Goal: Task Accomplishment & Management: Manage account settings

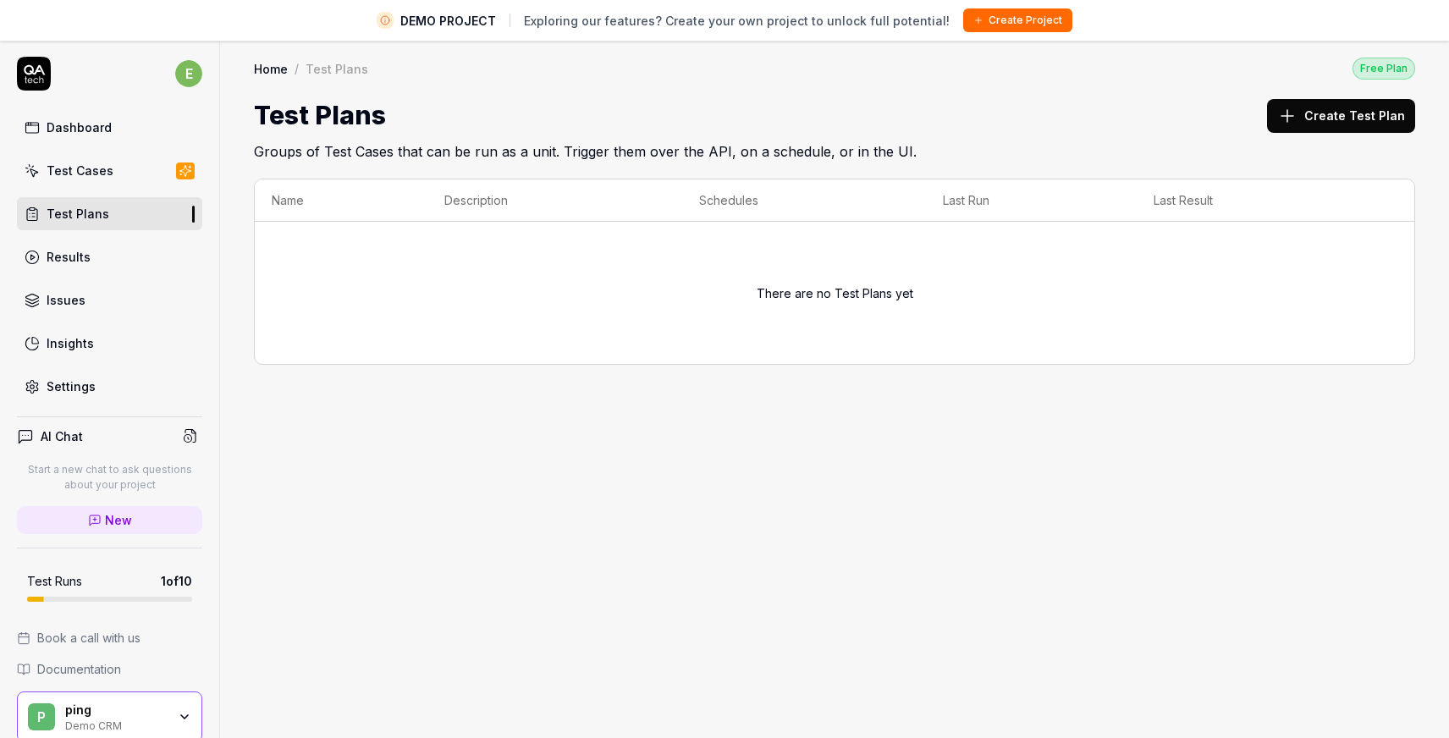
click at [71, 171] on div "Test Cases" at bounding box center [80, 171] width 67 height 18
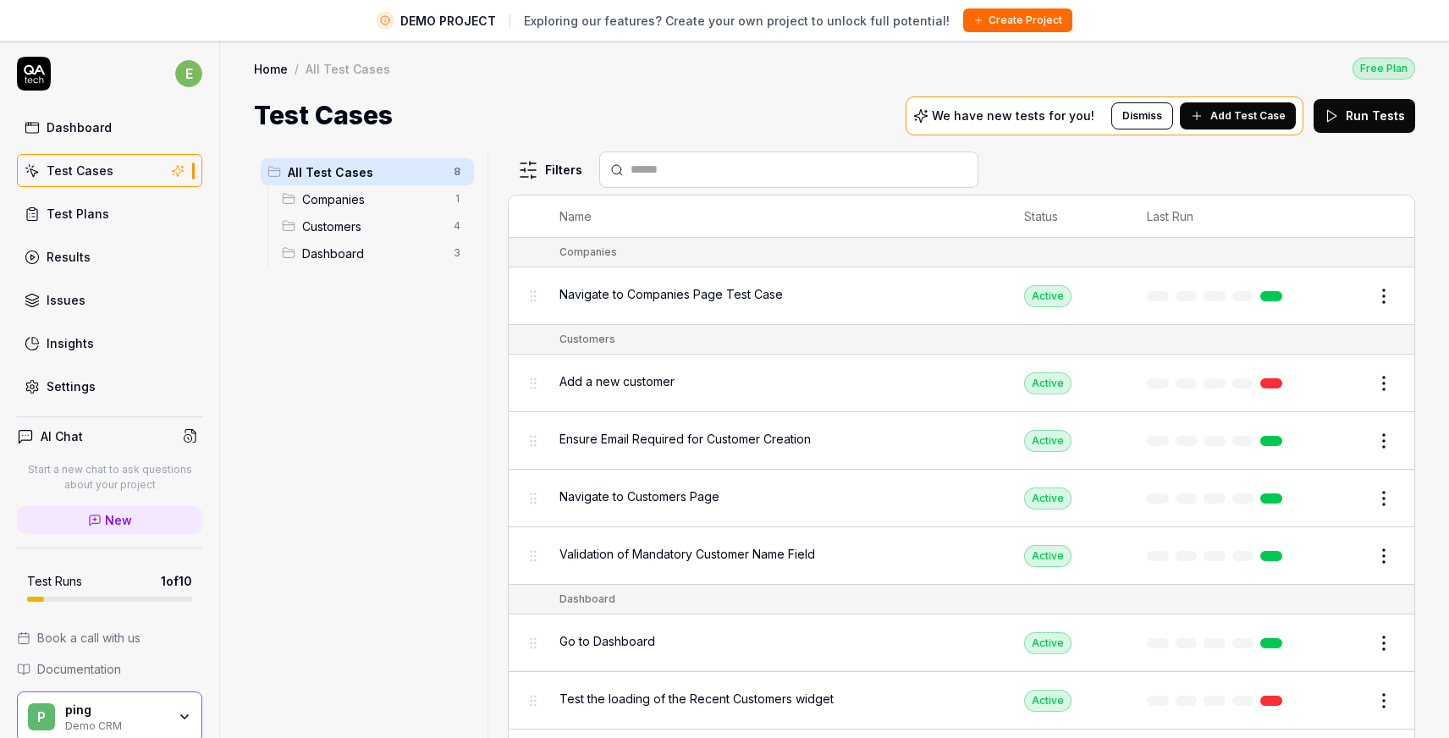
click at [385, 190] on span "Companies" at bounding box center [372, 199] width 141 height 18
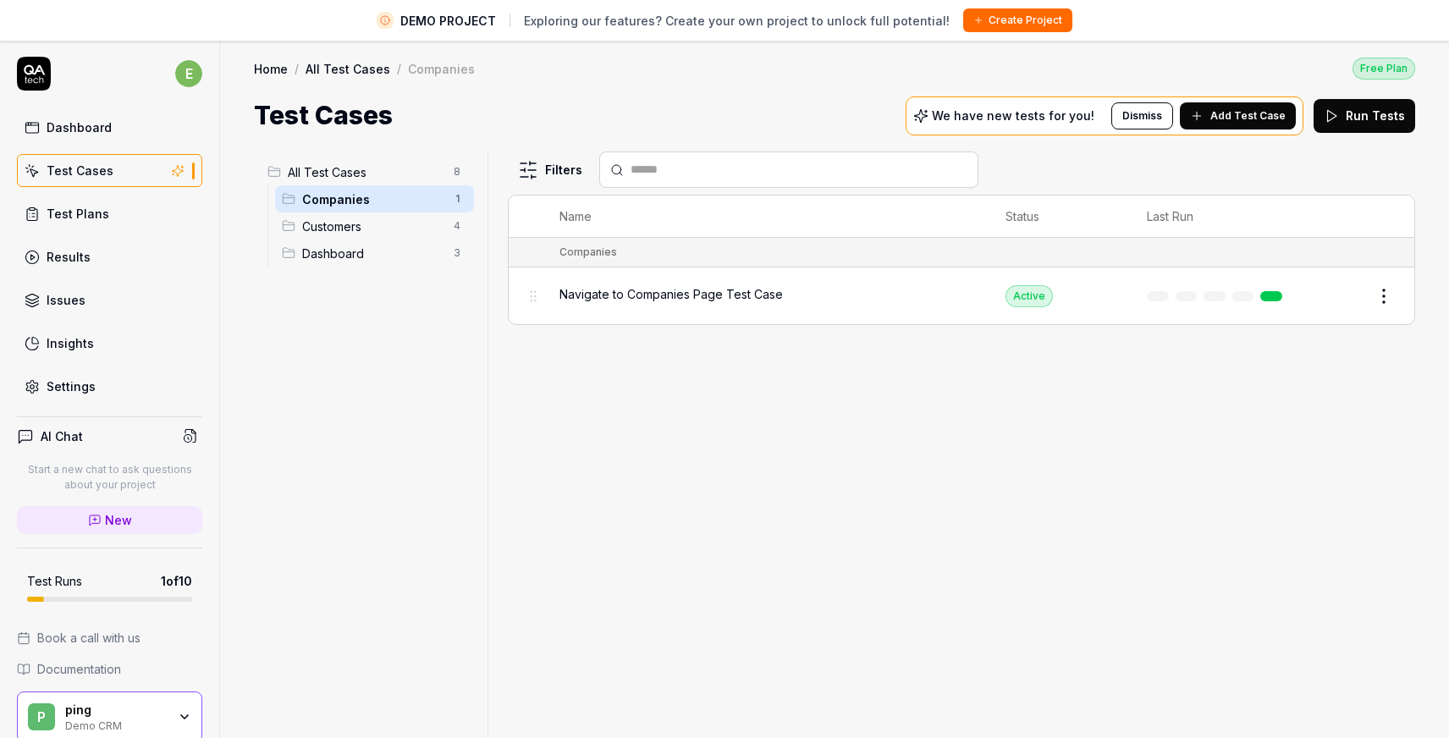
click at [724, 300] on div "Navigate to Companies Page Test Case" at bounding box center [765, 296] width 412 height 36
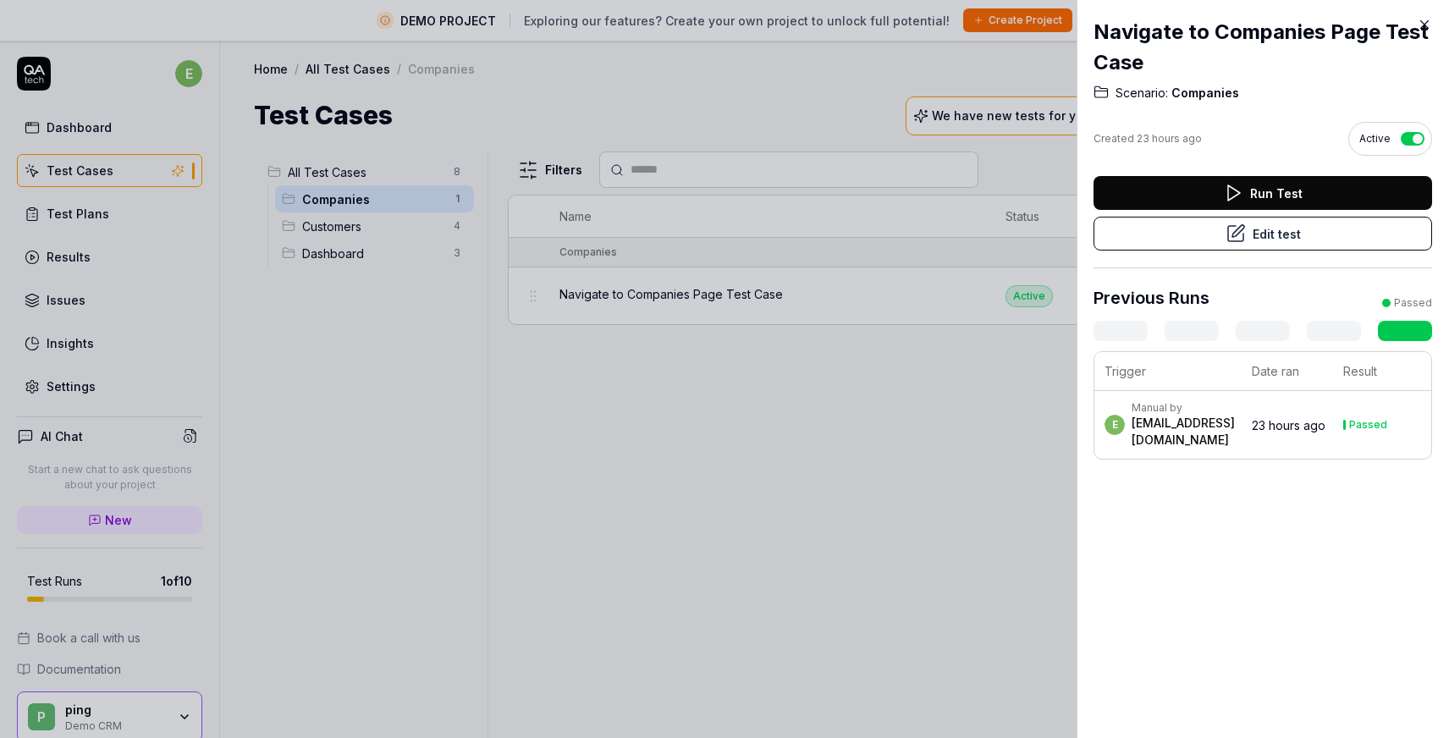
click at [1261, 188] on button "Run Test" at bounding box center [1262, 193] width 338 height 34
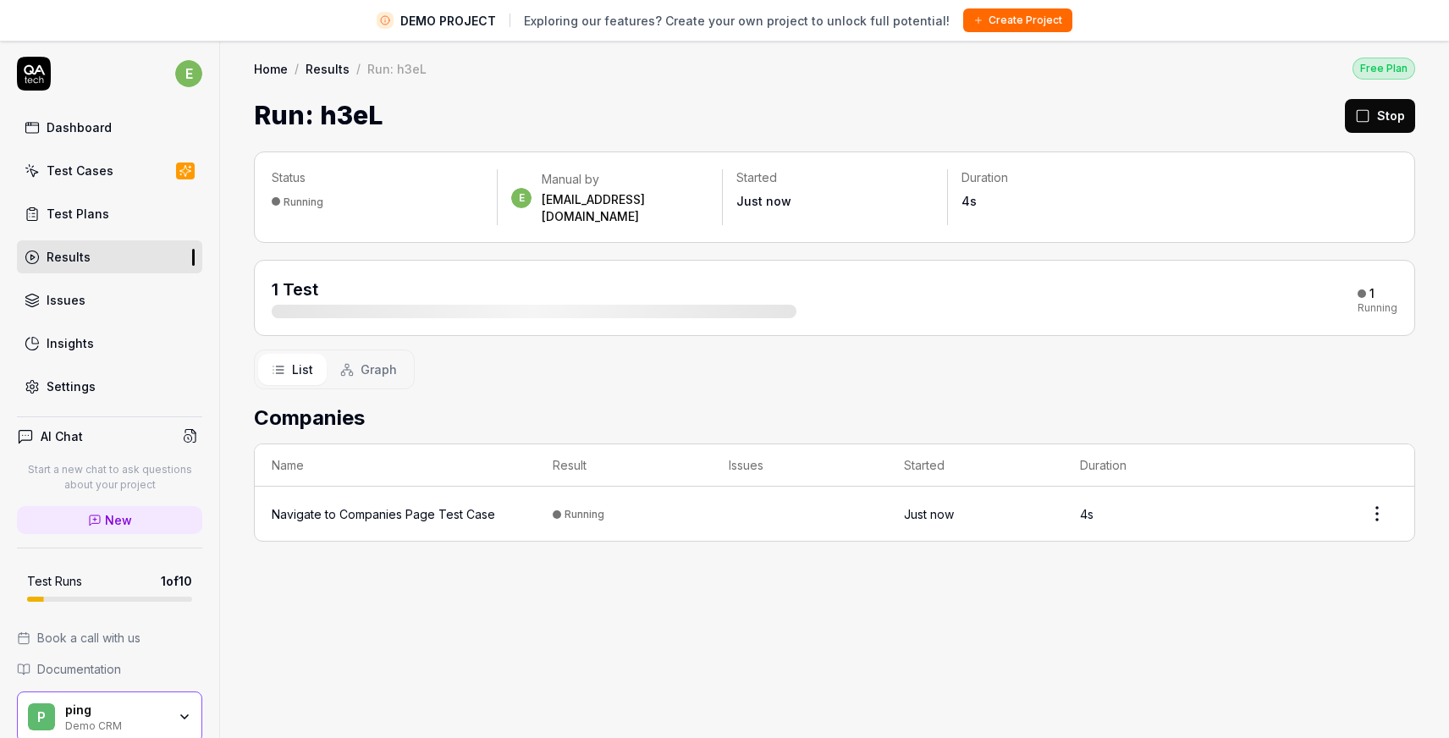
click at [1026, 285] on div "1 Test 1 Running" at bounding box center [835, 298] width 1126 height 41
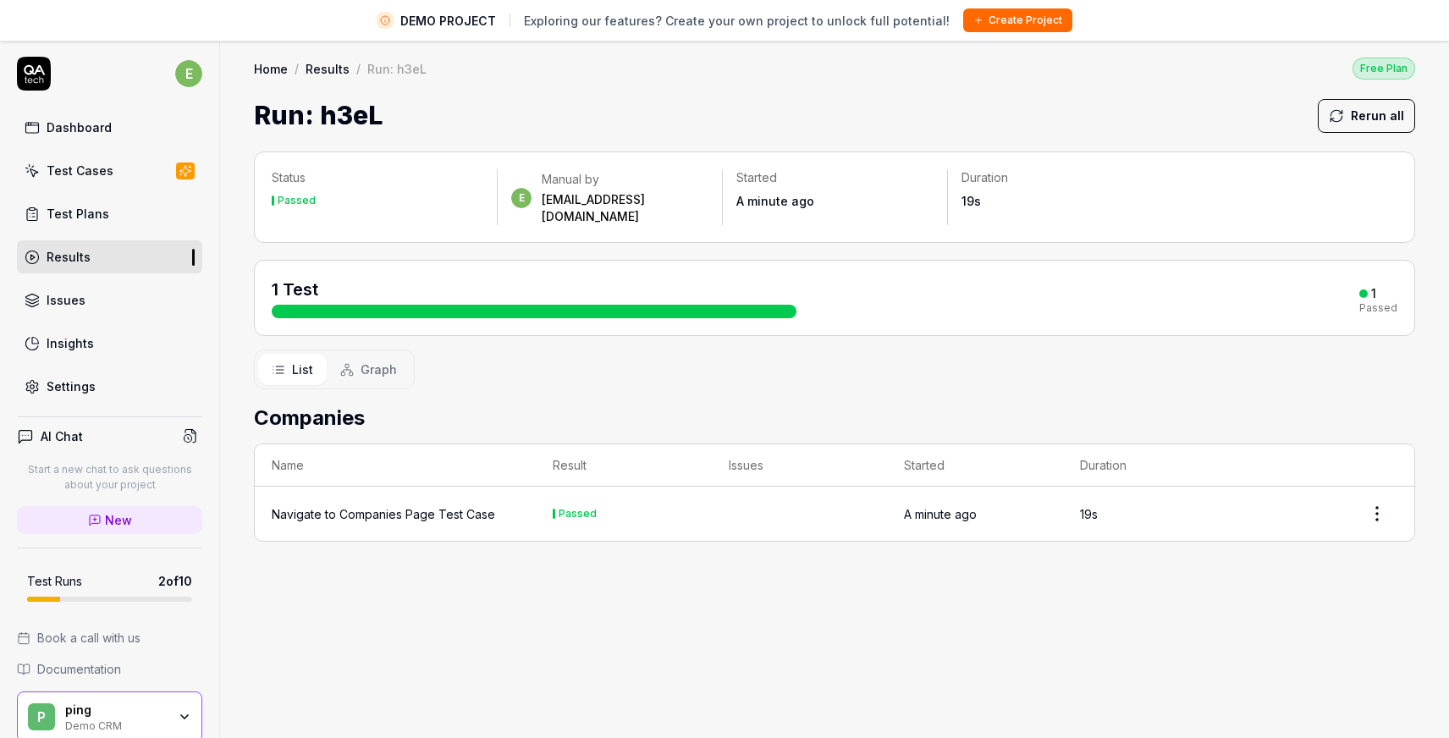
click at [1032, 278] on div "1 Test 1 Passed" at bounding box center [835, 298] width 1126 height 41
click at [619, 278] on div "1 Test" at bounding box center [534, 298] width 525 height 41
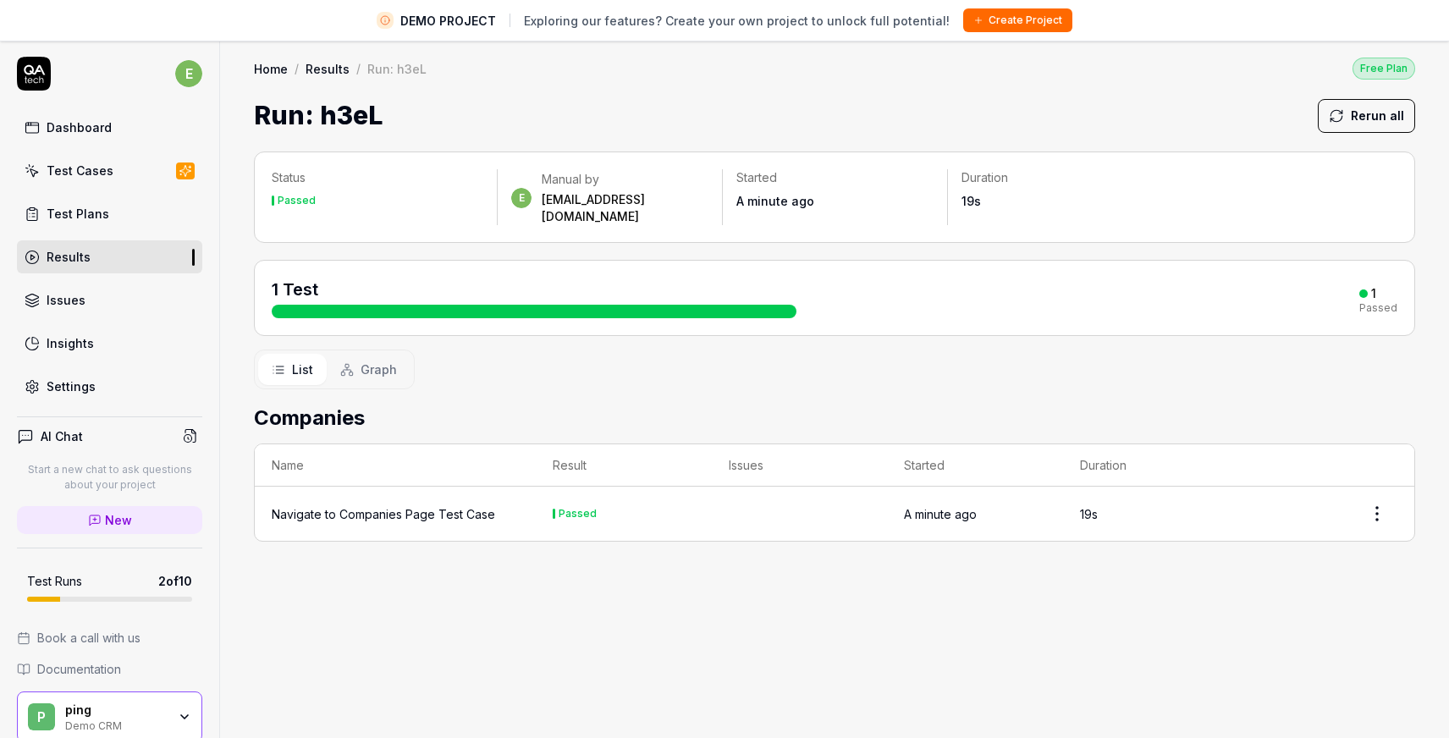
click at [619, 278] on div "1 Test" at bounding box center [534, 298] width 525 height 41
click at [1010, 189] on div "Duration 19s" at bounding box center [1060, 189] width 224 height 41
click at [423, 184] on p "Status" at bounding box center [378, 177] width 212 height 17
click at [806, 278] on div "1 Test 1 Passed" at bounding box center [835, 298] width 1126 height 41
click at [802, 278] on div "1 Test 1 Passed" at bounding box center [835, 298] width 1126 height 41
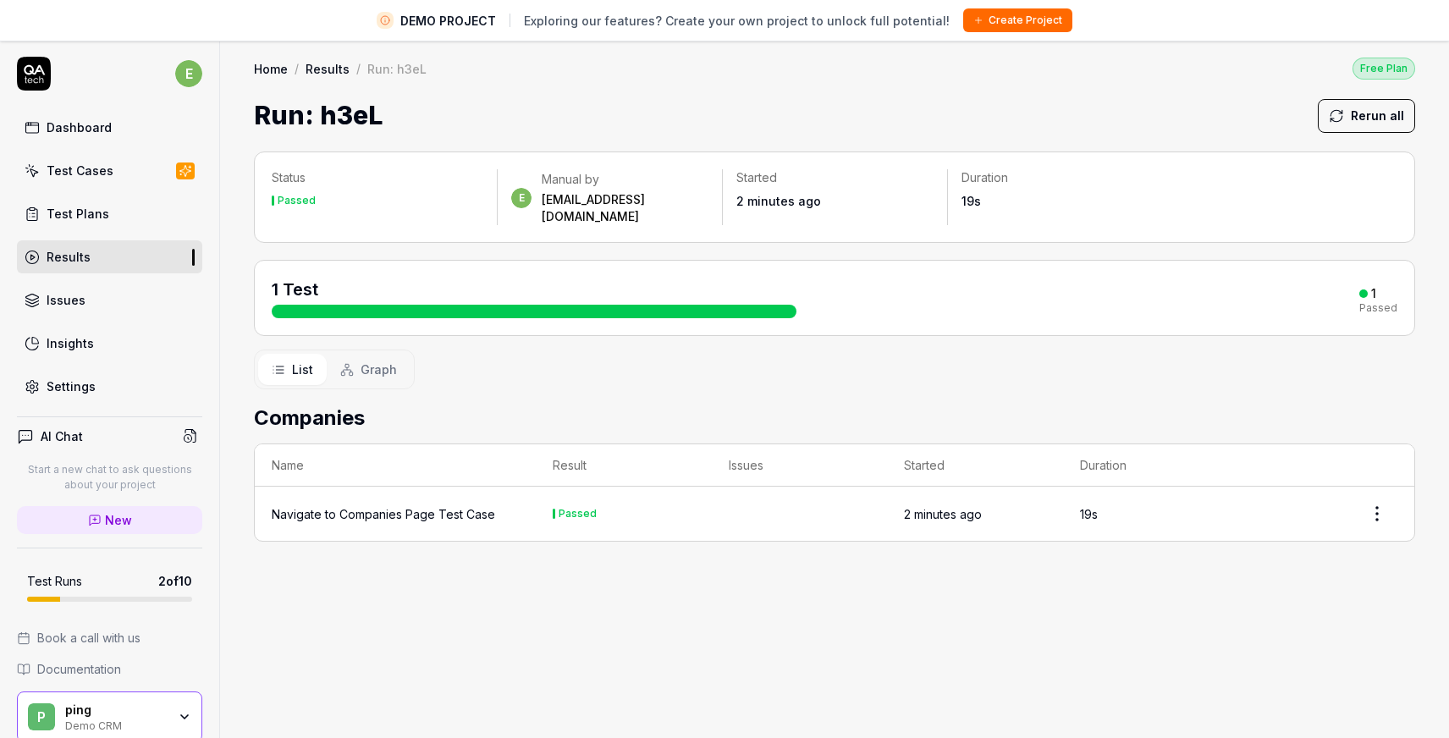
click at [802, 278] on div "1 Test 1 Passed" at bounding box center [835, 298] width 1126 height 41
click at [1384, 497] on html "DEMO PROJECT Exploring our features? Create your own project to unlock full pot…" at bounding box center [724, 389] width 1449 height 778
click at [1153, 356] on html "DEMO PROJECT Exploring our features? Create your own project to unlock full pot…" at bounding box center [724, 389] width 1449 height 778
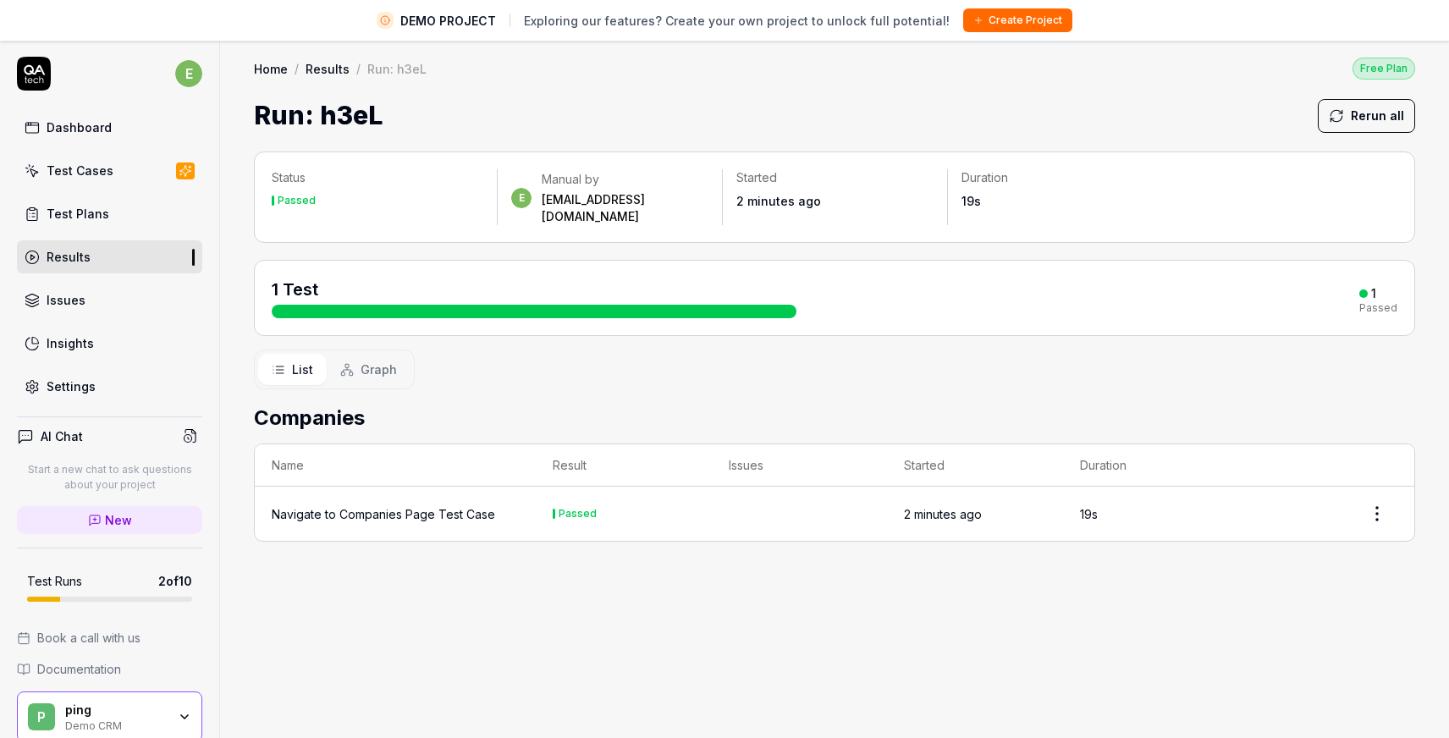
click at [367, 361] on span "Graph" at bounding box center [379, 370] width 36 height 18
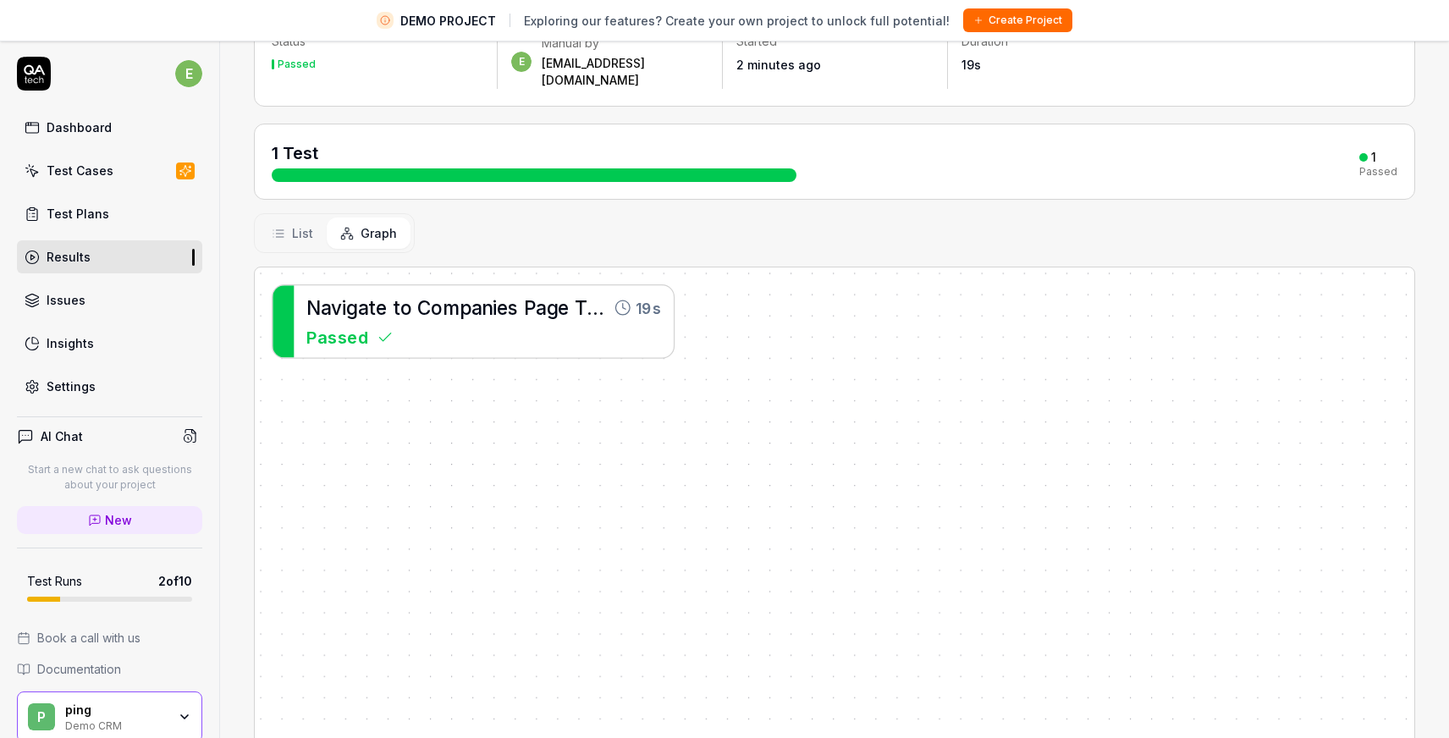
scroll to position [232, 0]
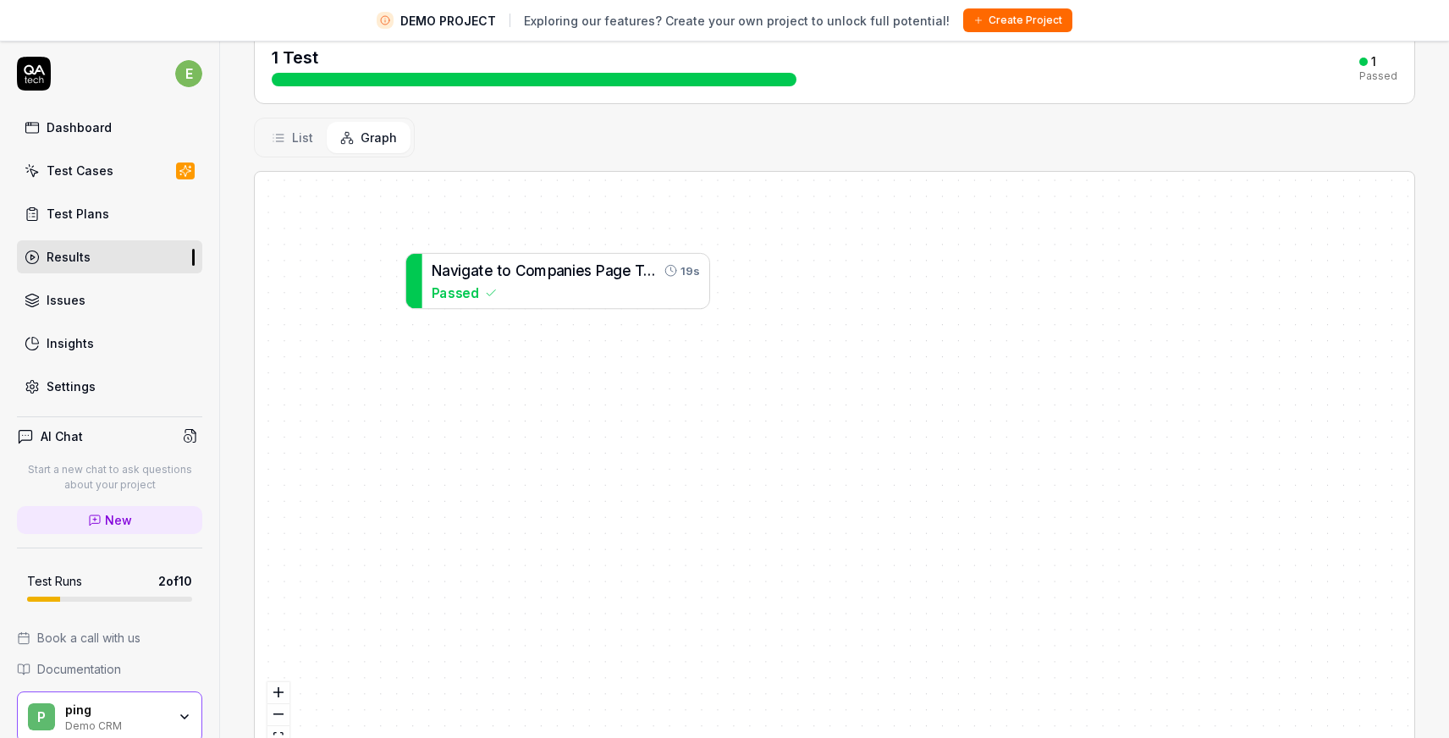
click at [276, 135] on icon at bounding box center [280, 135] width 8 height 0
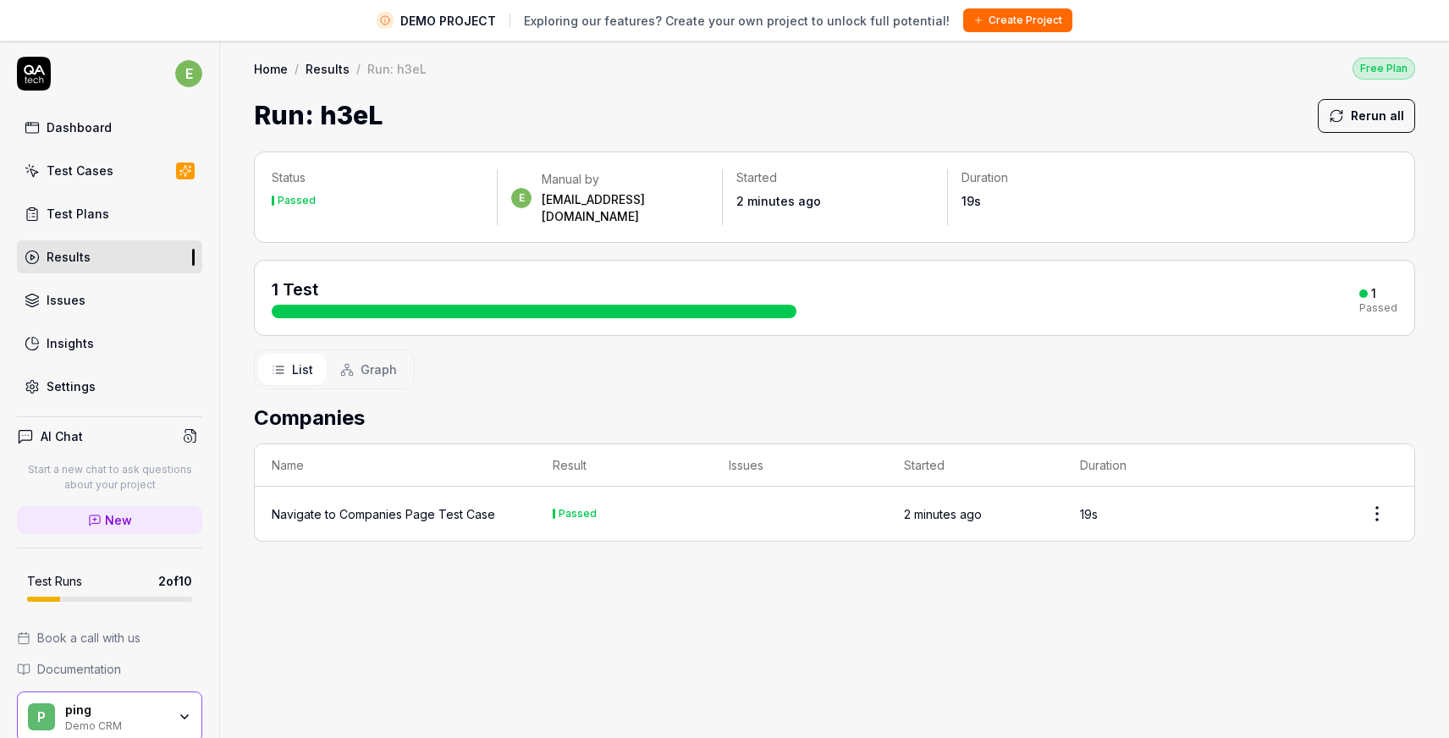
scroll to position [40, 0]
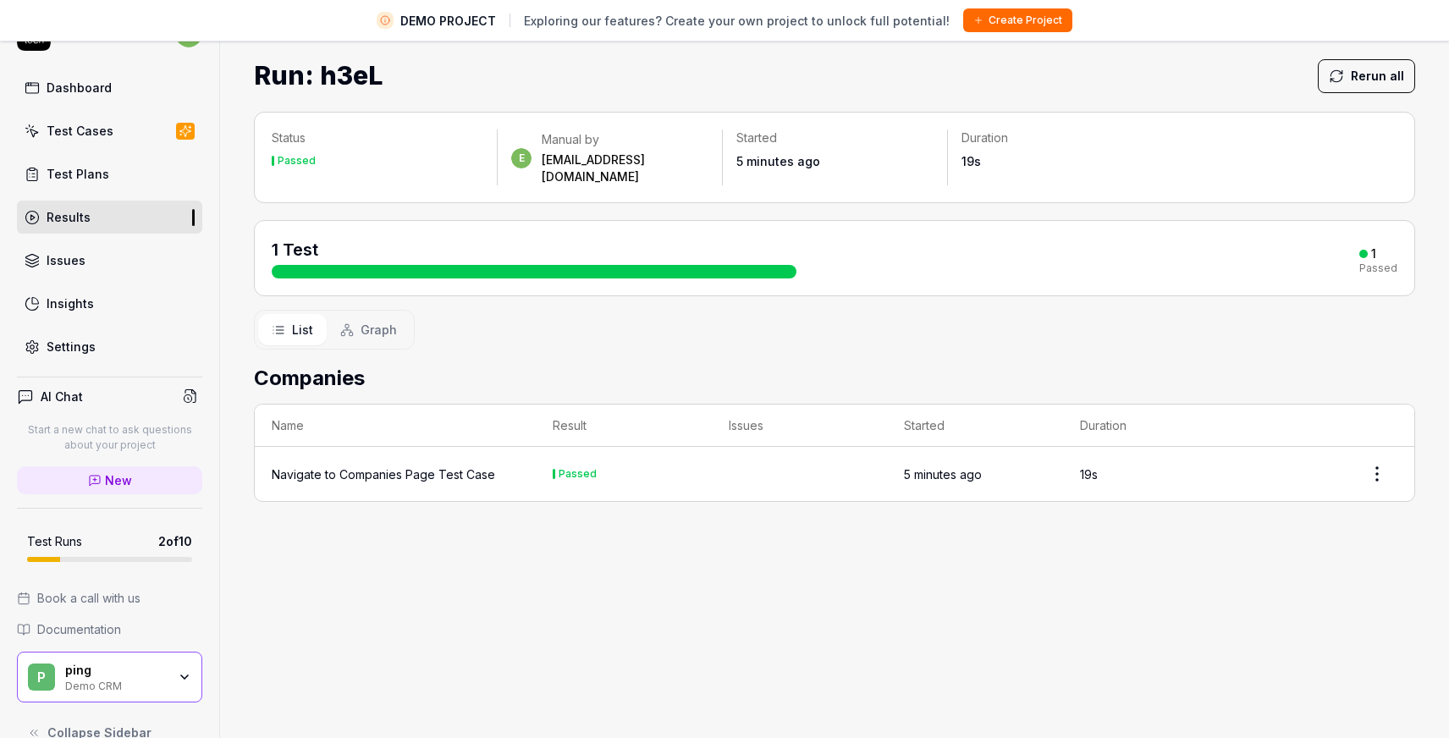
click at [438, 465] on div "Navigate to Companies Page Test Case" at bounding box center [383, 474] width 223 height 18
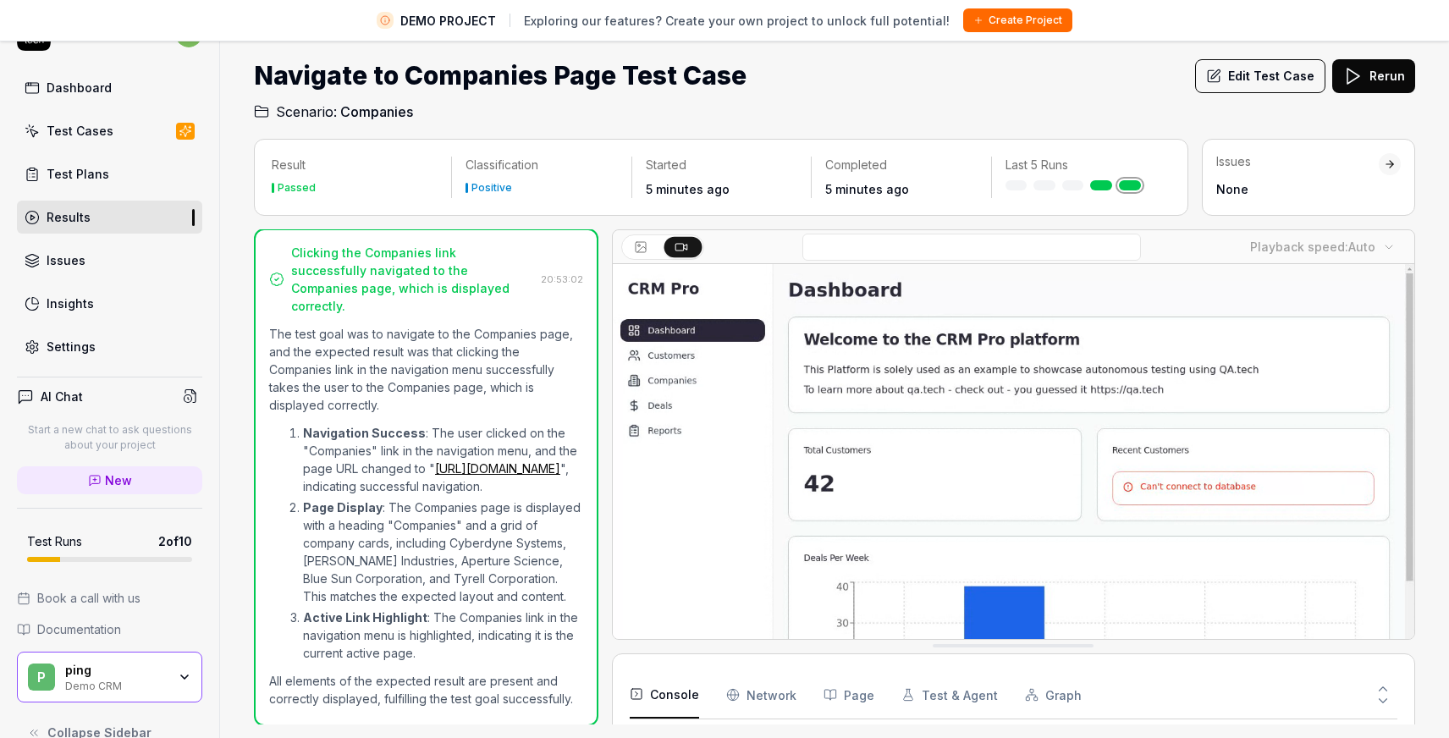
click at [988, 90] on div "Navigate to Companies Page Test Case Edit Test Case Rerun" at bounding box center [834, 76] width 1161 height 38
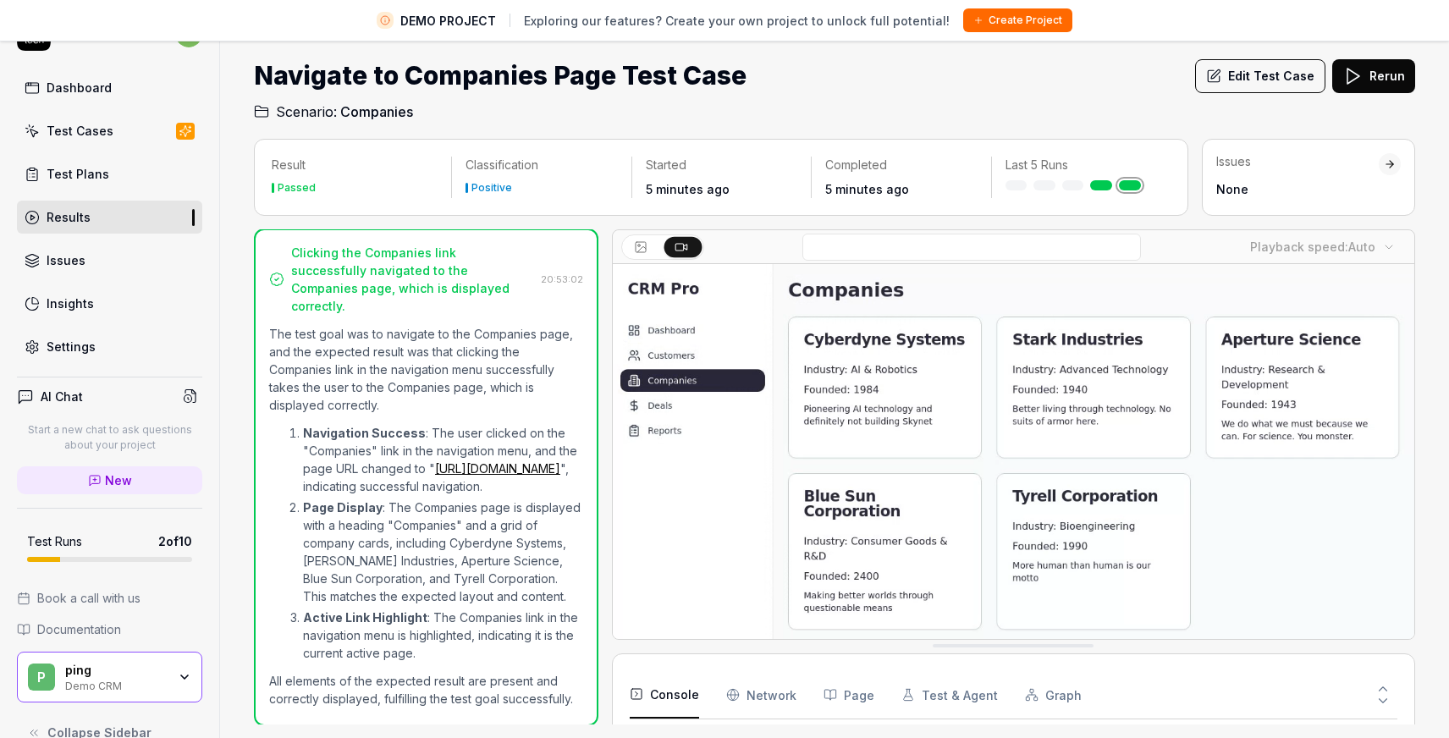
click at [988, 91] on div "Navigate to Companies Page Test Case Edit Test Case Rerun" at bounding box center [834, 76] width 1161 height 38
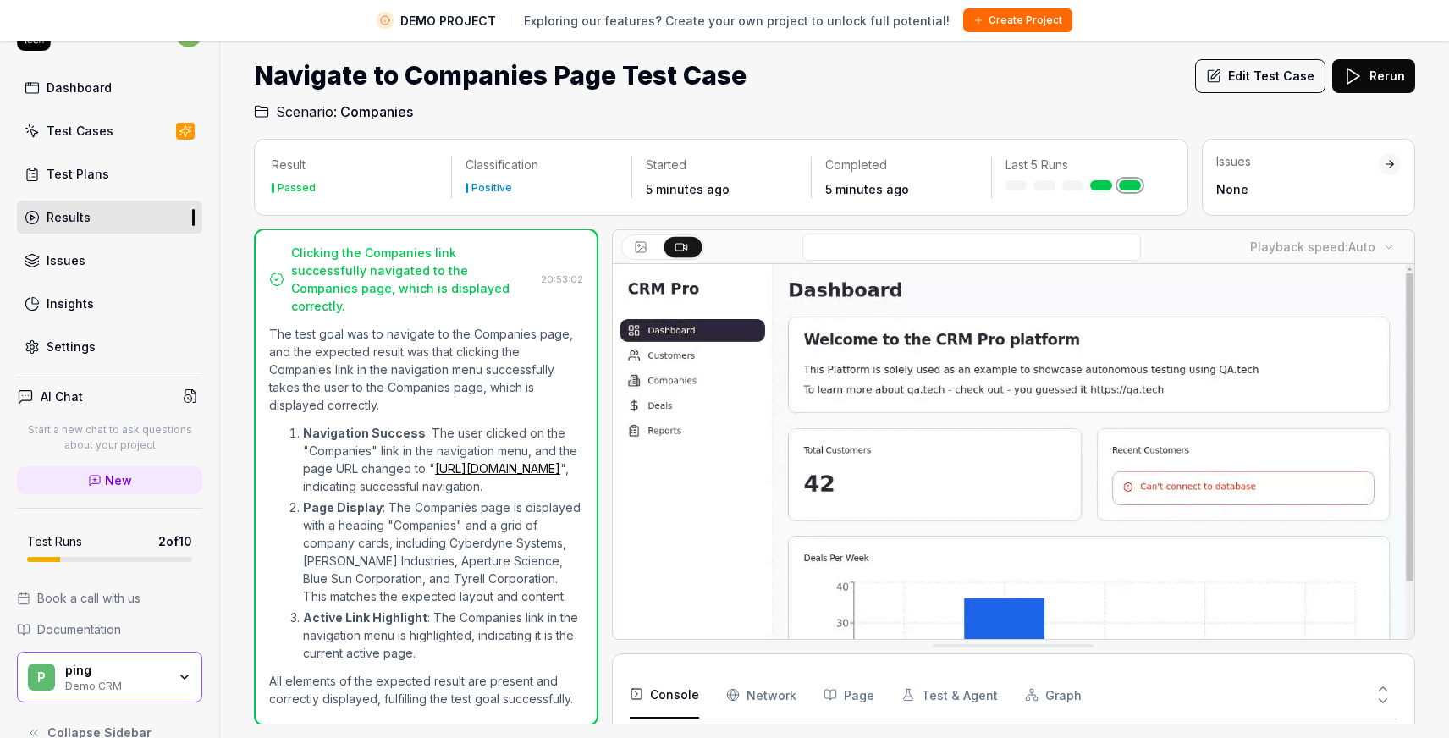
click at [960, 101] on h2 "Scenario: Companies" at bounding box center [834, 108] width 1161 height 27
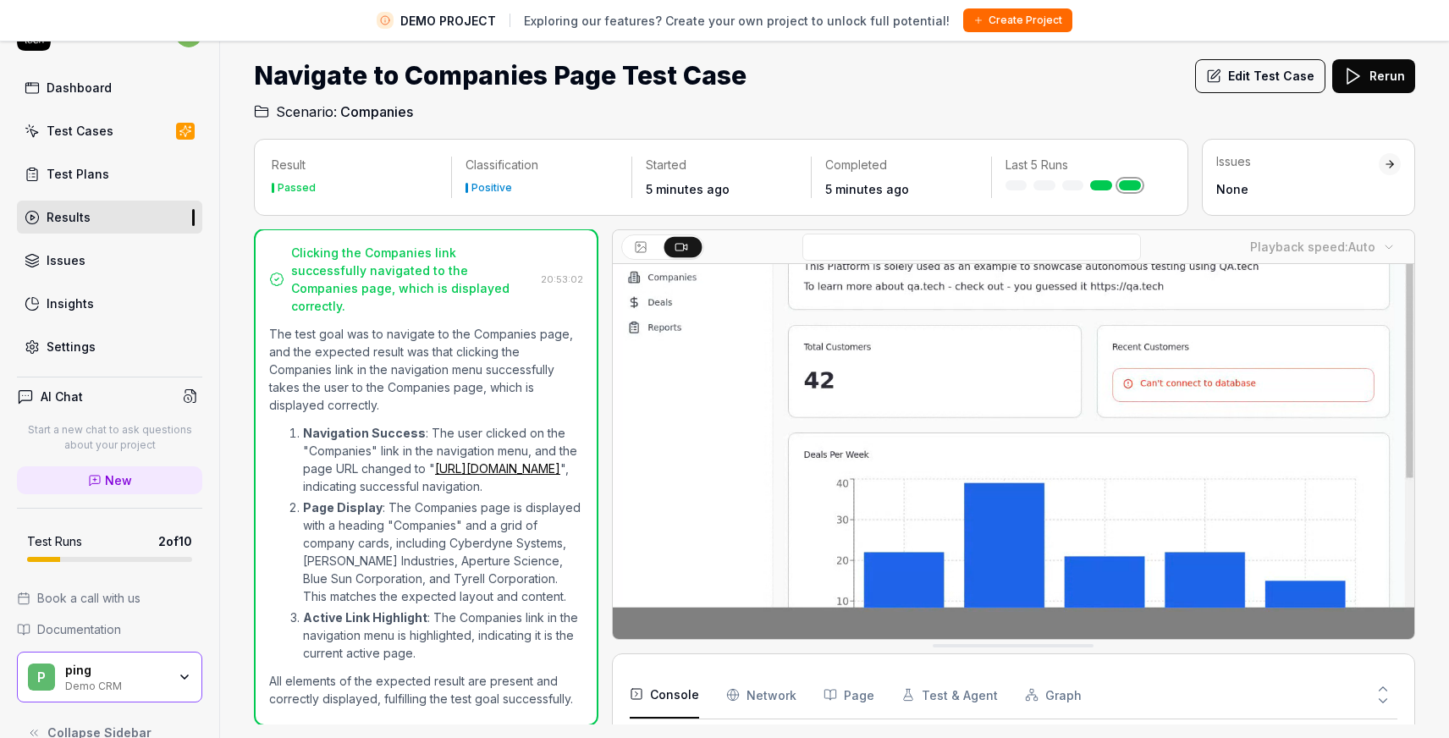
scroll to position [124, 0]
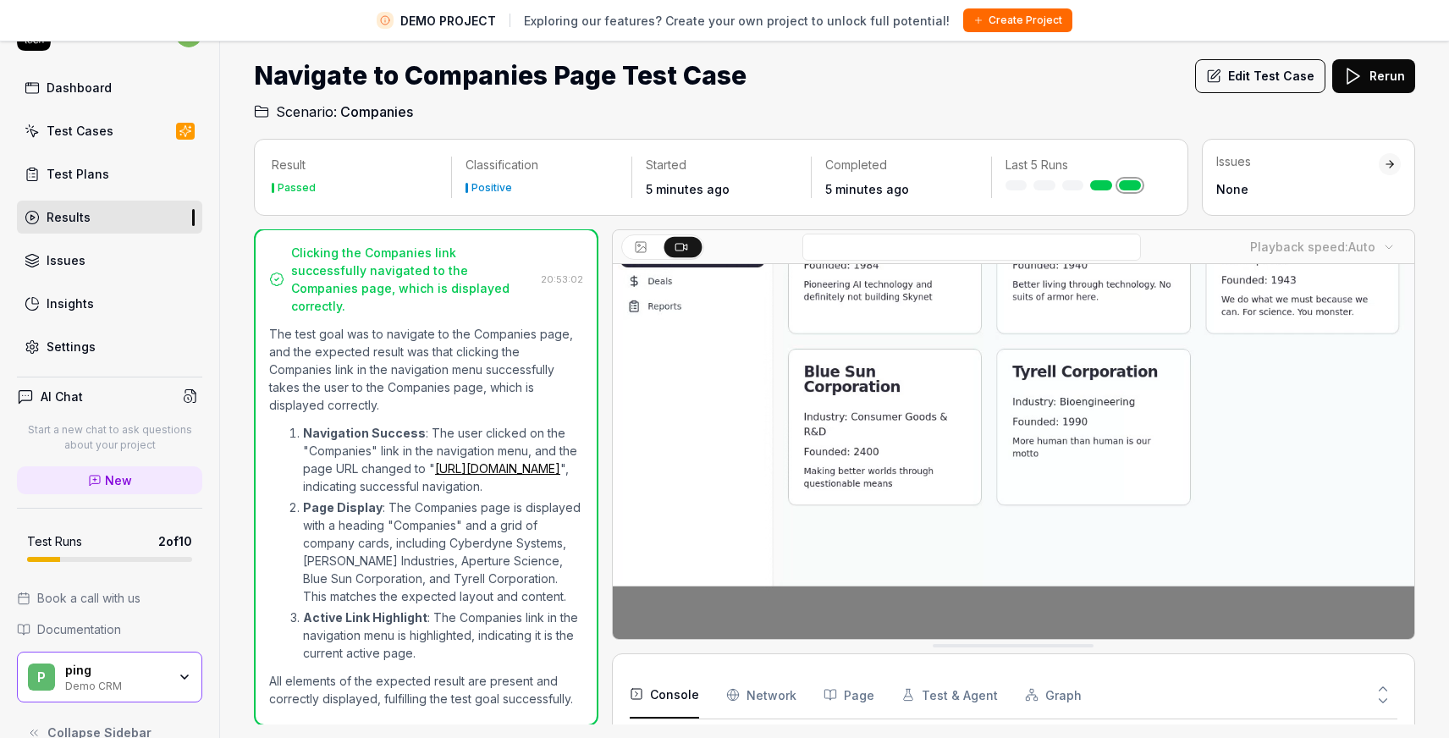
click at [673, 691] on button "Console" at bounding box center [664, 694] width 69 height 47
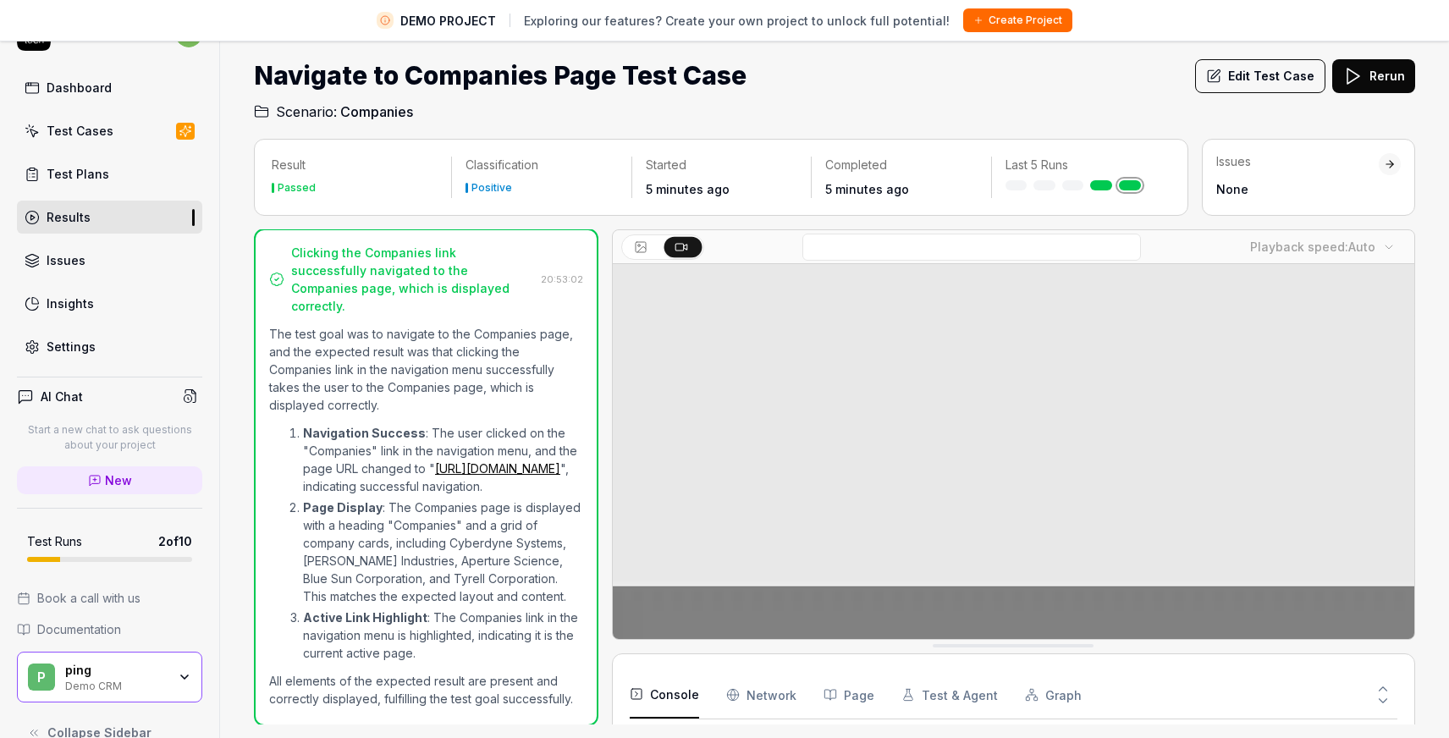
click at [673, 691] on button "Console" at bounding box center [664, 694] width 69 height 47
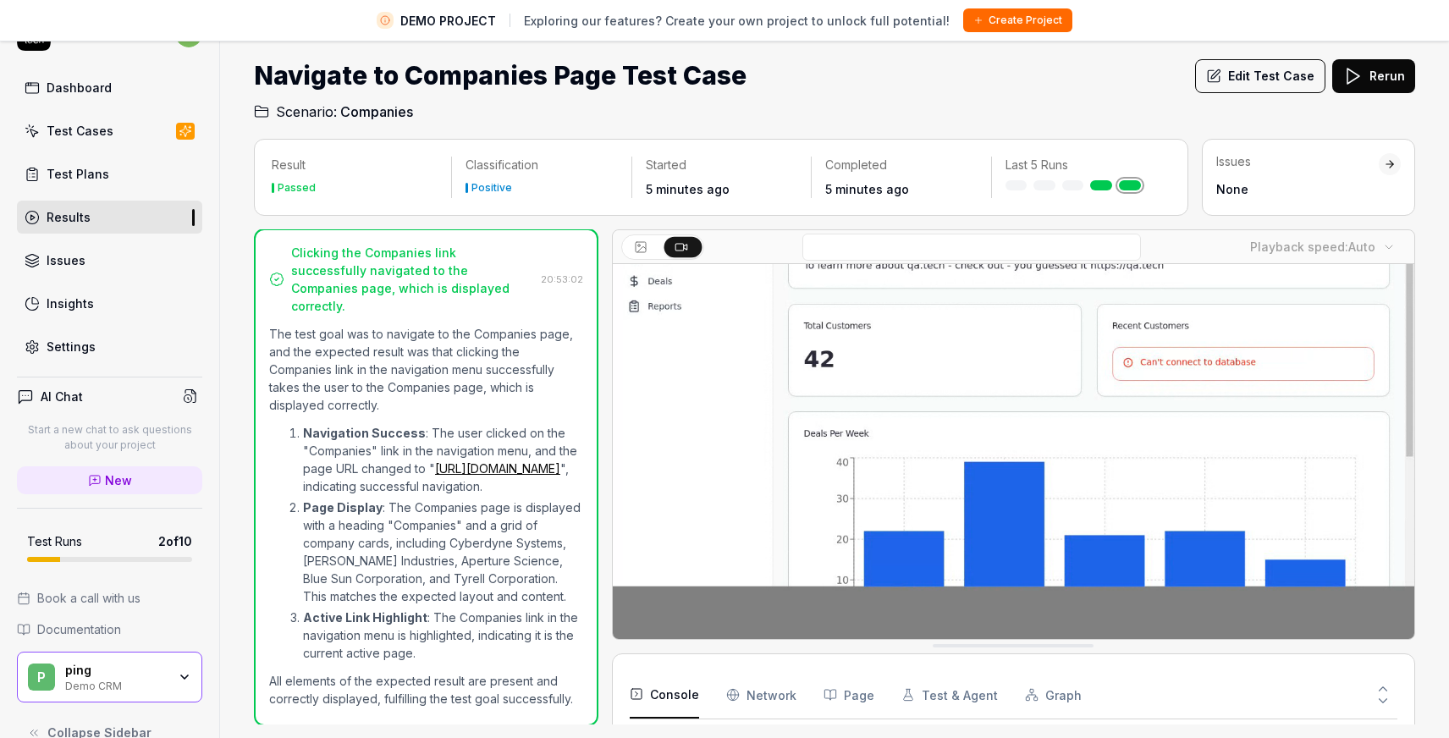
click at [758, 698] on Requests "Network" at bounding box center [761, 694] width 70 height 47
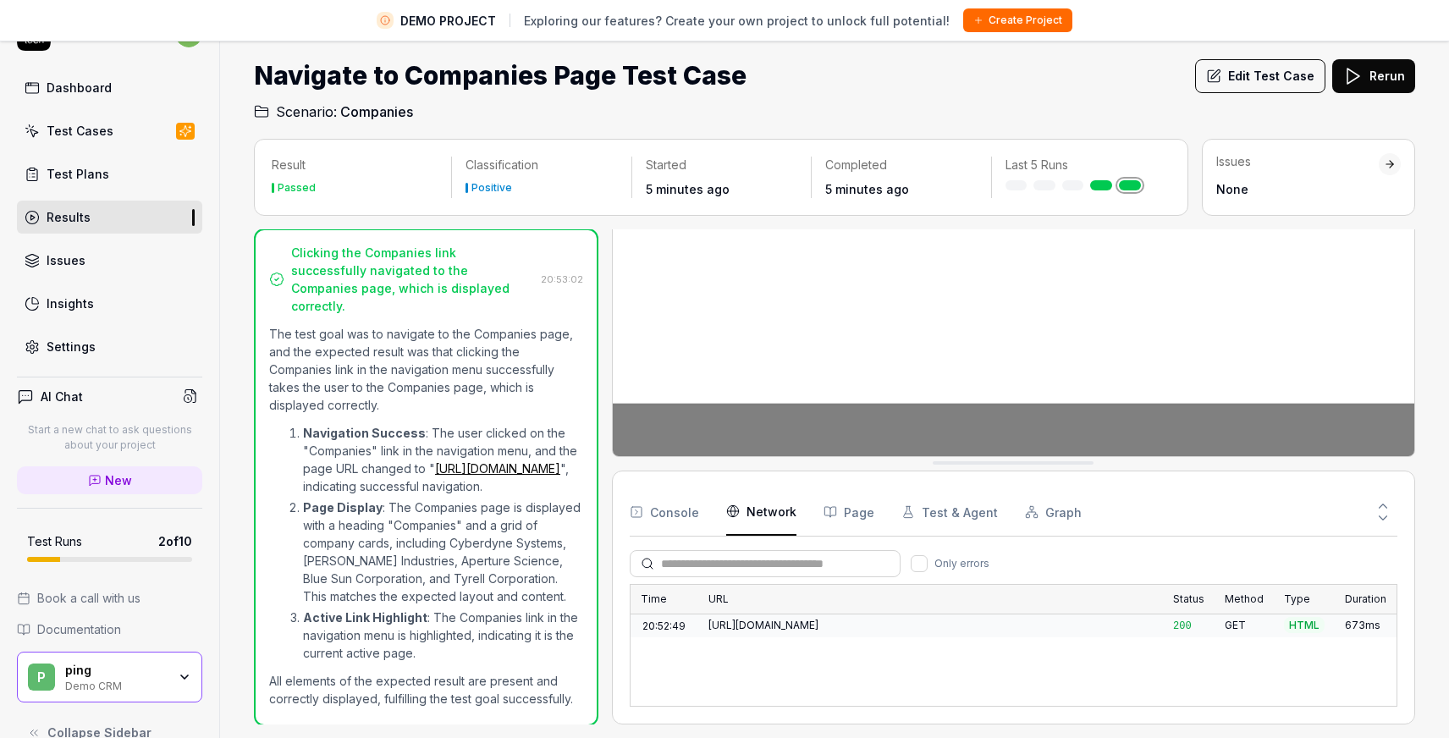
click at [680, 517] on button "Console" at bounding box center [664, 511] width 69 height 47
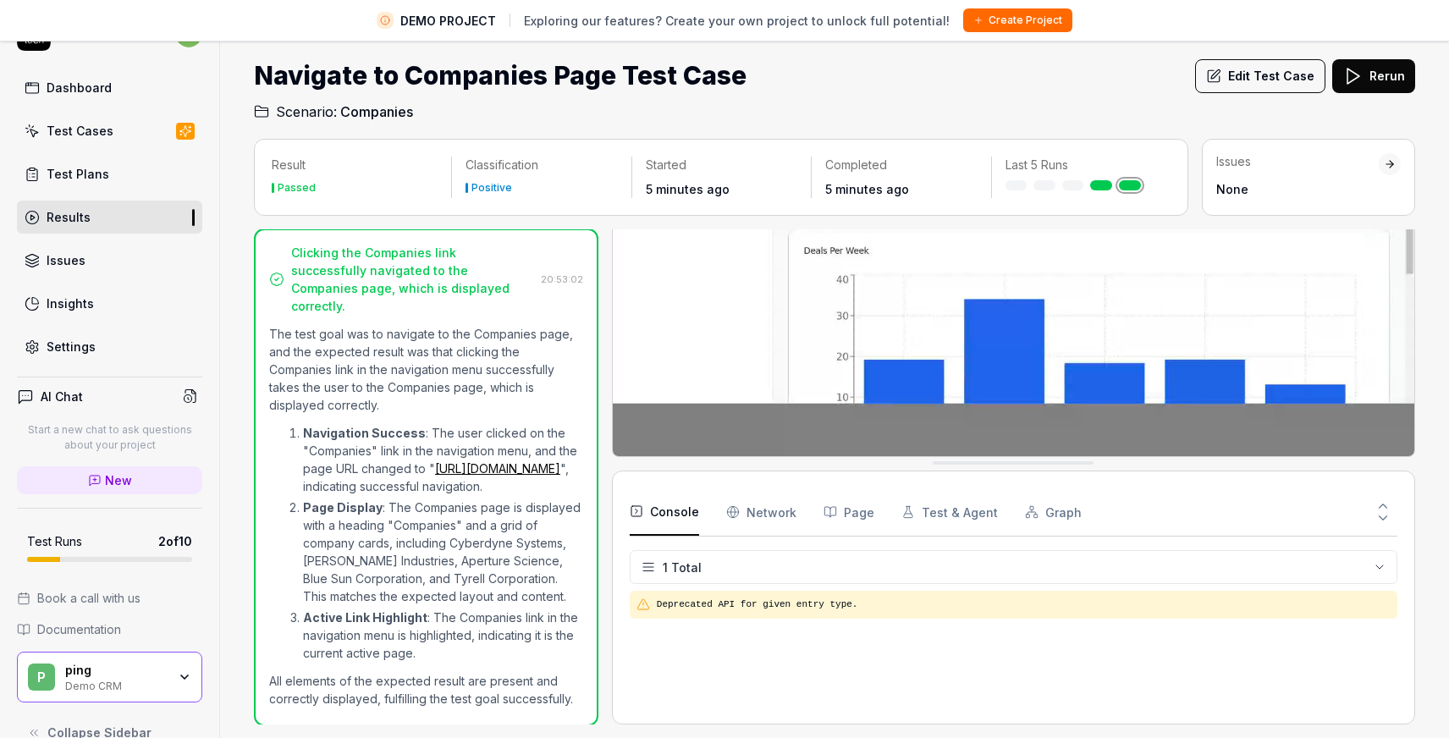
click at [921, 559] on html "DEMO PROJECT Exploring our features? Create your own project to unlock full pot…" at bounding box center [724, 349] width 1449 height 778
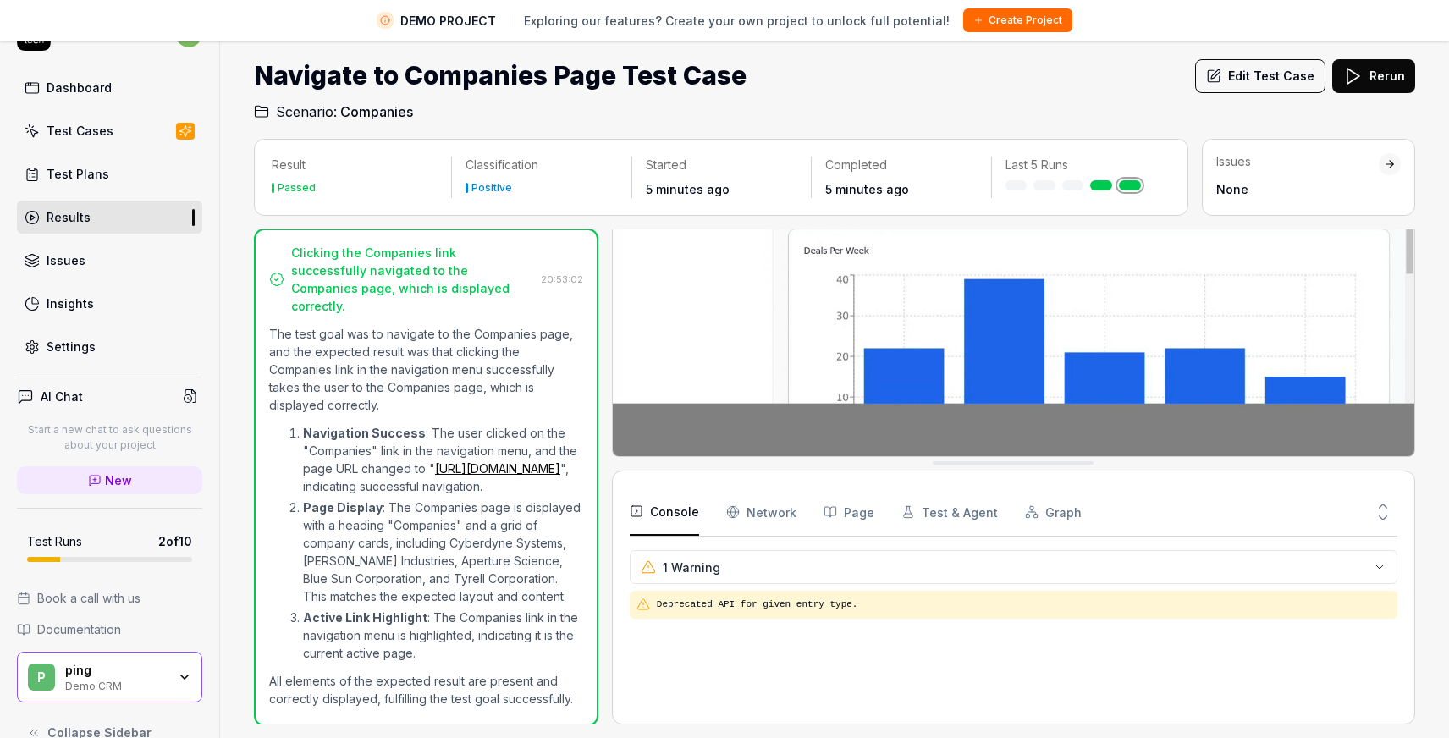
click at [773, 579] on html "DEMO PROJECT Exploring our features? Create your own project to unlock full pot…" at bounding box center [724, 349] width 1449 height 778
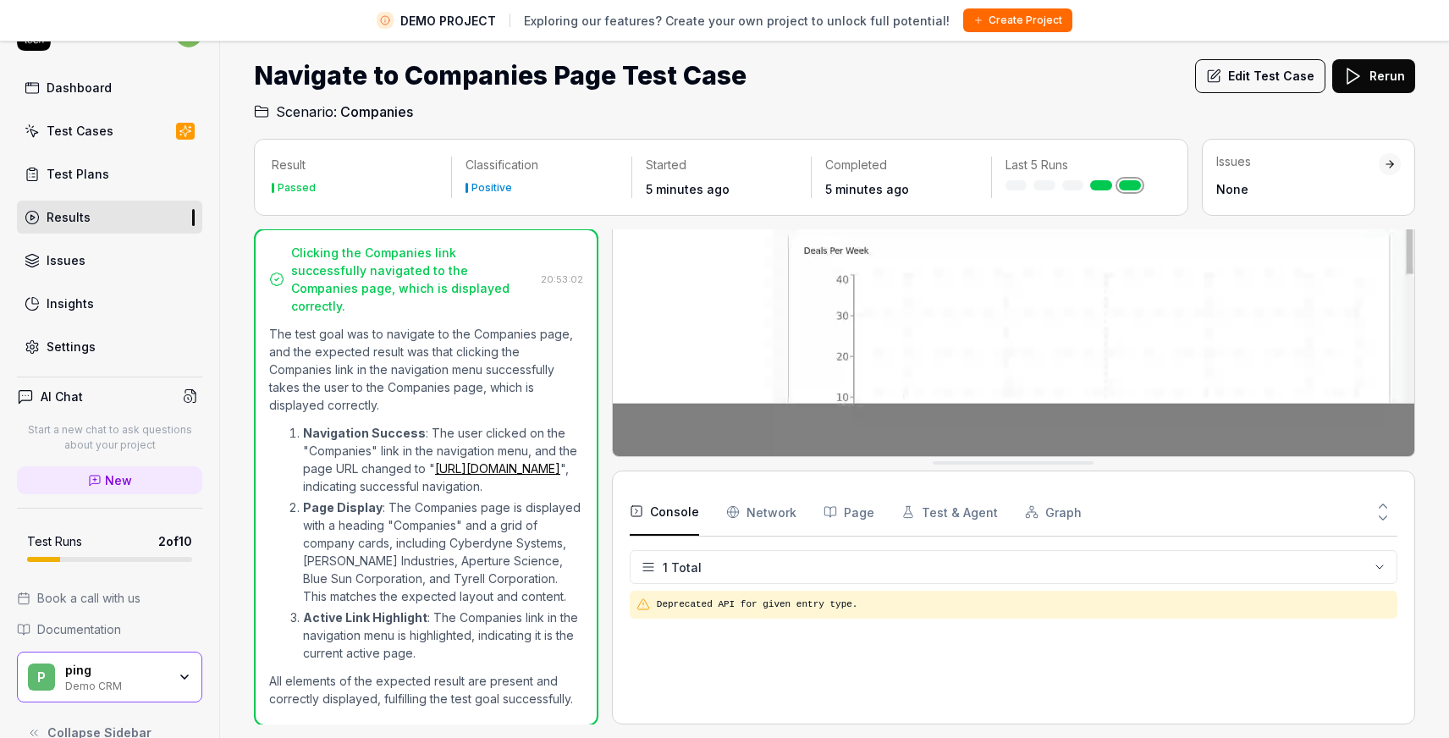
click at [855, 510] on button "Page" at bounding box center [848, 511] width 51 height 47
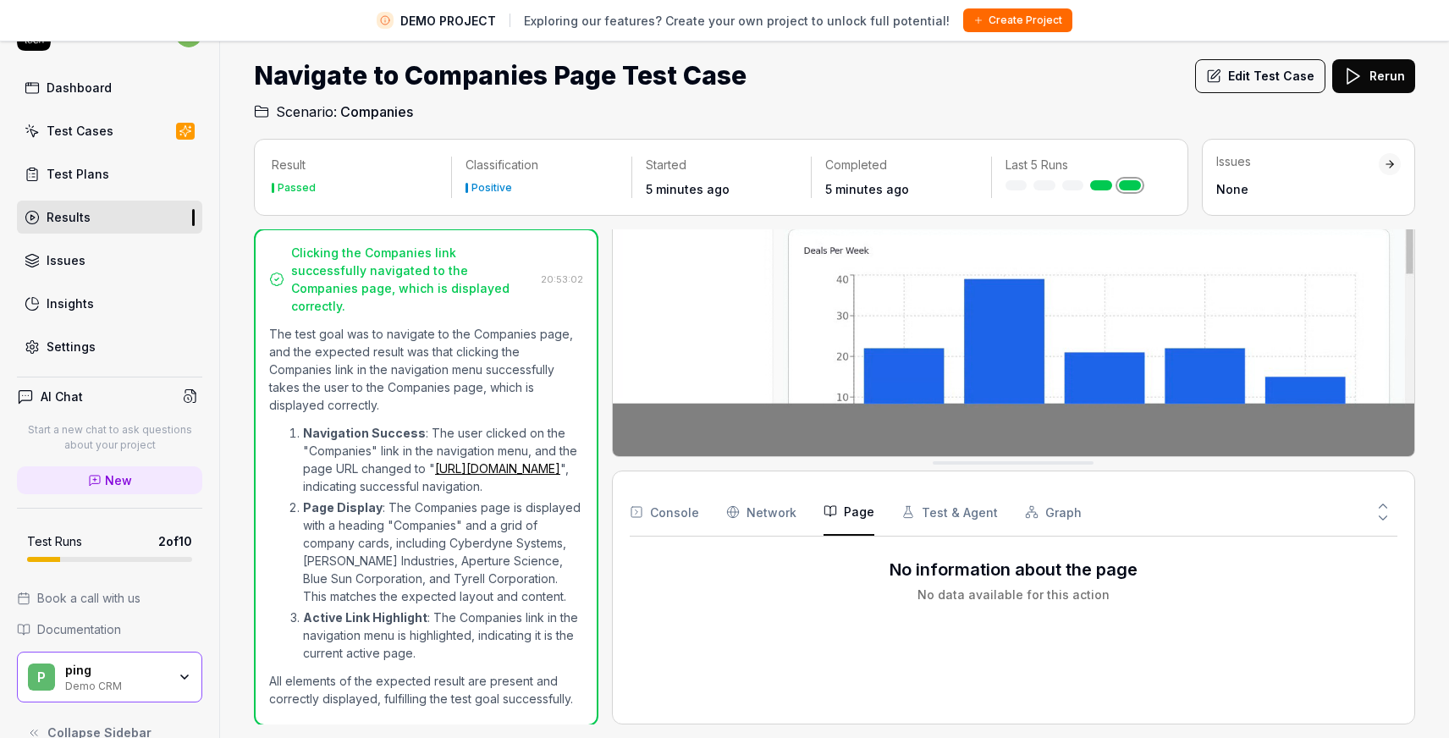
click at [940, 515] on button "Test & Agent" at bounding box center [949, 511] width 96 height 47
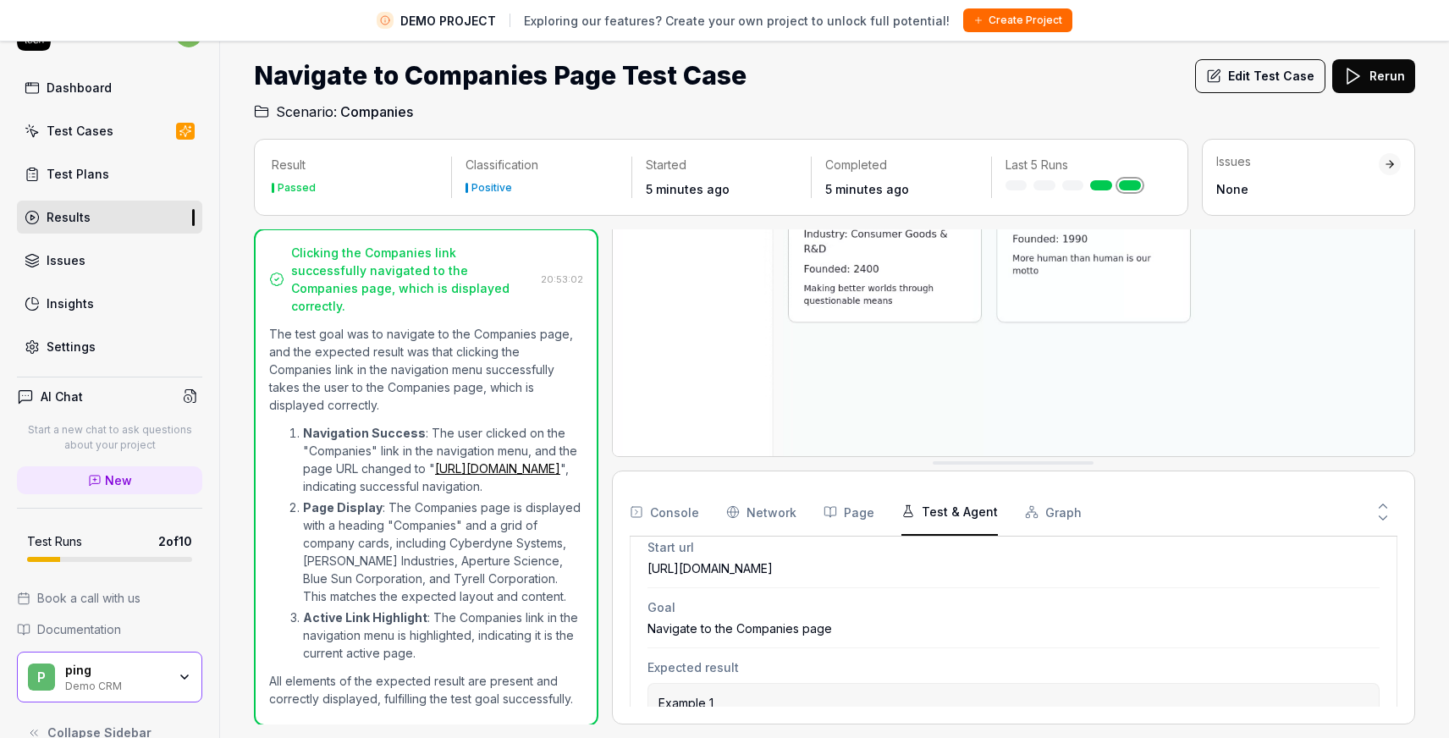
scroll to position [0, 0]
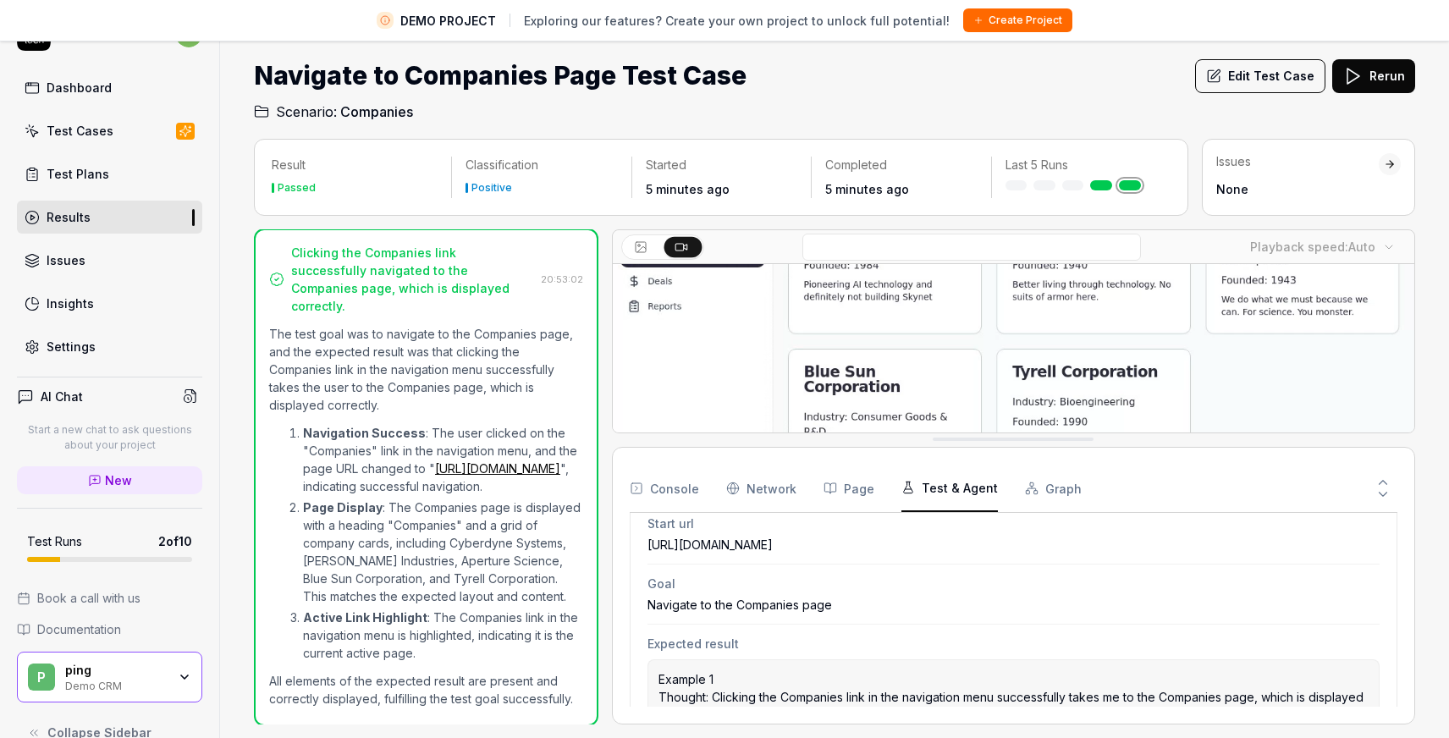
drag, startPoint x: 1087, startPoint y: 461, endPoint x: 1129, endPoint y: 248, distance: 217.2
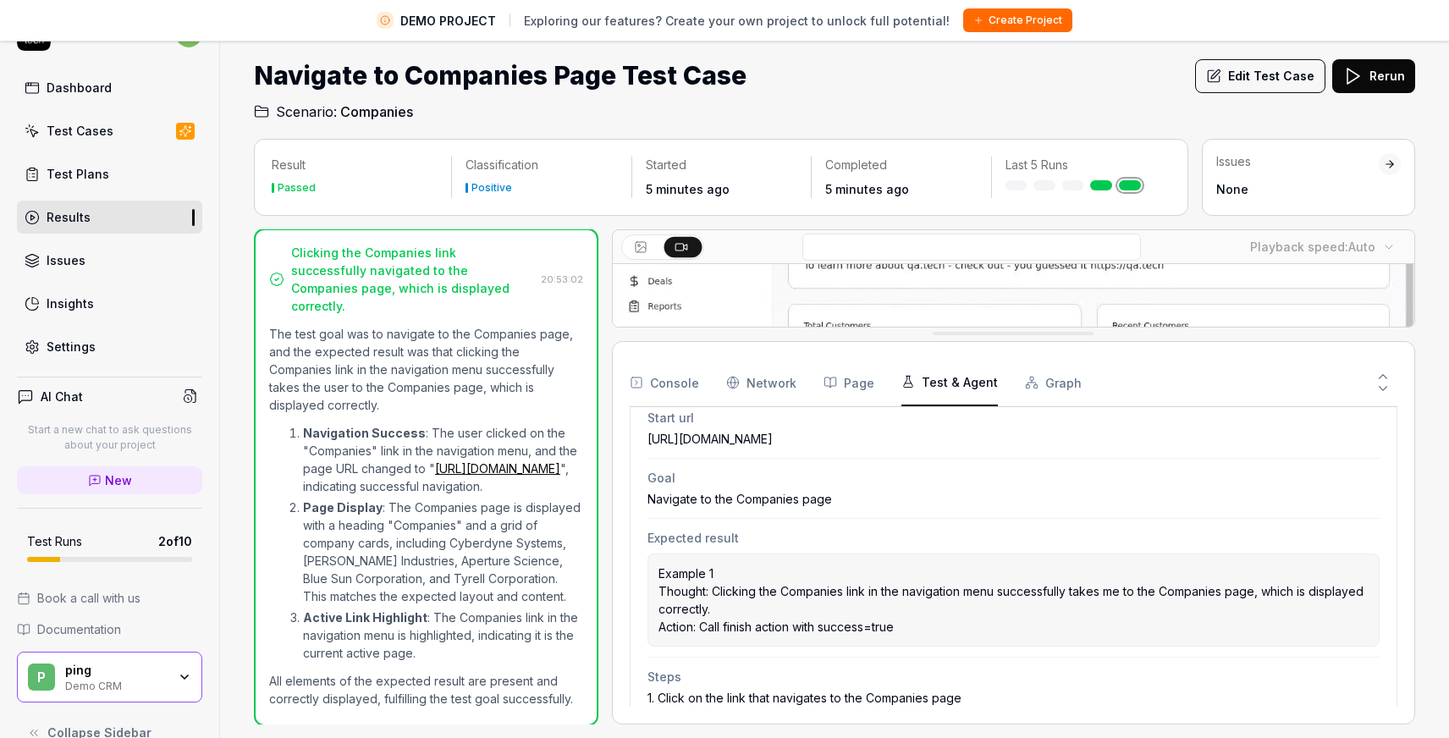
drag, startPoint x: 1037, startPoint y: 434, endPoint x: 1079, endPoint y: 309, distance: 131.9
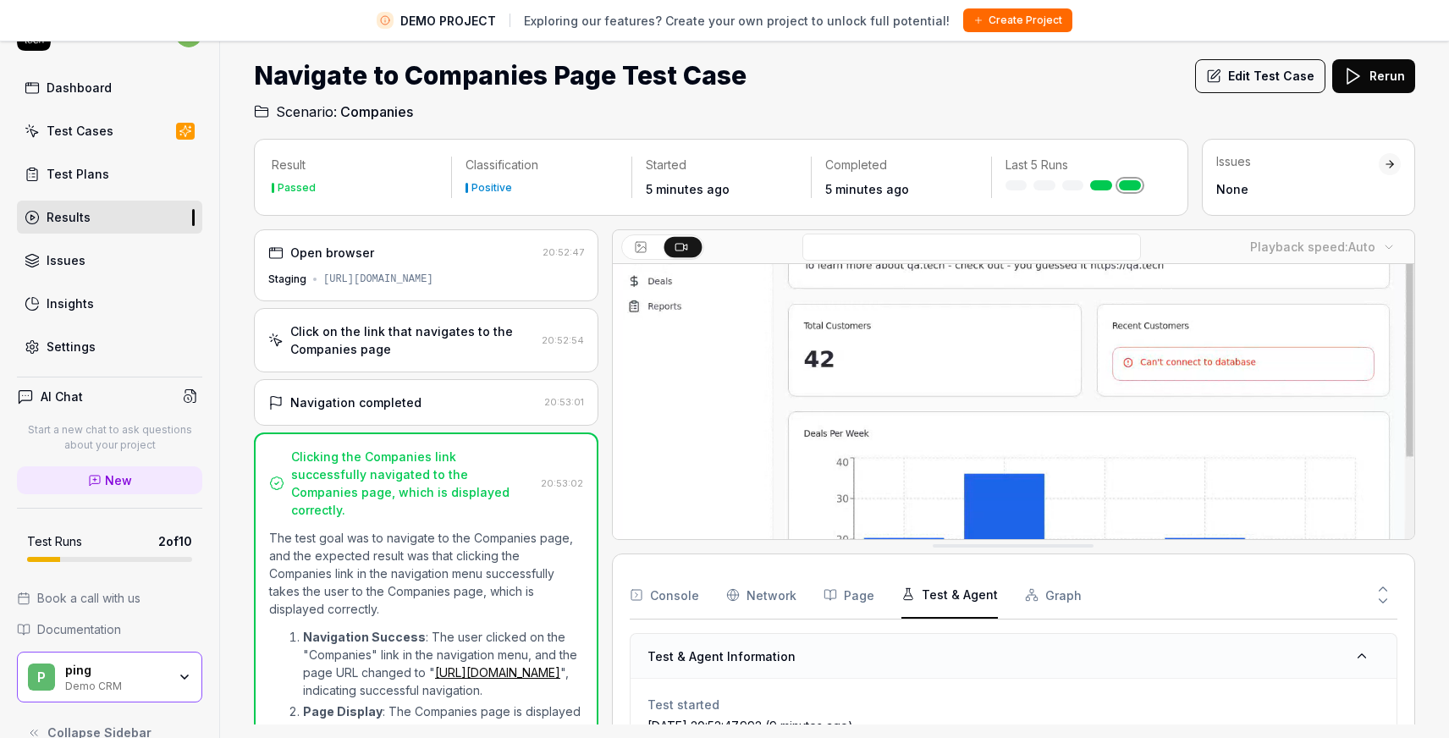
drag, startPoint x: 957, startPoint y: 309, endPoint x: 955, endPoint y: 548, distance: 238.7
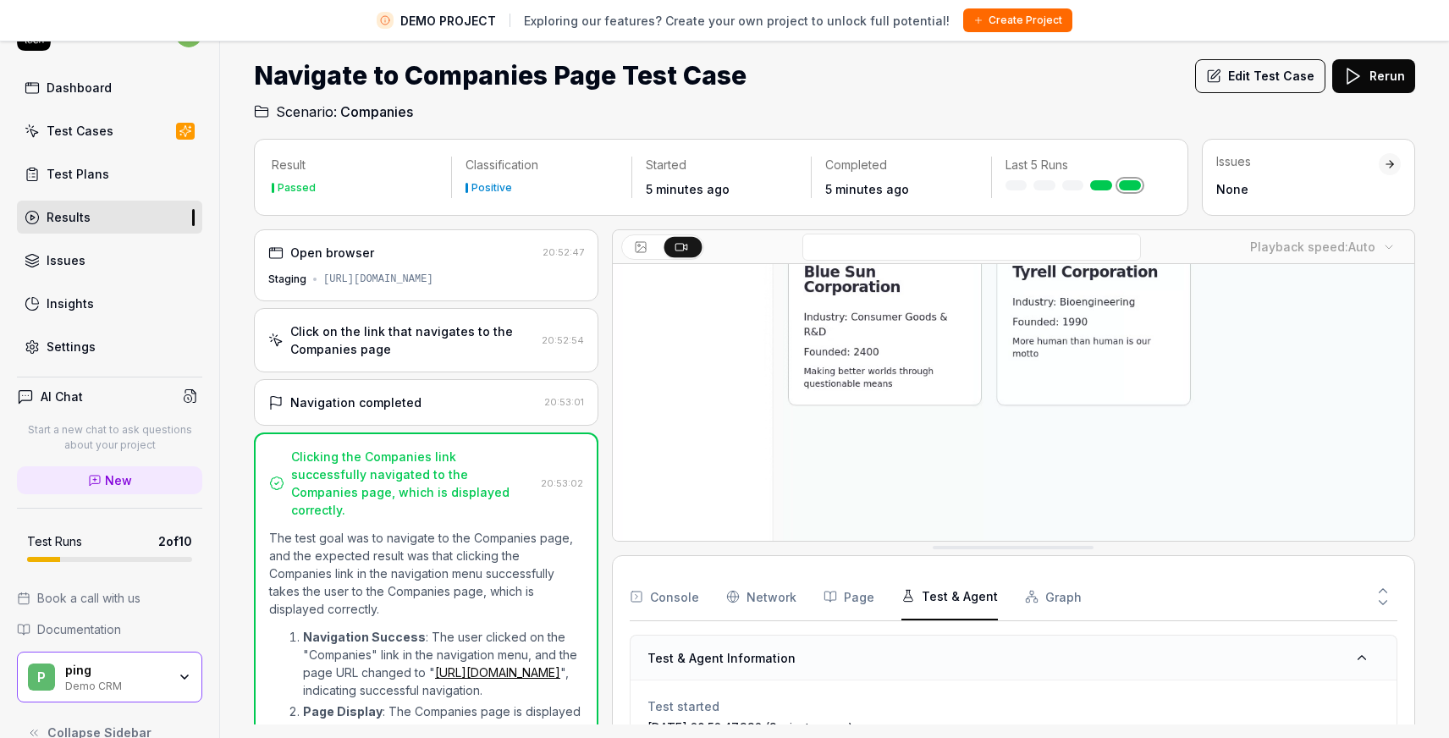
click at [1420, 455] on div "Result Passed Classification Positive Started 5 minutes ago Completed 5 minutes…" at bounding box center [834, 430] width 1229 height 616
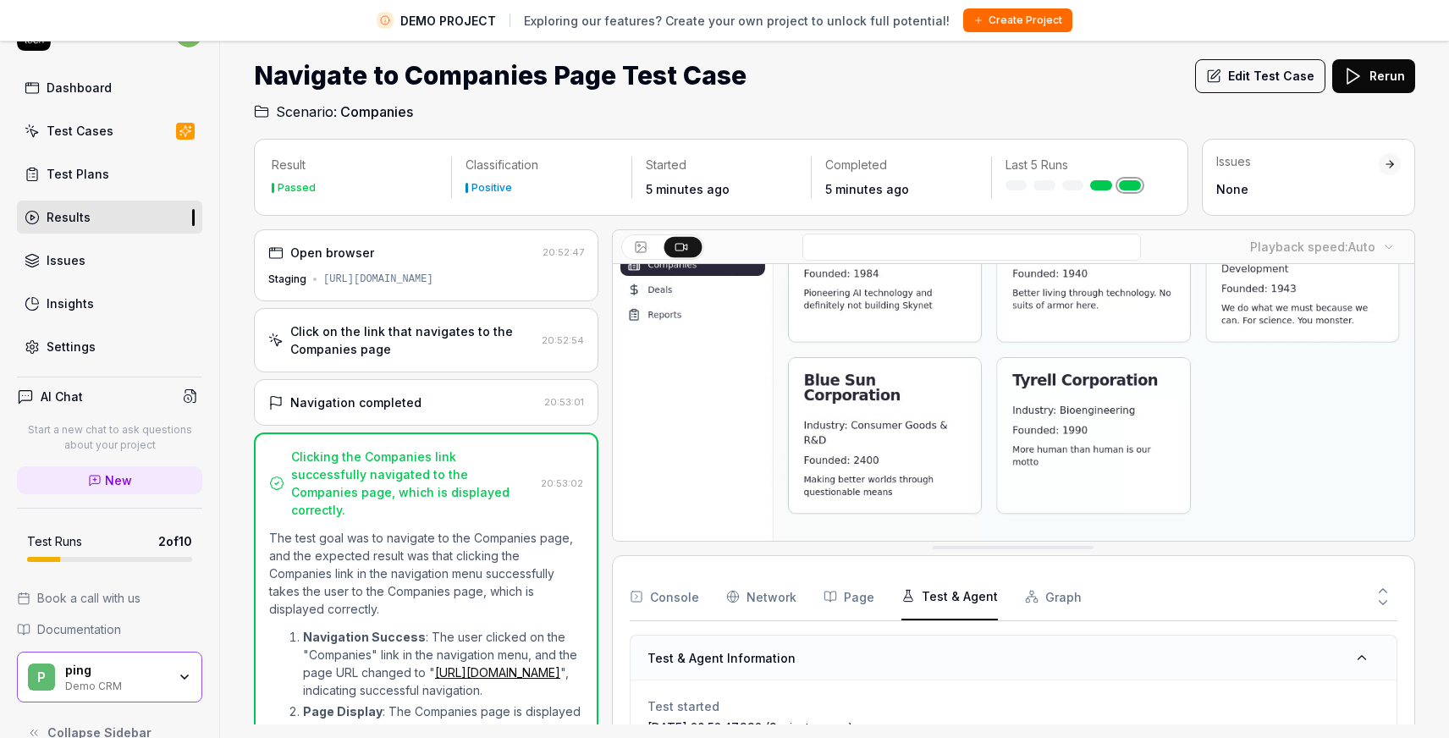
scroll to position [0, 0]
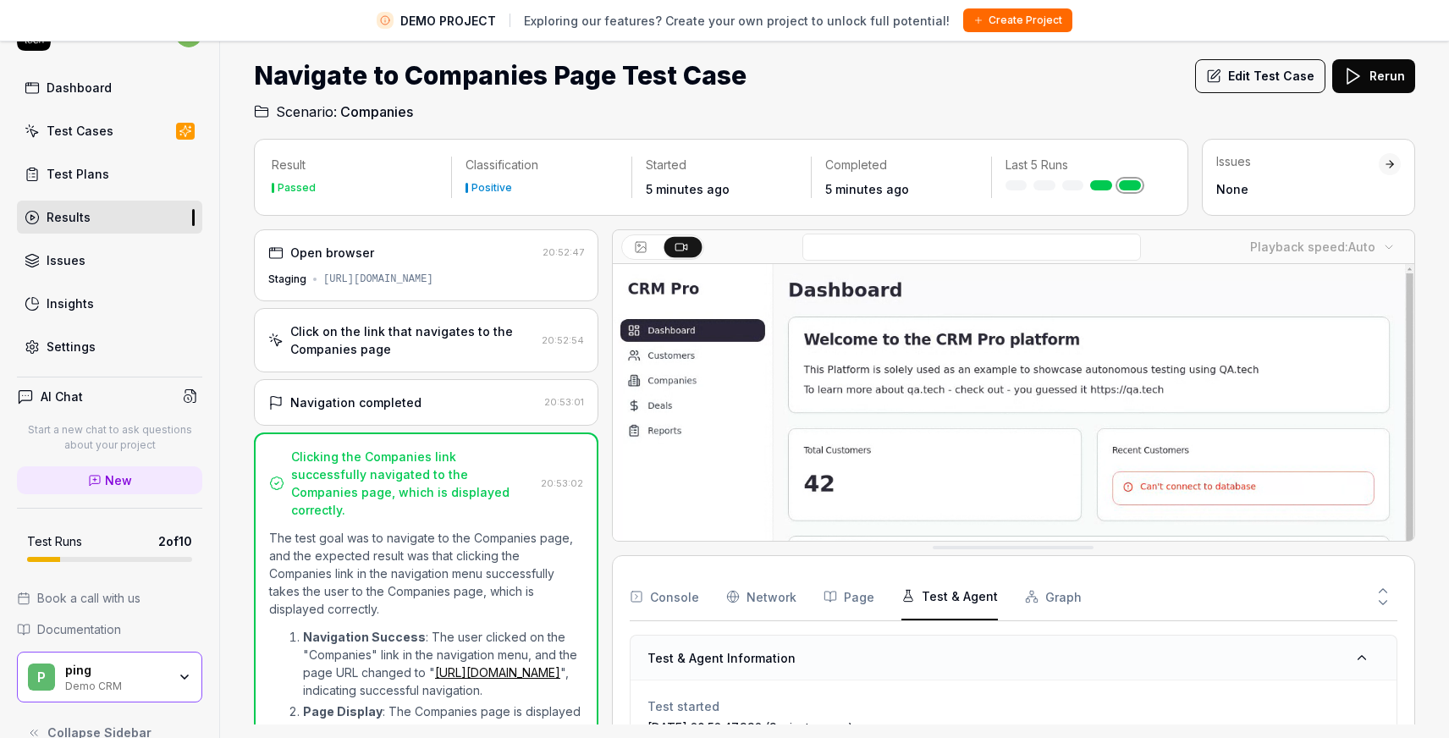
click at [641, 244] on icon at bounding box center [641, 247] width 14 height 14
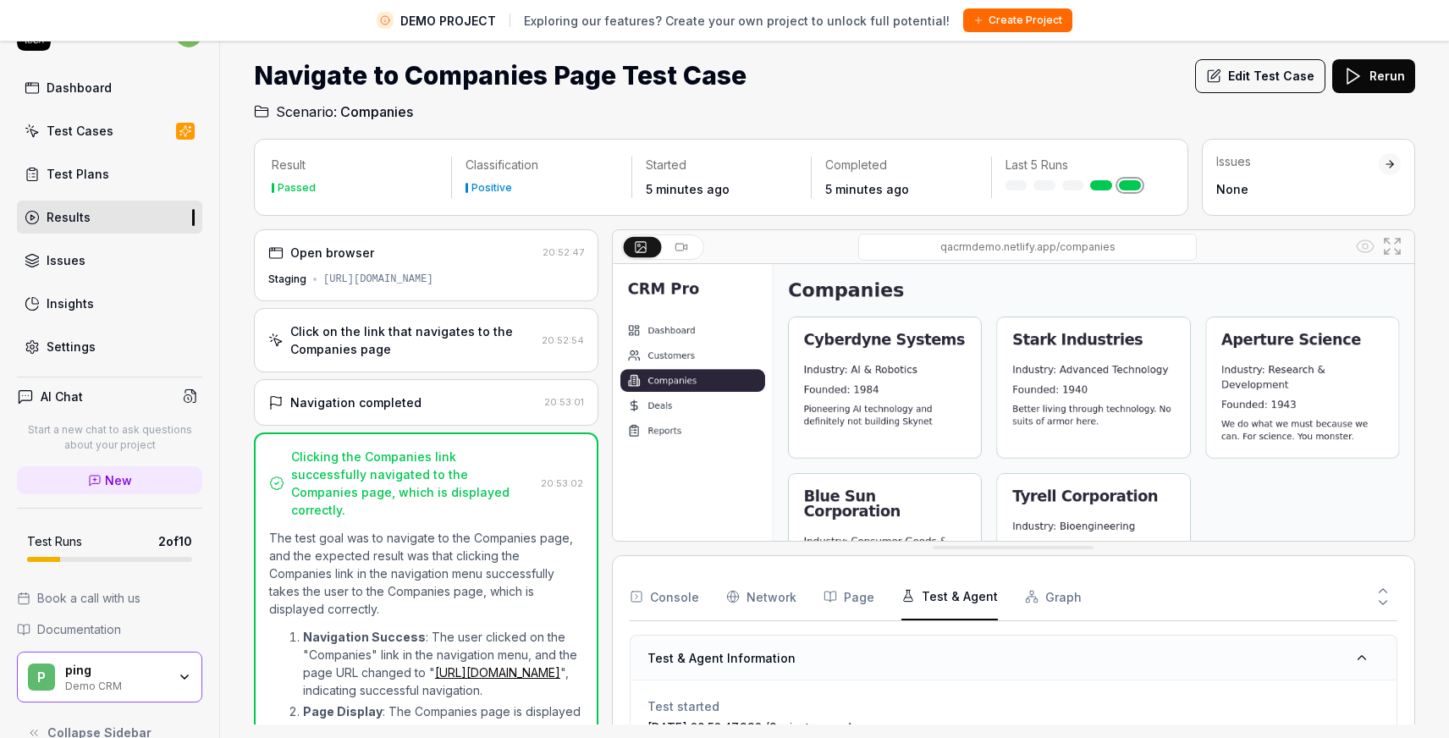
click at [667, 354] on img at bounding box center [1013, 514] width 801 height 501
click at [1020, 261] on div at bounding box center [1013, 247] width 801 height 34
click at [1035, 246] on input at bounding box center [1027, 247] width 338 height 27
click at [1133, 310] on img at bounding box center [1013, 514] width 801 height 501
click at [1393, 244] on icon at bounding box center [1392, 246] width 20 height 20
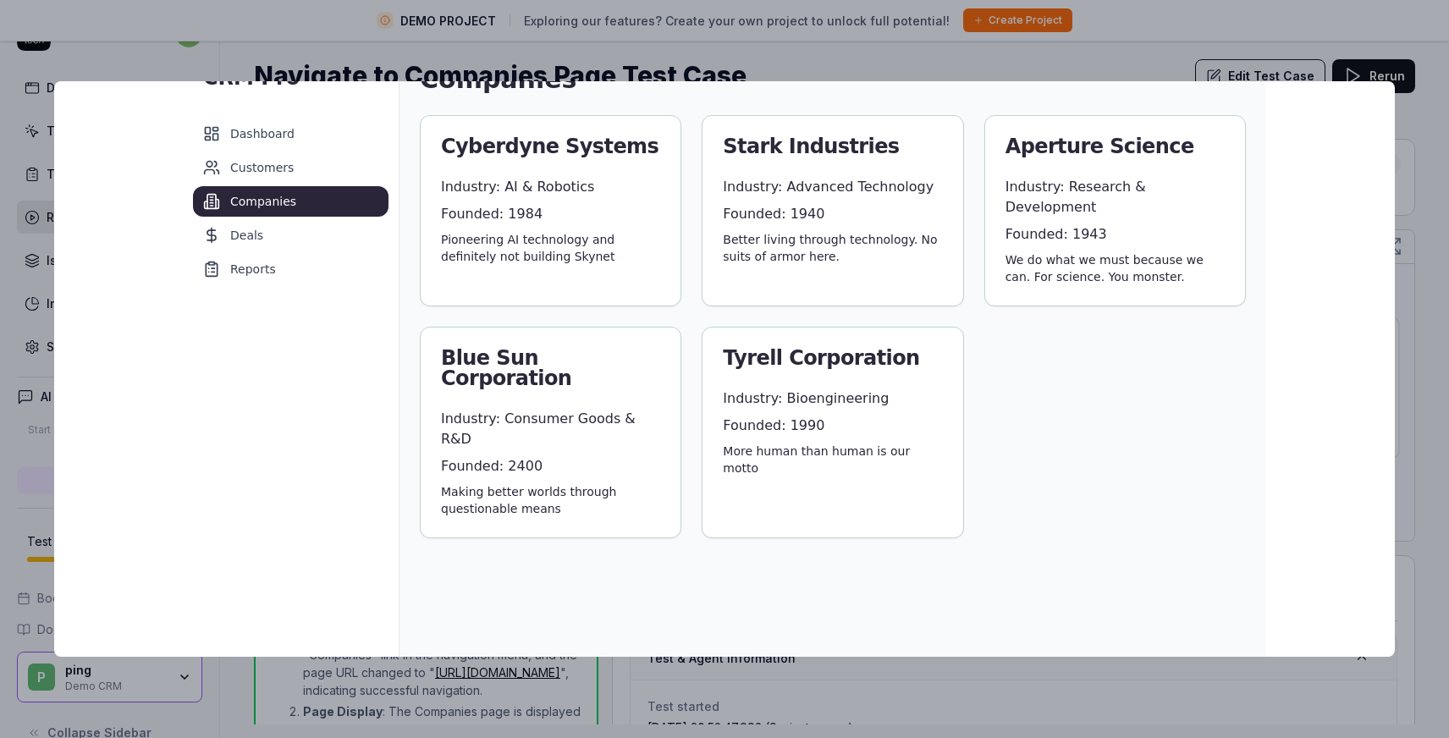
click at [505, 308] on img at bounding box center [724, 382] width 1083 height 677
click at [504, 300] on img at bounding box center [724, 382] width 1083 height 677
click at [595, 338] on img at bounding box center [724, 382] width 1083 height 677
click at [702, 338] on img at bounding box center [724, 382] width 1083 height 677
click at [454, 399] on img at bounding box center [724, 382] width 1083 height 677
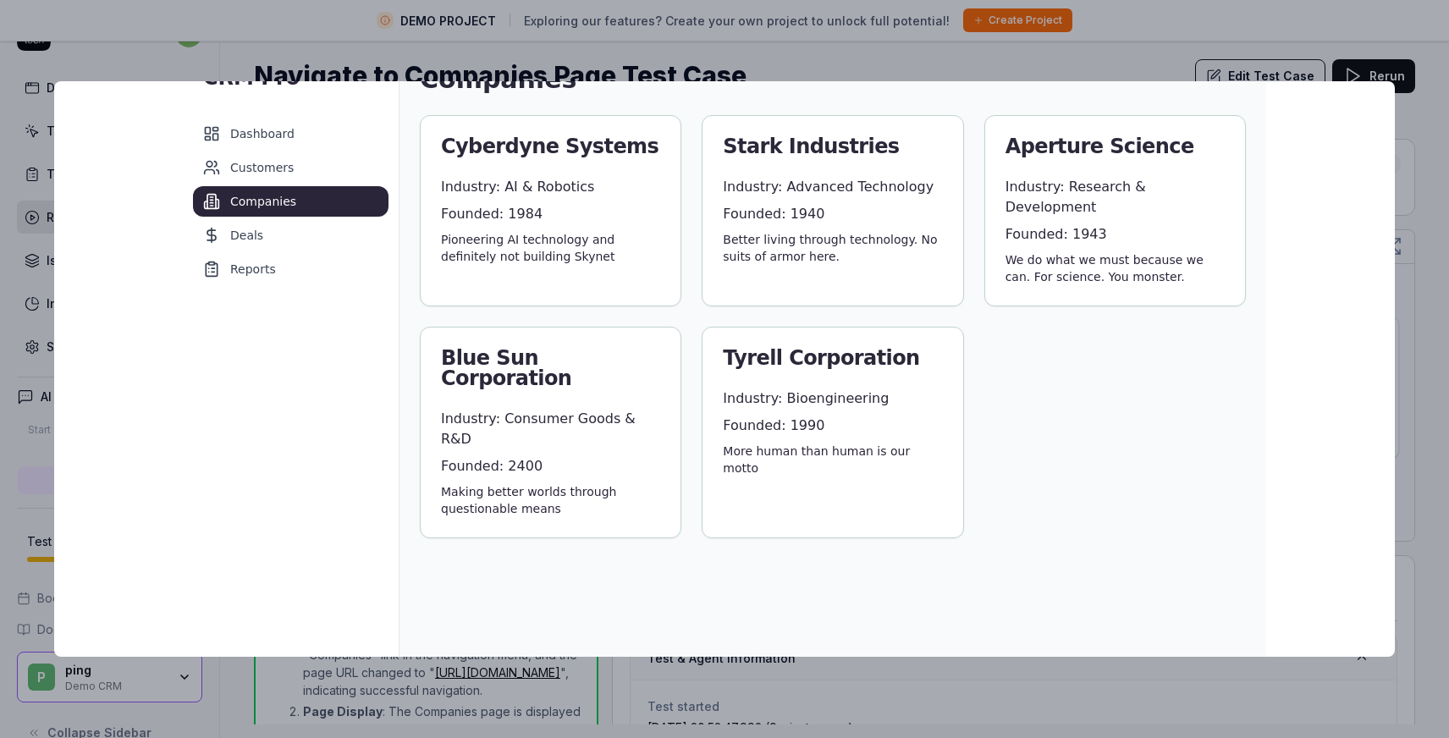
click at [454, 399] on img at bounding box center [724, 382] width 1083 height 677
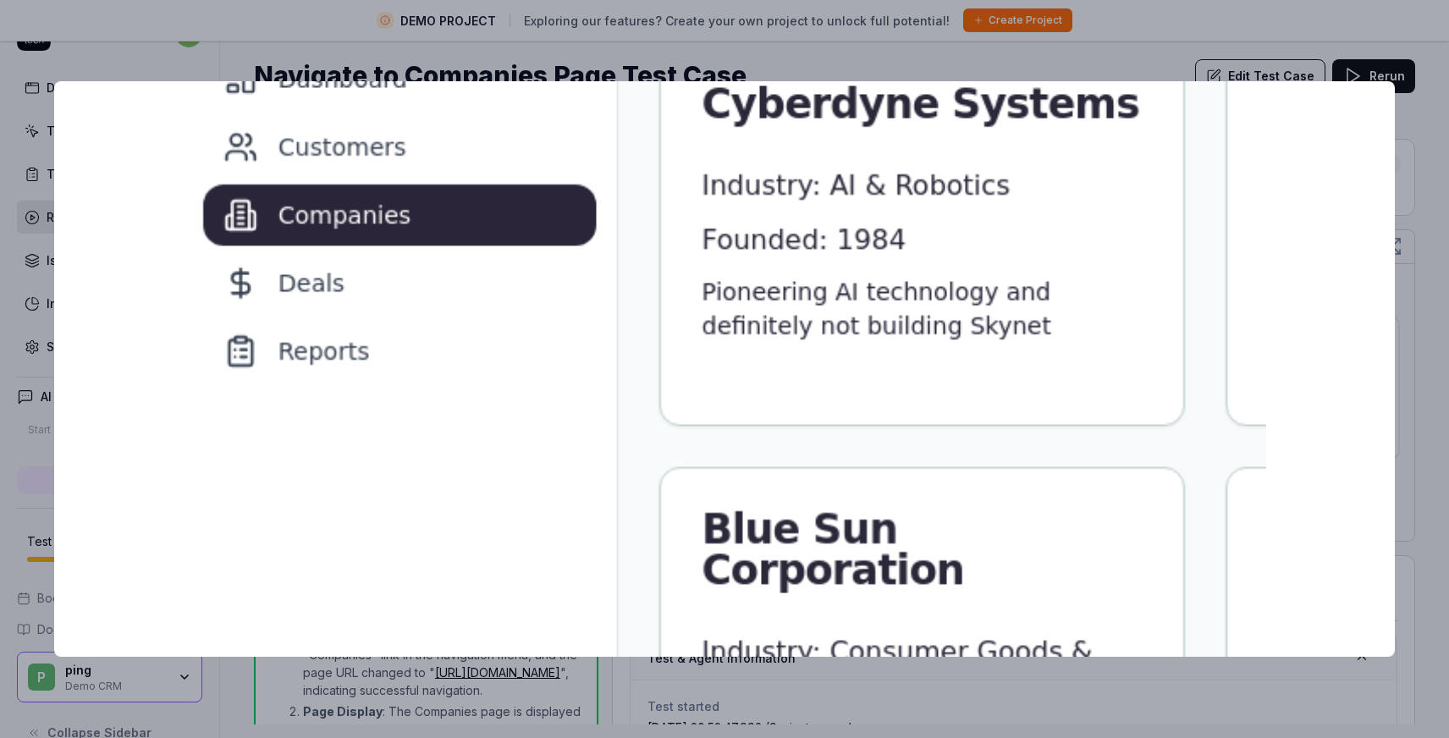
click at [454, 399] on img at bounding box center [1271, 578] width 2177 height 1361
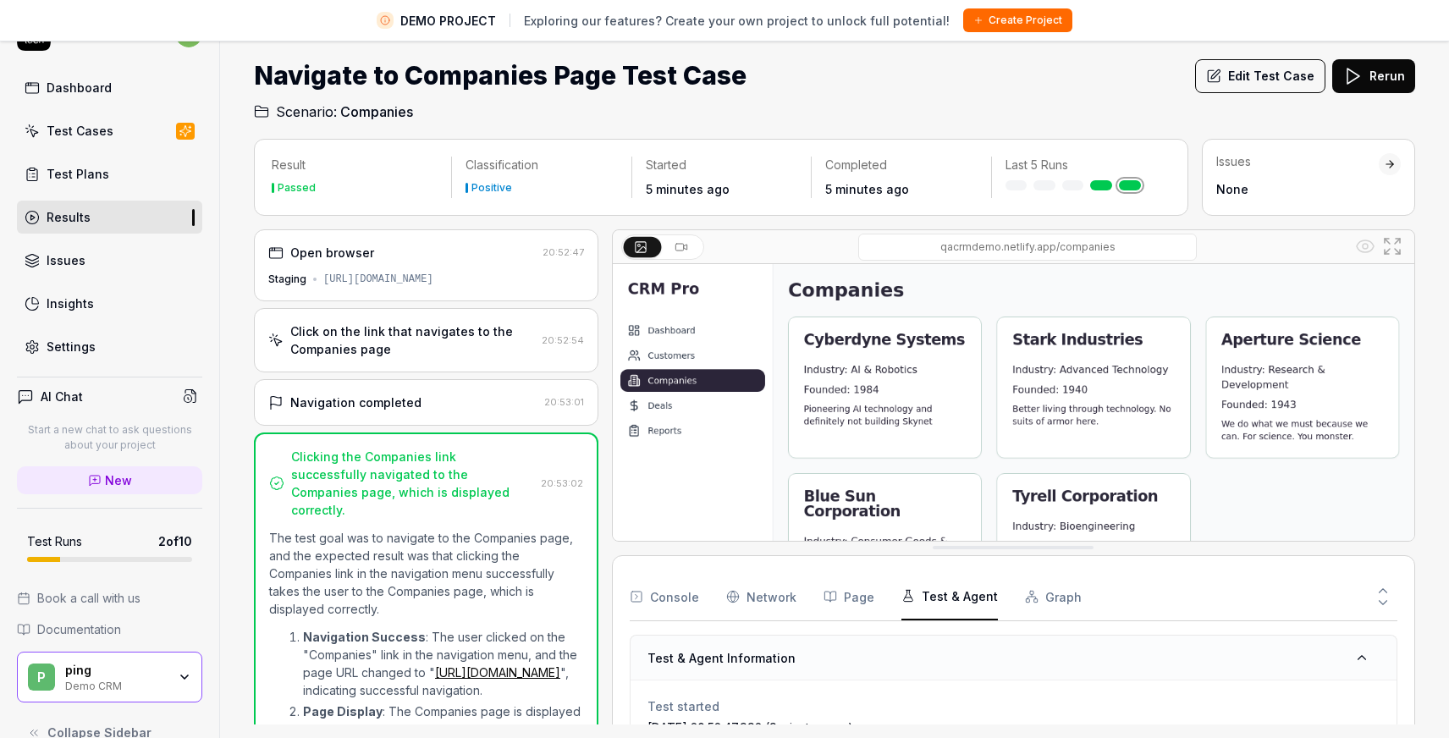
click at [675, 245] on rect at bounding box center [679, 247] width 8 height 7
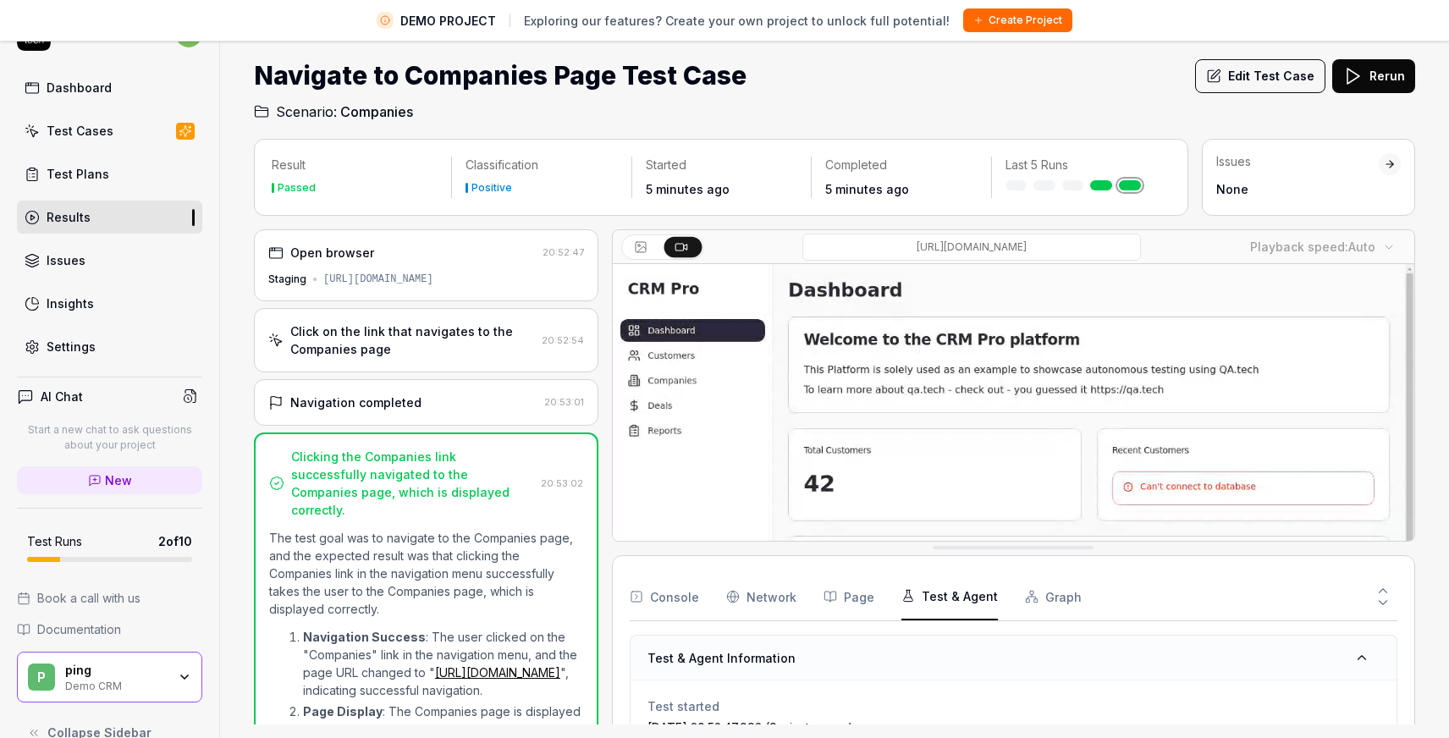
click at [951, 244] on input at bounding box center [971, 247] width 338 height 27
click at [970, 247] on input at bounding box center [971, 247] width 338 height 27
click at [1135, 336] on video at bounding box center [1013, 514] width 801 height 501
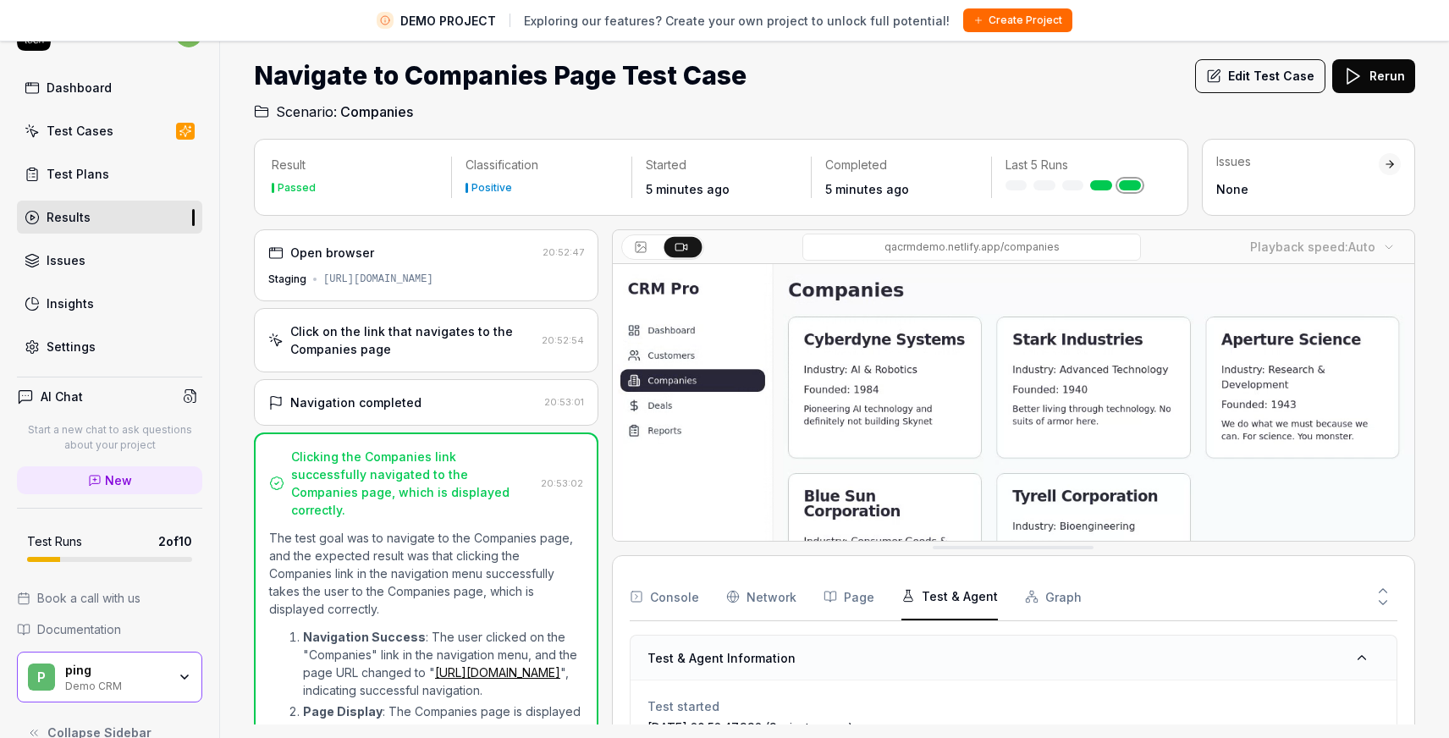
click at [1357, 238] on body "DEMO PROJECT Exploring our features? Create your own project to unlock full pot…" at bounding box center [724, 349] width 1449 height 778
click at [1206, 377] on html "DEMO PROJECT Exploring our features? Create your own project to unlock full pot…" at bounding box center [724, 349] width 1449 height 778
click at [439, 349] on div "Click on the link that navigates to the Companies page" at bounding box center [412, 340] width 245 height 36
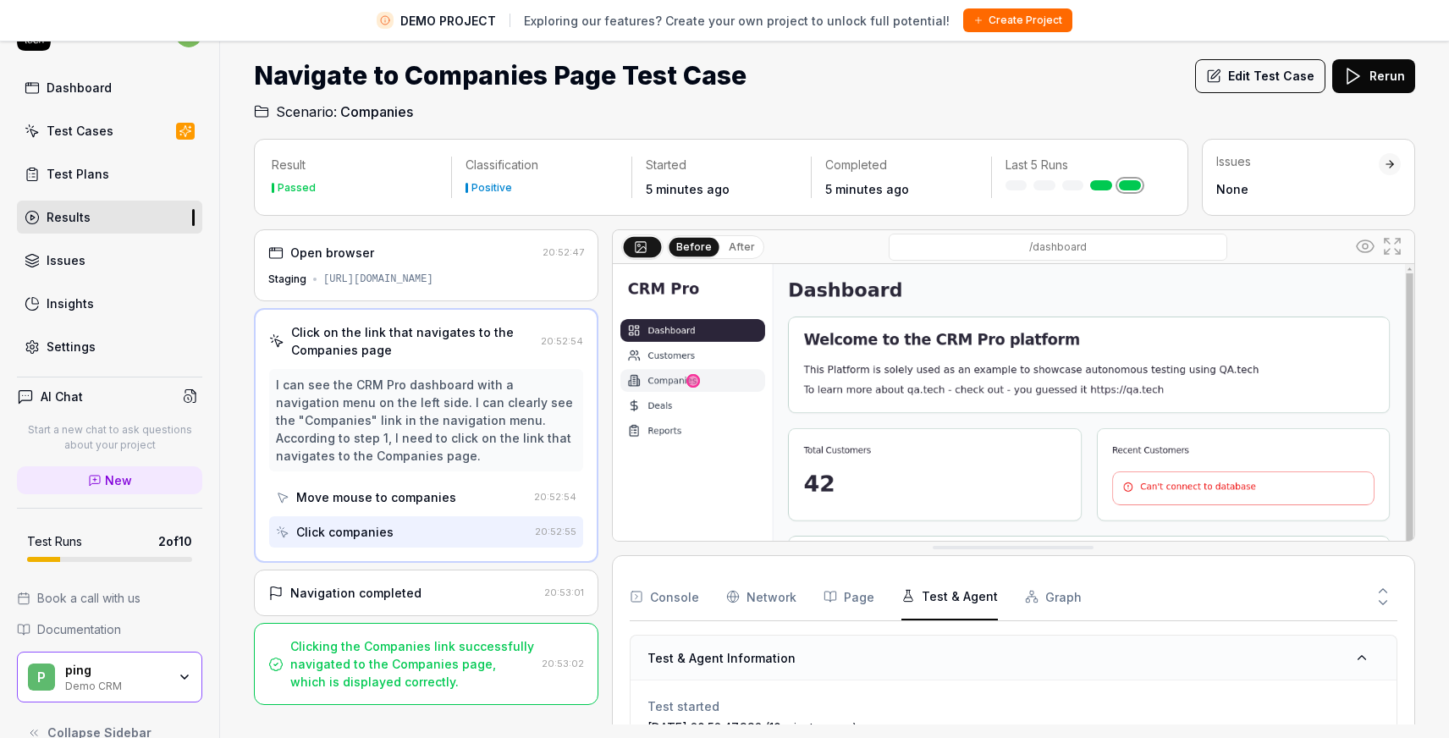
click at [694, 386] on img at bounding box center [1013, 514] width 801 height 501
click at [654, 386] on img at bounding box center [1013, 514] width 801 height 501
click at [662, 381] on img at bounding box center [1013, 514] width 801 height 501
click at [389, 498] on div "Move mouse to companies" at bounding box center [376, 497] width 160 height 18
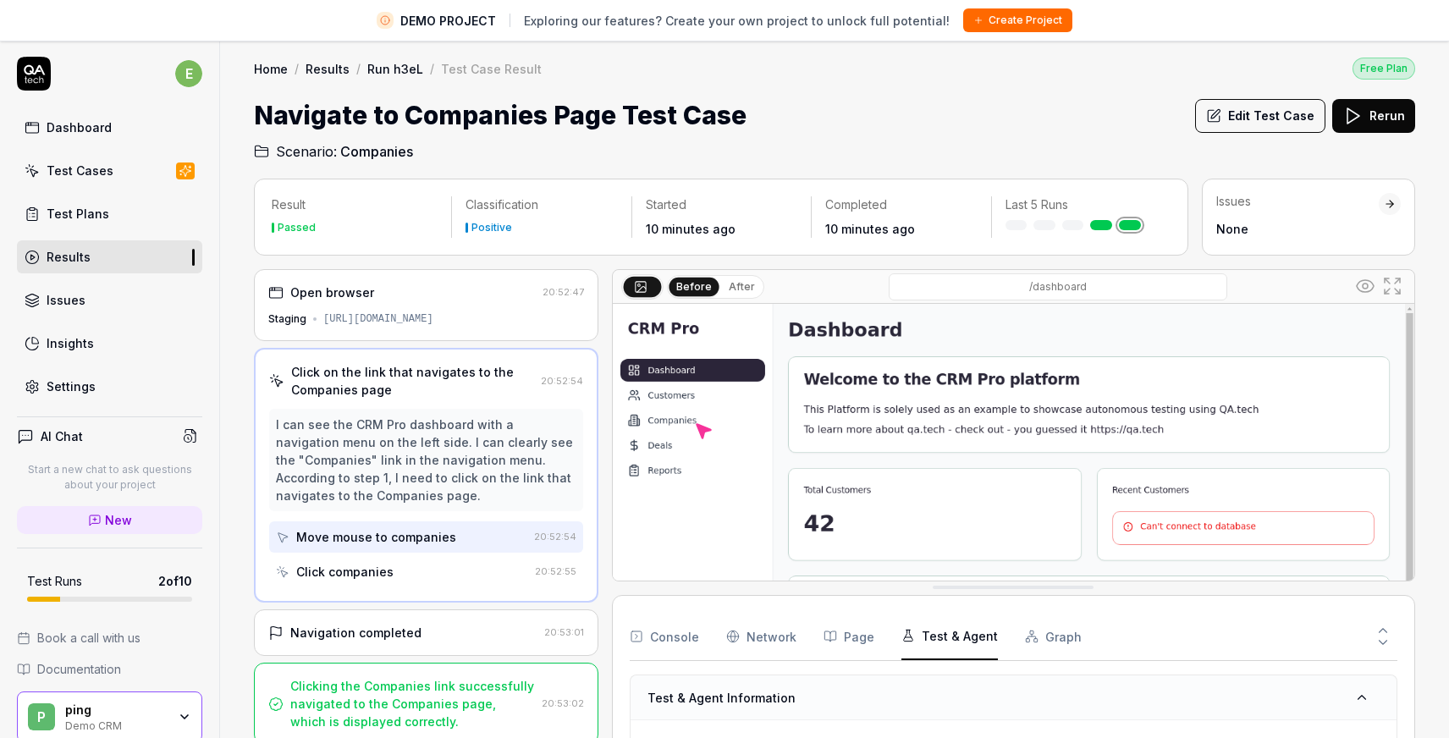
click at [387, 67] on link "Run h3eL" at bounding box center [395, 68] width 56 height 17
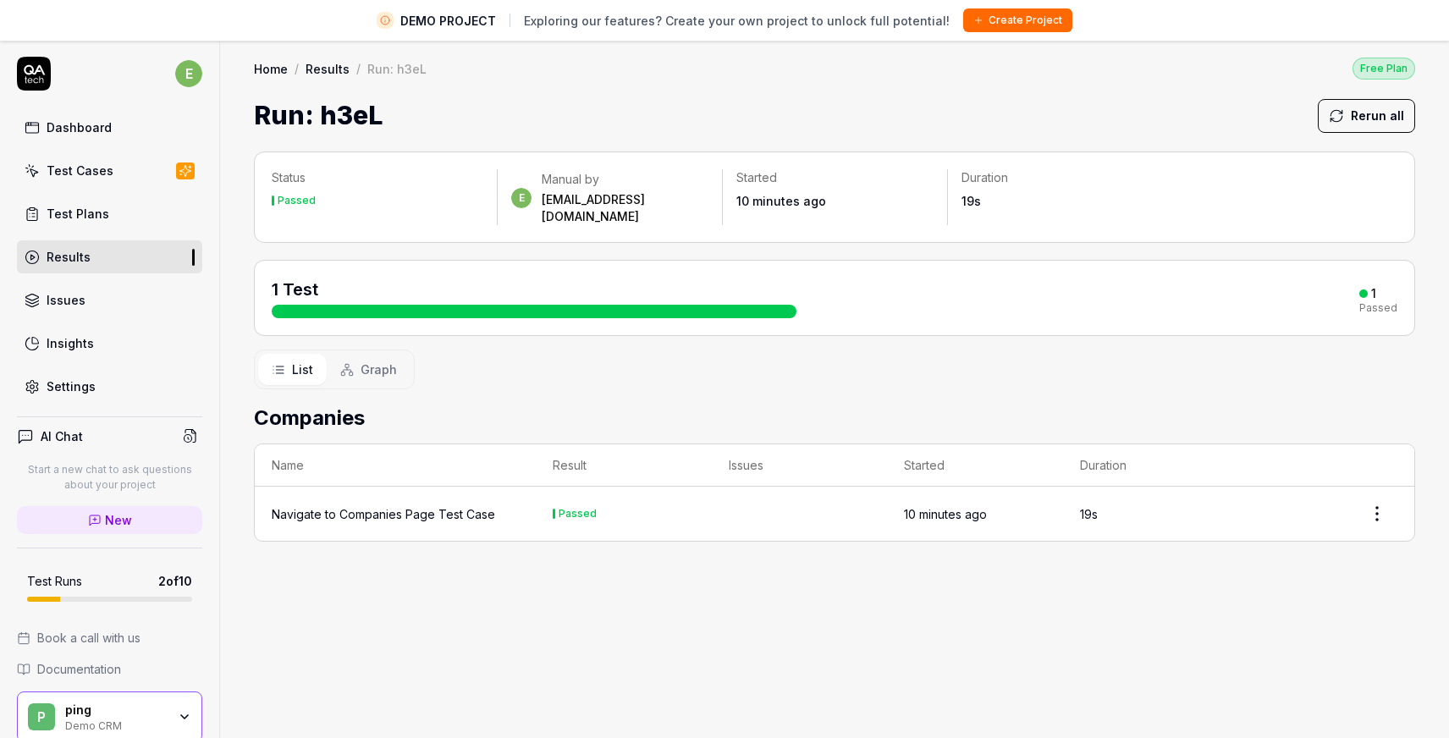
click at [319, 65] on link "Results" at bounding box center [327, 68] width 44 height 17
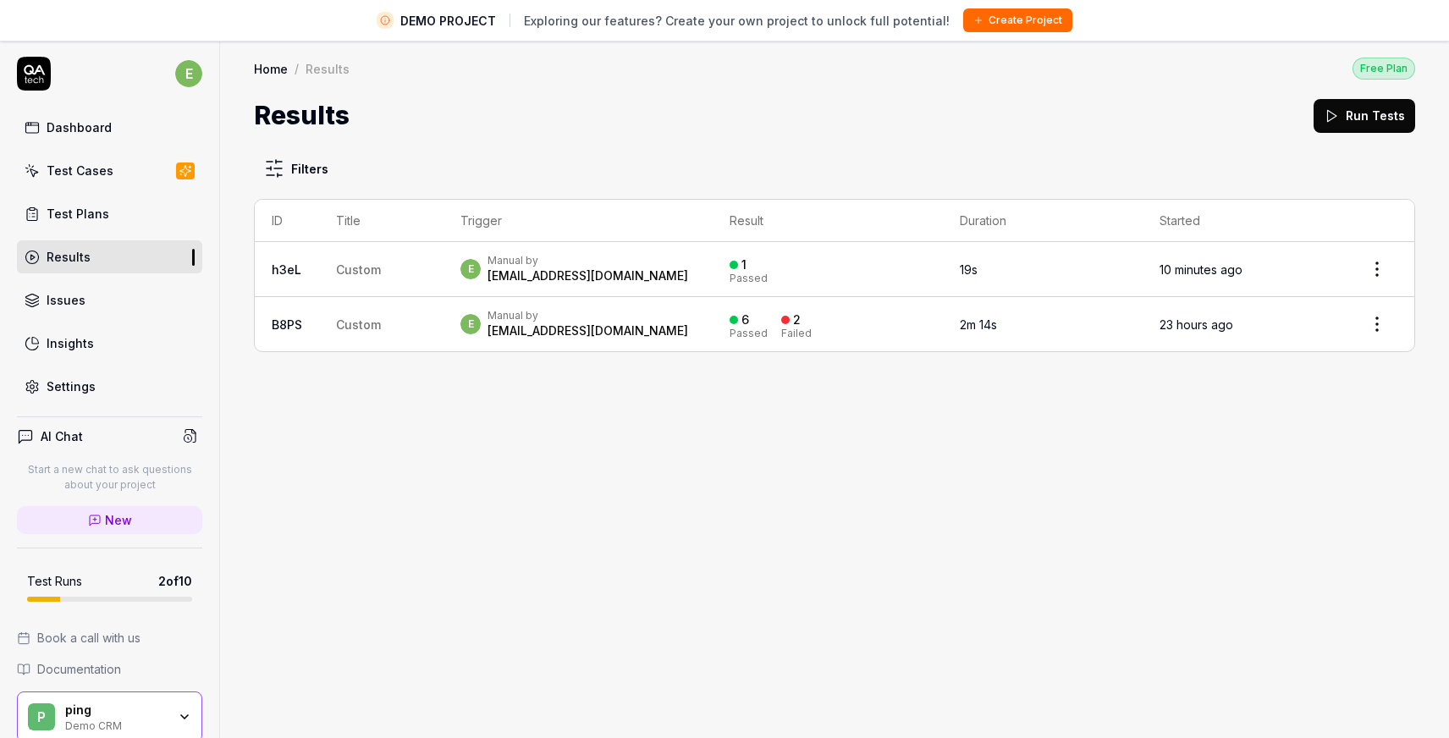
click at [262, 60] on link "Home" at bounding box center [271, 68] width 34 height 17
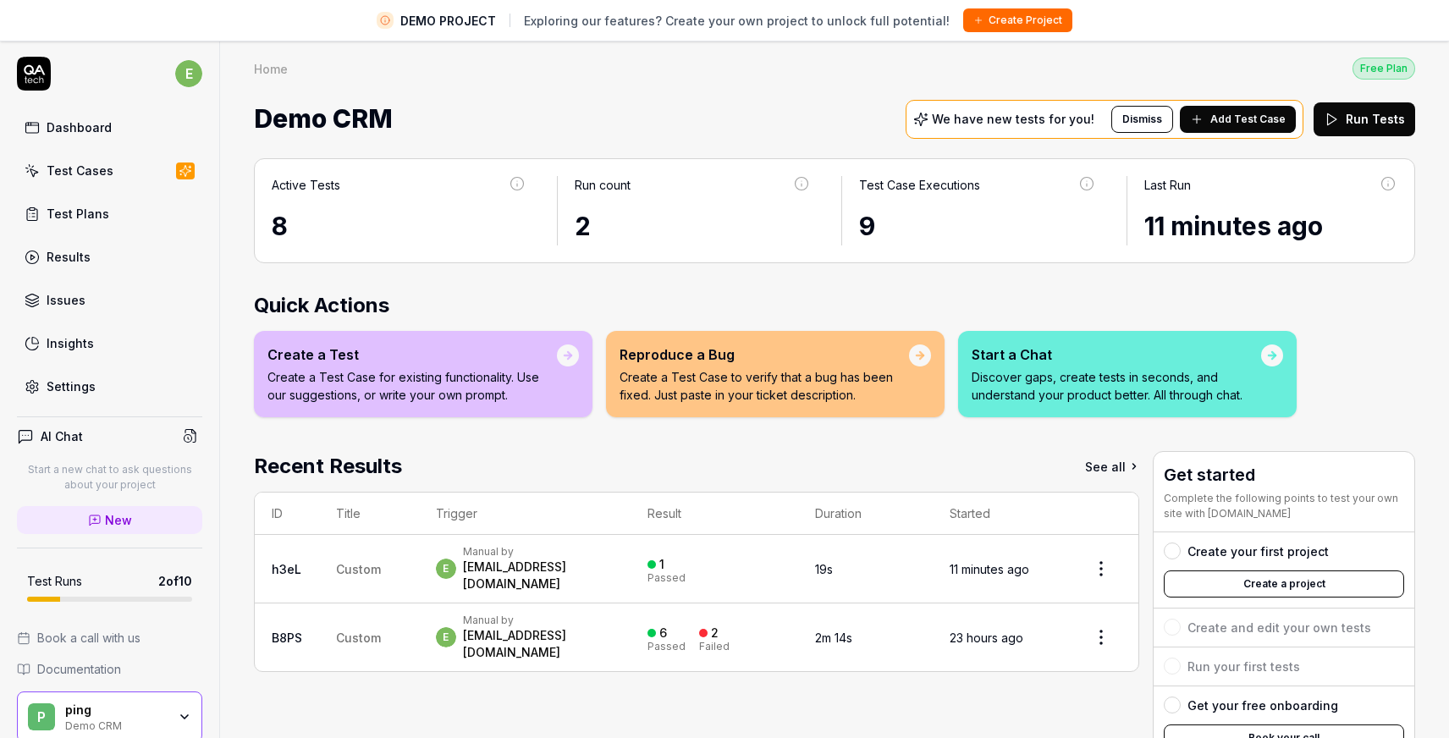
click at [1253, 119] on span "Add Test Case" at bounding box center [1247, 119] width 75 height 15
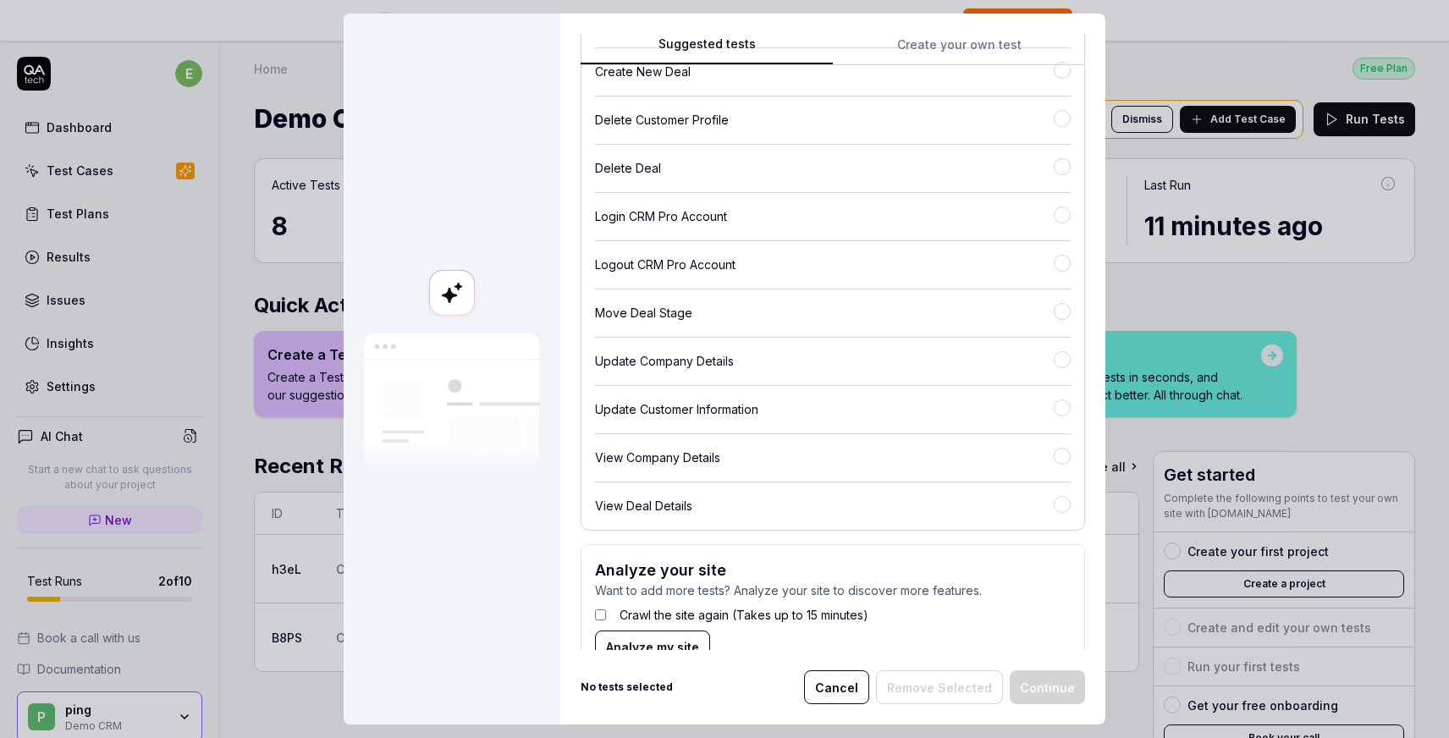
scroll to position [331, 0]
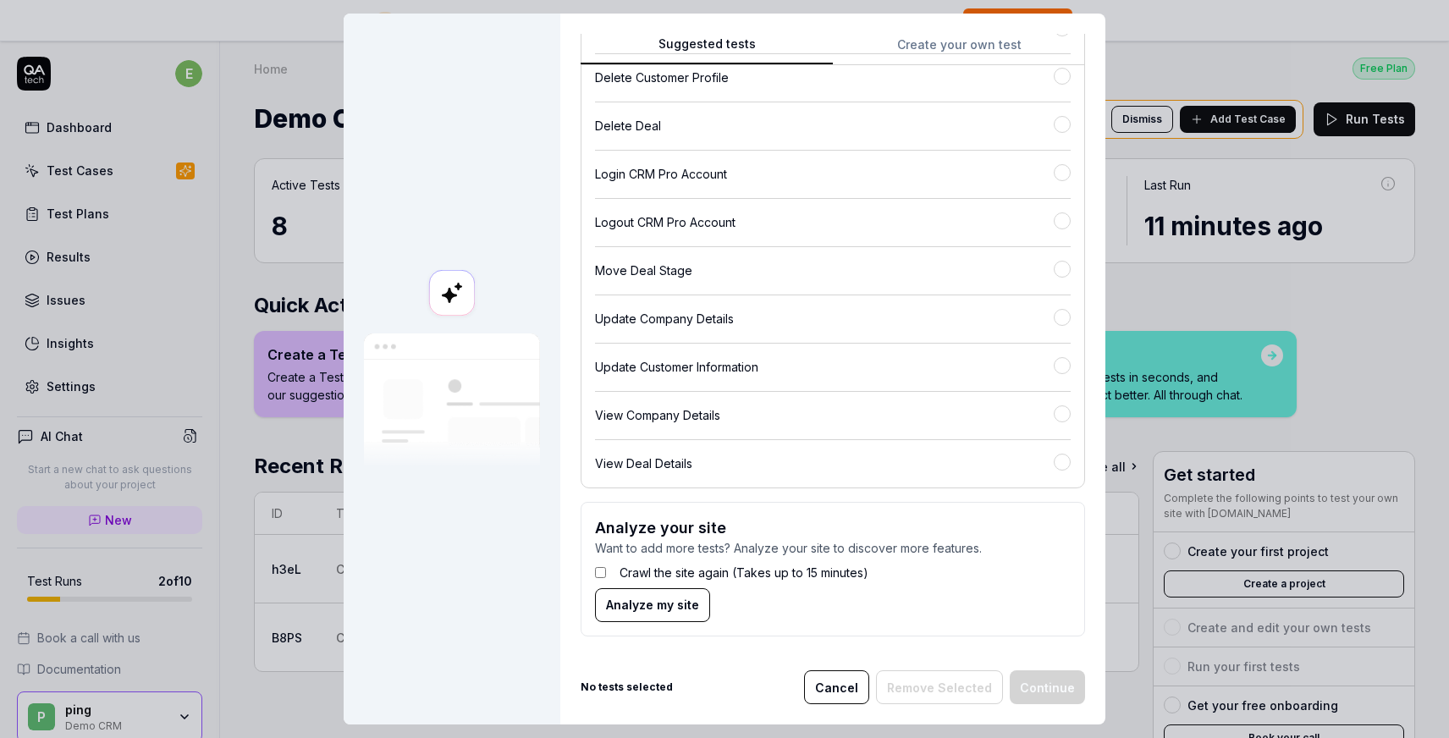
click at [549, 607] on div at bounding box center [452, 369] width 217 height 711
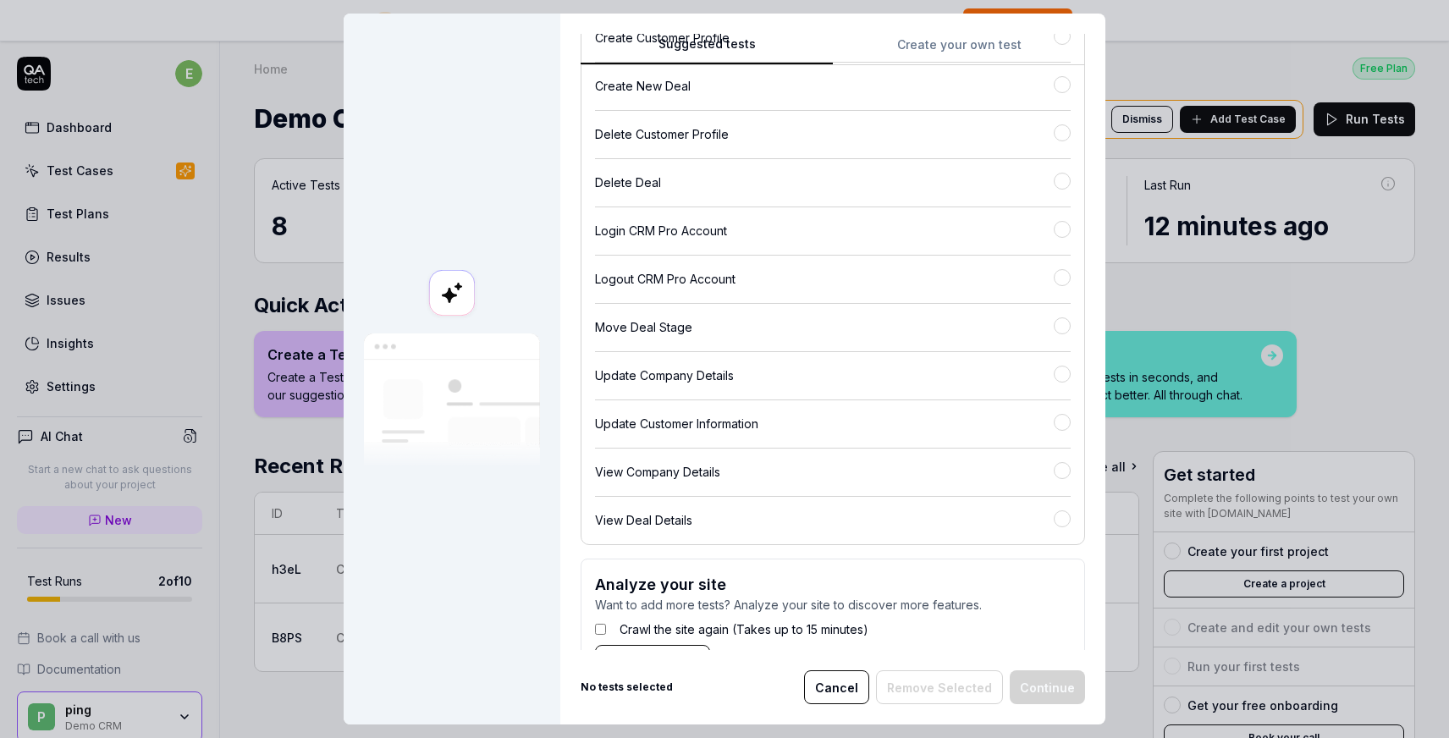
scroll to position [267, 0]
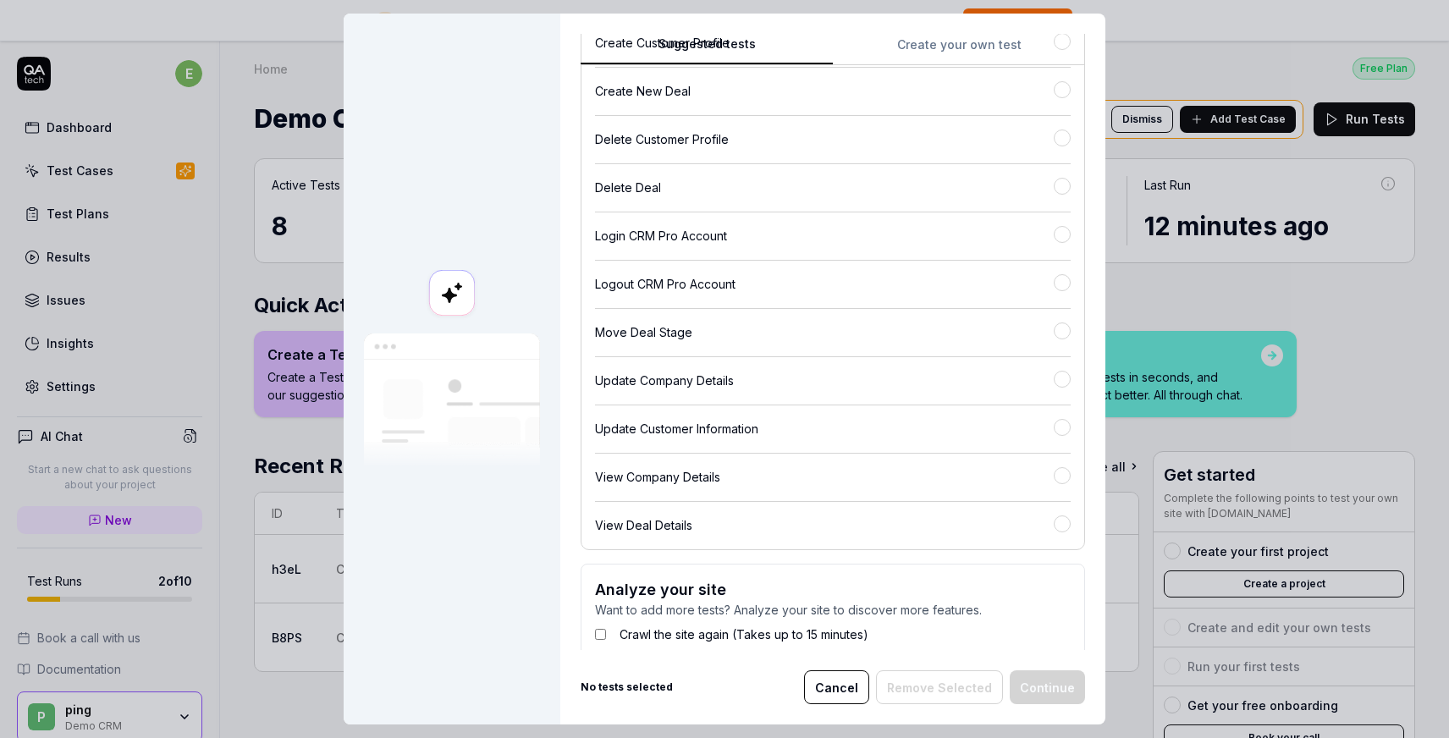
click at [757, 531] on div "View Deal Details" at bounding box center [824, 525] width 459 height 18
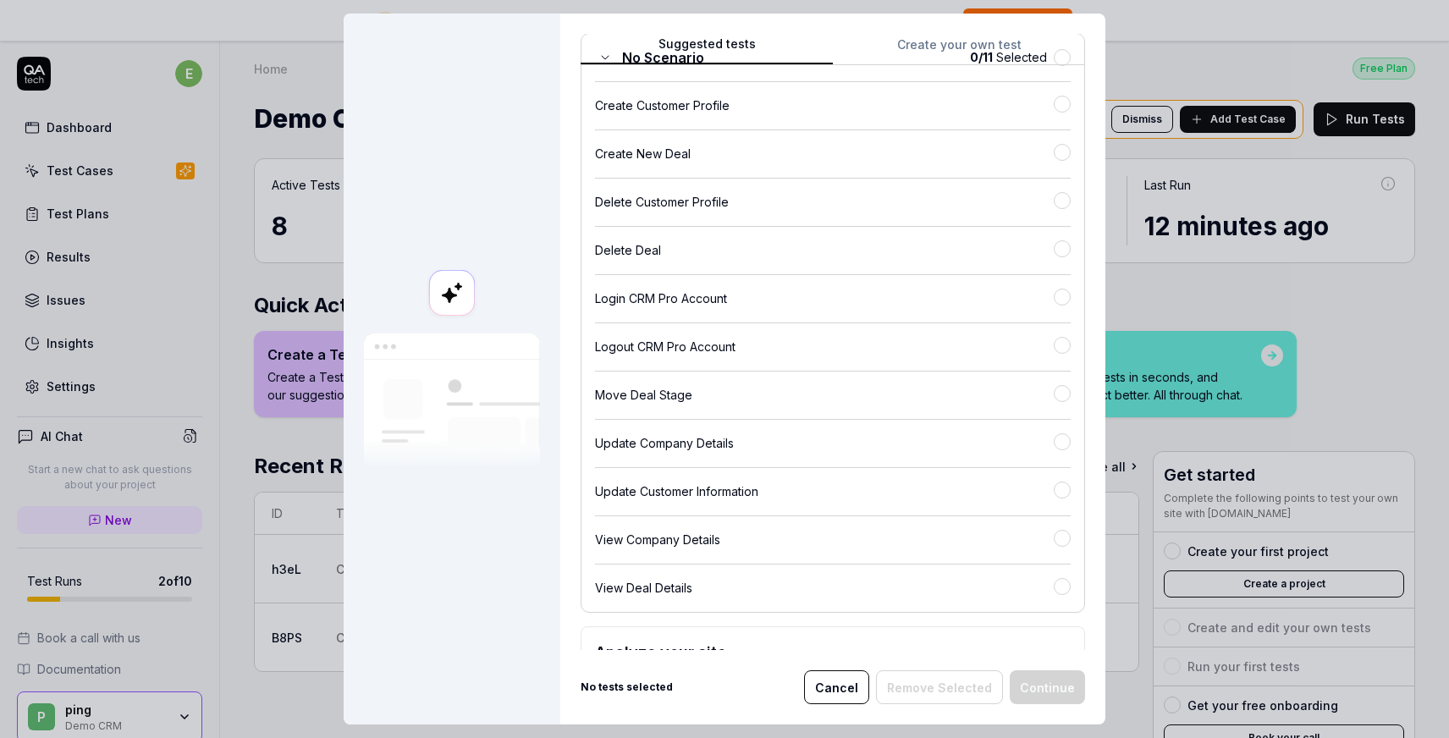
scroll to position [192, 0]
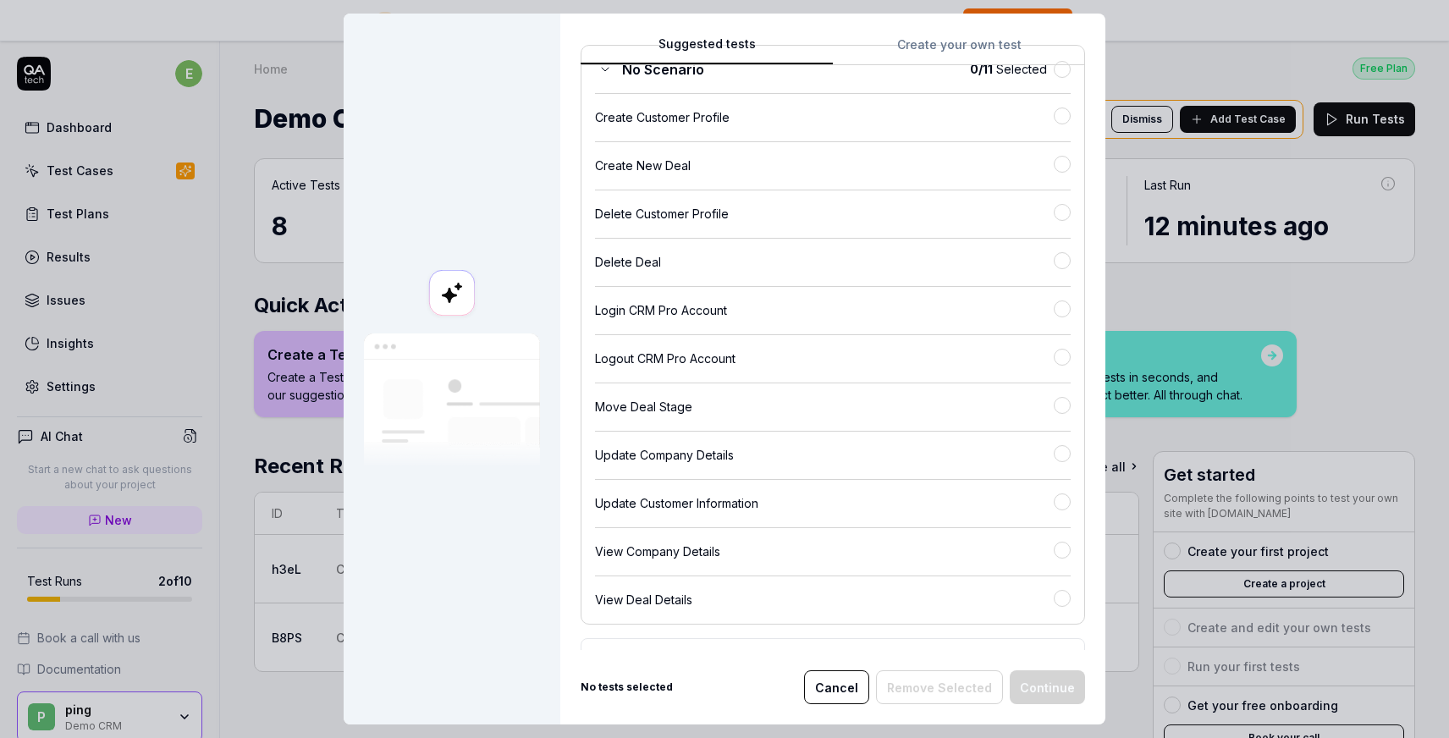
click at [778, 412] on div "Move Deal Stage" at bounding box center [824, 407] width 459 height 18
click at [758, 463] on div "Update Company Details" at bounding box center [824, 454] width 459 height 18
click at [750, 507] on div "Update Customer Information" at bounding box center [824, 502] width 459 height 18
click at [756, 305] on div "Login CRM Pro Account" at bounding box center [824, 310] width 459 height 18
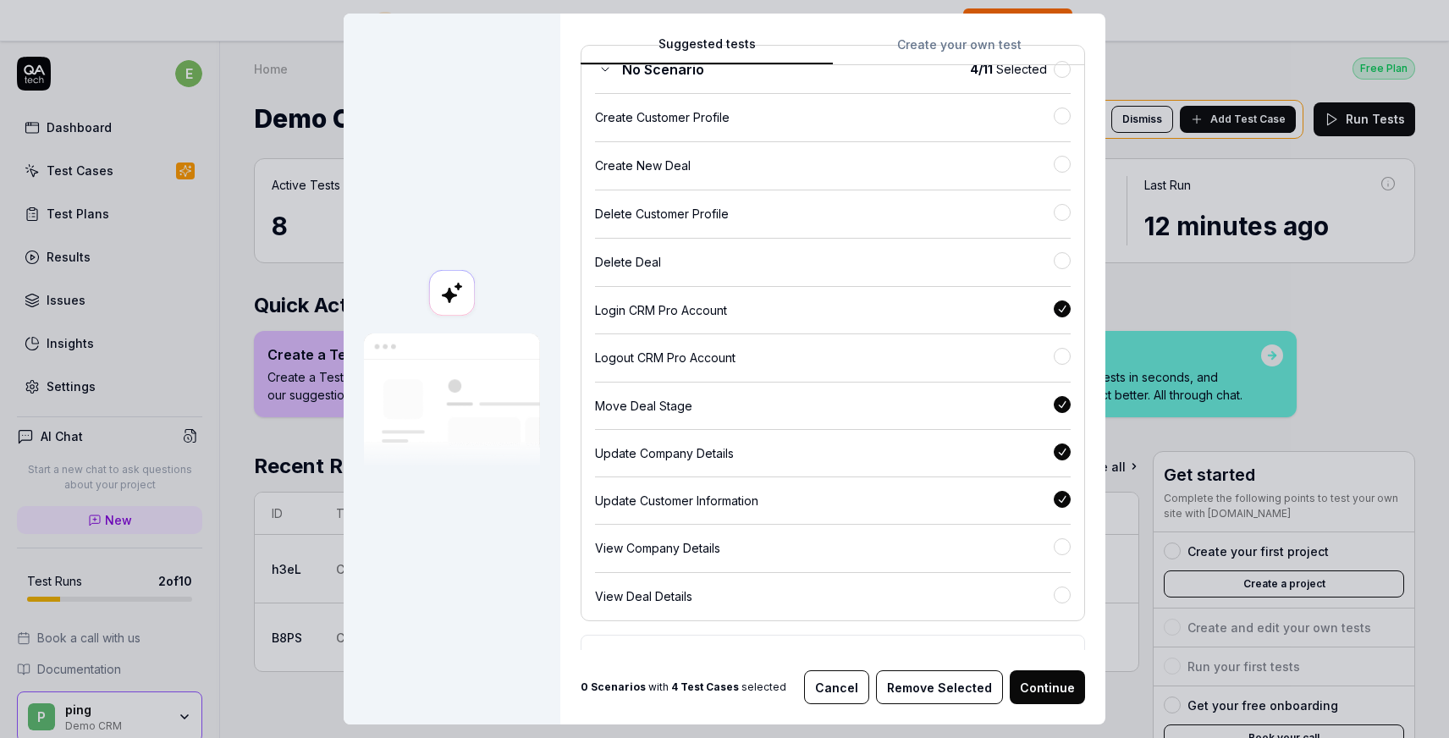
click at [1031, 685] on button "Continue" at bounding box center [1047, 687] width 75 height 34
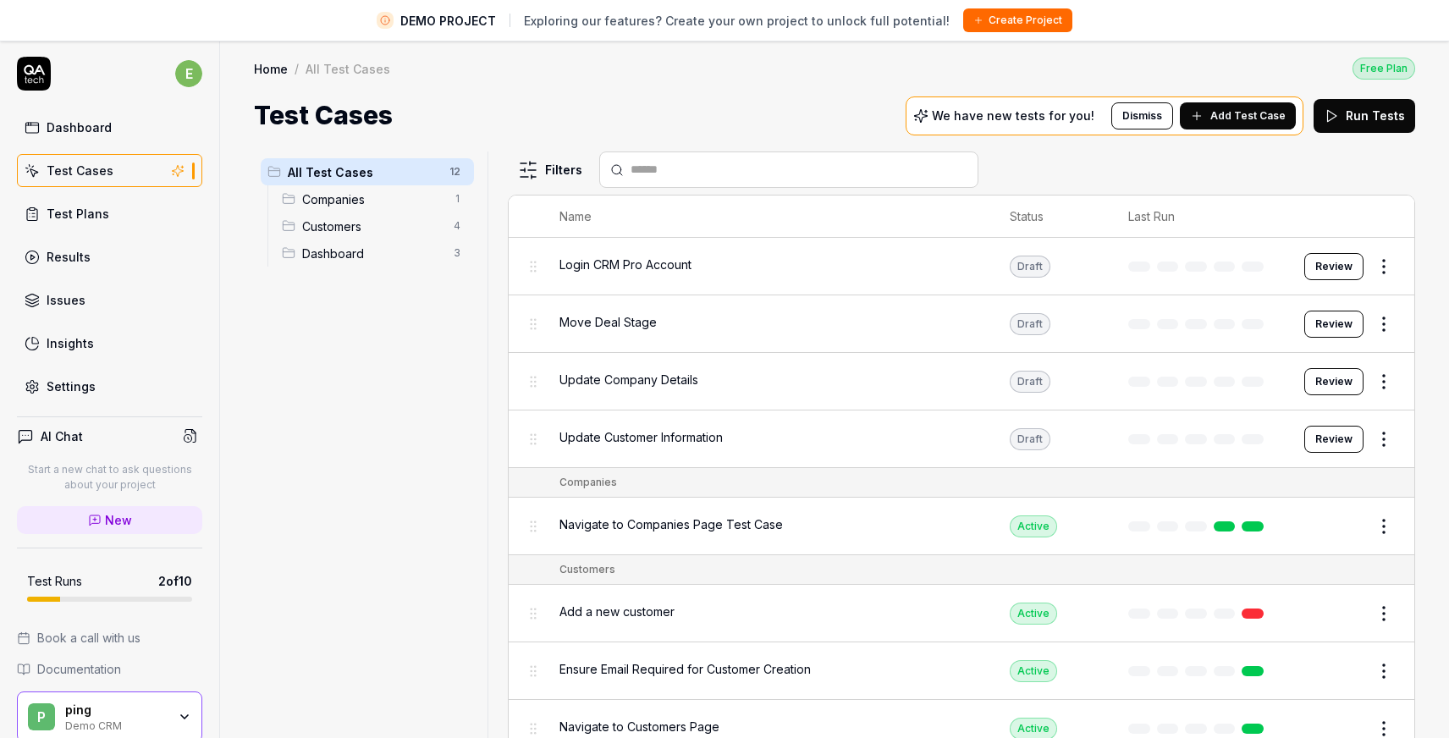
click at [1372, 124] on button "Run Tests" at bounding box center [1364, 116] width 102 height 34
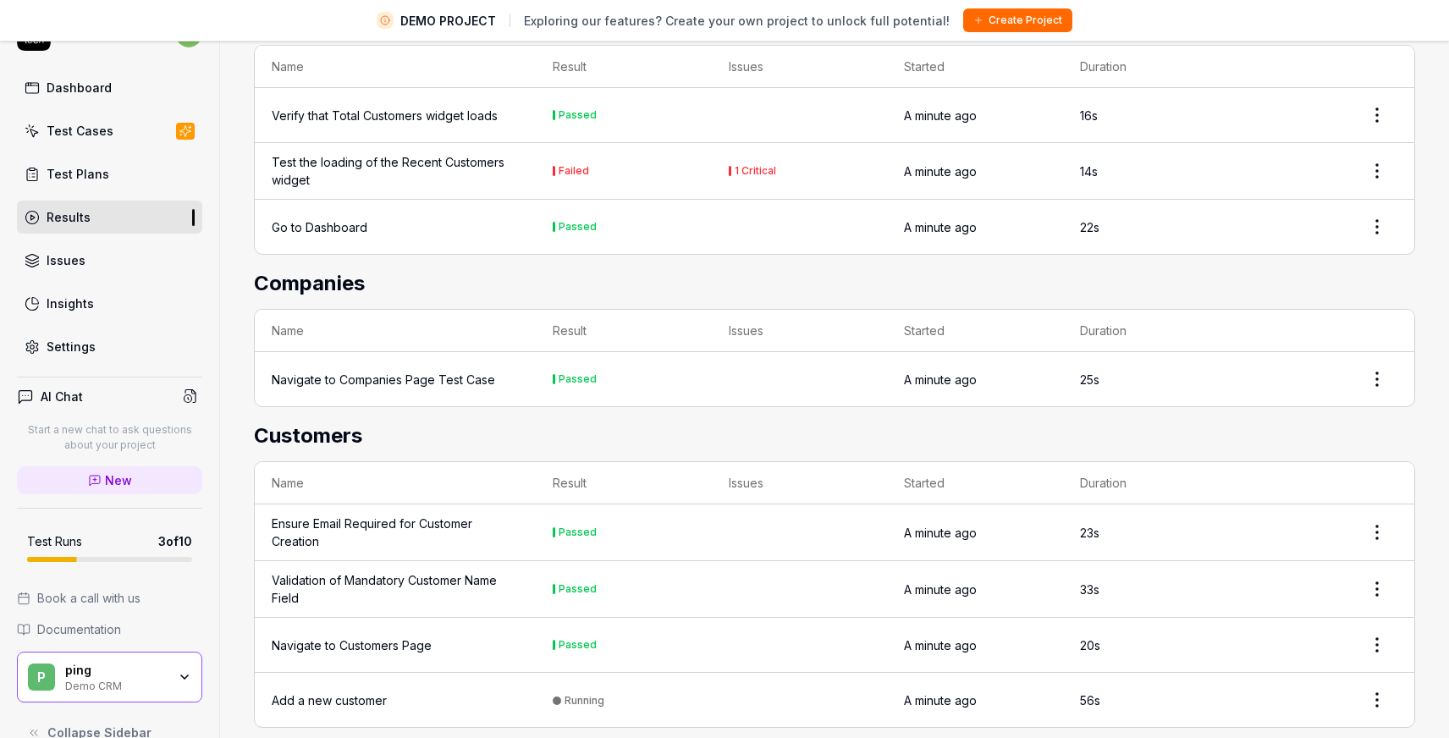
scroll to position [30, 0]
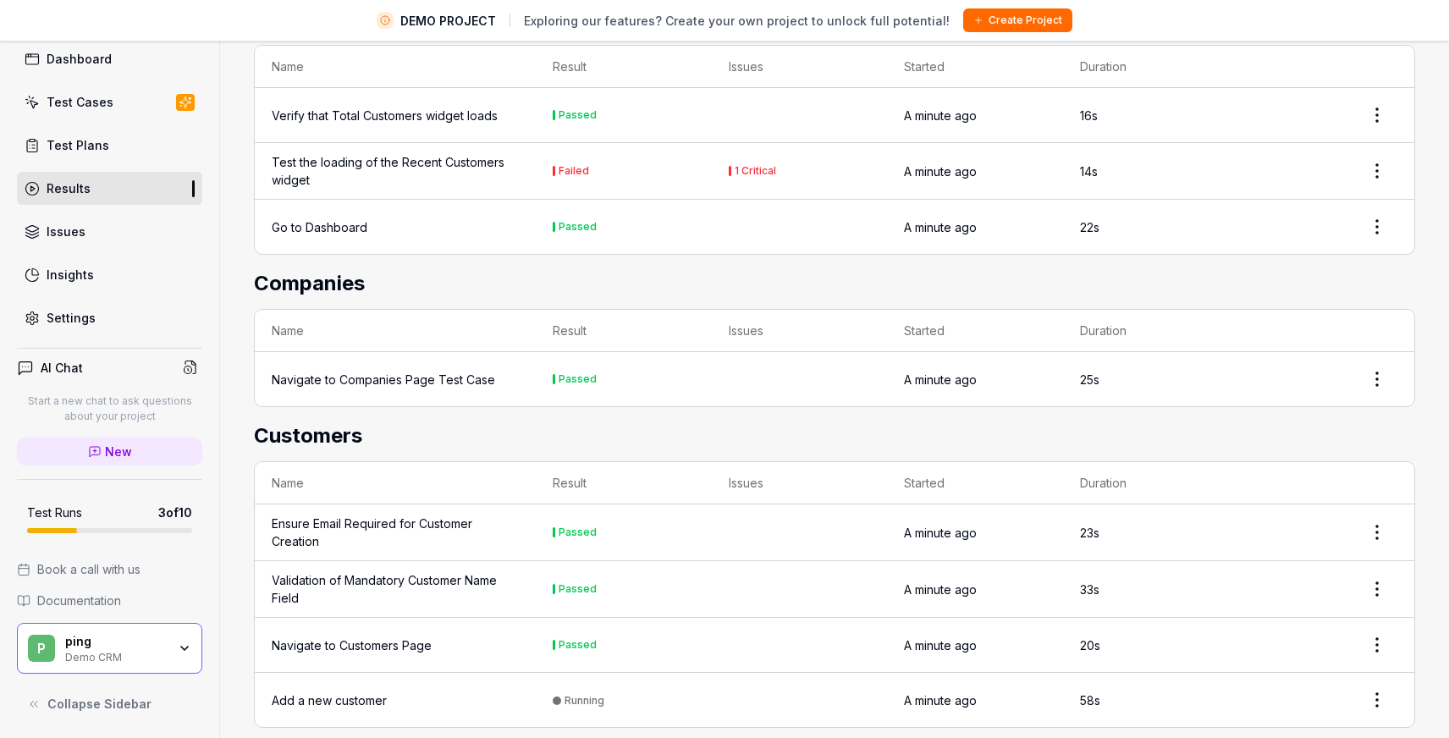
click at [184, 641] on icon "button" at bounding box center [185, 648] width 14 height 14
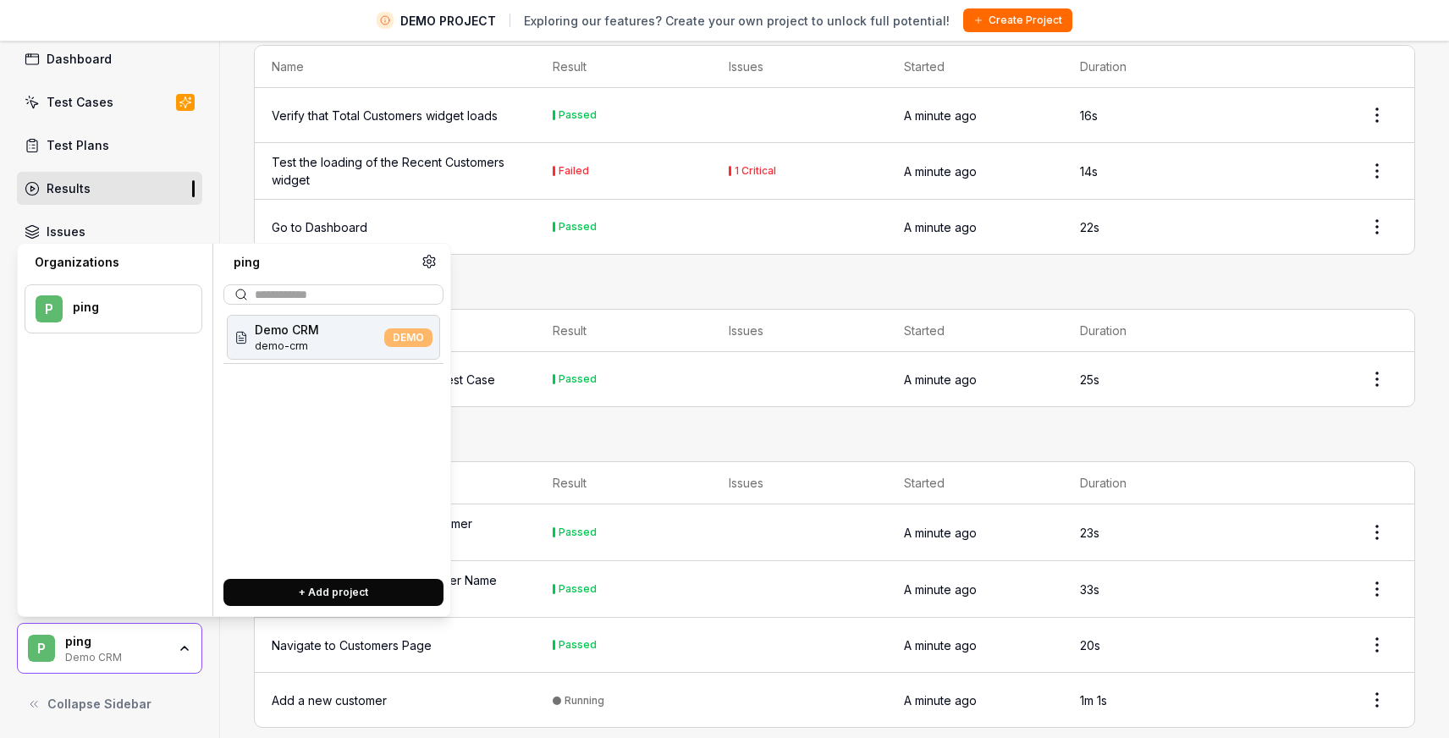
click at [697, 424] on h2 "Customers" at bounding box center [834, 436] width 1161 height 30
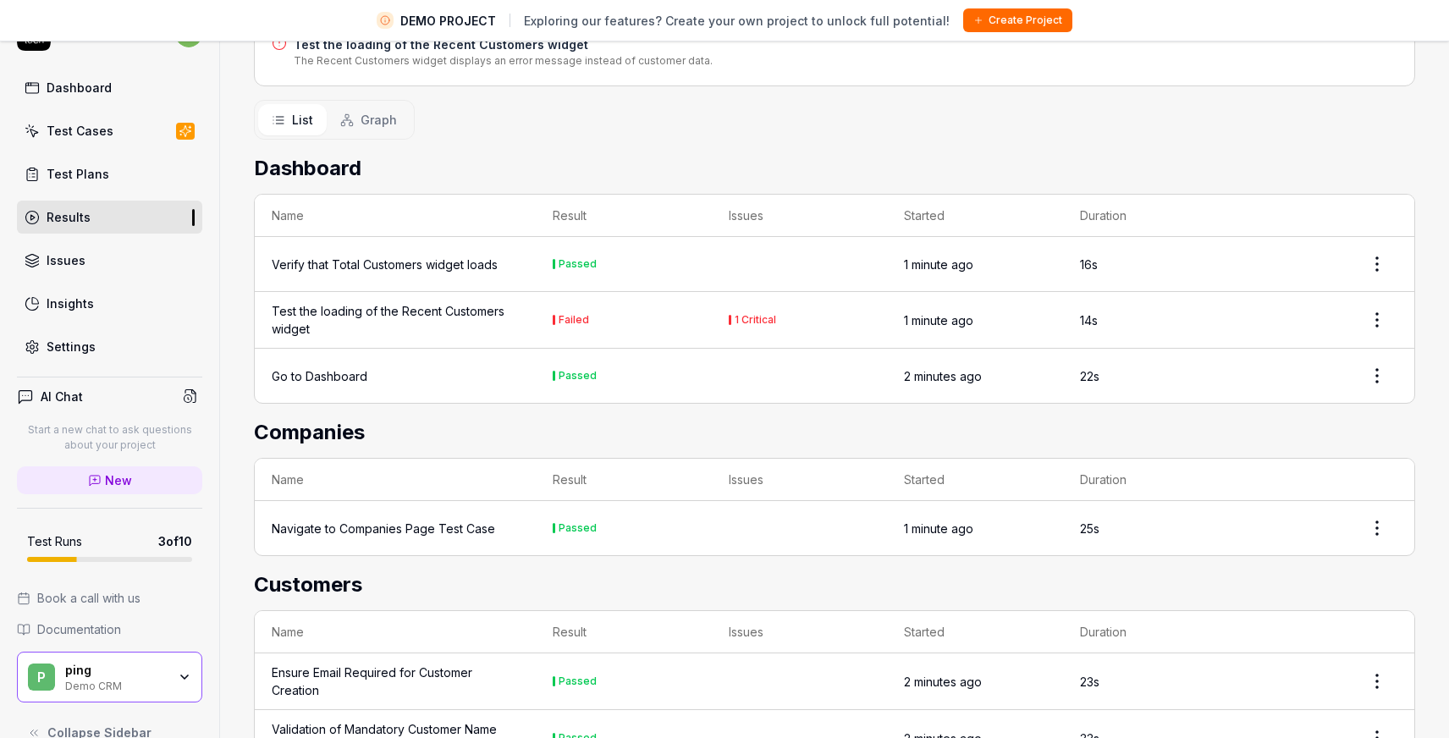
scroll to position [300, 0]
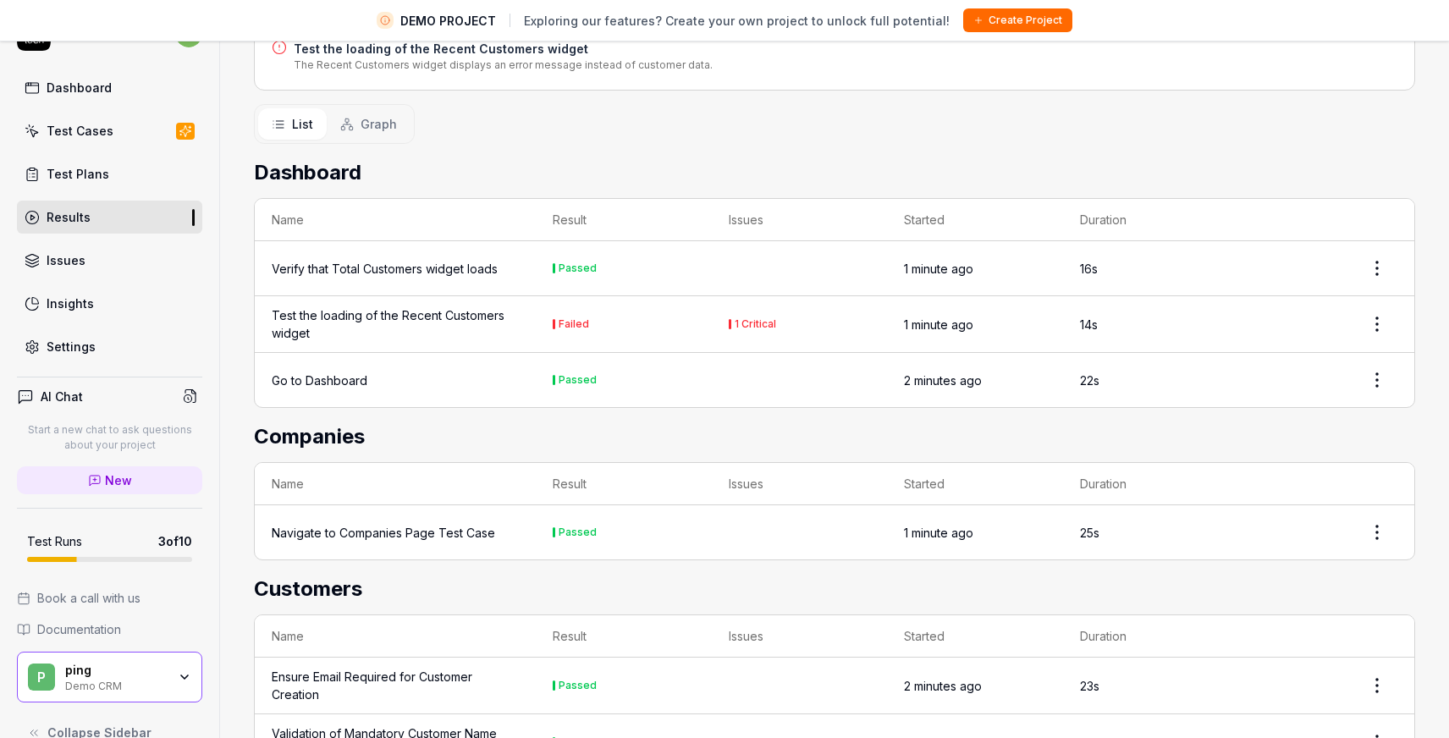
click at [366, 306] on div "Test the loading of the Recent Customers widget" at bounding box center [395, 324] width 247 height 36
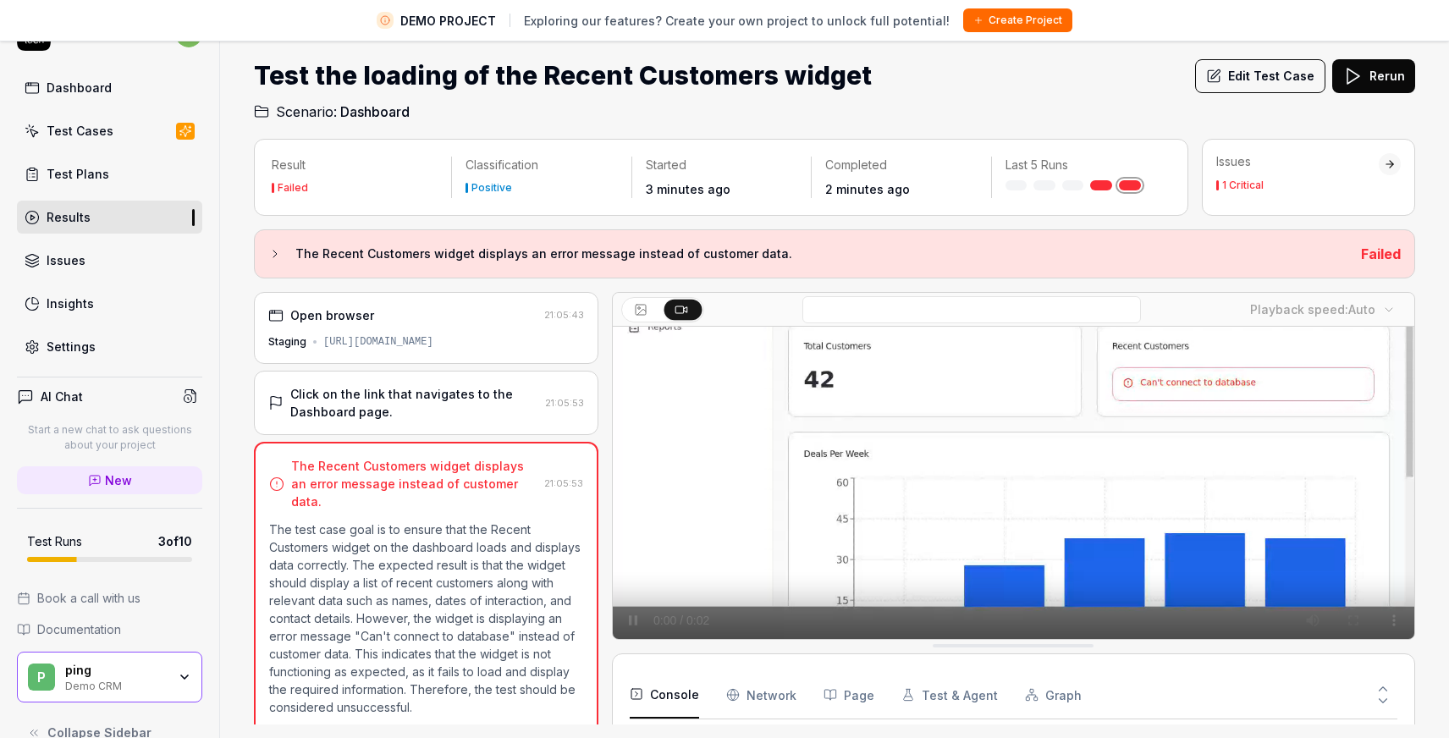
scroll to position [186, 0]
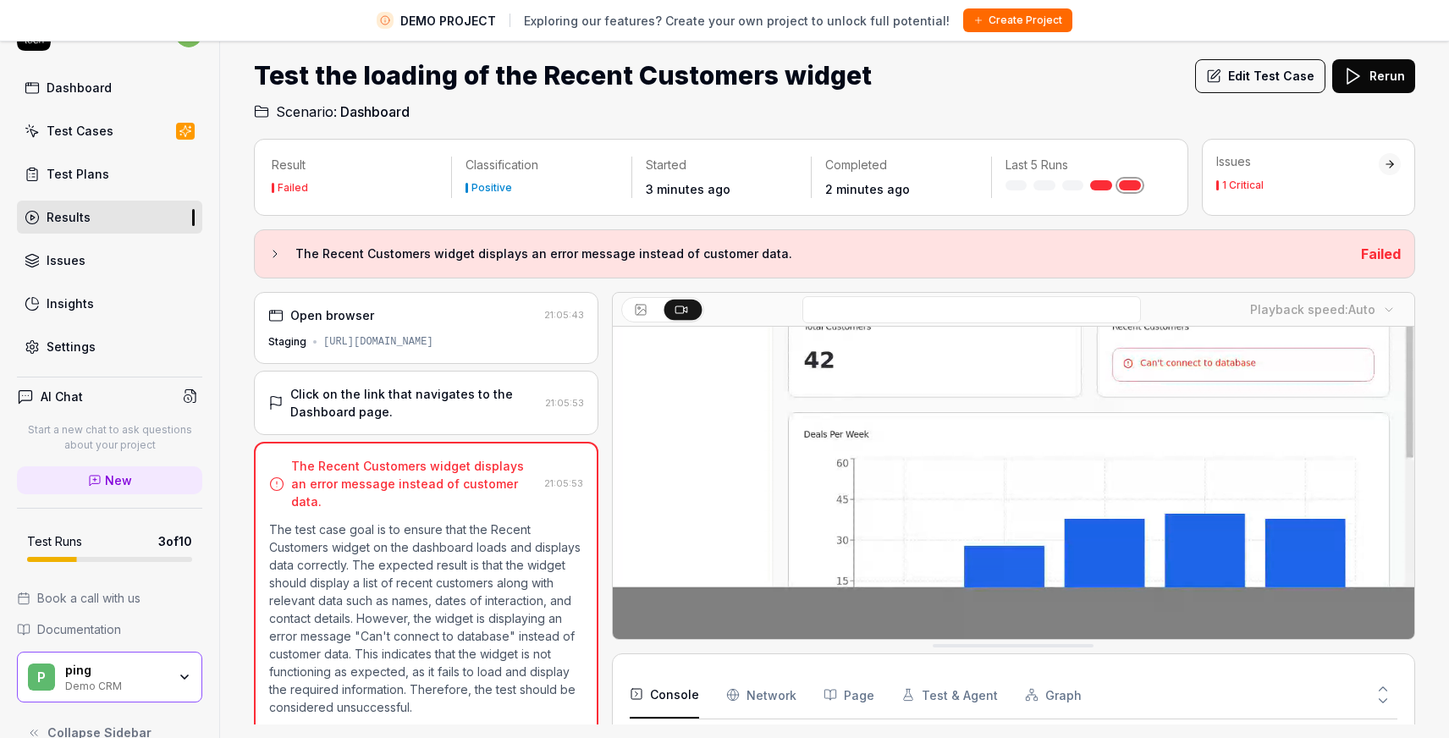
click at [722, 246] on h3 "The Recent Customers widget displays an error message instead of customer data." at bounding box center [821, 254] width 1052 height 20
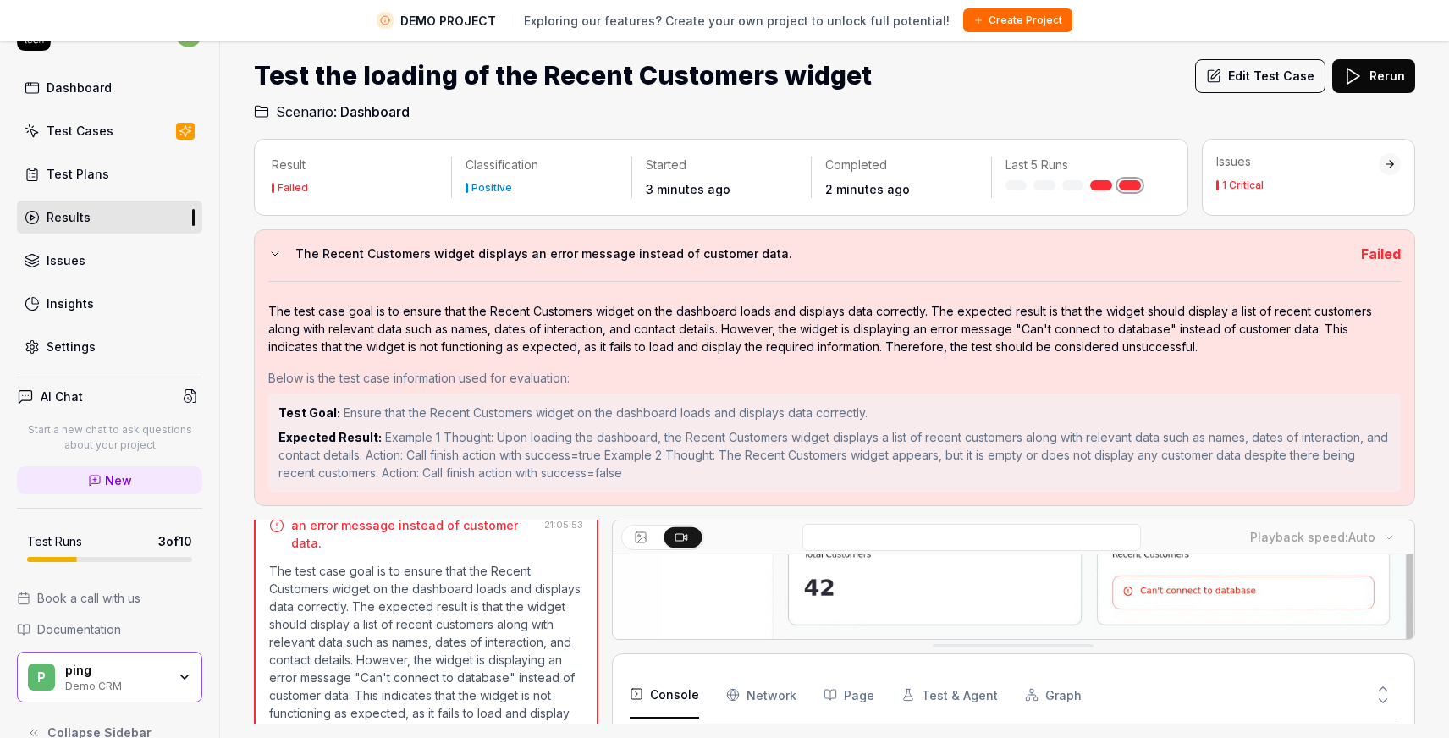
scroll to position [217, 0]
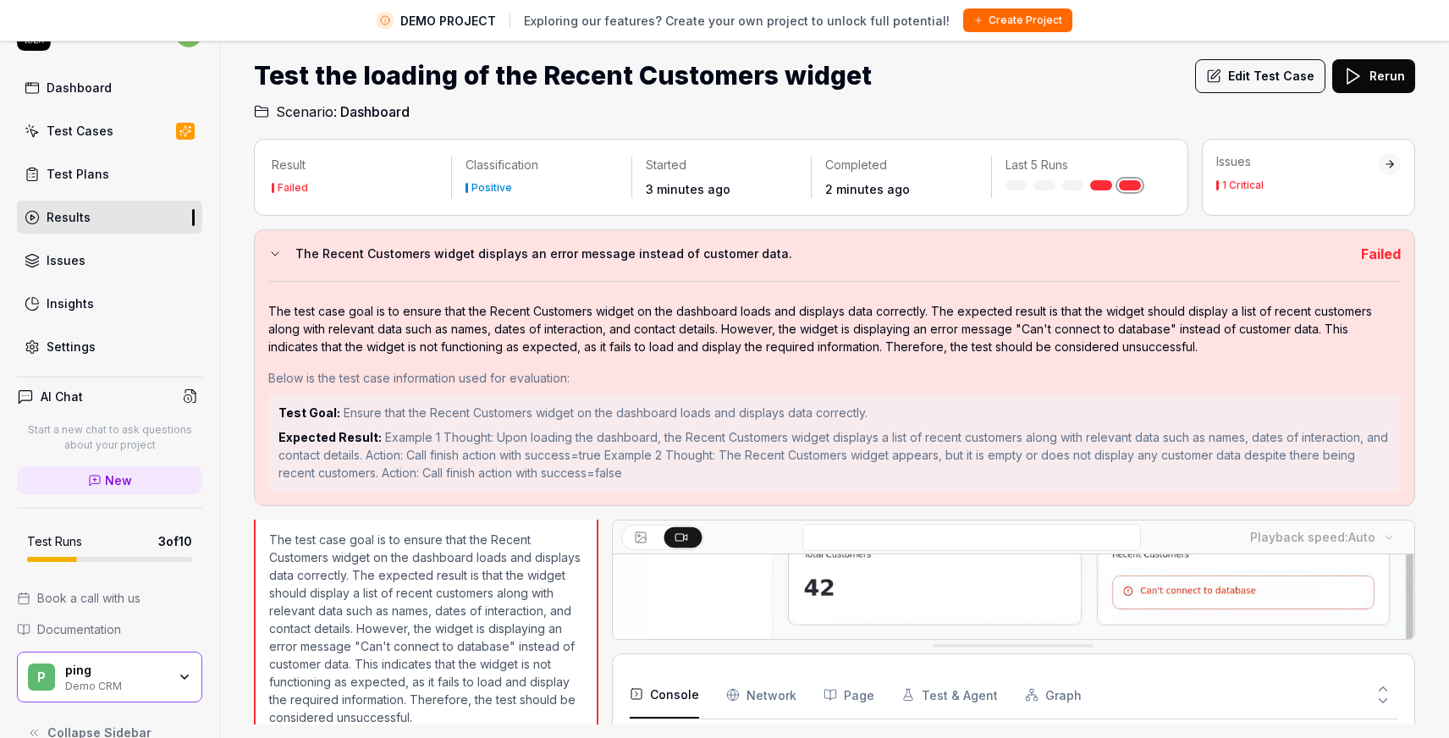
click at [642, 258] on h3 "The Recent Customers widget displays an error message instead of customer data." at bounding box center [821, 254] width 1052 height 20
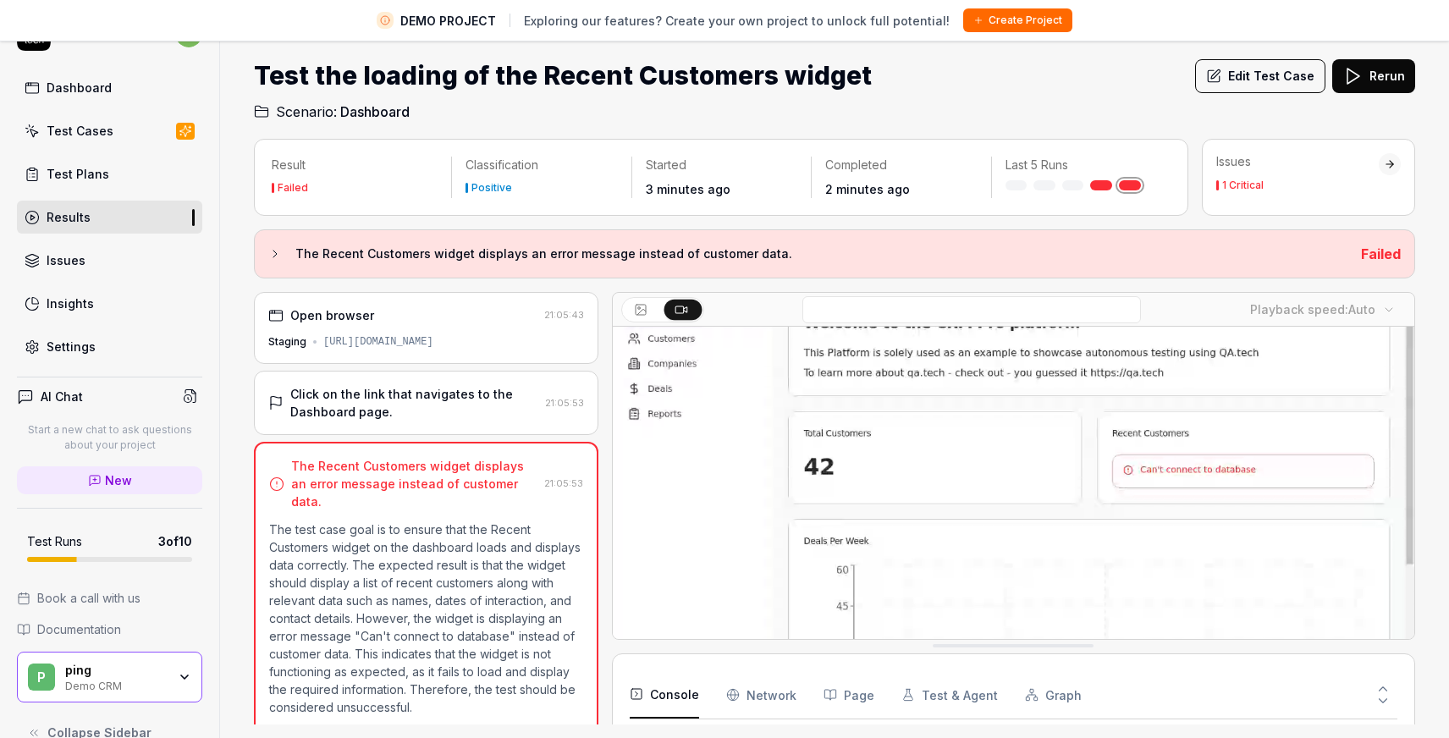
scroll to position [75, 0]
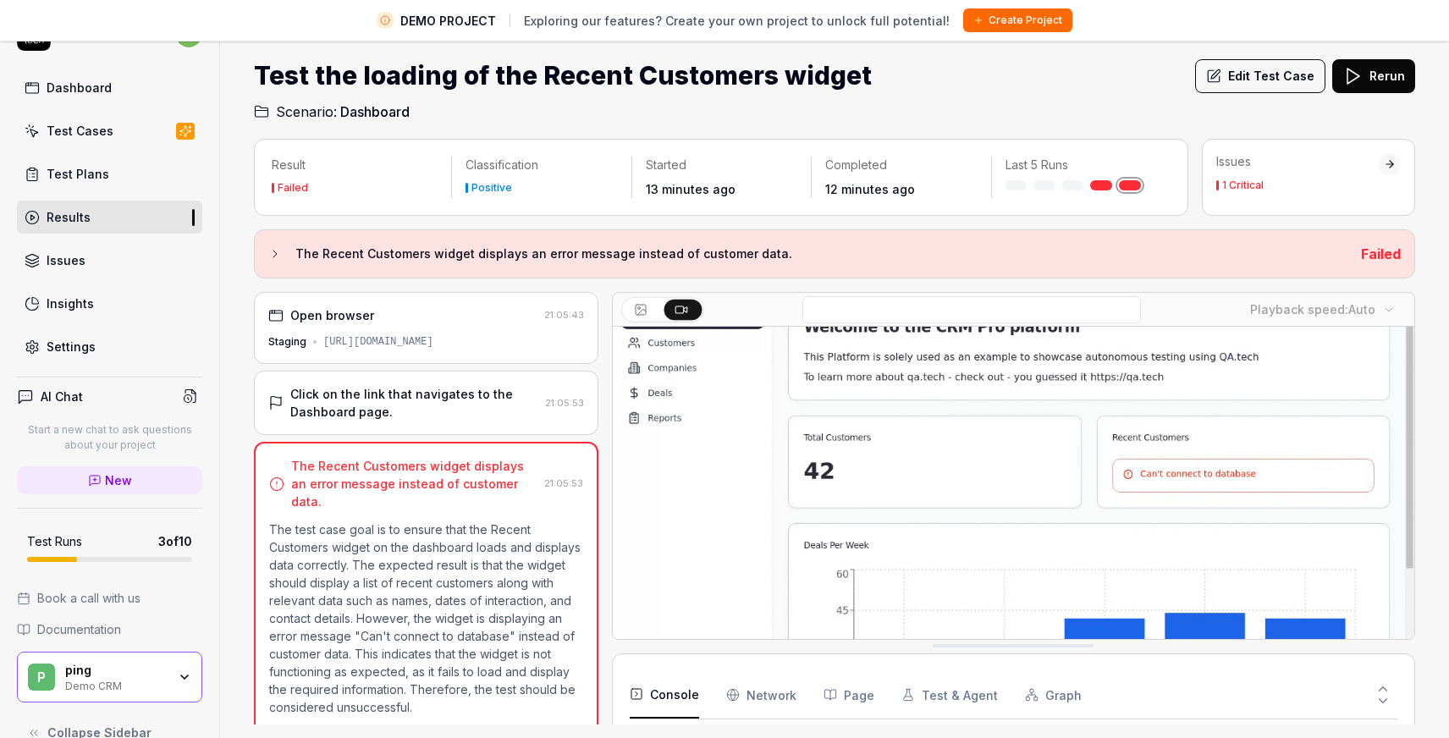
click at [1102, 96] on h2 "Scenario: Dashboard" at bounding box center [834, 108] width 1161 height 27
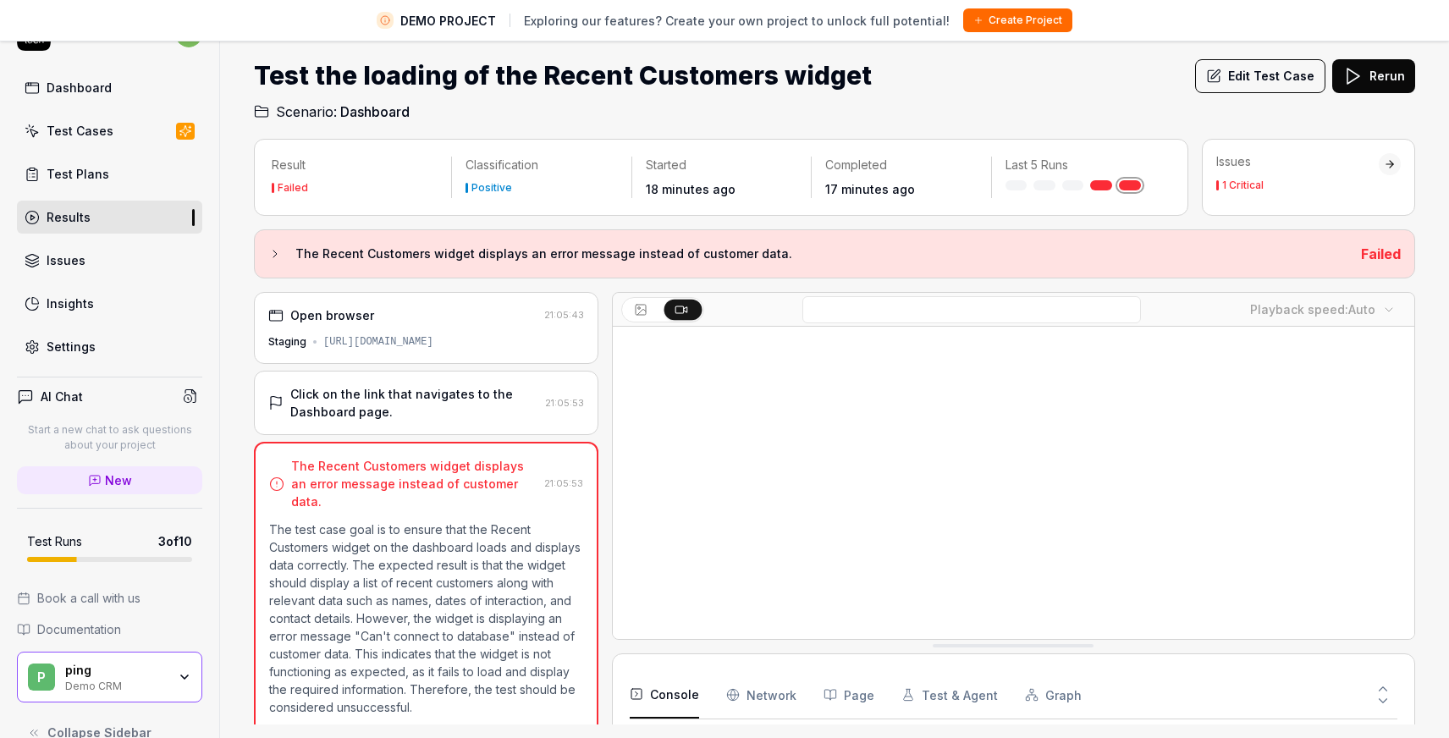
scroll to position [0, 0]
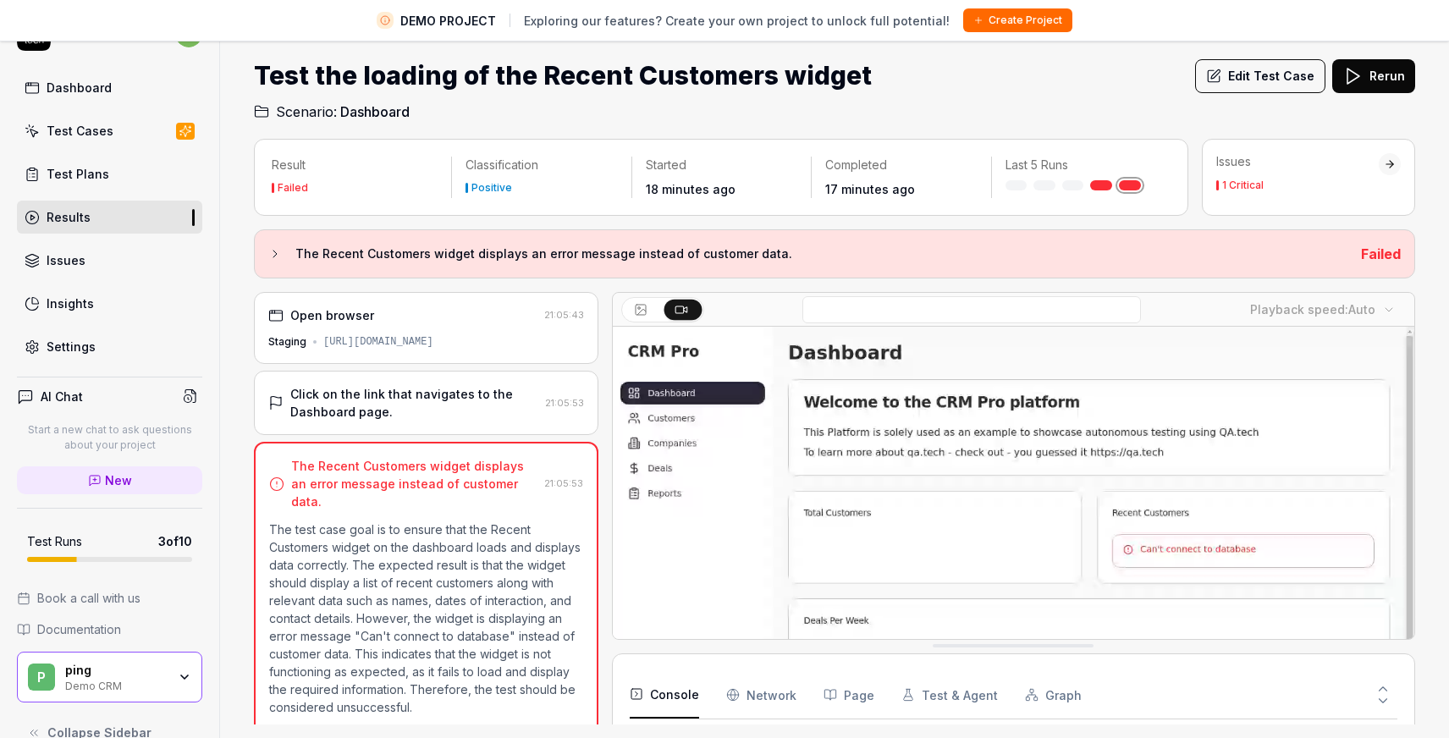
click at [754, 697] on Requests "Network" at bounding box center [761, 694] width 70 height 47
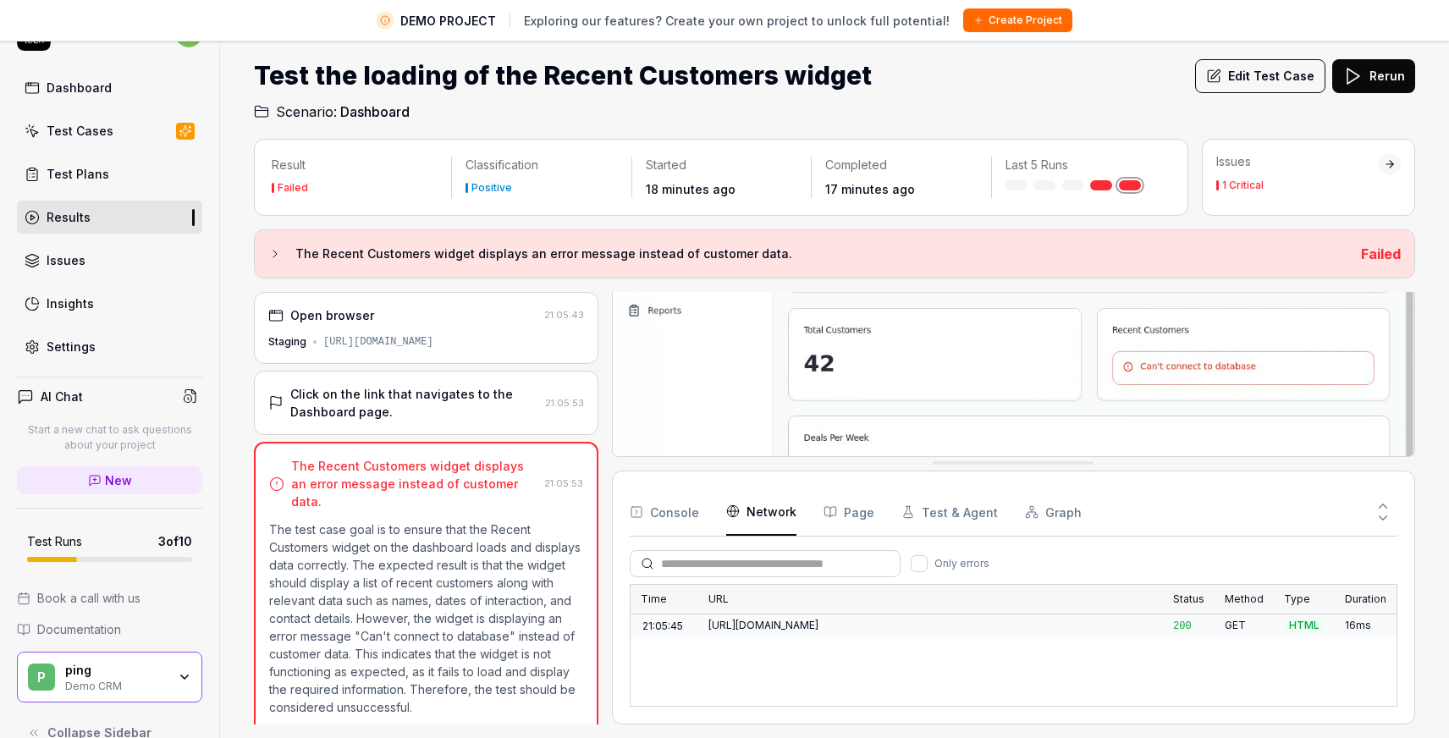
click at [658, 499] on button "Console" at bounding box center [664, 511] width 69 height 47
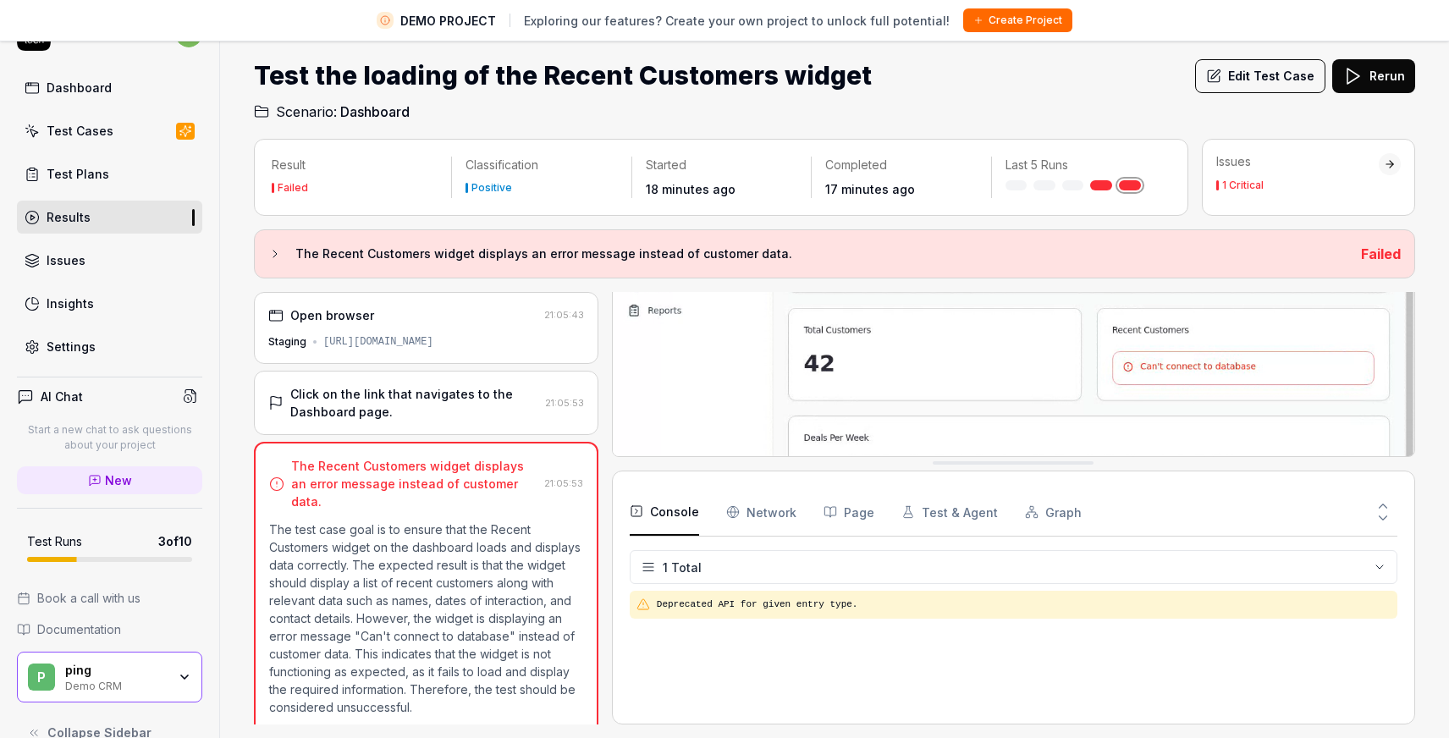
click at [831, 510] on button "Page" at bounding box center [848, 511] width 51 height 47
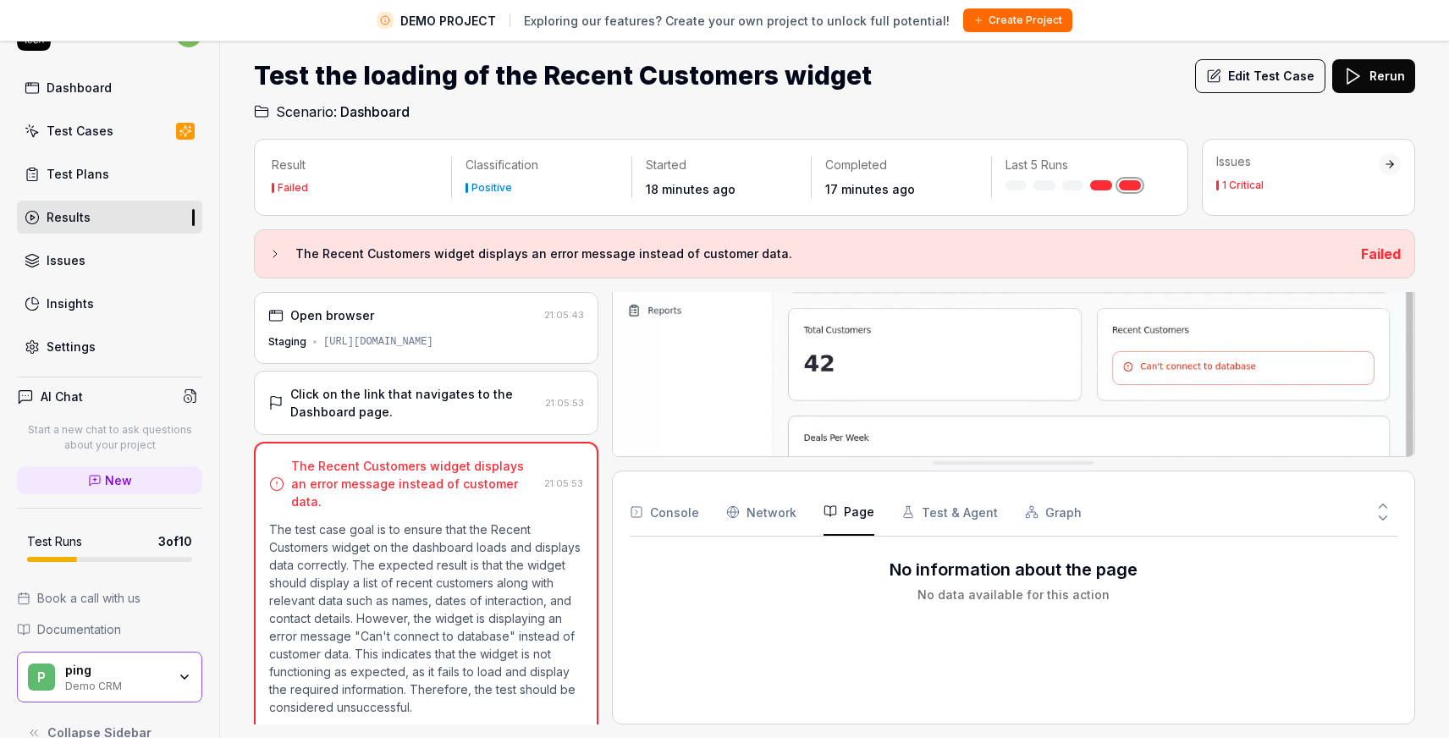
click at [933, 512] on button "Test & Agent" at bounding box center [949, 511] width 96 height 47
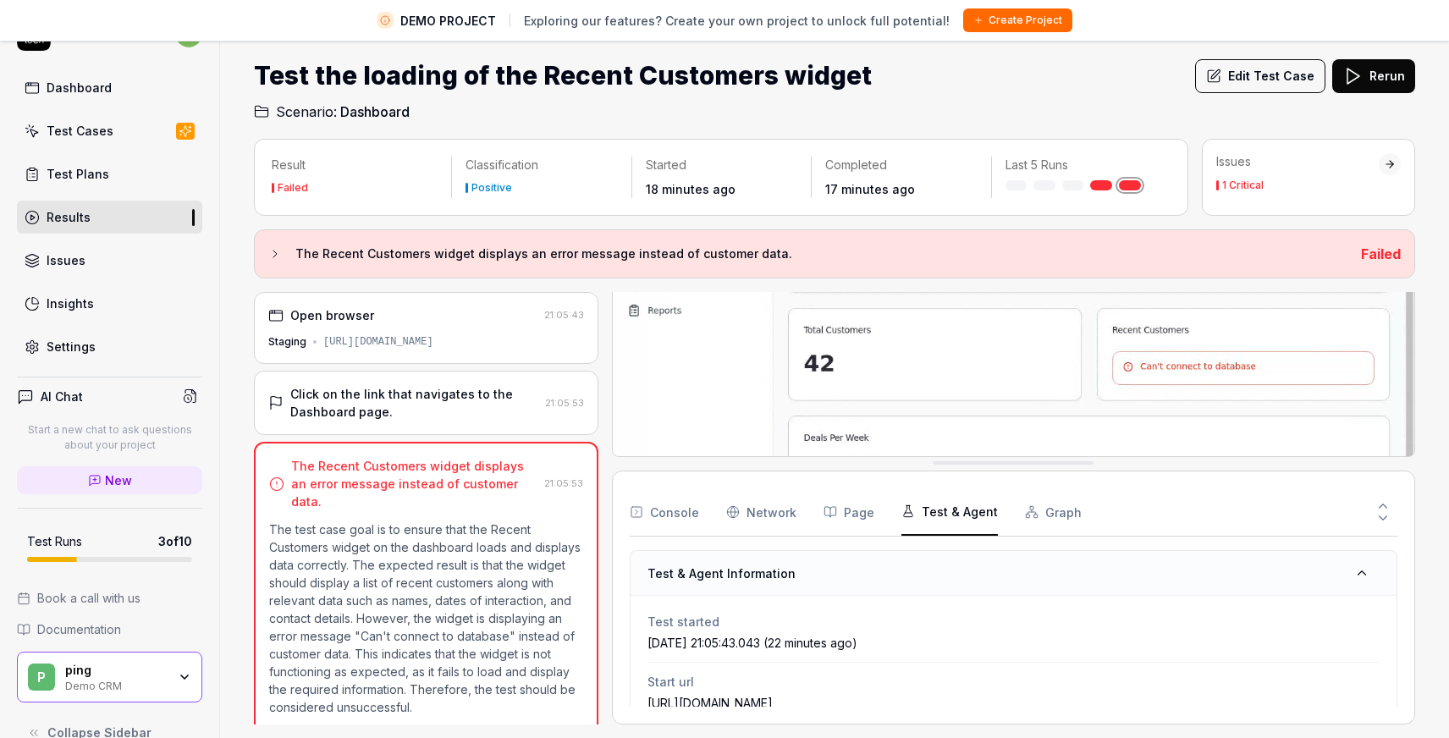
click at [1050, 511] on button "Graph" at bounding box center [1053, 511] width 57 height 47
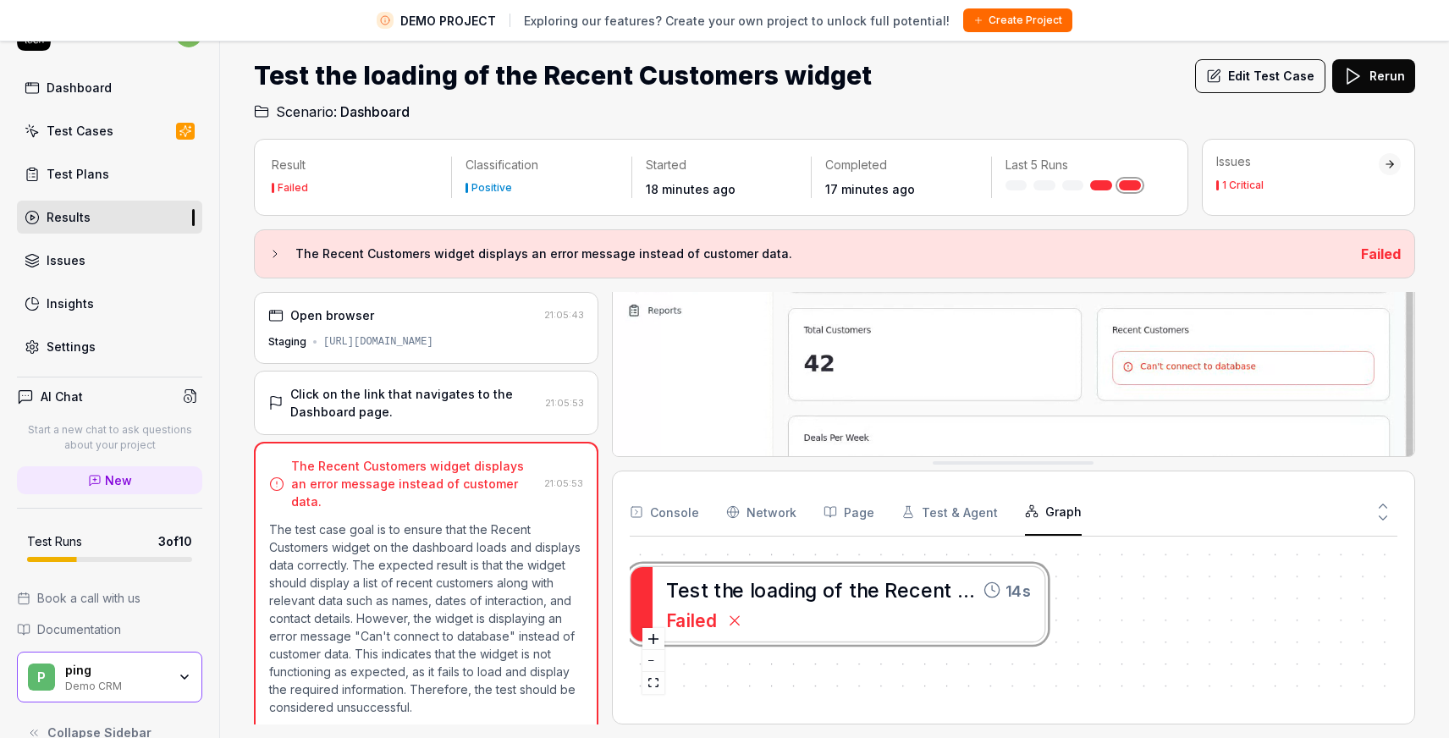
click at [956, 509] on button "Test & Agent" at bounding box center [949, 511] width 96 height 47
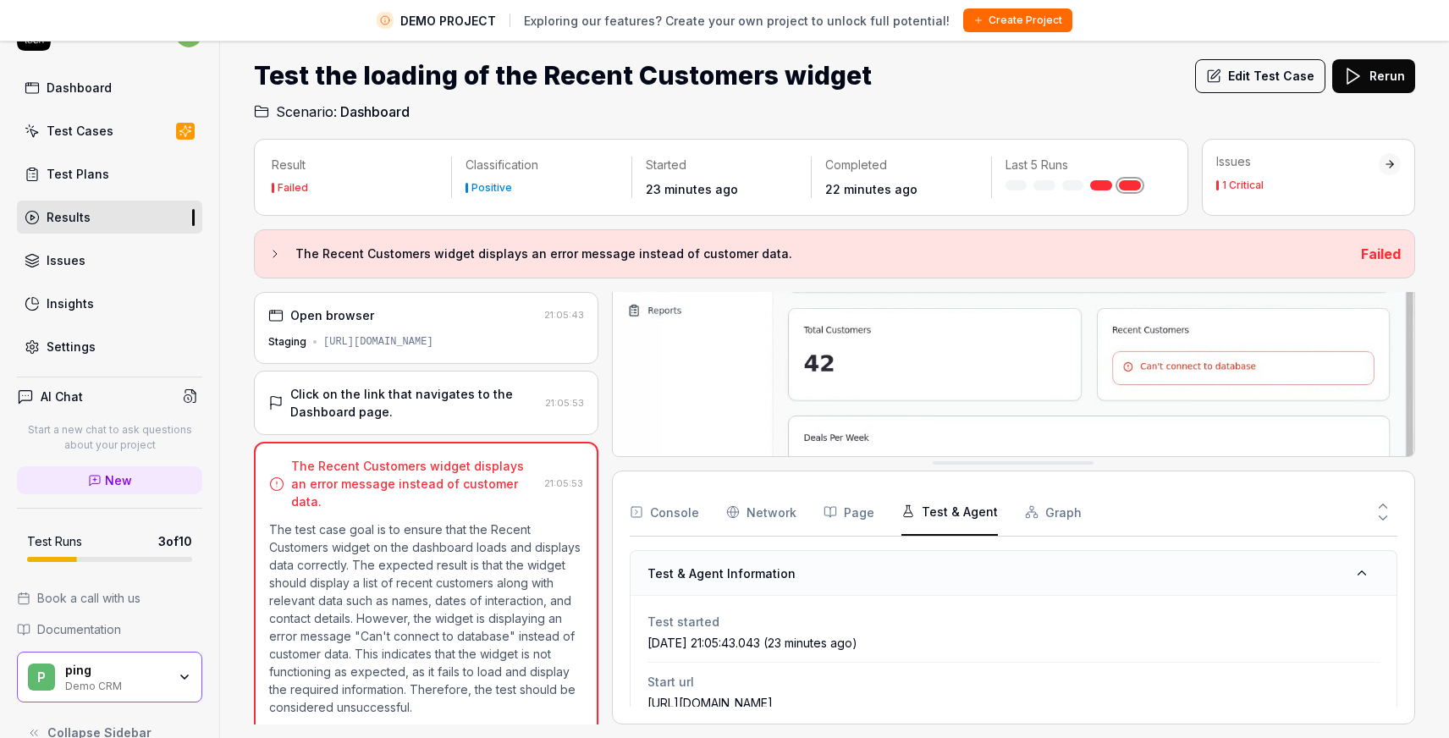
click at [435, 254] on h3 "The Recent Customers widget displays an error message instead of customer data." at bounding box center [821, 254] width 1052 height 20
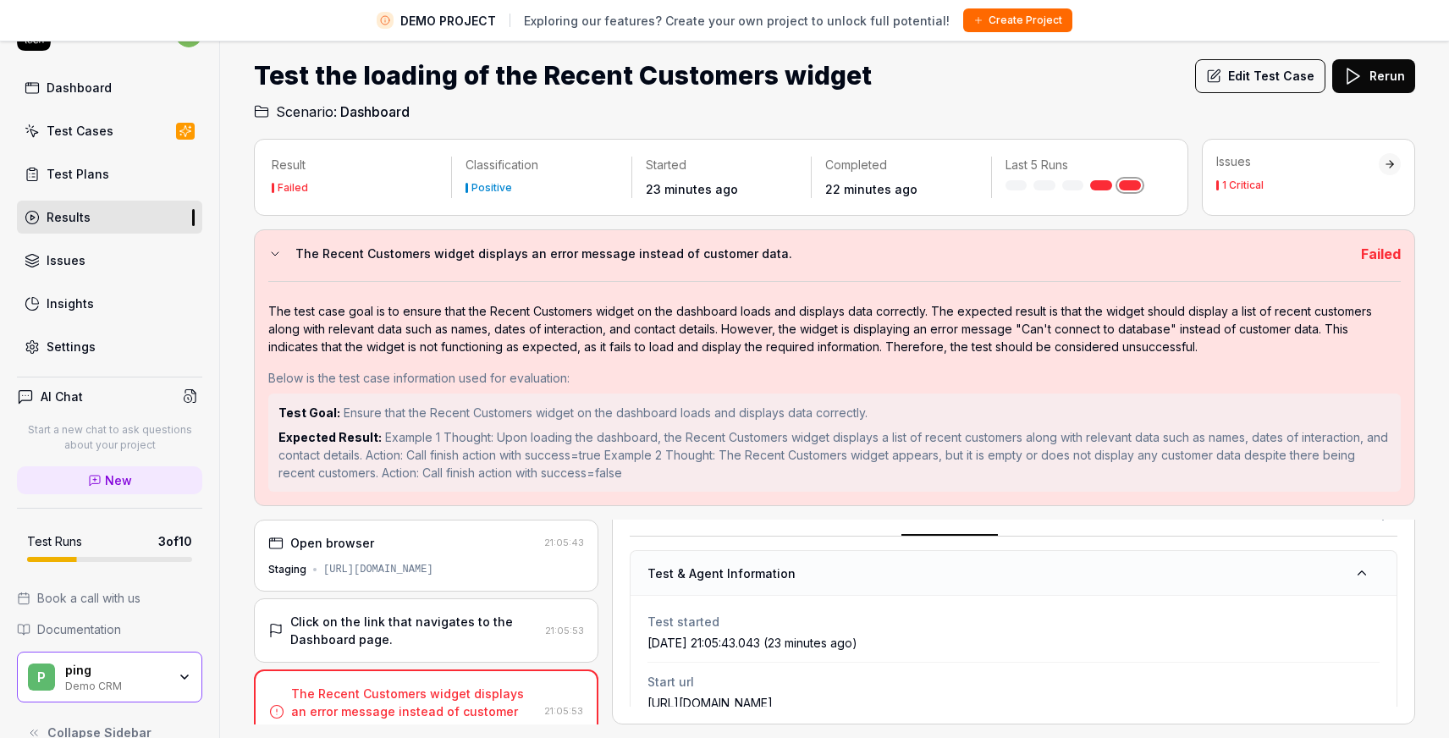
click at [433, 563] on div "https://qacrmdemo.netlify.app/" at bounding box center [378, 569] width 110 height 15
click at [276, 544] on icon at bounding box center [276, 544] width 15 height 15
drag, startPoint x: 518, startPoint y: 567, endPoint x: 324, endPoint y: 567, distance: 193.8
click at [324, 567] on div "Staging https://qacrmdemo.netlify.app/" at bounding box center [426, 570] width 314 height 15
copy div "https://qacrmdemo.netlify.app/"
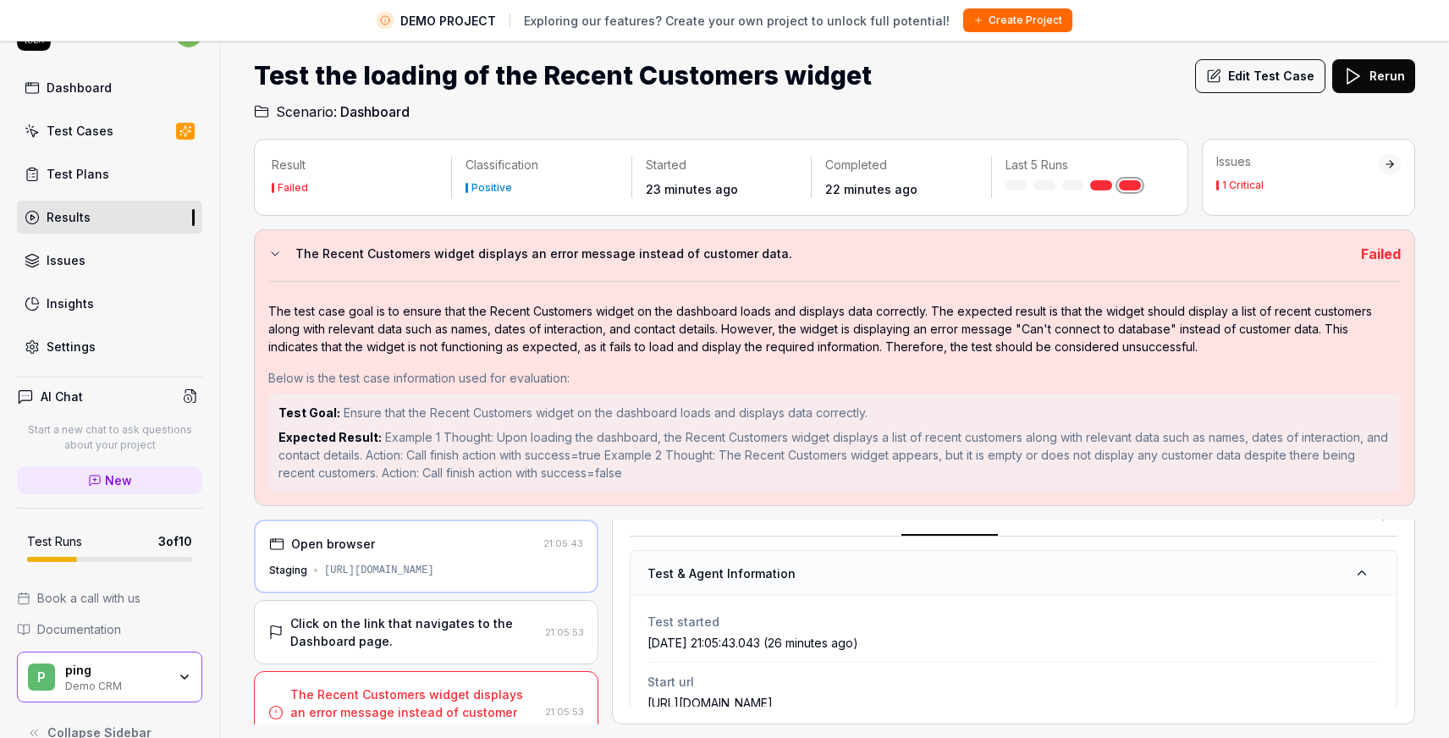
click at [505, 543] on div "Open browser" at bounding box center [402, 544] width 267 height 18
drag, startPoint x: 940, startPoint y: 533, endPoint x: 1002, endPoint y: 459, distance: 96.8
click at [1002, 459] on div "Result Failed Classification Positive Started 23 minutes ago Completed 22 minut…" at bounding box center [834, 432] width 1161 height 586
click at [550, 281] on div "The test case goal is to ensure that the Recent Customers widget on the dashboa…" at bounding box center [834, 386] width 1132 height 211
click at [521, 248] on h3 "The Recent Customers widget displays an error message instead of customer data." at bounding box center [821, 254] width 1052 height 20
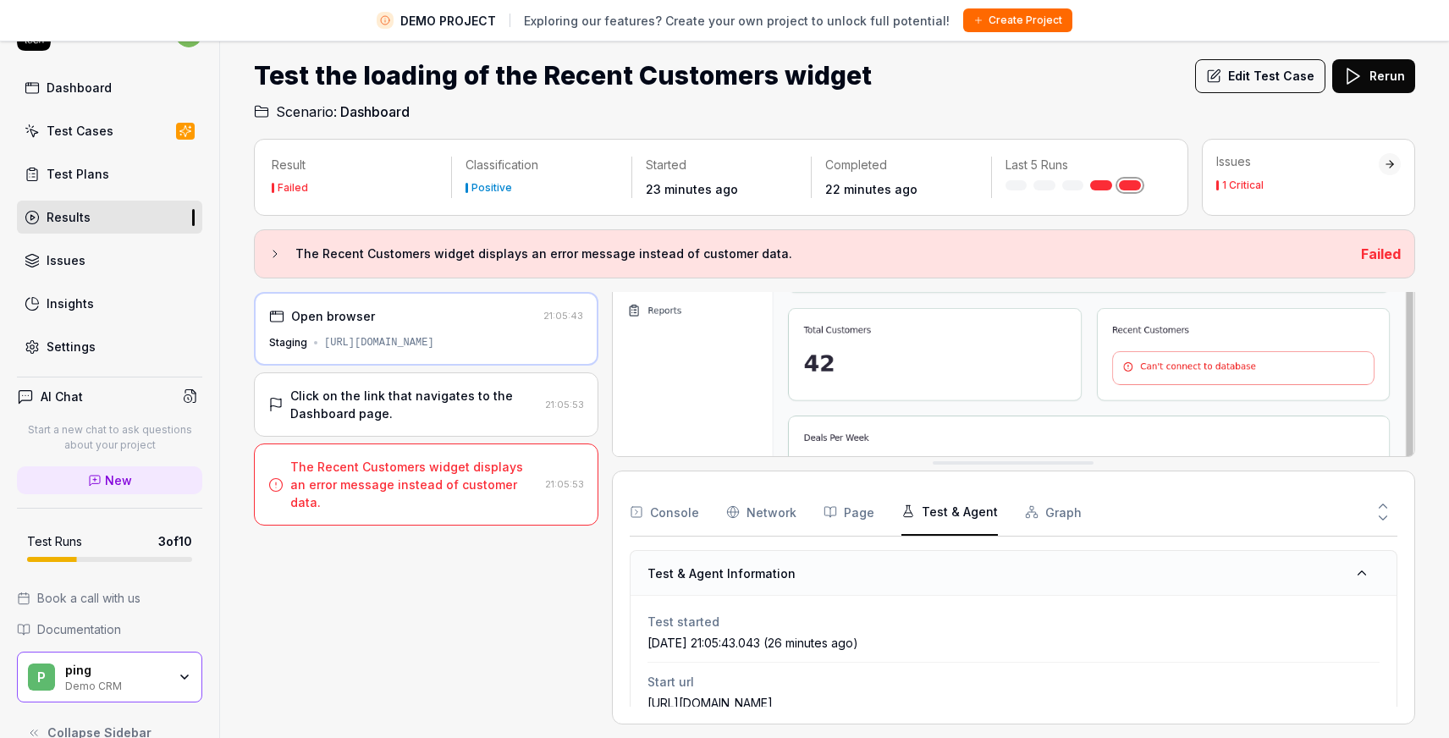
click at [1251, 188] on div "1 Critical" at bounding box center [1242, 185] width 41 height 10
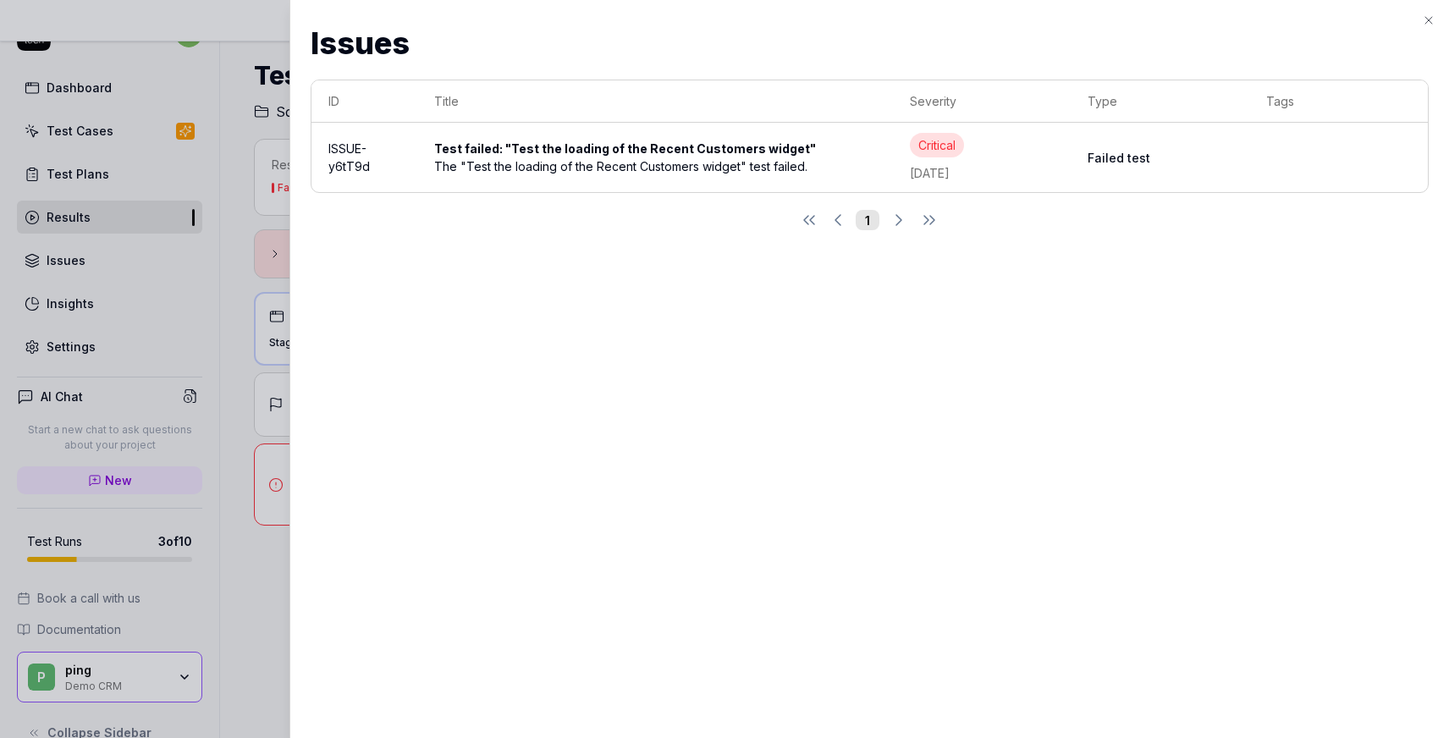
click at [1430, 19] on icon "button" at bounding box center [1429, 21] width 14 height 14
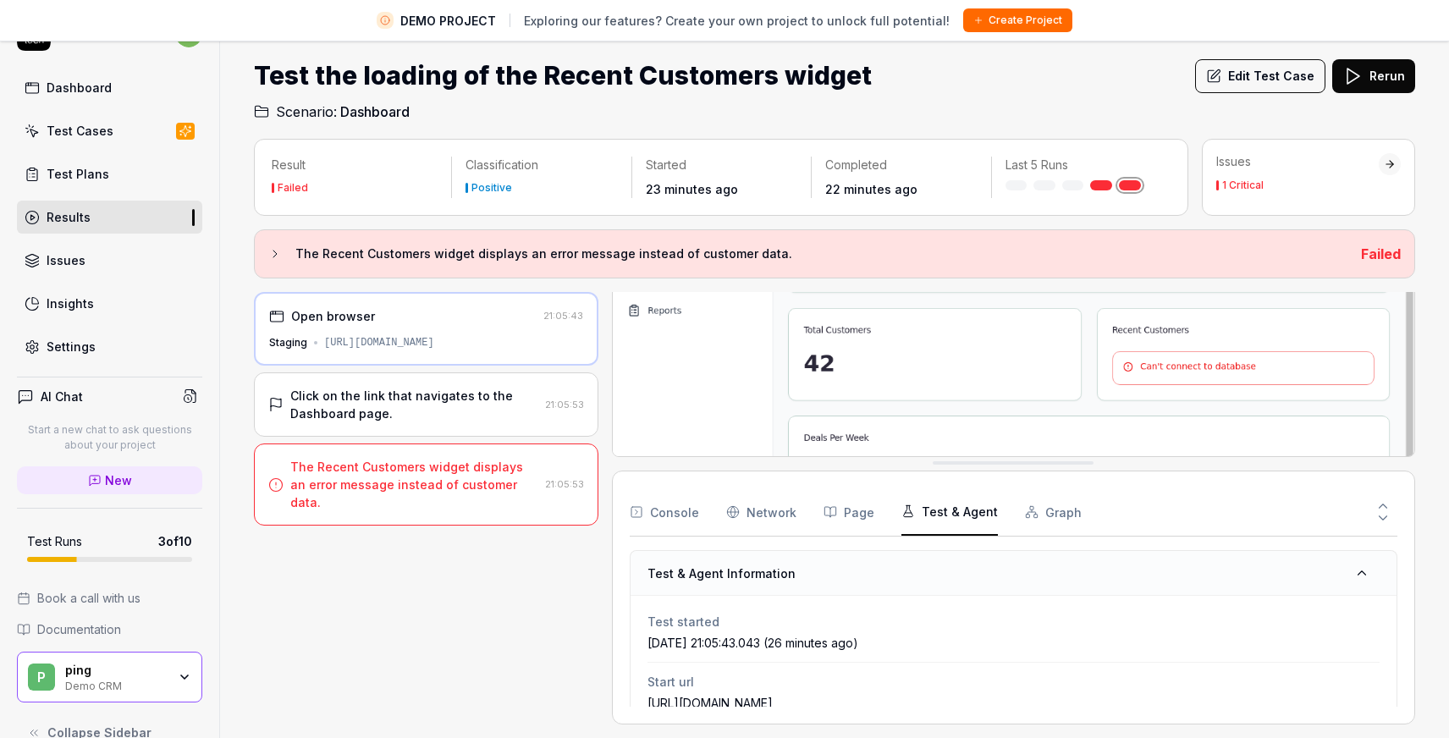
click at [443, 513] on div "Open browser 21:05:43 Staging https://qacrmdemo.netlify.app/ Click on the link …" at bounding box center [426, 508] width 344 height 432
click at [844, 189] on time "27 minutes ago" at bounding box center [871, 189] width 92 height 14
click at [1170, 99] on h2 "Scenario: Dashboard" at bounding box center [834, 108] width 1161 height 27
click at [80, 260] on div "Issues" at bounding box center [66, 260] width 39 height 18
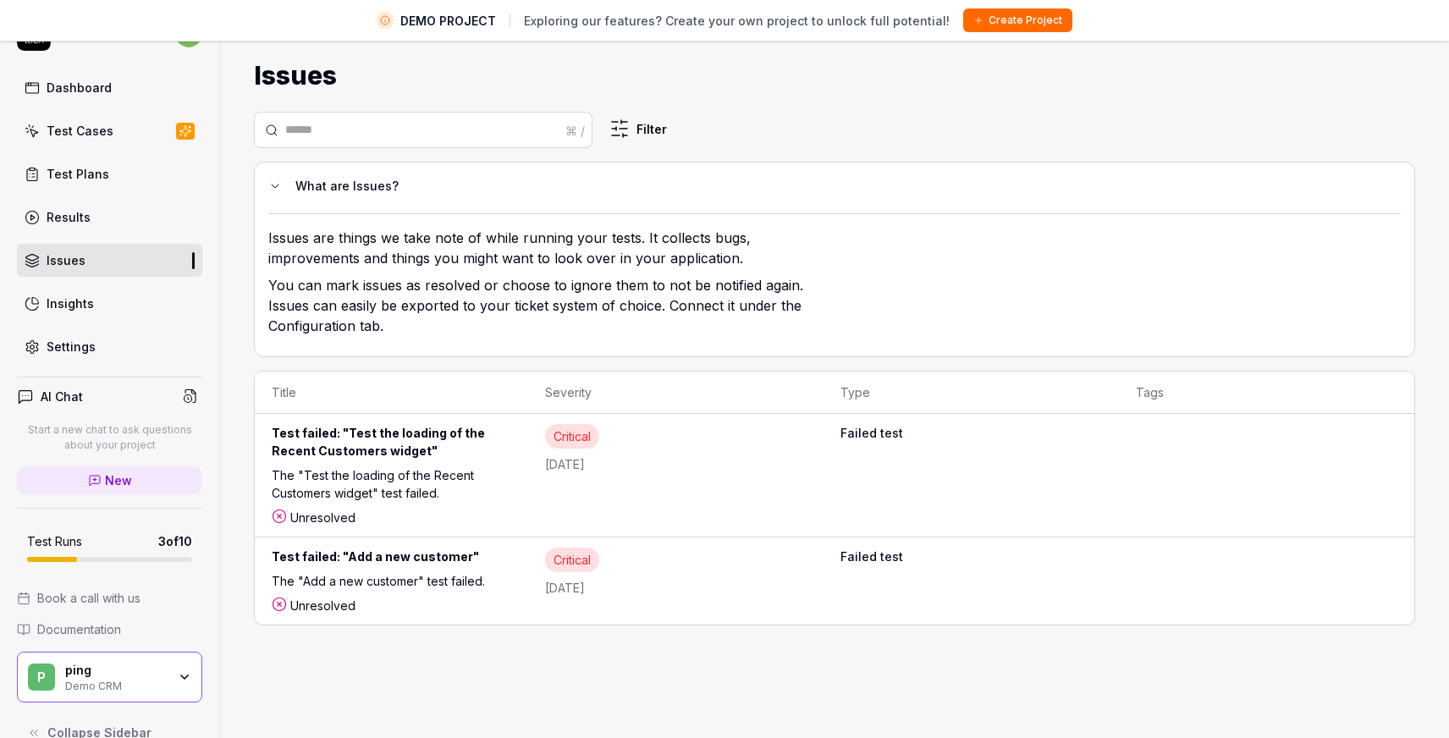
click at [721, 450] on div "Critical Yesterday" at bounding box center [675, 448] width 261 height 49
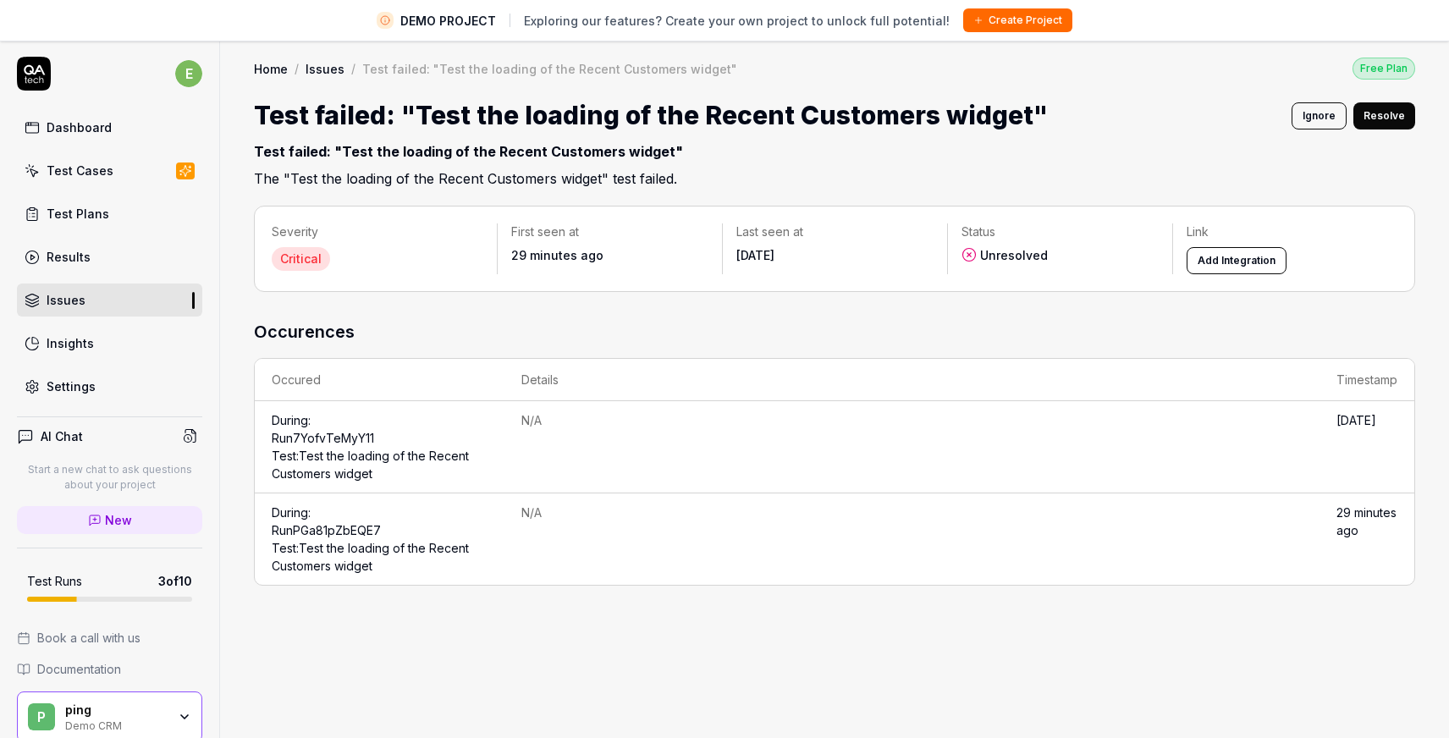
click at [1242, 257] on button "Add Integration" at bounding box center [1236, 260] width 100 height 27
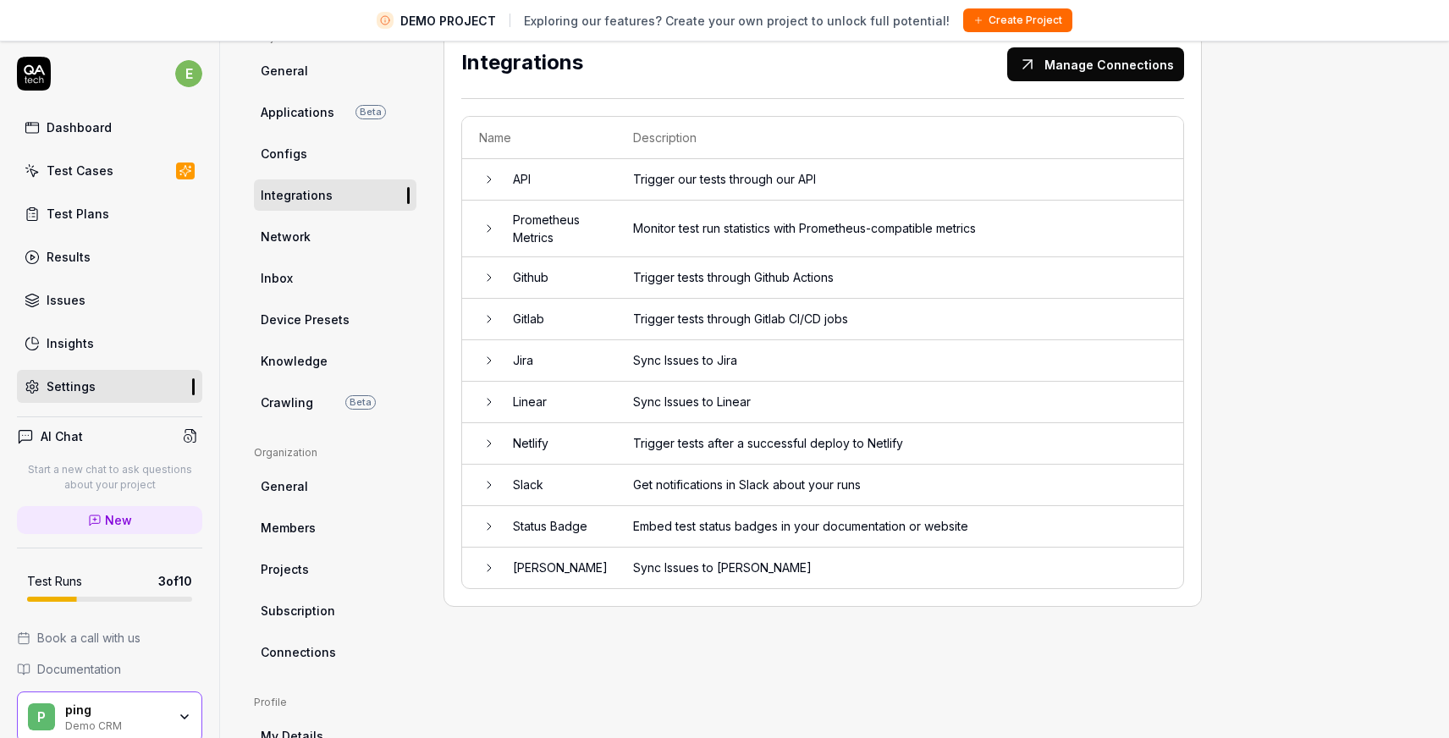
scroll to position [144, 0]
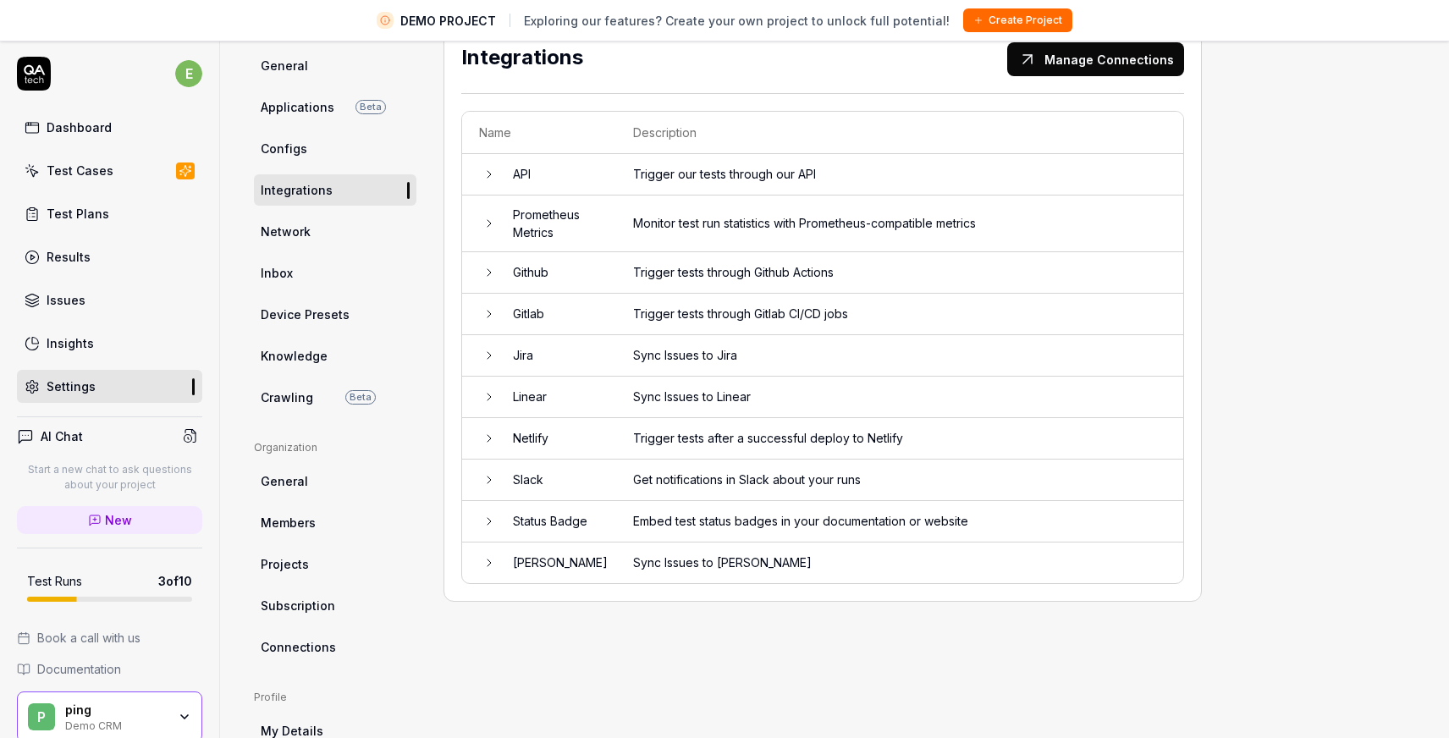
click at [974, 450] on td "Trigger tests after a successful deploy to Netlify" at bounding box center [899, 438] width 567 height 41
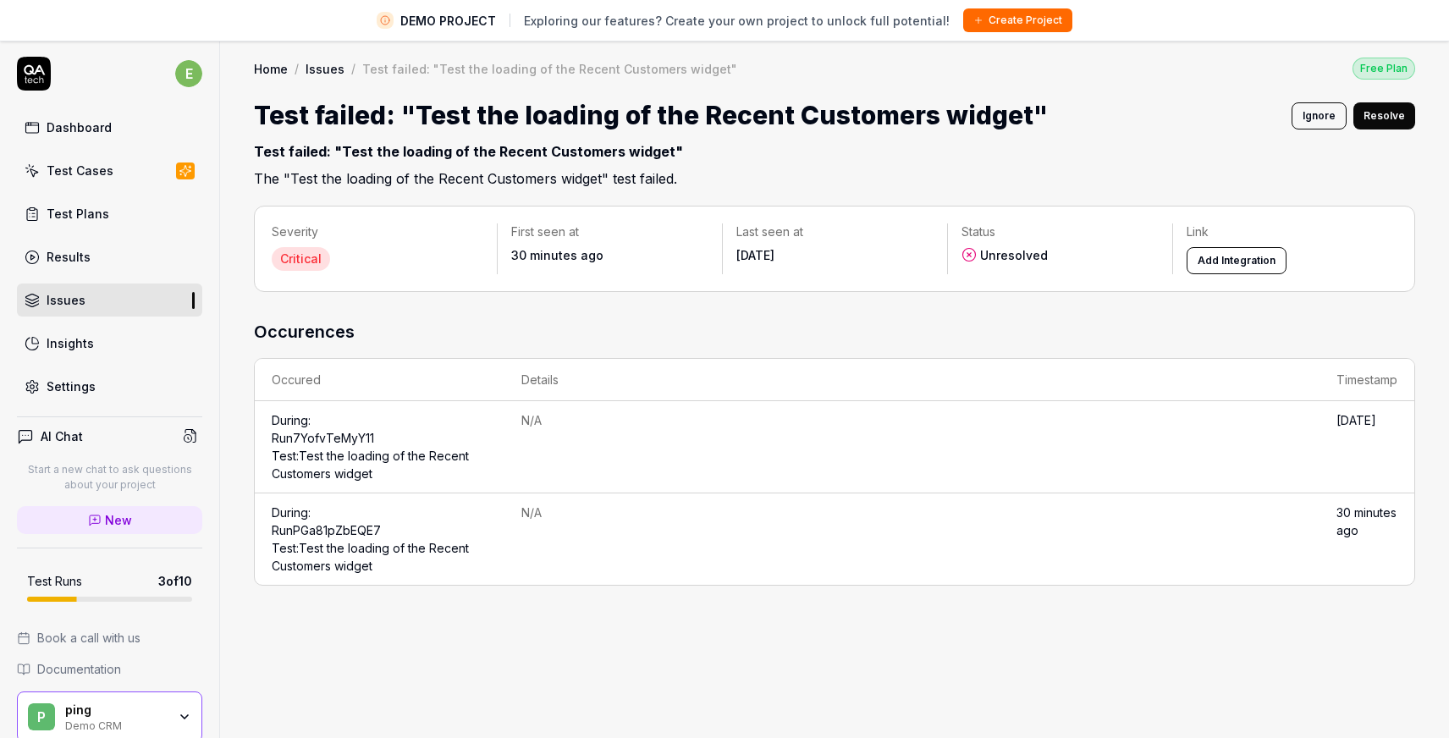
scroll to position [40, 0]
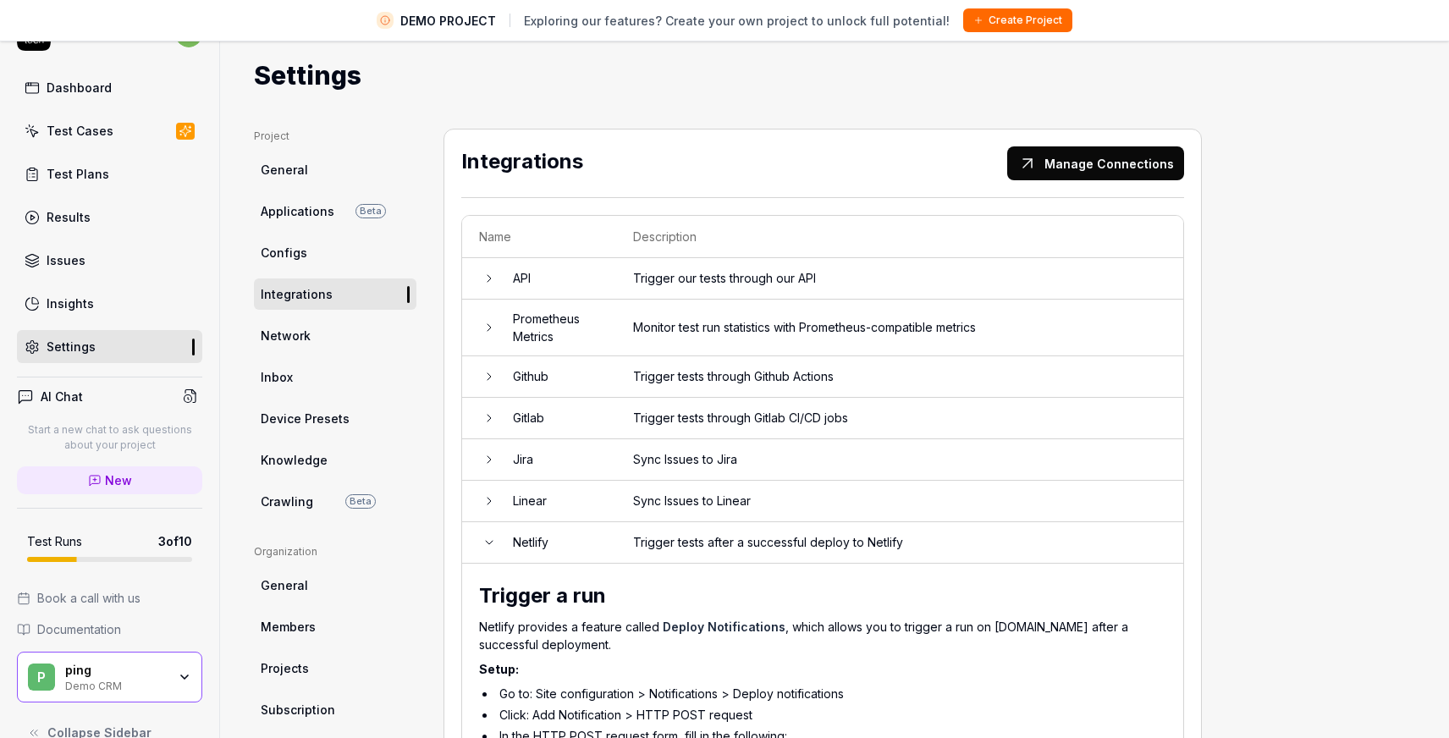
click at [117, 344] on link "Settings" at bounding box center [109, 346] width 185 height 33
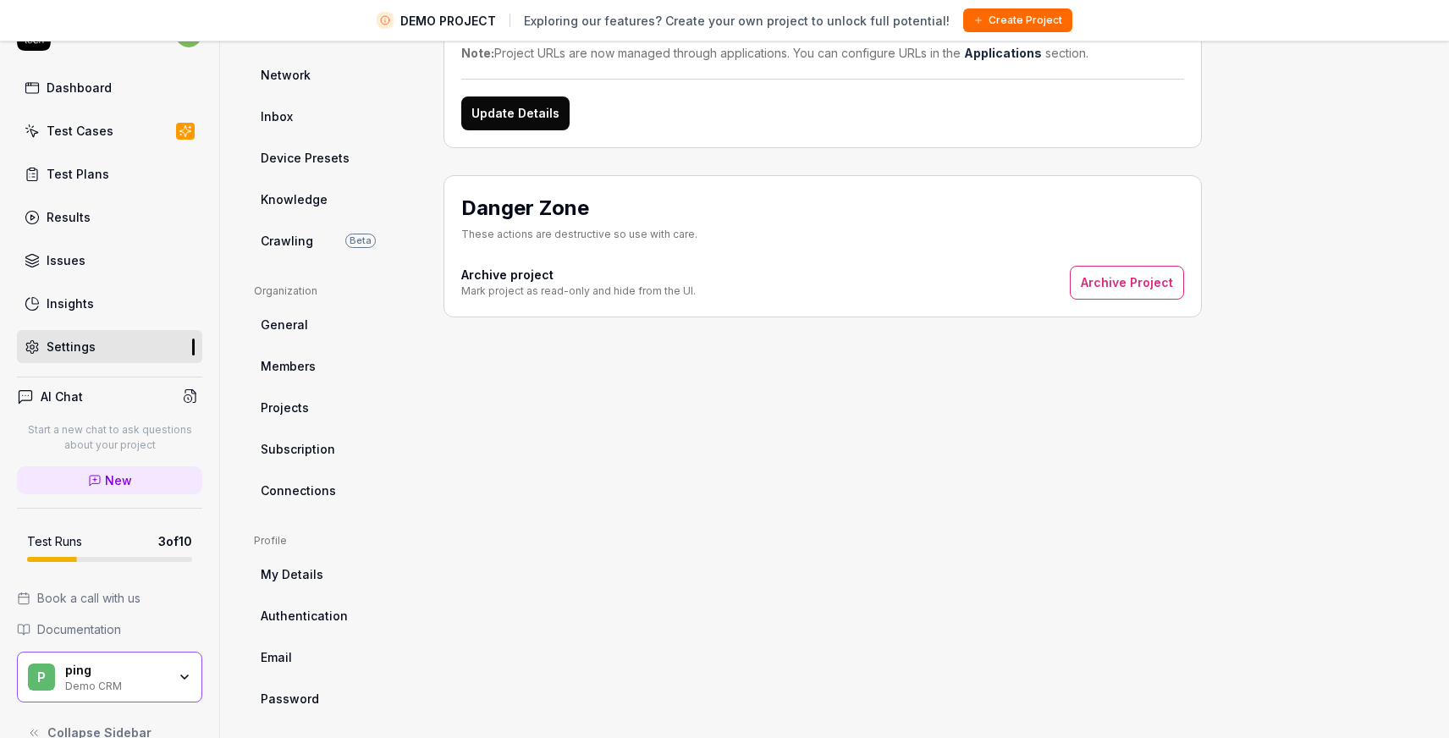
scroll to position [270, 0]
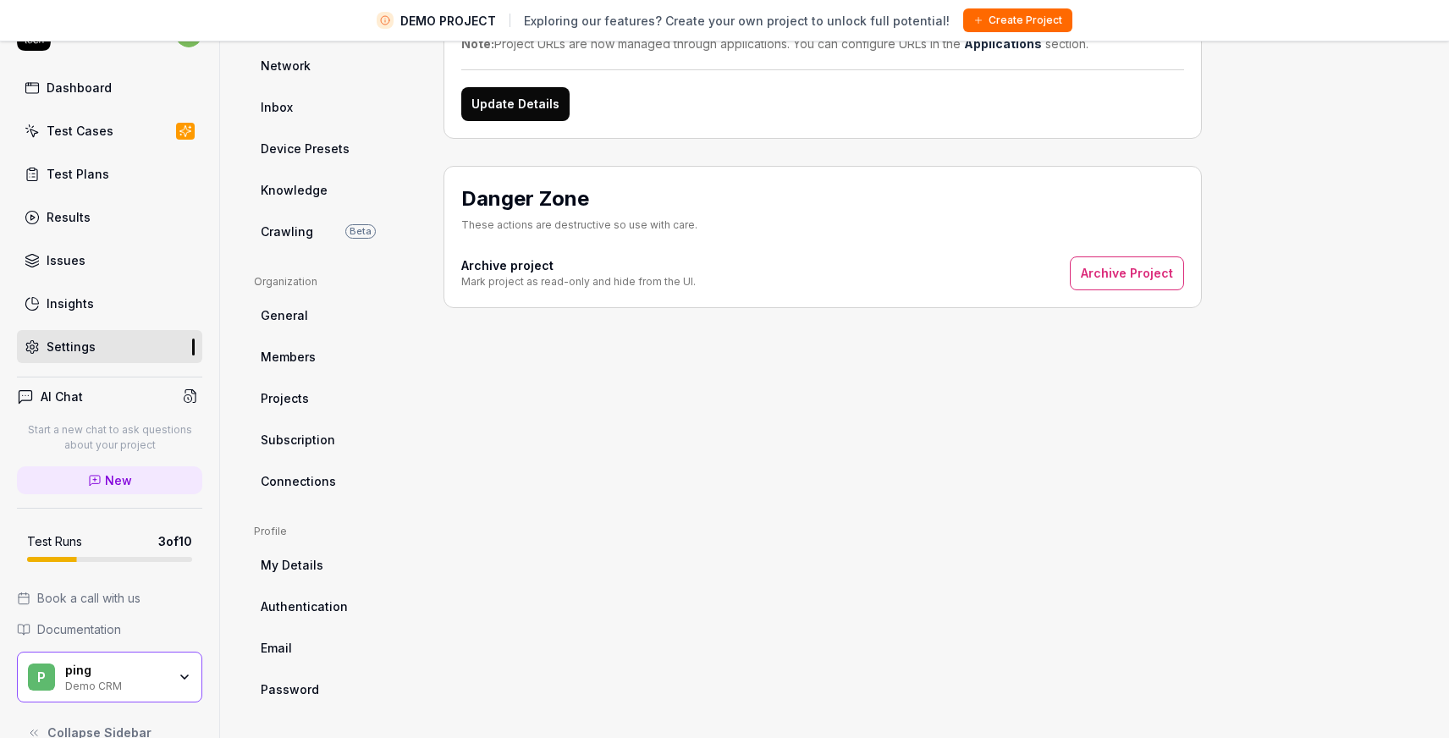
click at [312, 228] on link "Crawling Beta" at bounding box center [335, 231] width 162 height 31
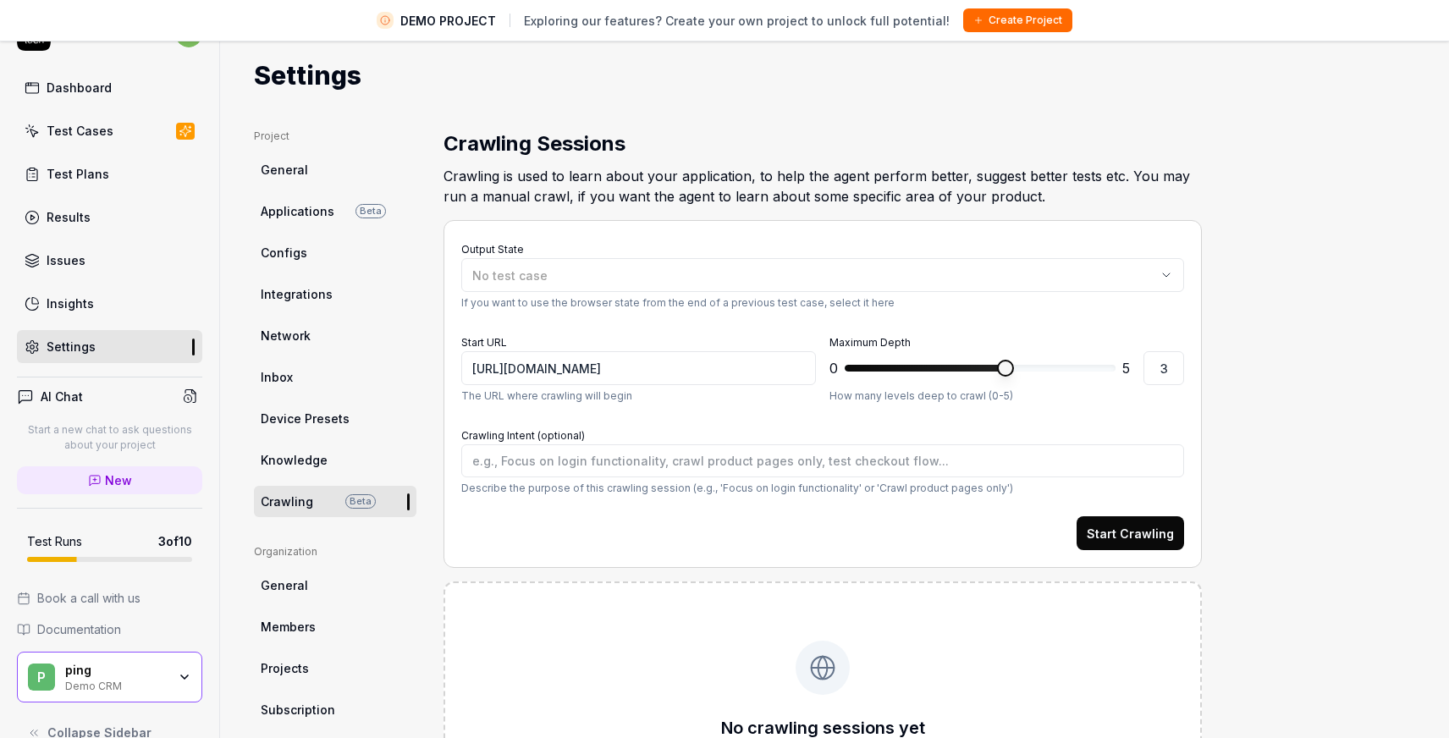
click at [1133, 527] on button "Start Crawling" at bounding box center [1129, 533] width 107 height 34
click at [1267, 260] on div "Project General Applications Beta Configs Integrations Network Inbox Device Pre…" at bounding box center [834, 552] width 1161 height 846
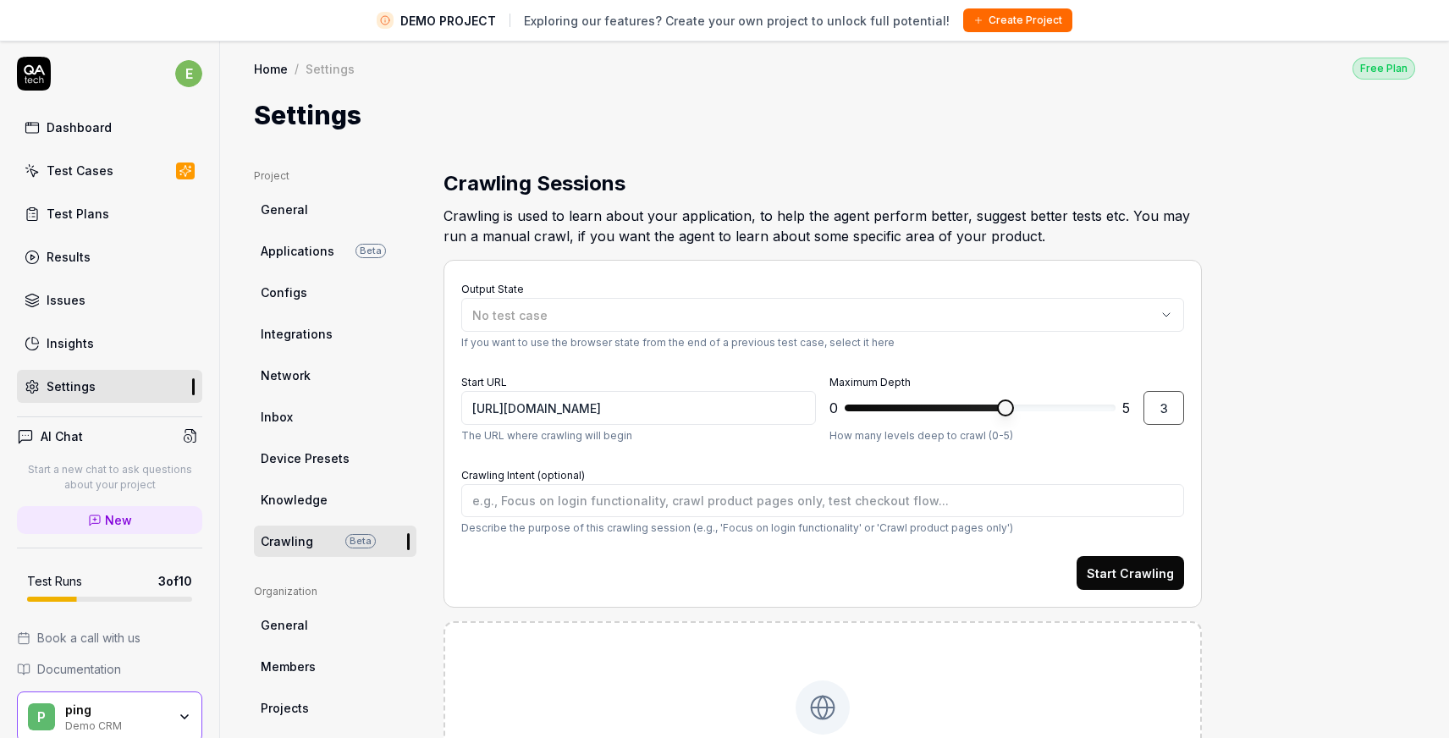
click at [1160, 406] on input "3" at bounding box center [1163, 408] width 41 height 34
click at [1250, 444] on div "Project General Applications Beta Configs Integrations Network Inbox Device Pre…" at bounding box center [834, 591] width 1161 height 846
click at [1144, 582] on button "Start Crawling" at bounding box center [1129, 573] width 107 height 34
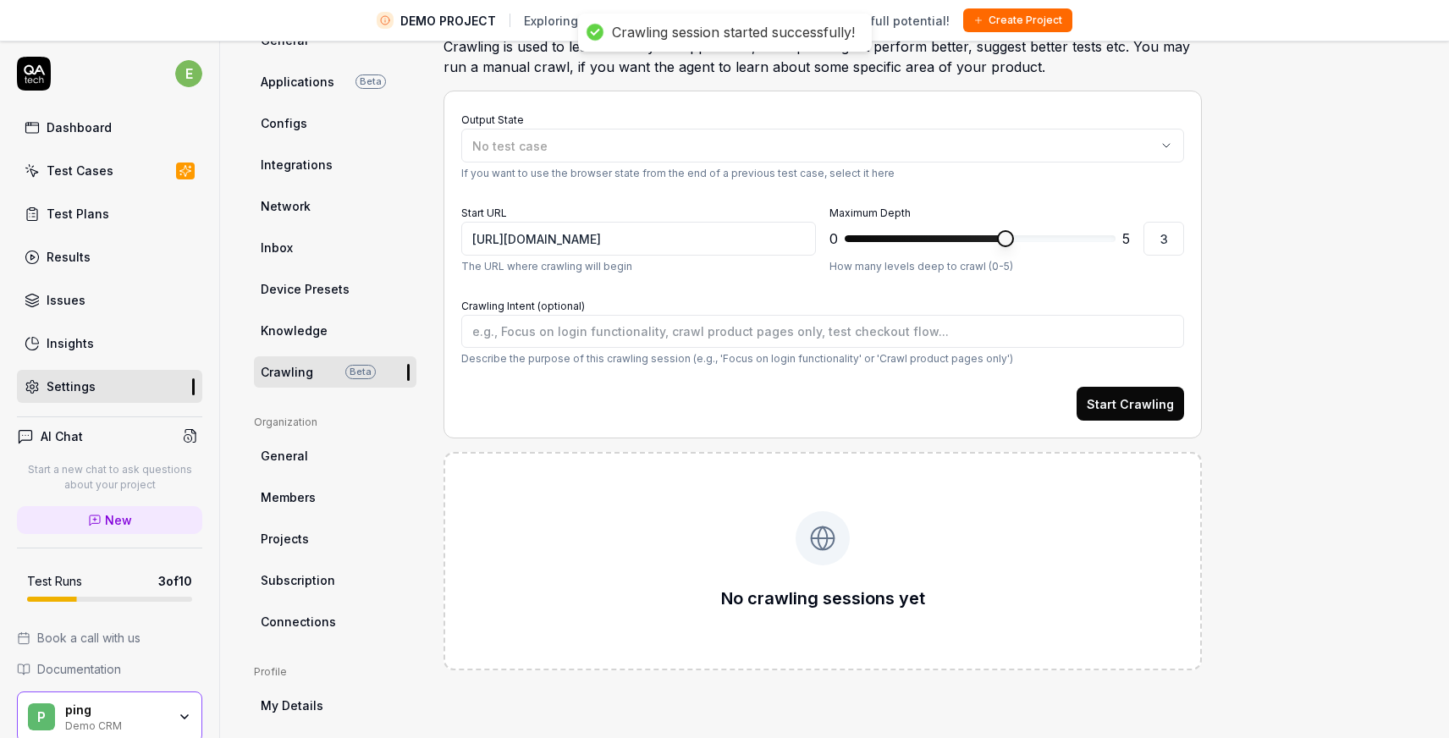
scroll to position [180, 0]
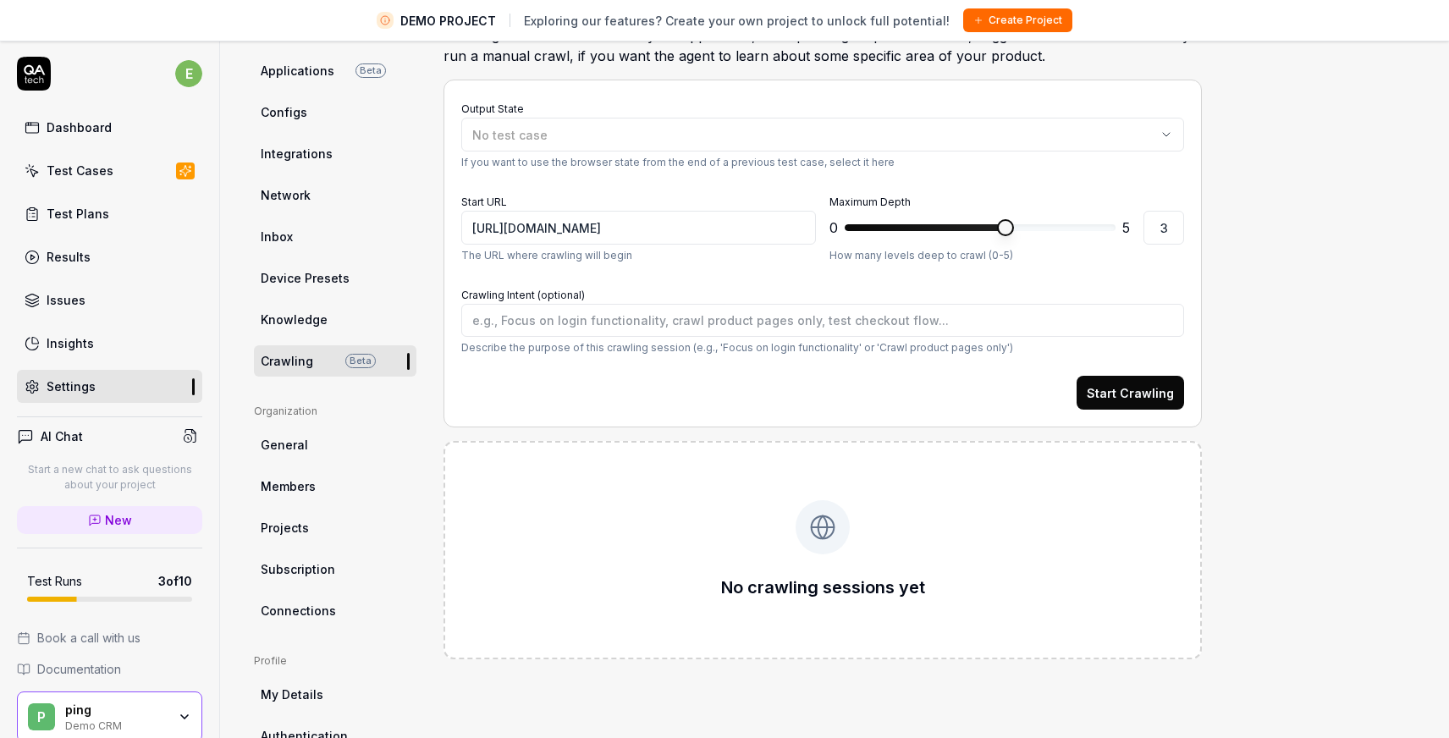
click at [735, 528] on div "No crawling sessions yet" at bounding box center [822, 550] width 721 height 181
click at [359, 454] on link "General" at bounding box center [335, 444] width 162 height 31
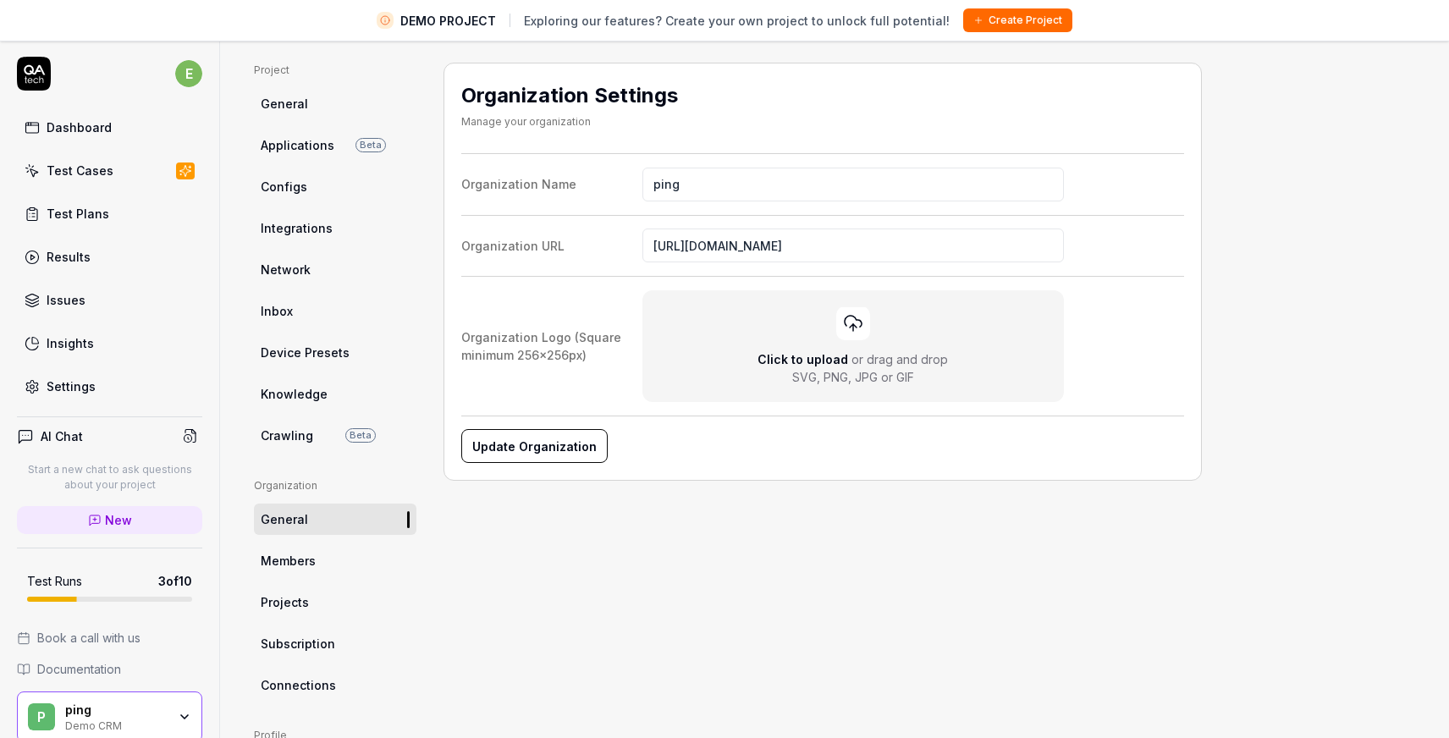
scroll to position [107, 0]
click at [321, 385] on span "Knowledge" at bounding box center [294, 393] width 67 height 18
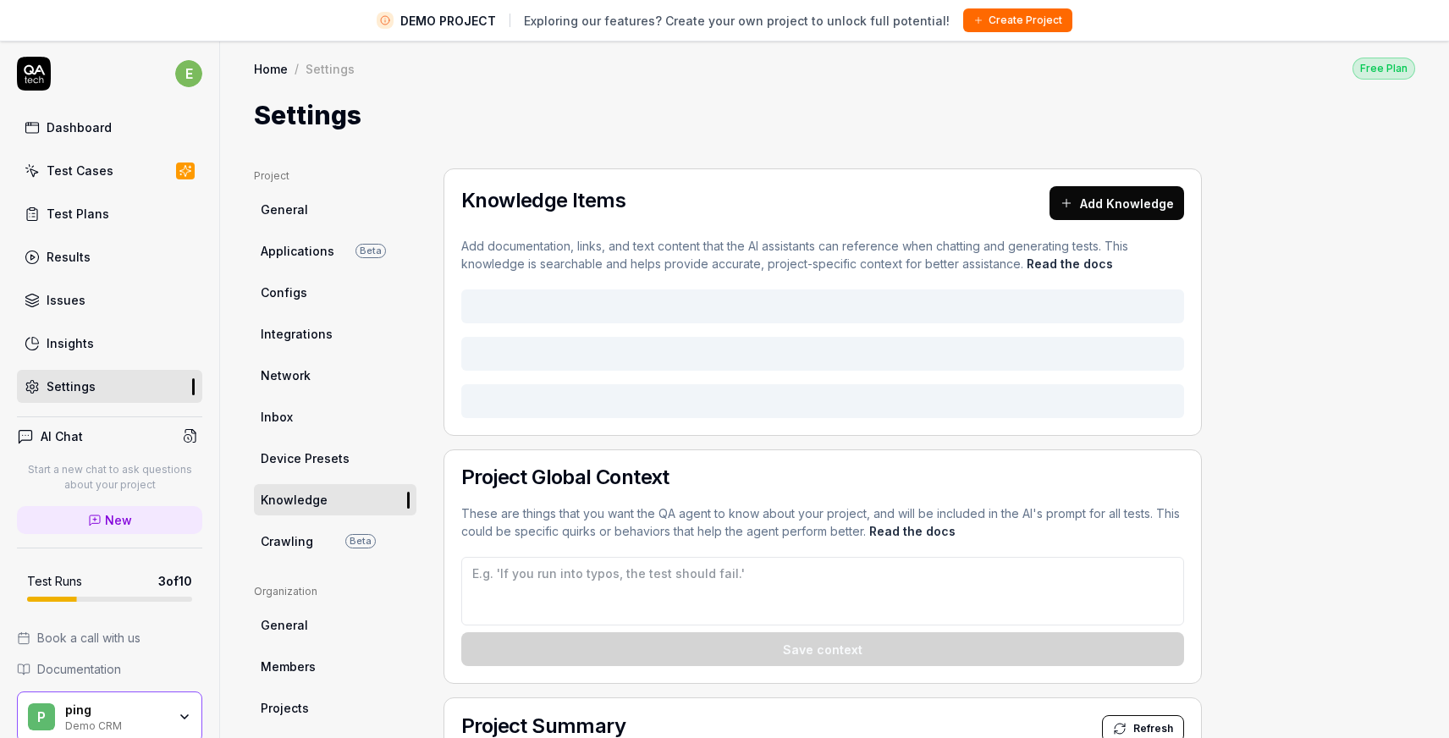
type textarea "*"
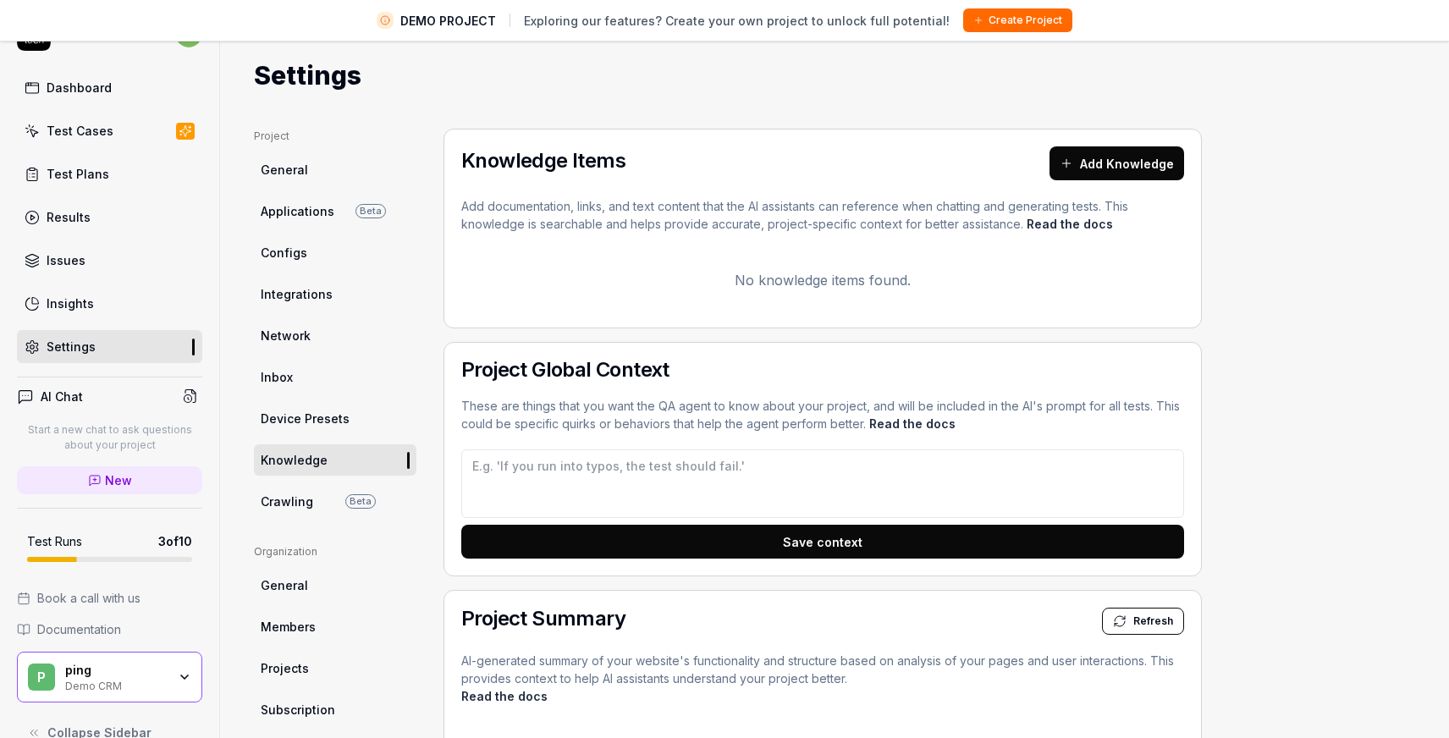
click at [307, 296] on span "Integrations" at bounding box center [297, 294] width 72 height 18
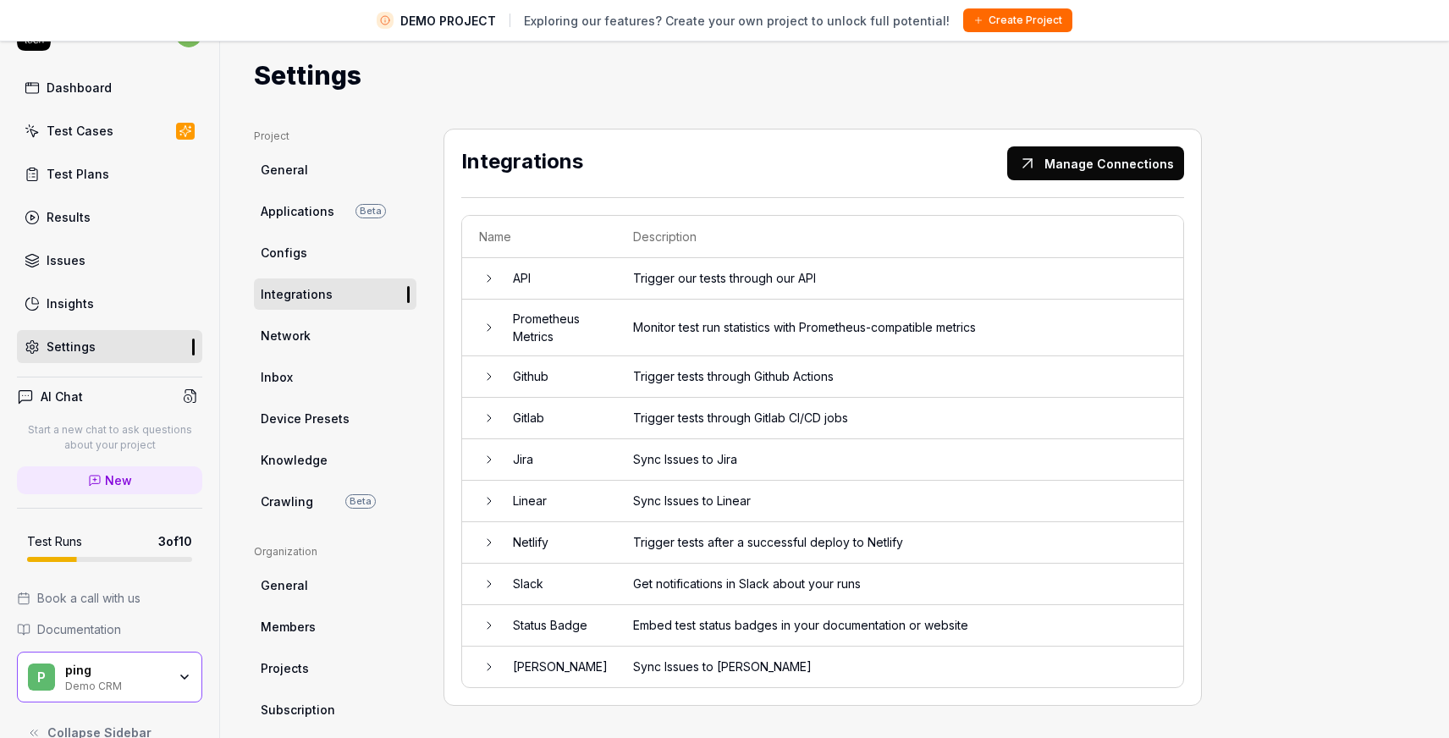
click at [976, 536] on td "Trigger tests after a successful deploy to Netlify" at bounding box center [899, 542] width 567 height 41
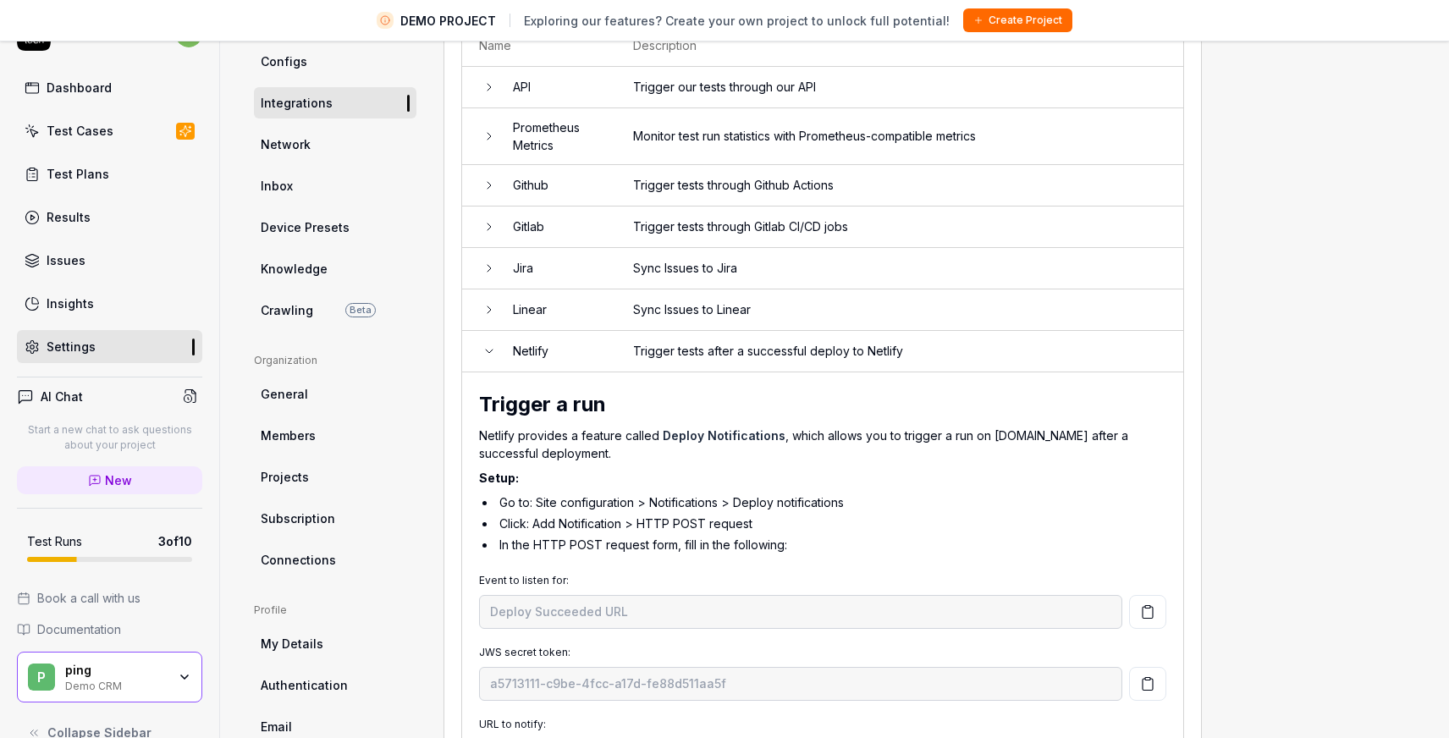
scroll to position [197, 0]
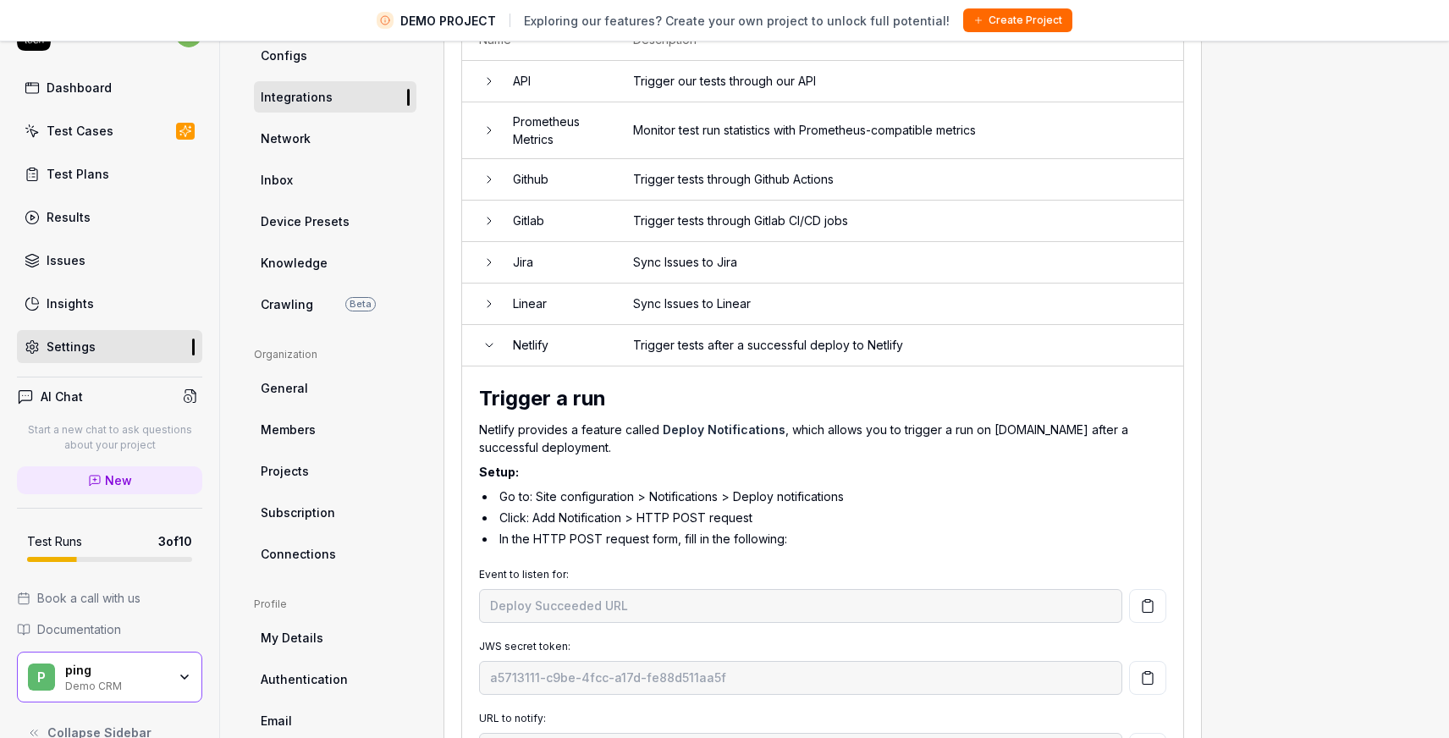
drag, startPoint x: 1282, startPoint y: 457, endPoint x: 1262, endPoint y: 465, distance: 22.0
click at [1262, 465] on div "Project General Applications Beta Configs Integrations Network Inbox Device Pre…" at bounding box center [834, 435] width 1161 height 1009
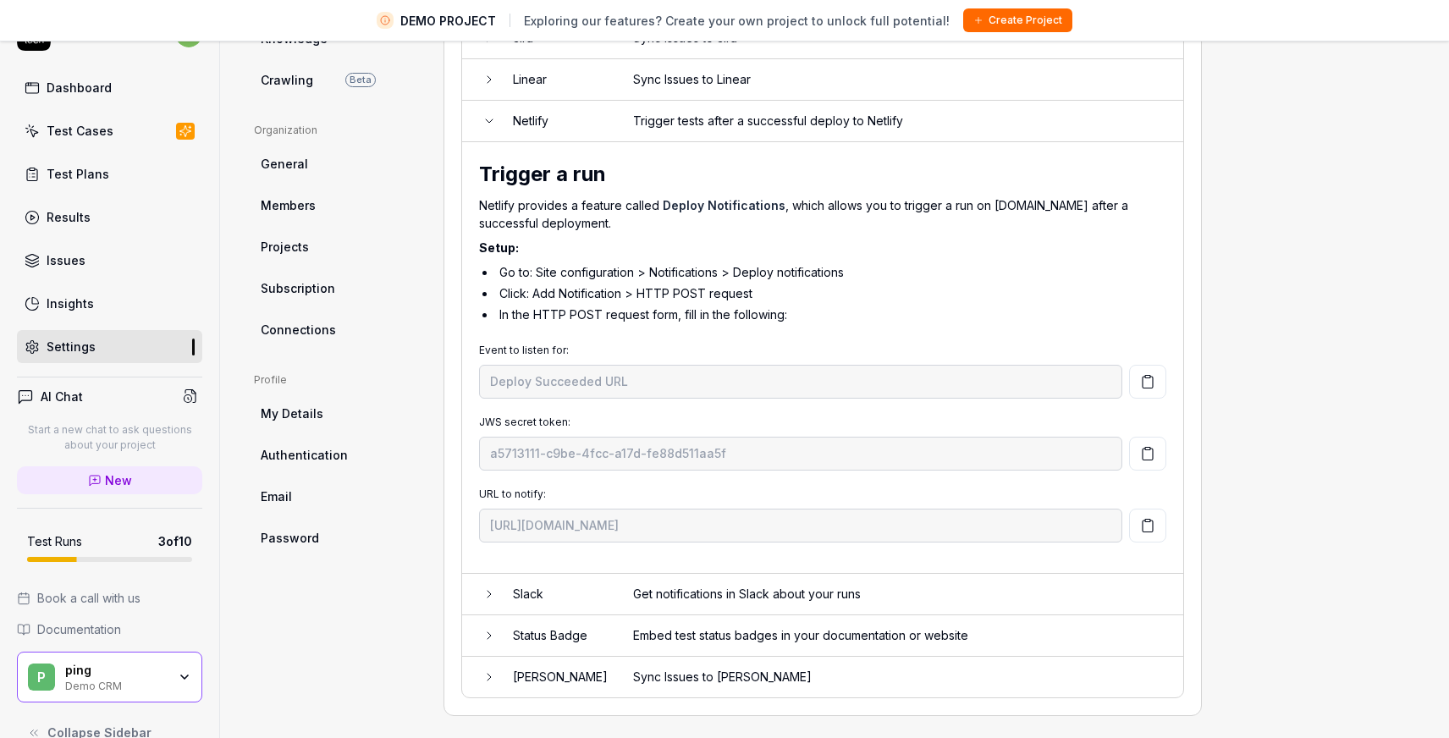
scroll to position [426, 0]
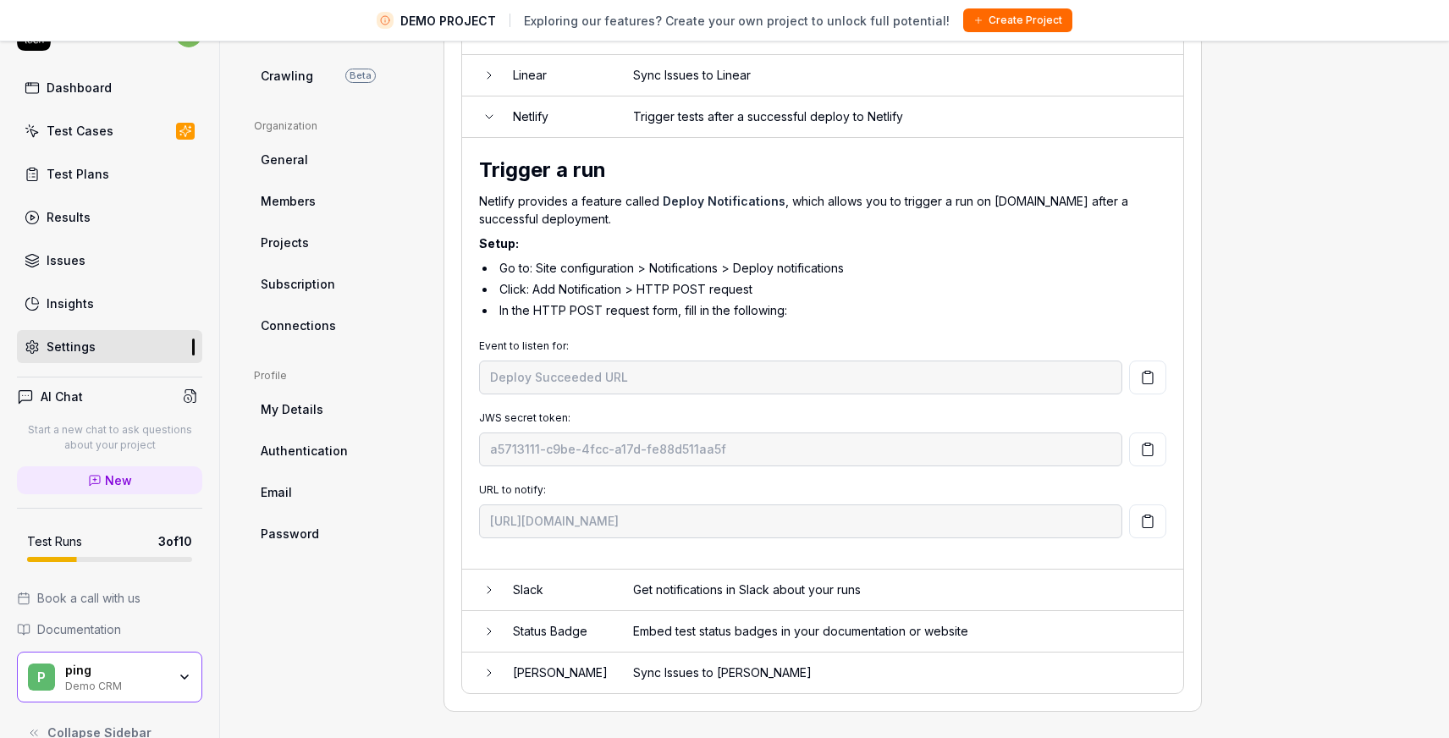
click at [1241, 474] on div "Project General Applications Beta Configs Integrations Network Inbox Device Pre…" at bounding box center [834, 207] width 1161 height 1009
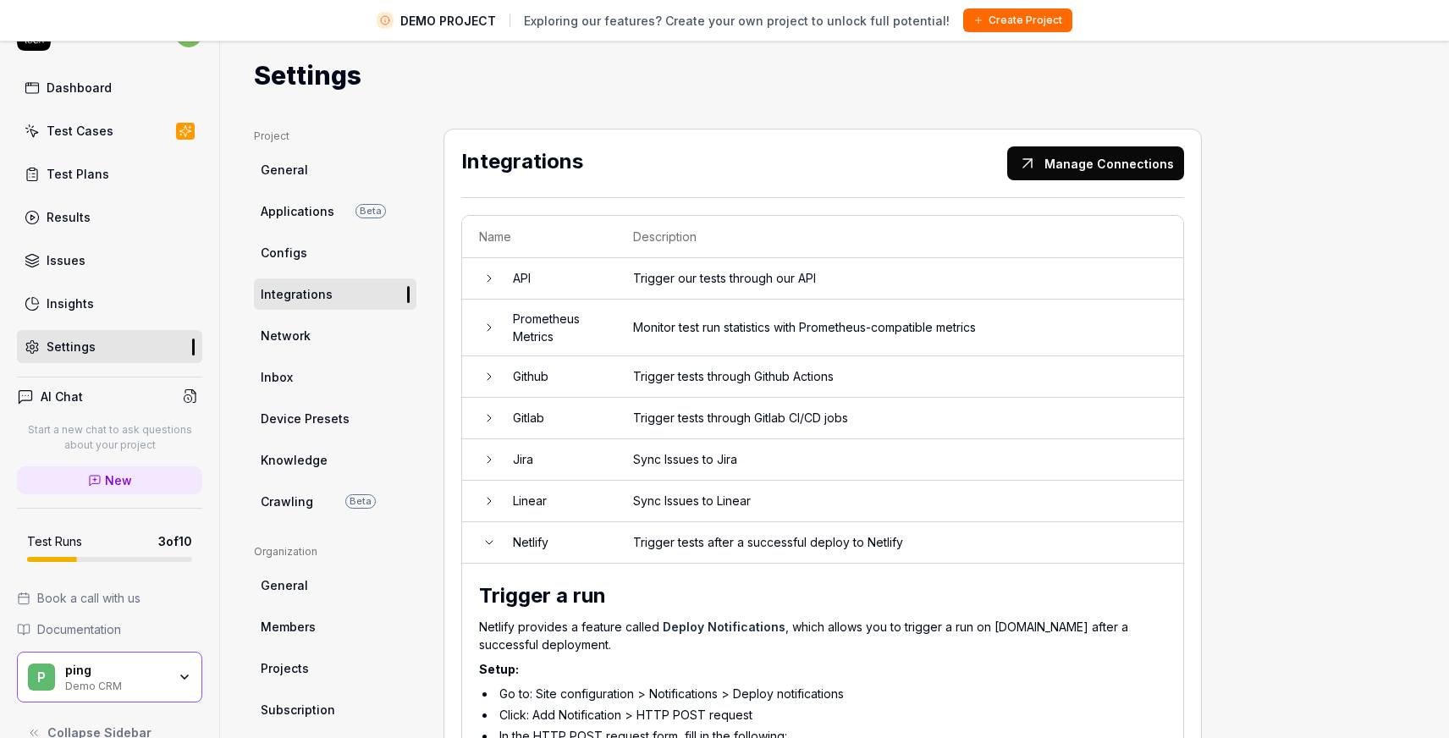
scroll to position [0, 0]
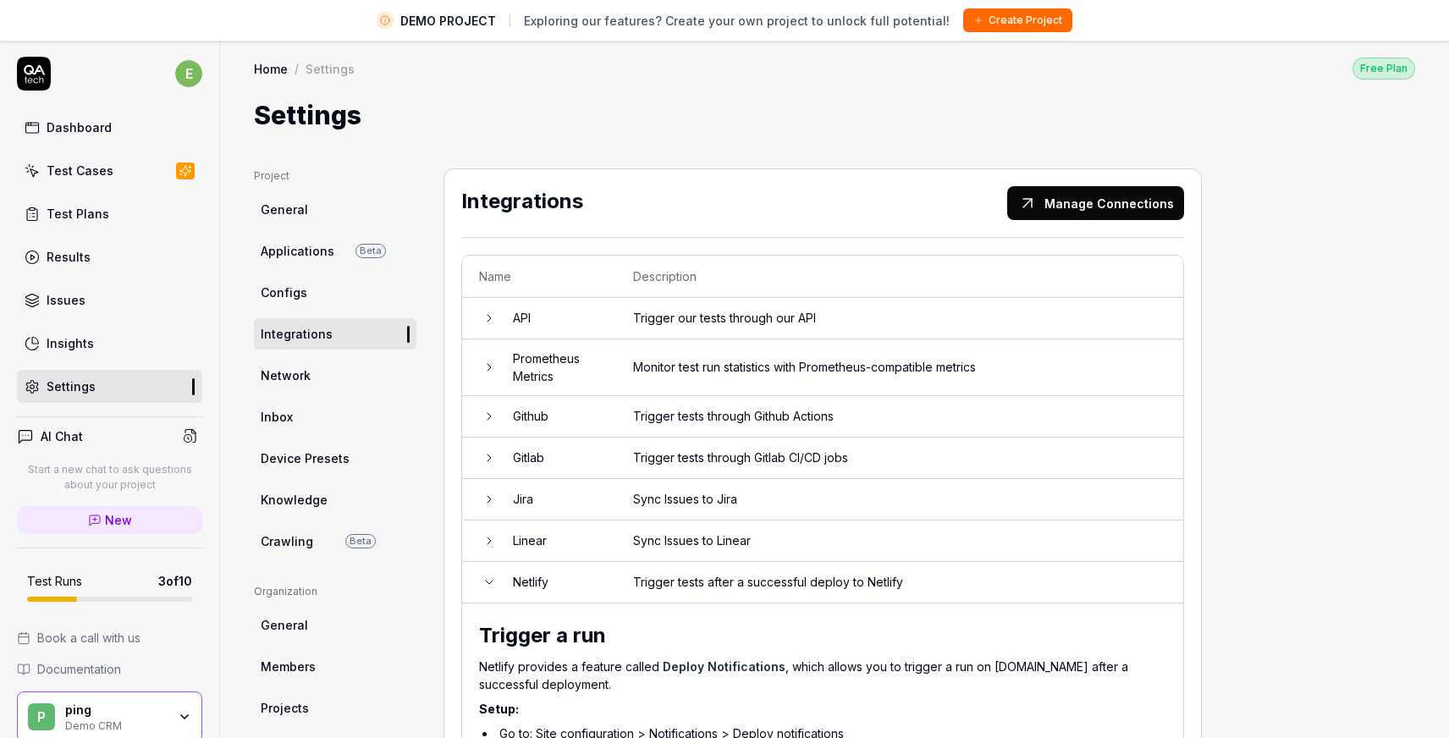
click at [865, 311] on td "Trigger our tests through our API" at bounding box center [899, 318] width 567 height 41
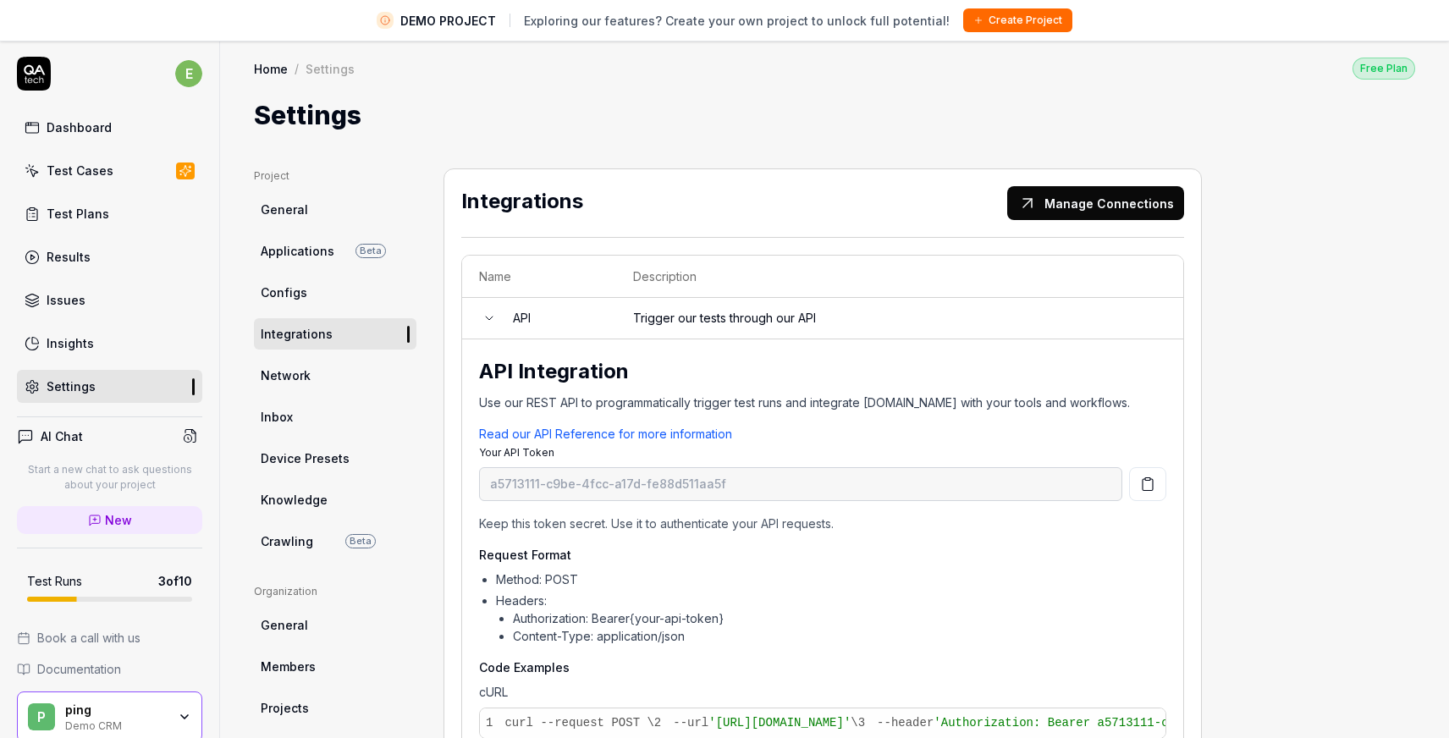
click at [327, 401] on link "Inbox" at bounding box center [335, 416] width 162 height 31
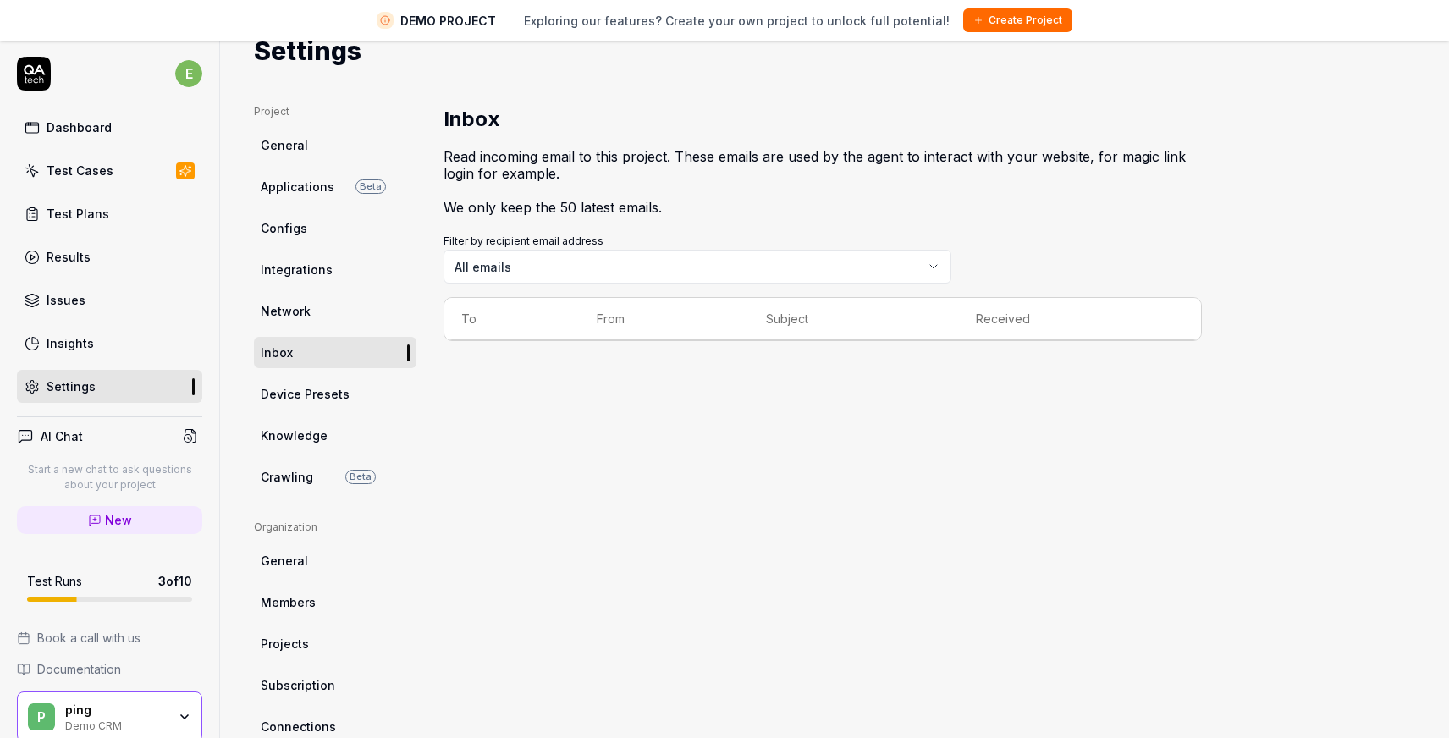
scroll to position [74, 0]
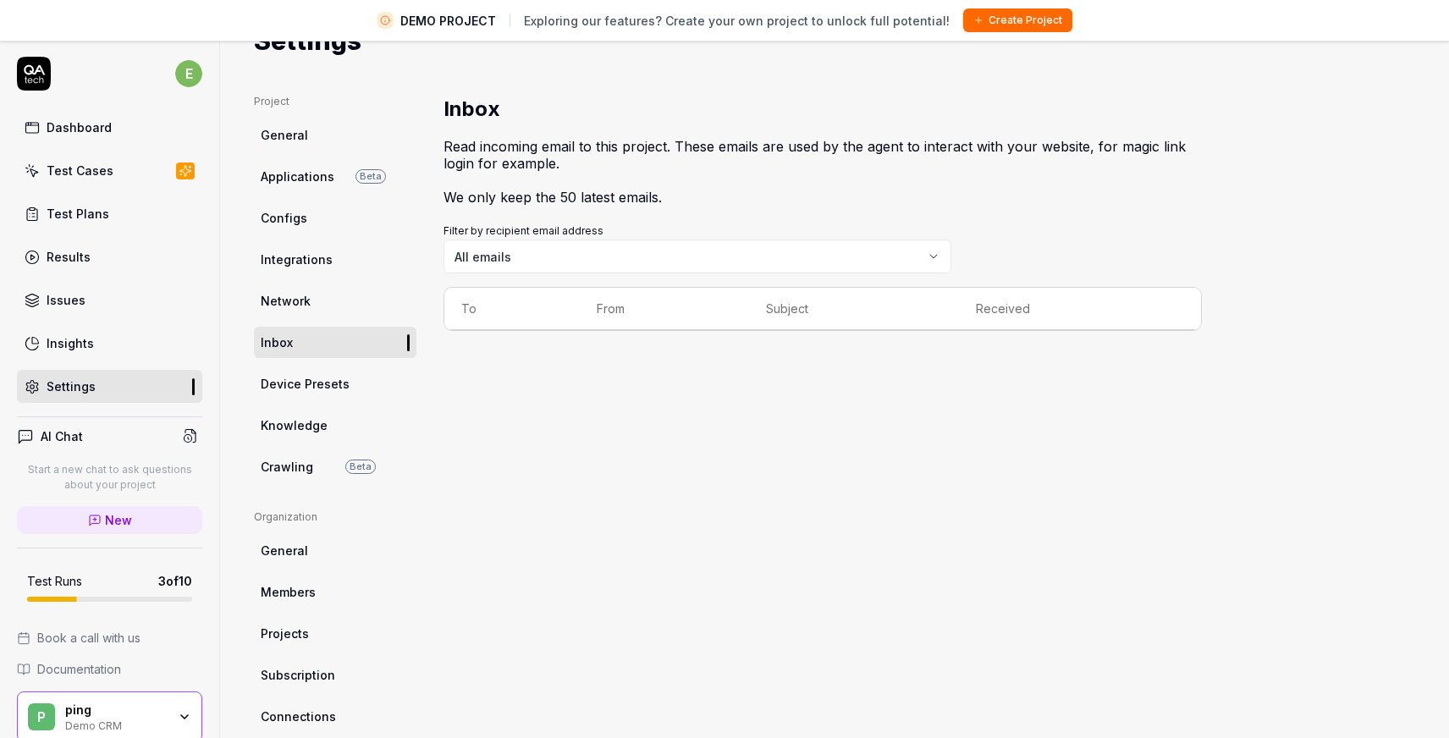
click at [330, 223] on link "Configs" at bounding box center [335, 217] width 162 height 31
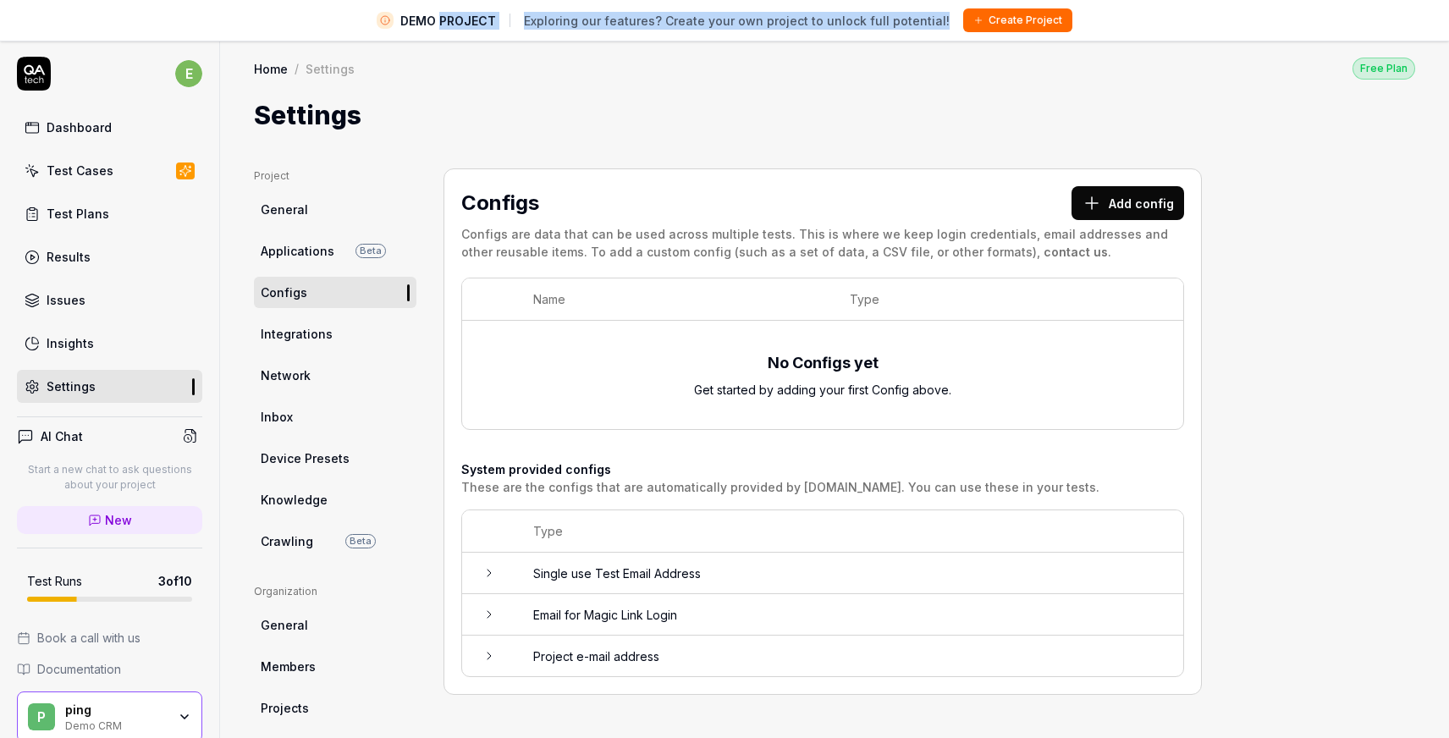
drag, startPoint x: 455, startPoint y: 18, endPoint x: 719, endPoint y: 44, distance: 265.3
click at [719, 44] on main "DEMO PROJECT Exploring our features? Create your own project to unlock full pot…" at bounding box center [724, 389] width 1449 height 778
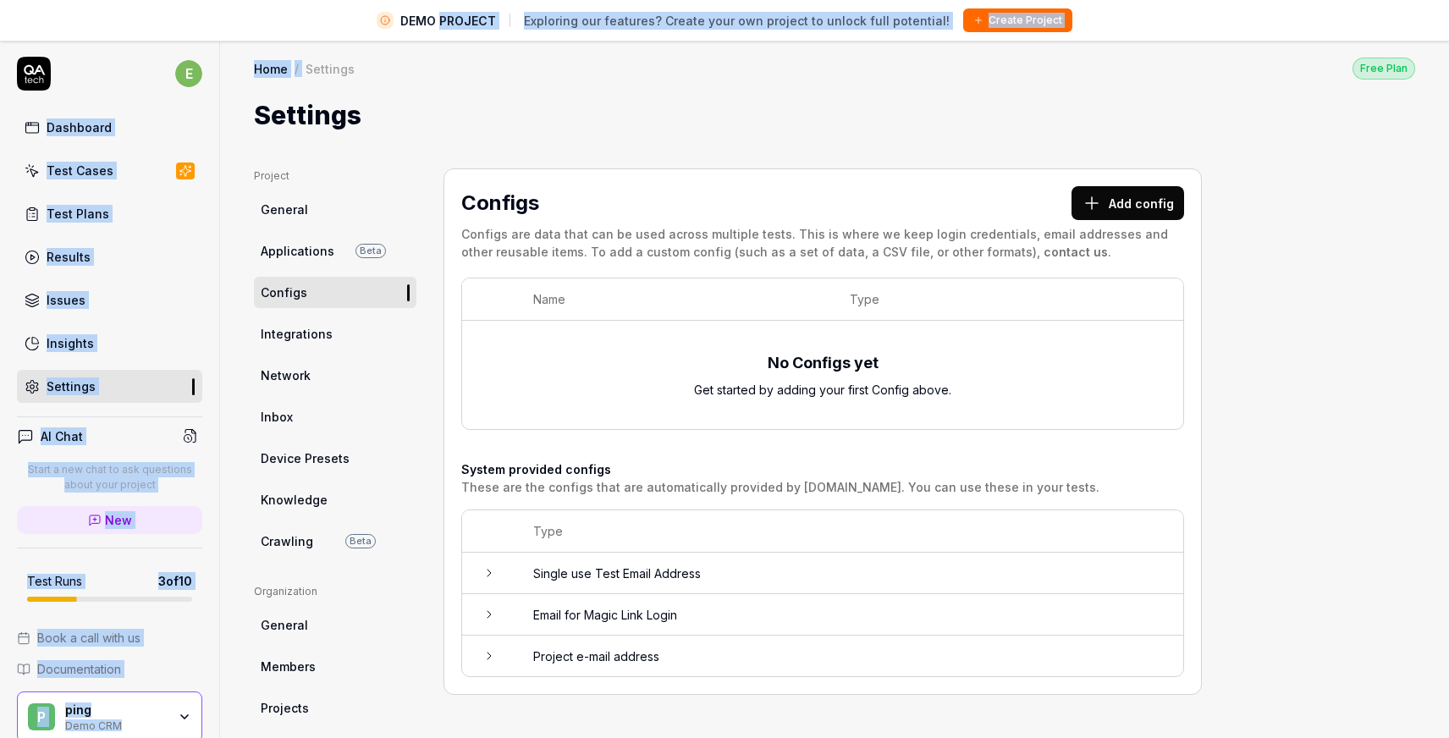
click at [729, 50] on div "Home / Settings Free Plan Home / Settings Free Plan Settings" at bounding box center [834, 87] width 1229 height 95
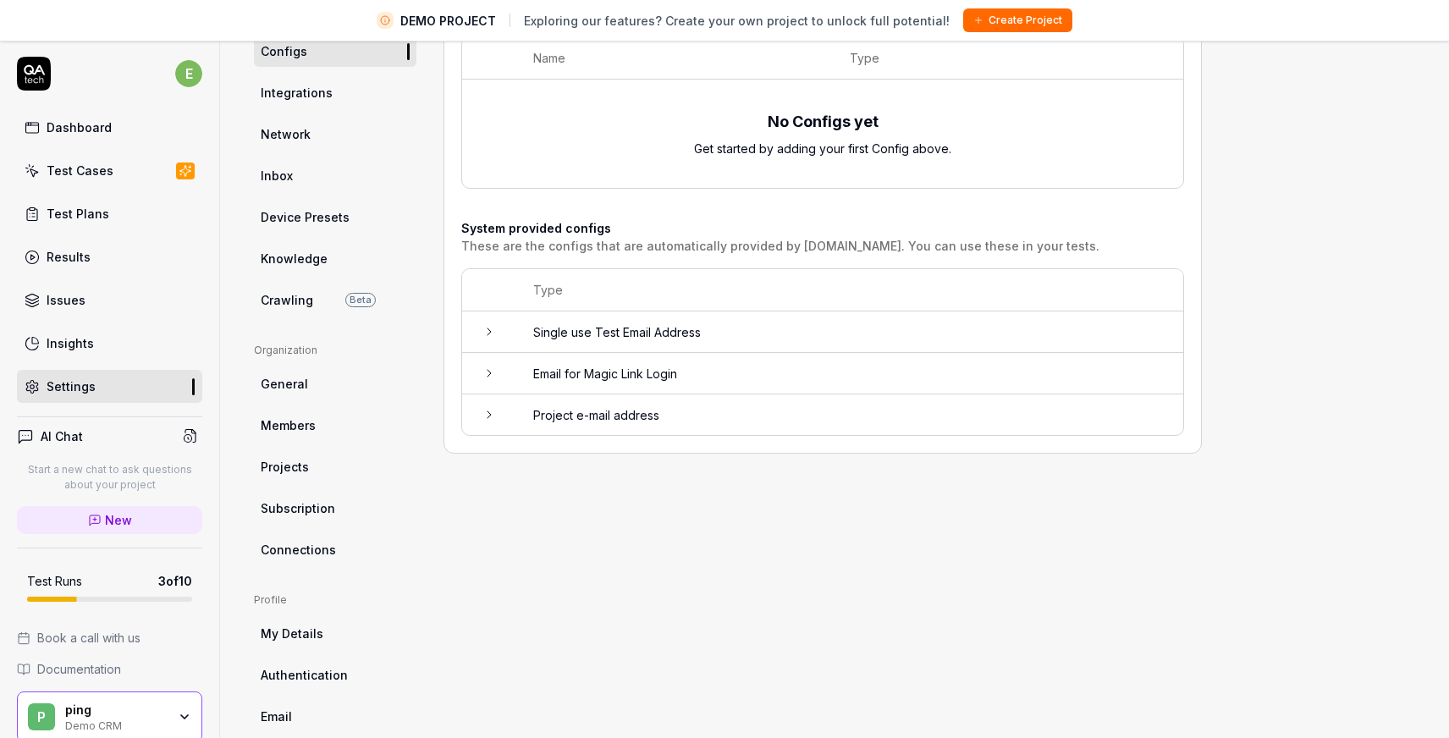
scroll to position [245, 0]
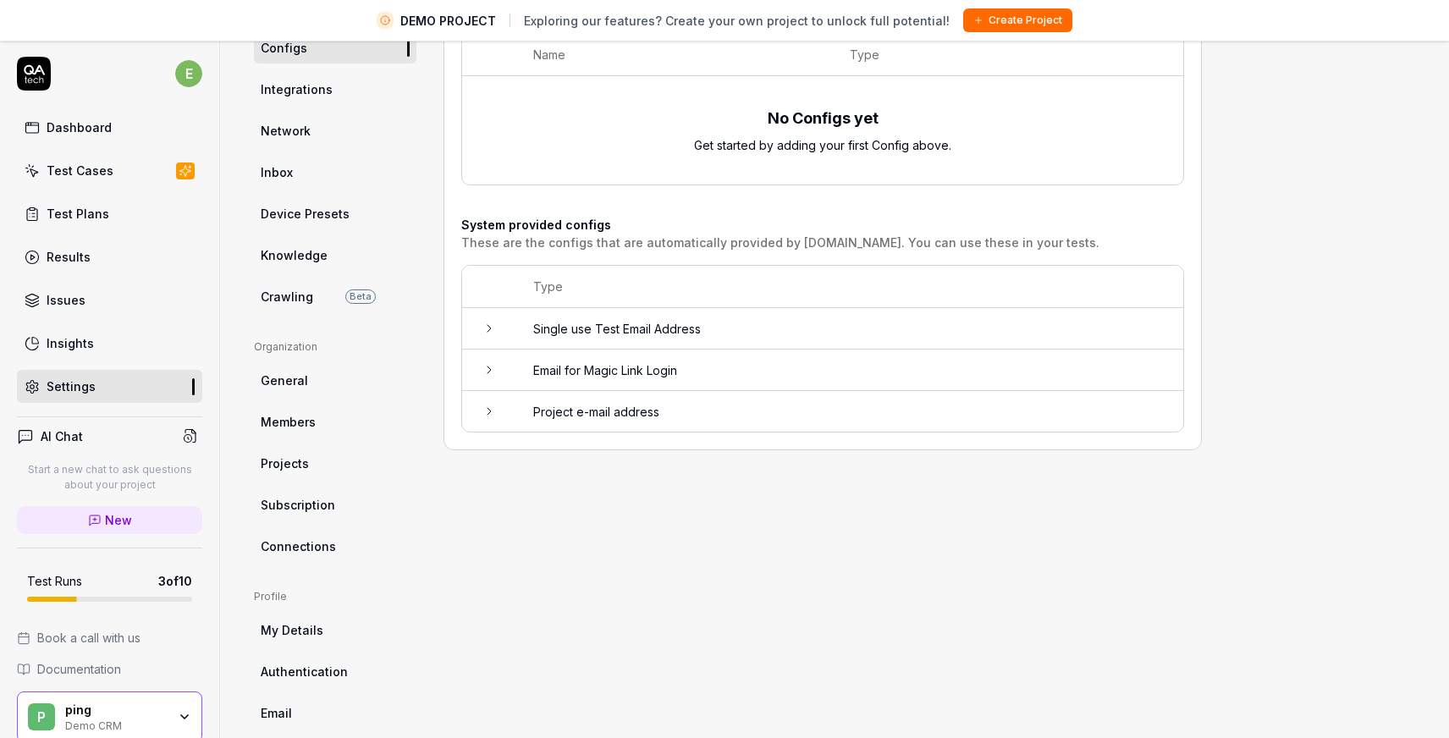
click at [627, 324] on td "Single use Test Email Address" at bounding box center [849, 328] width 667 height 41
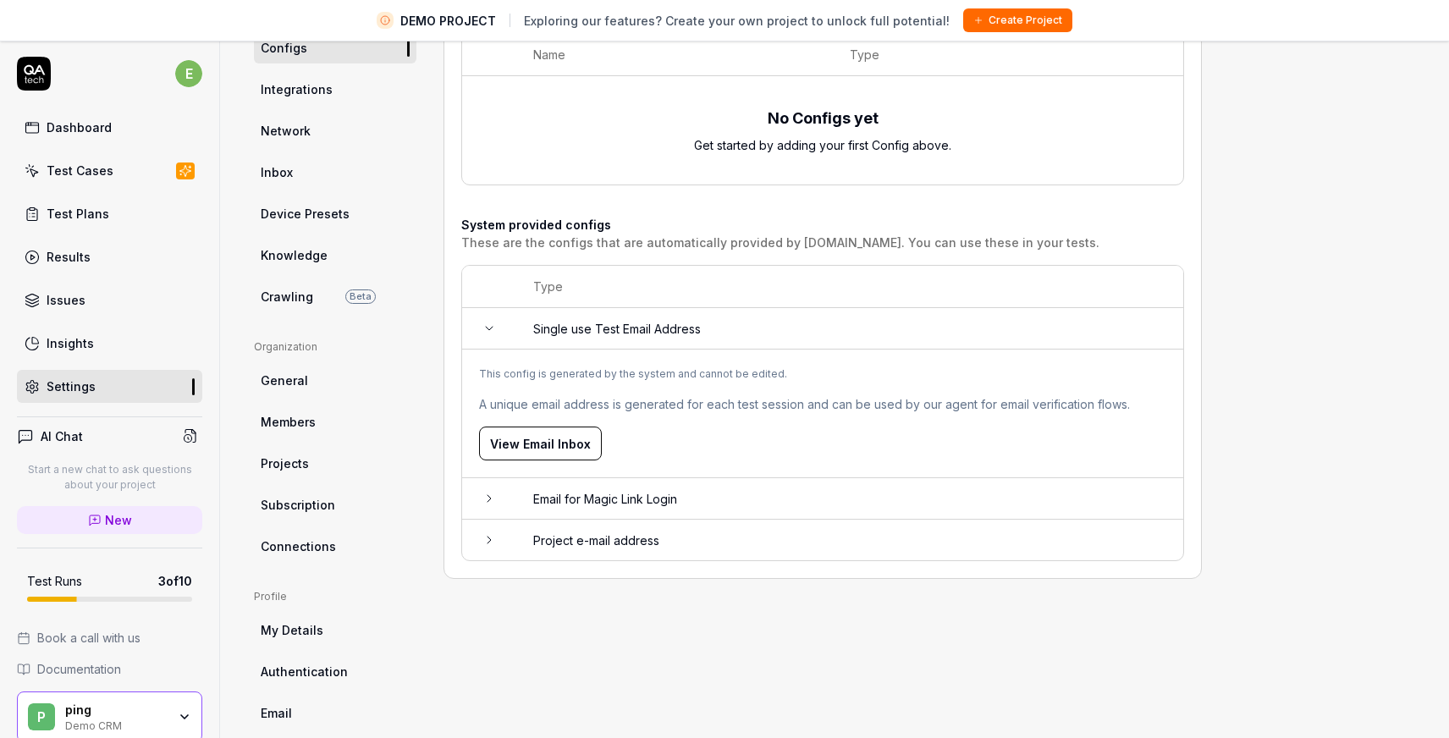
click at [627, 324] on td "Single use Test Email Address" at bounding box center [849, 328] width 667 height 41
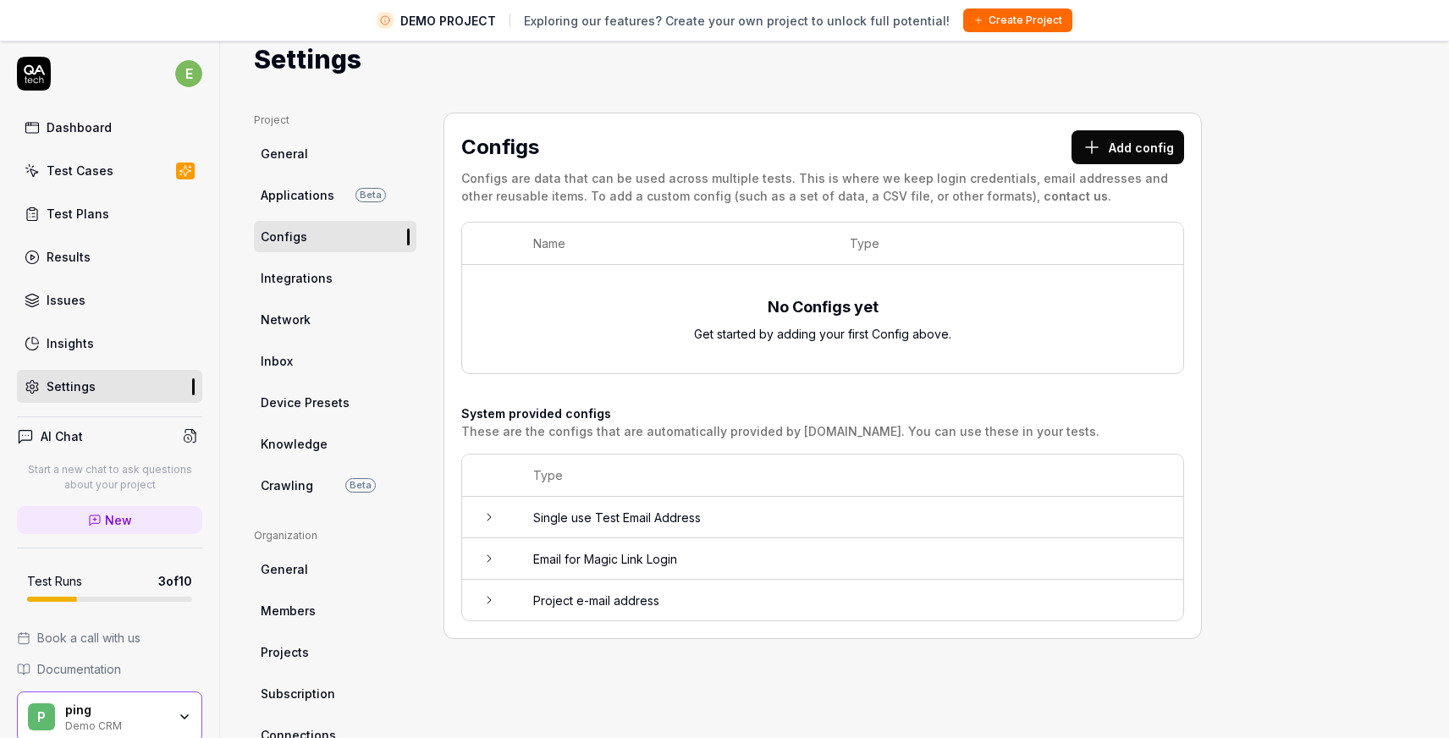
scroll to position [0, 0]
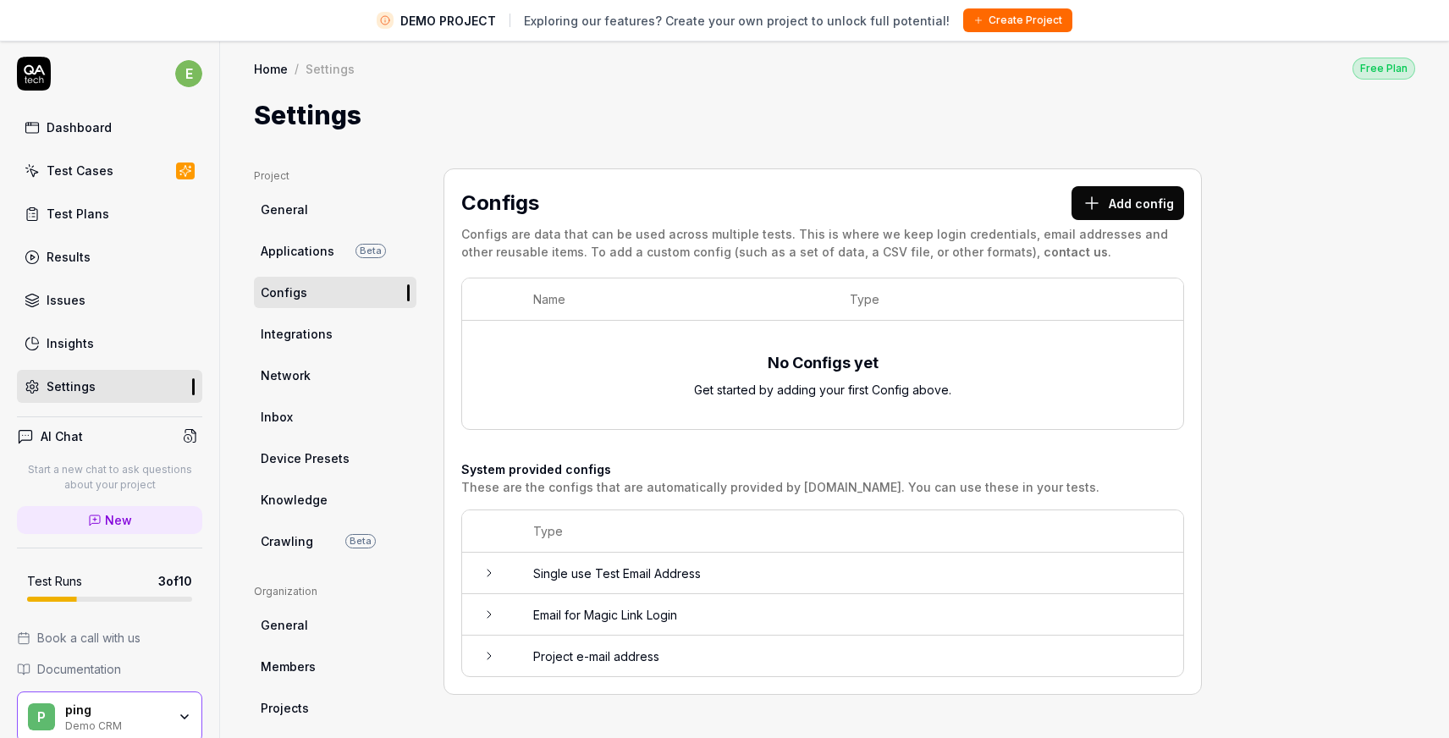
click at [311, 204] on link "General" at bounding box center [335, 209] width 162 height 31
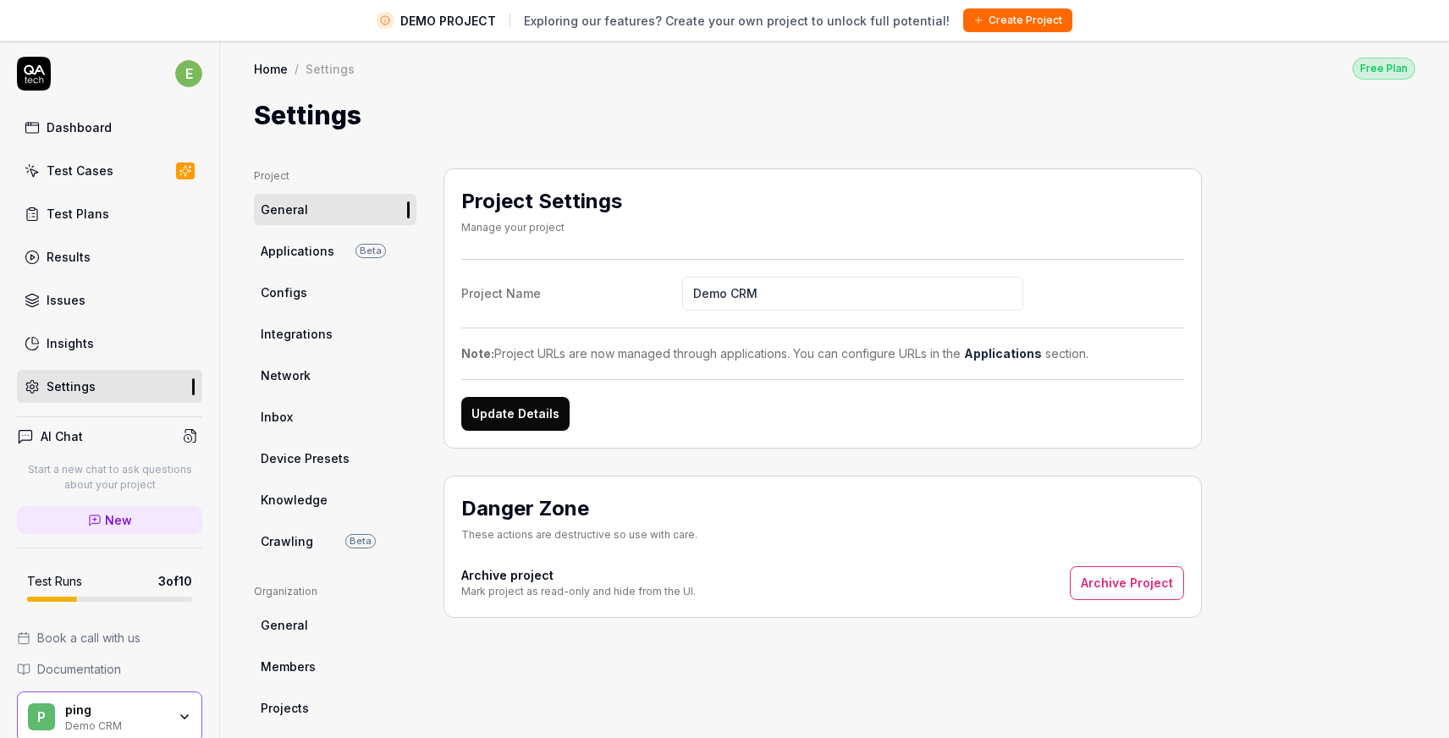
click at [1269, 403] on div "Project General Applications Beta Configs Integrations Network Inbox Device Pre…" at bounding box center [834, 591] width 1161 height 846
click at [793, 288] on input "Demo CRM" at bounding box center [852, 294] width 341 height 34
click at [1278, 300] on div "Project General Applications Beta Configs Integrations Network Inbox Device Pre…" at bounding box center [834, 591] width 1161 height 846
click at [102, 349] on link "Insights" at bounding box center [109, 343] width 185 height 33
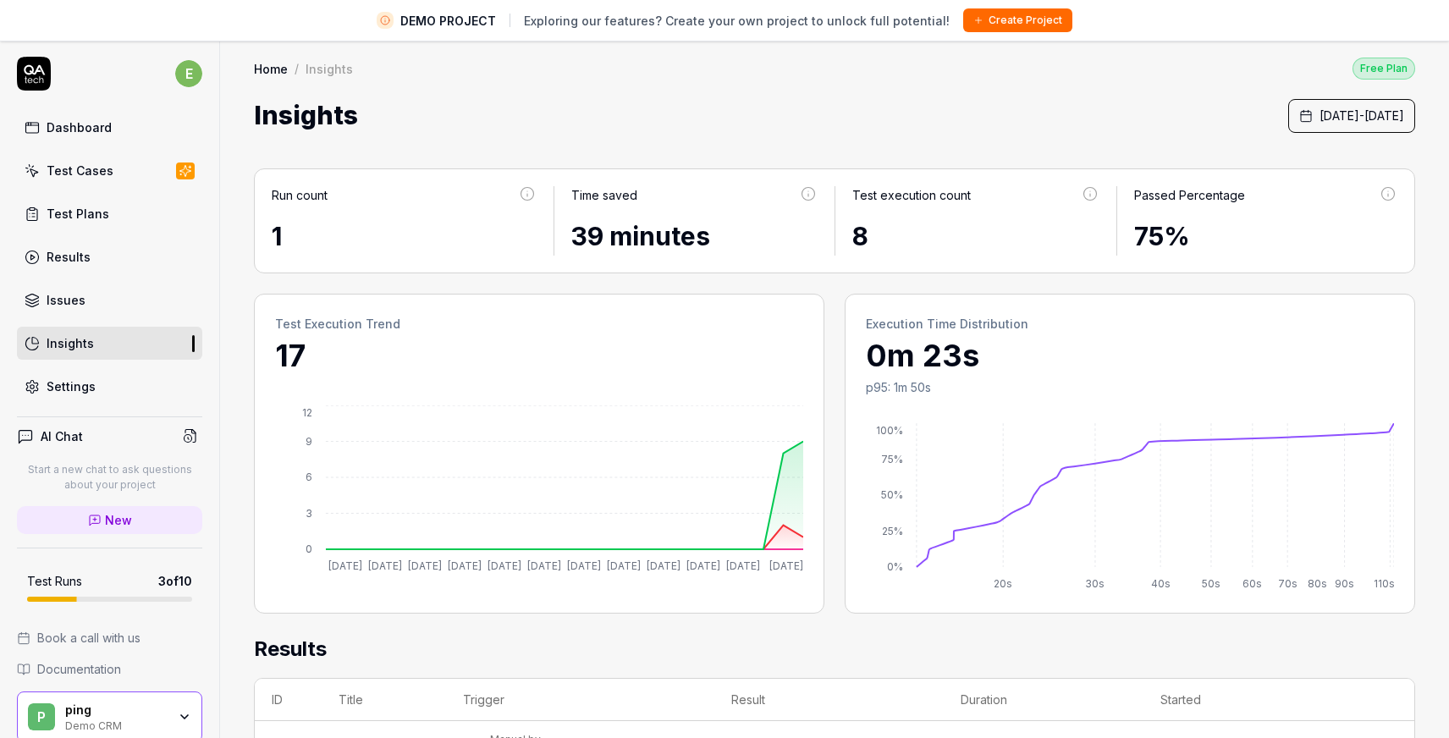
click at [125, 121] on link "Dashboard" at bounding box center [109, 127] width 185 height 33
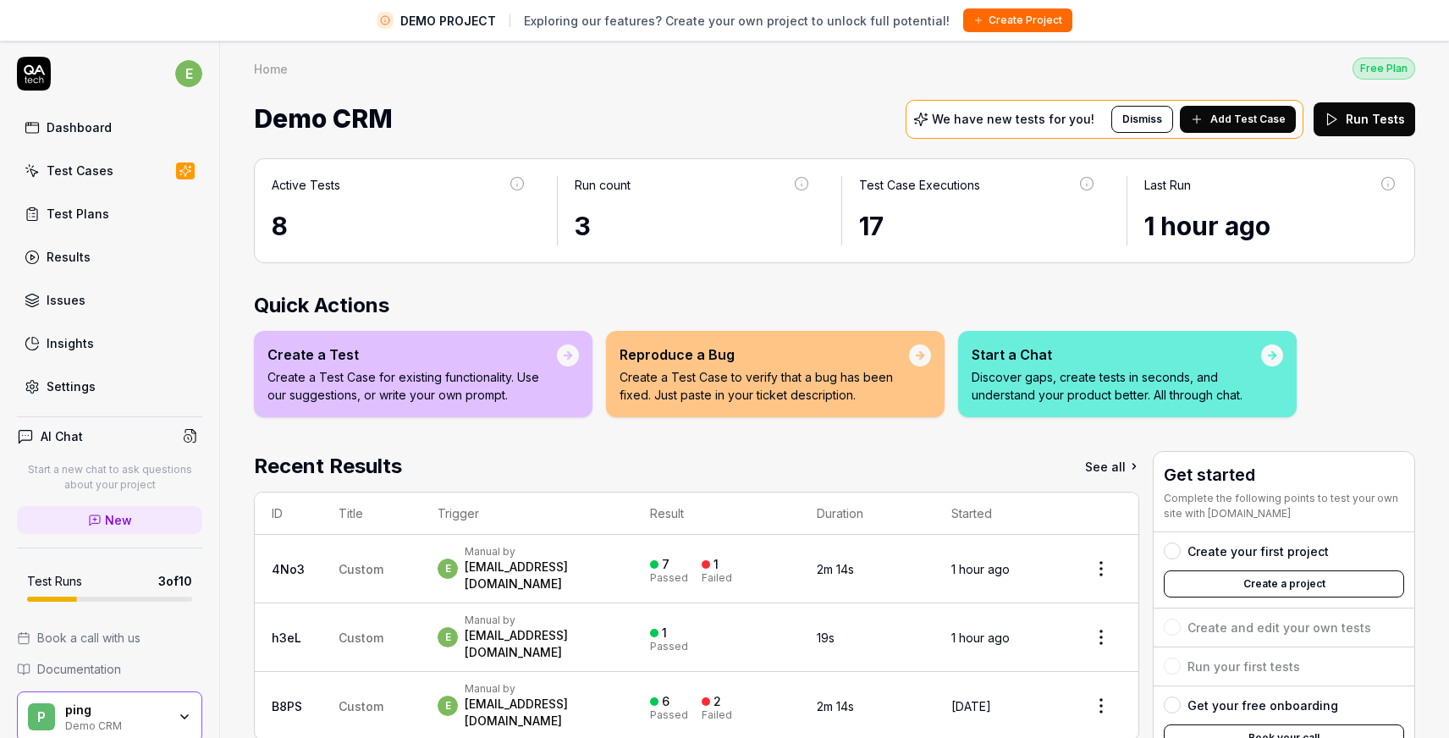
scroll to position [81, 0]
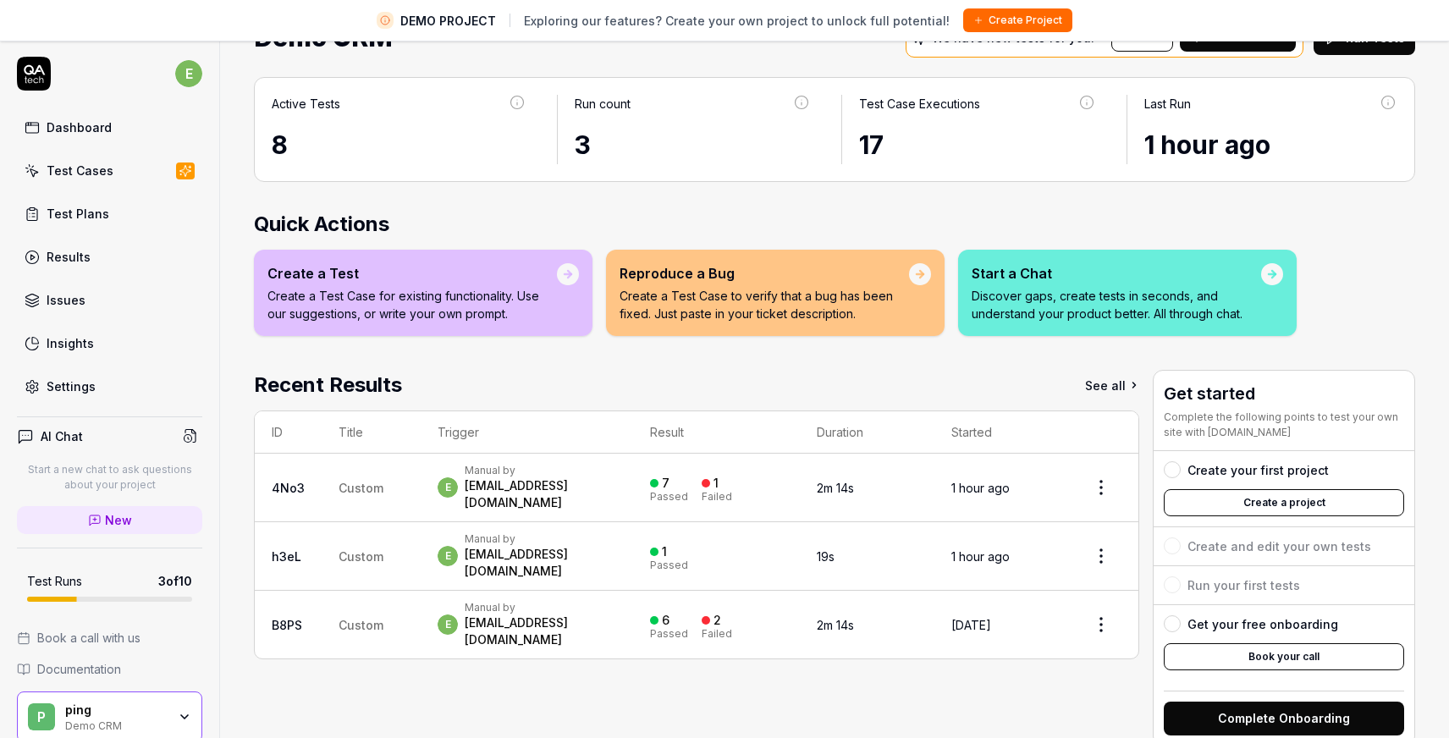
click at [1270, 503] on button "Create a project" at bounding box center [1284, 502] width 240 height 27
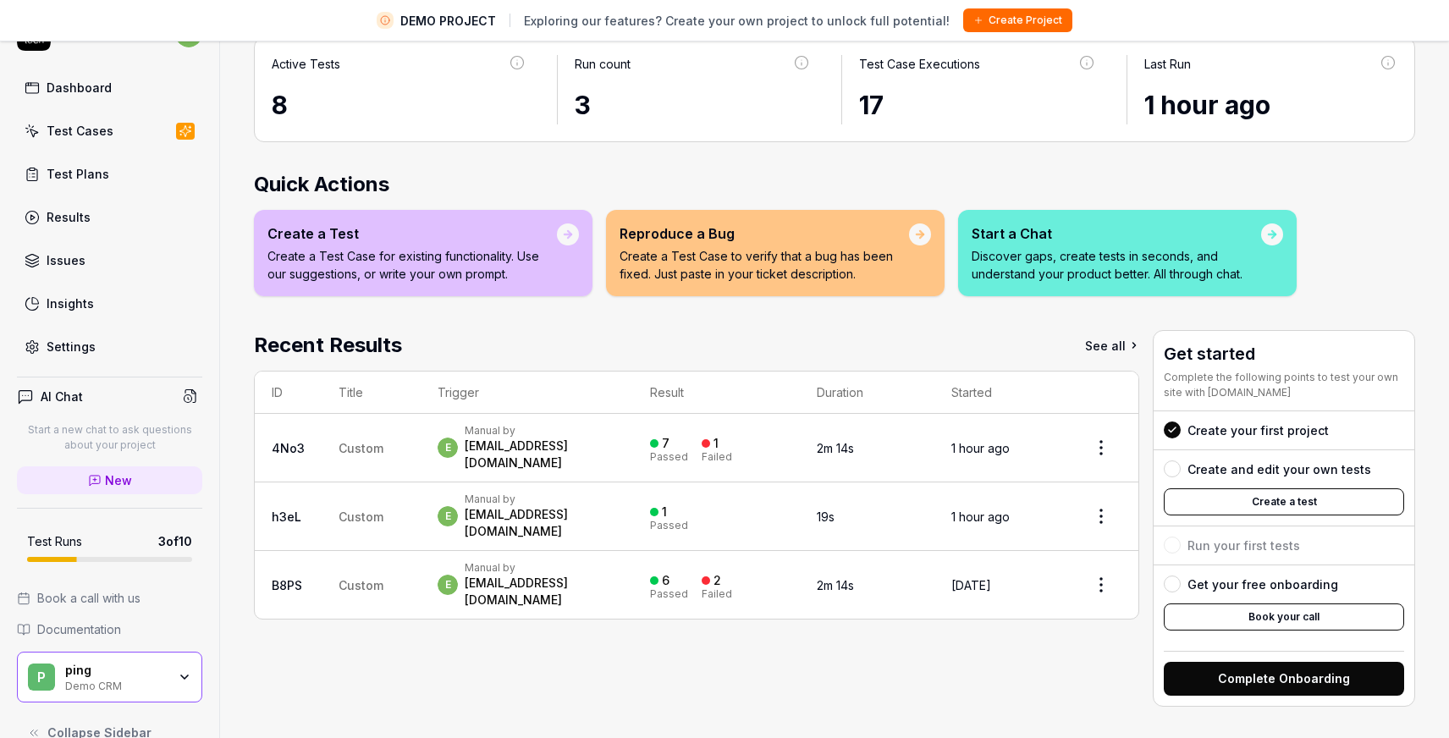
click at [1040, 152] on div "Active Tests 8 Run count 3 Test Case Executions 17 Last Run 1 hour ago Quick Ac…" at bounding box center [834, 380] width 1229 height 720
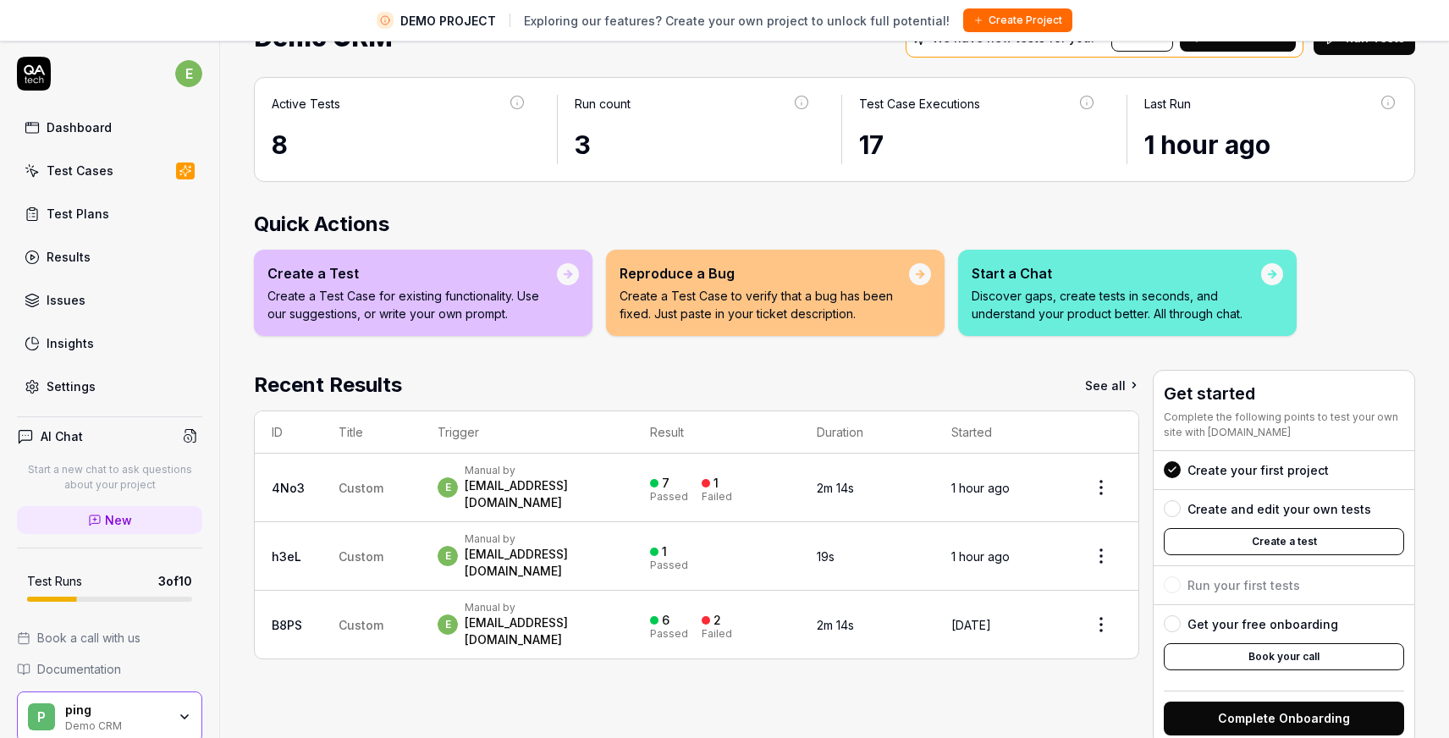
scroll to position [0, 0]
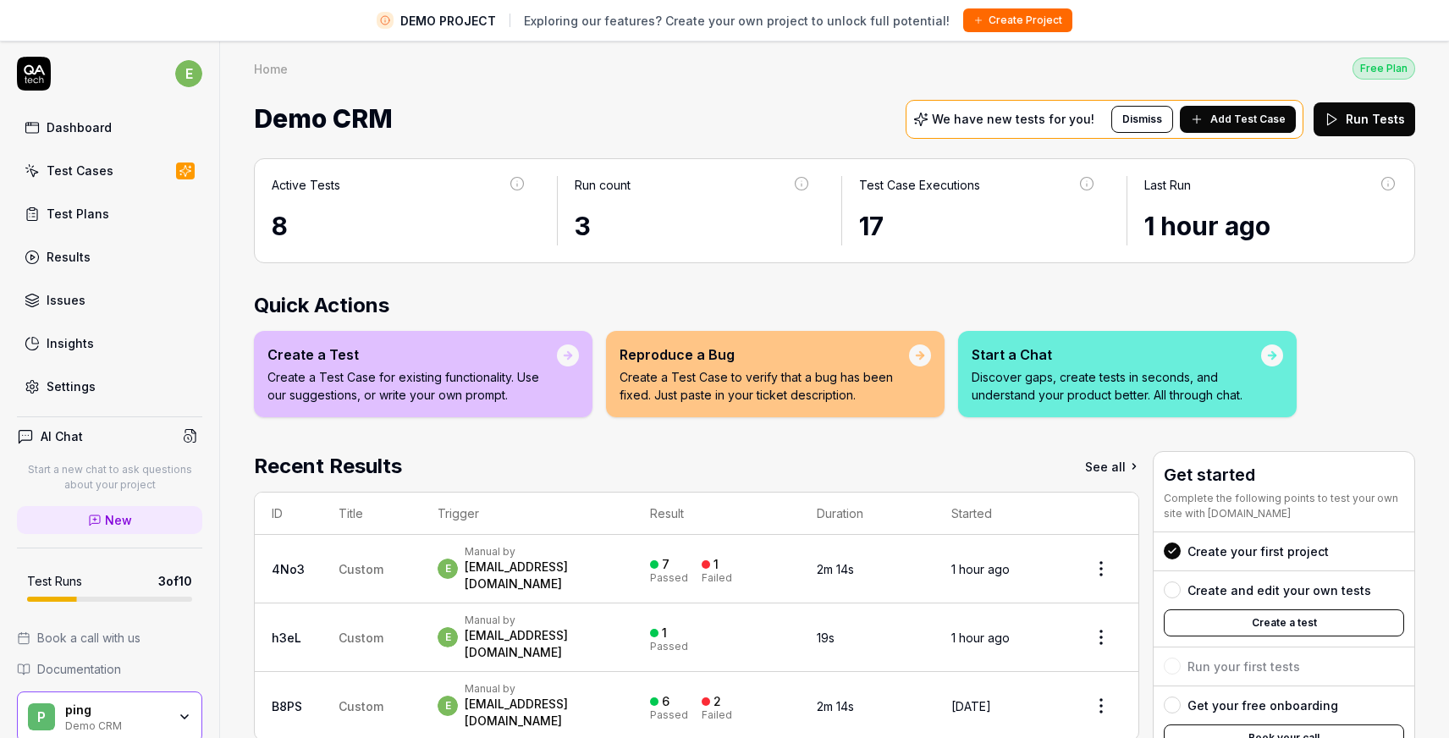
click at [85, 124] on div "Dashboard" at bounding box center [79, 127] width 65 height 18
click at [92, 154] on link "Test Cases" at bounding box center [109, 170] width 185 height 33
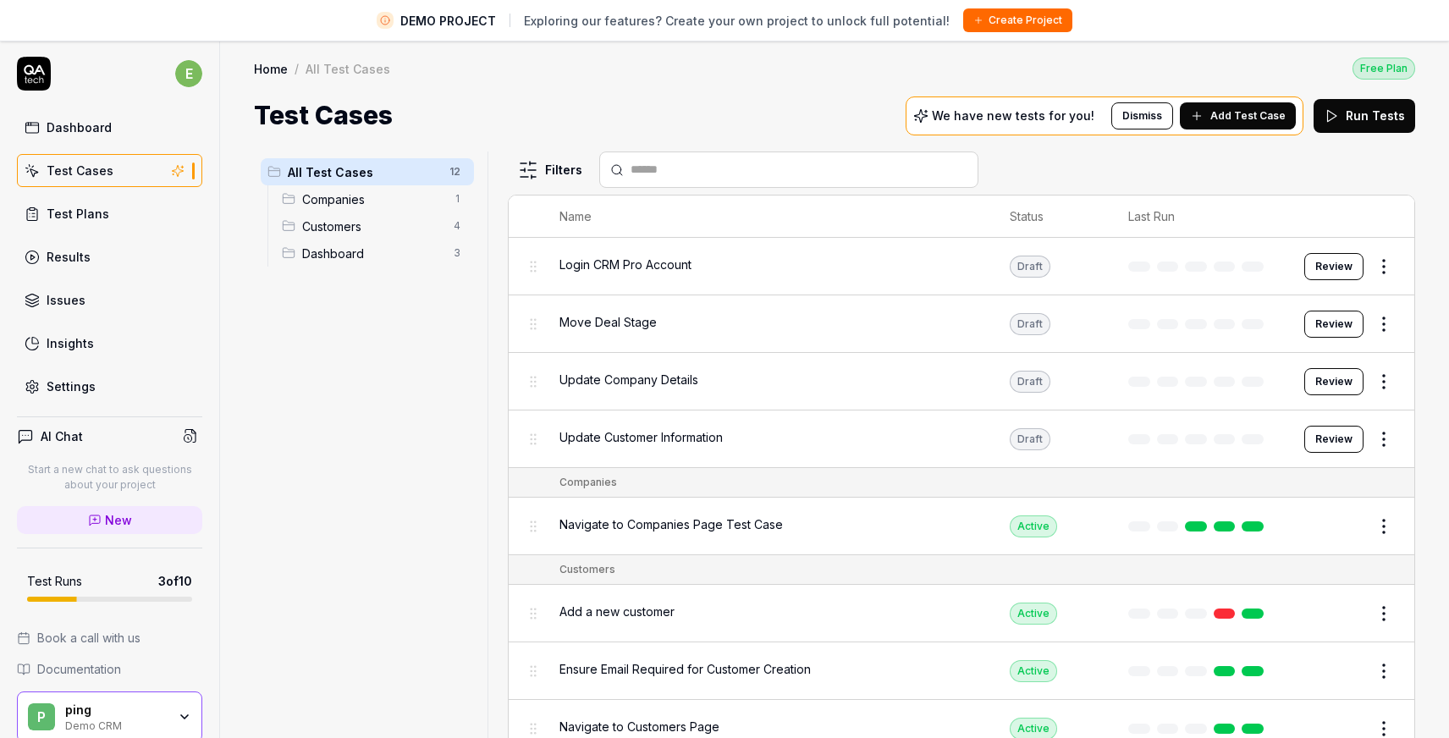
click at [95, 132] on div "Dashboard" at bounding box center [79, 127] width 65 height 18
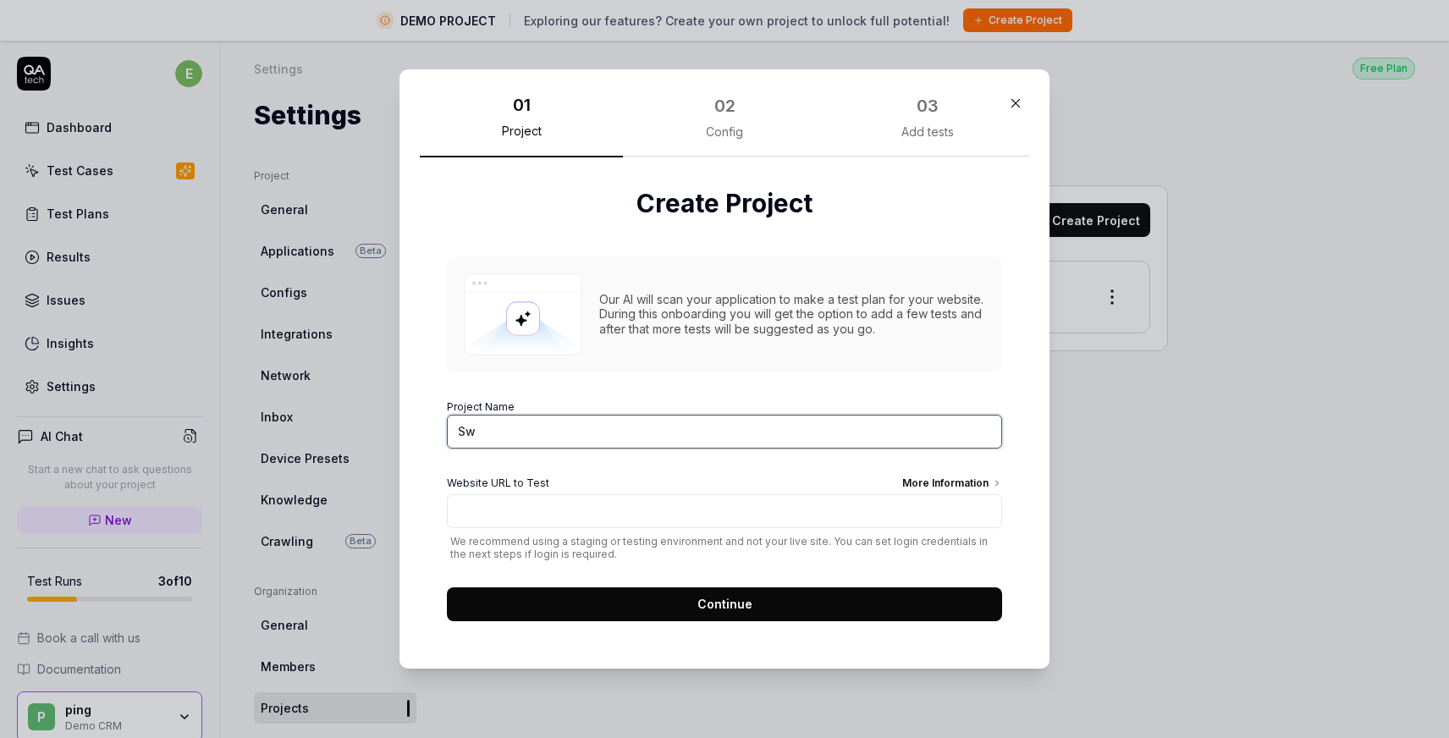
type input "S"
type input "swapi-app"
click at [558, 510] on input "Website URL to Test More Information" at bounding box center [724, 511] width 555 height 34
paste input "https://swapi-fetch.netlify.app/"
type input "https://swapi-fetch.netlify.app/"
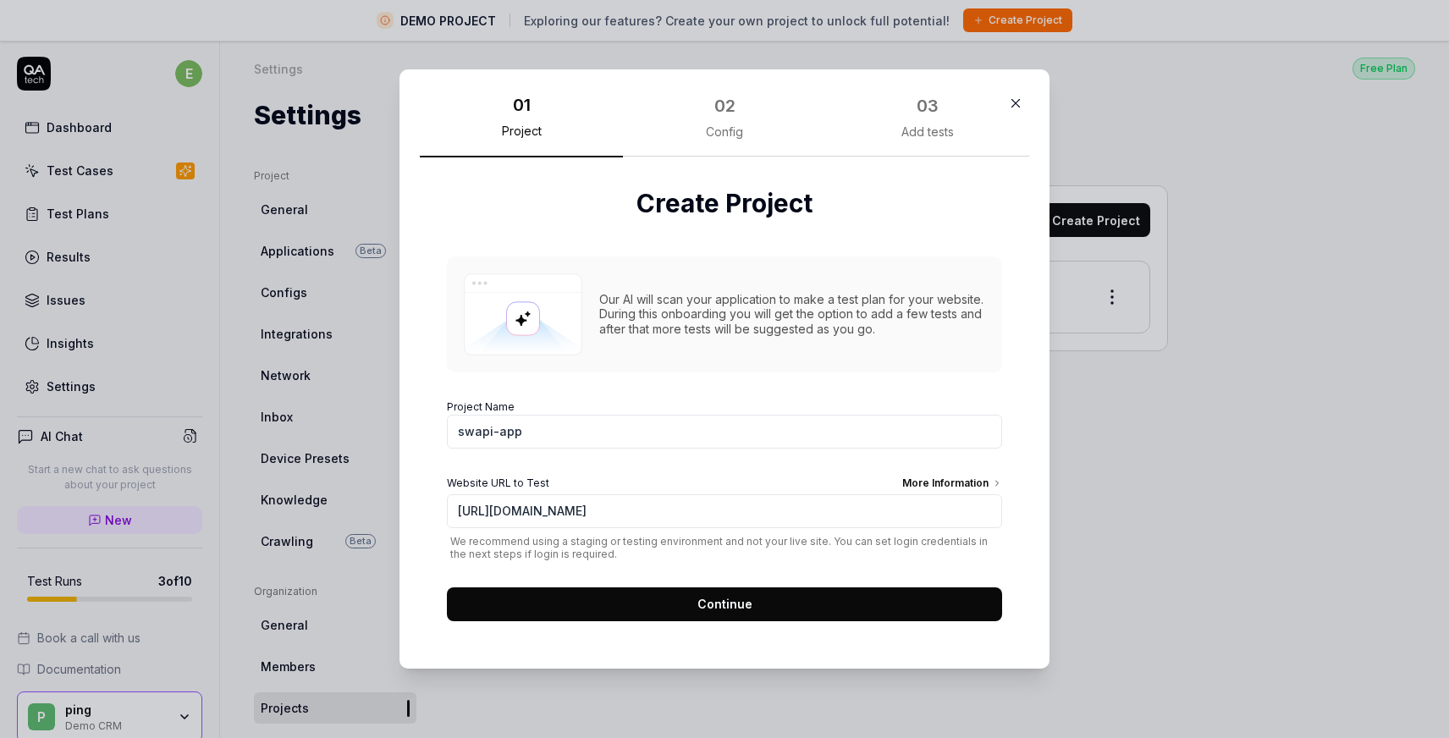
click at [698, 597] on span "Continue" at bounding box center [724, 604] width 55 height 18
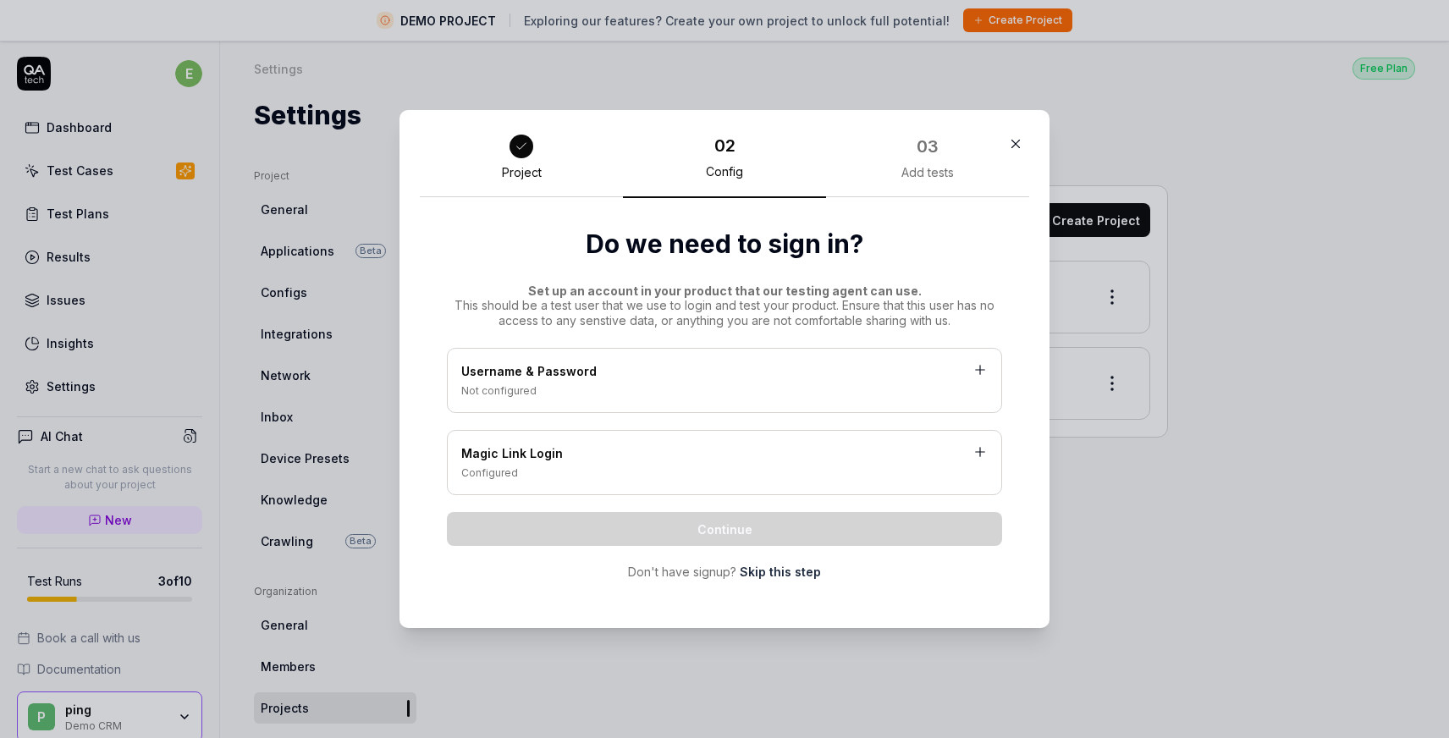
click at [700, 366] on div "Username & Password" at bounding box center [724, 372] width 526 height 21
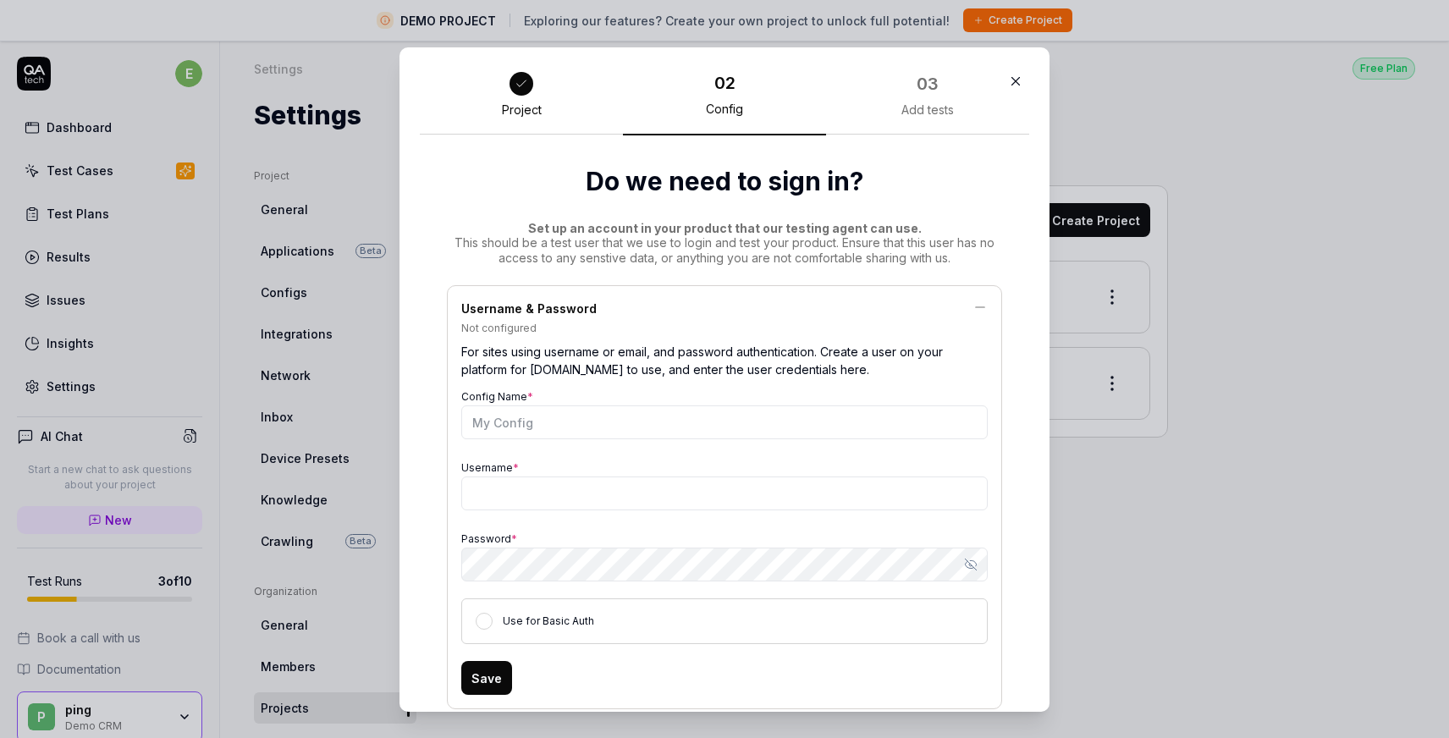
click at [523, 91] on div at bounding box center [521, 84] width 24 height 24
click at [891, 305] on div "Username & Password" at bounding box center [724, 310] width 526 height 21
click at [977, 307] on icon at bounding box center [980, 307] width 9 height 0
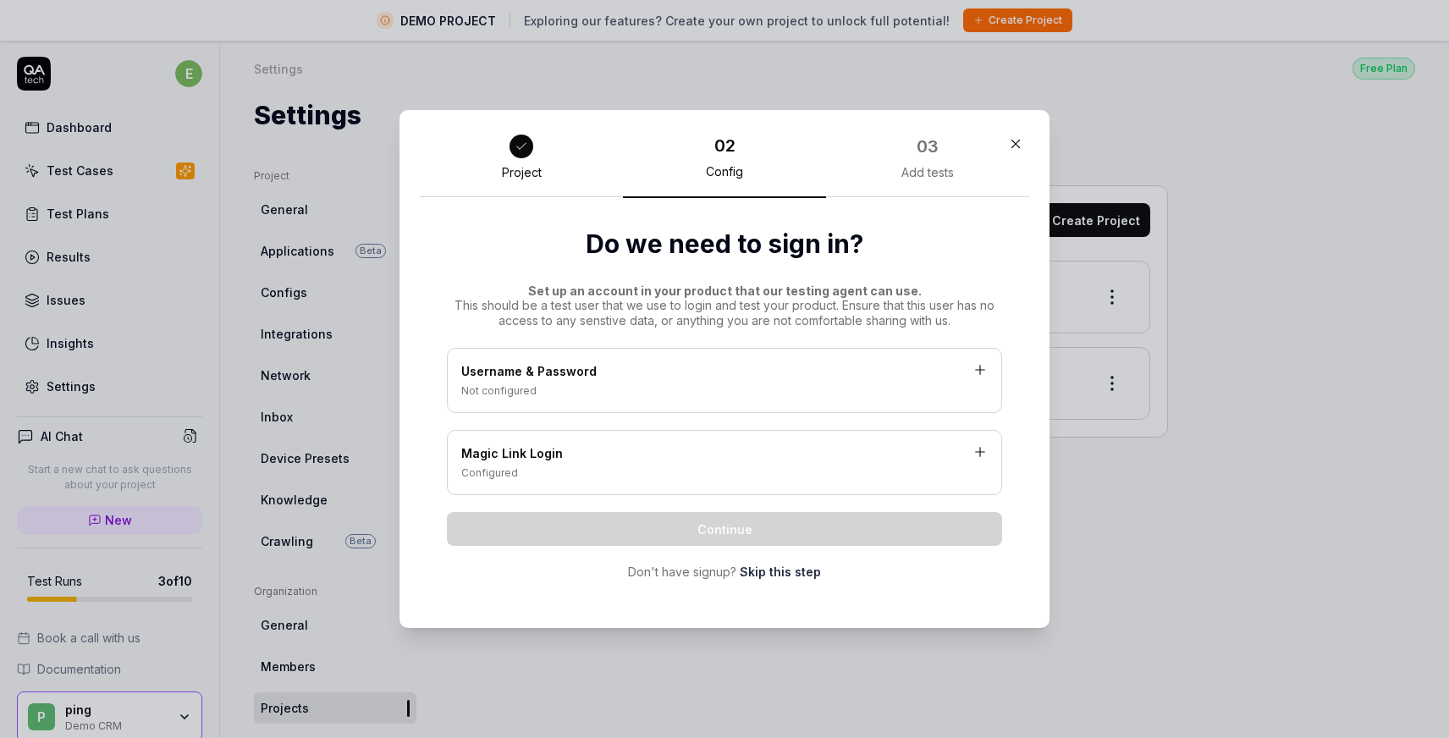
click at [779, 577] on link "Skip this step" at bounding box center [780, 572] width 81 height 18
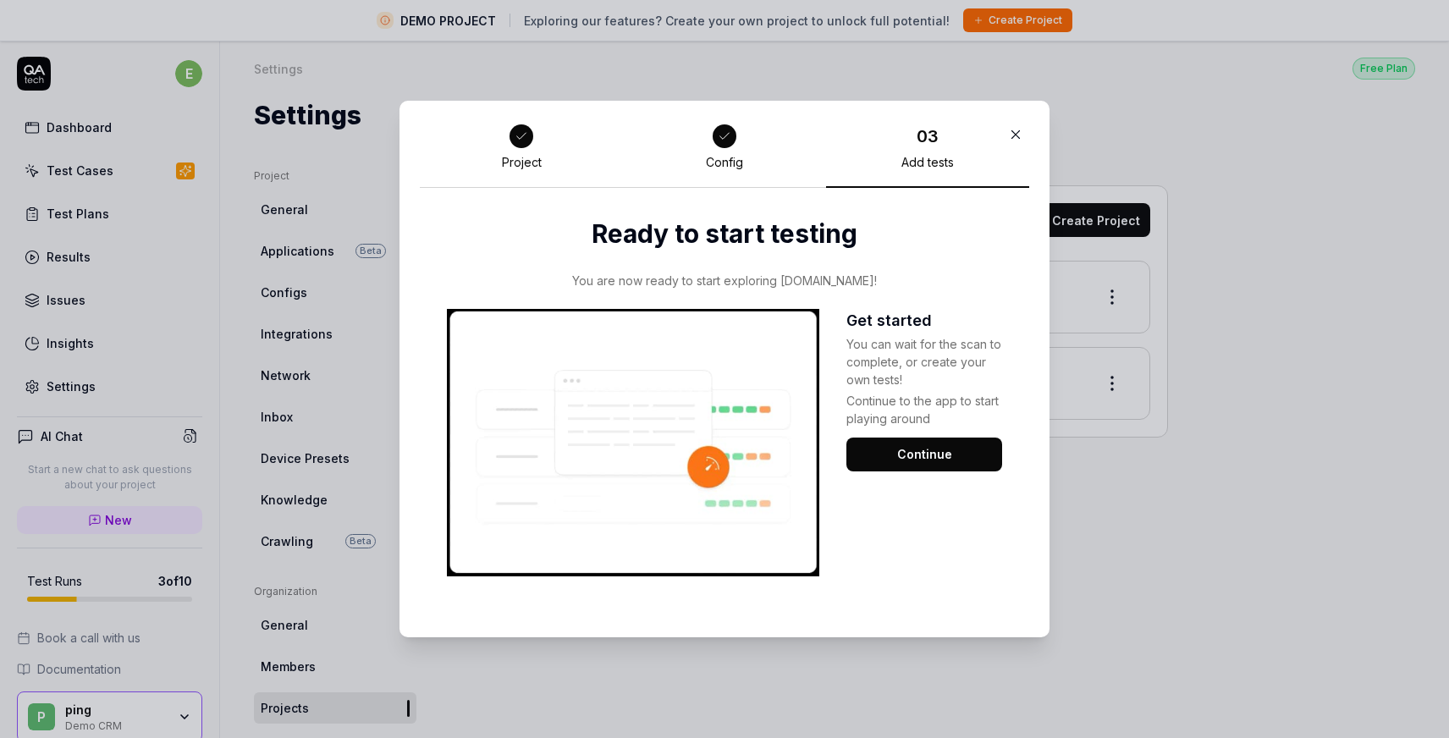
click at [948, 455] on button "Continue" at bounding box center [924, 455] width 156 height 34
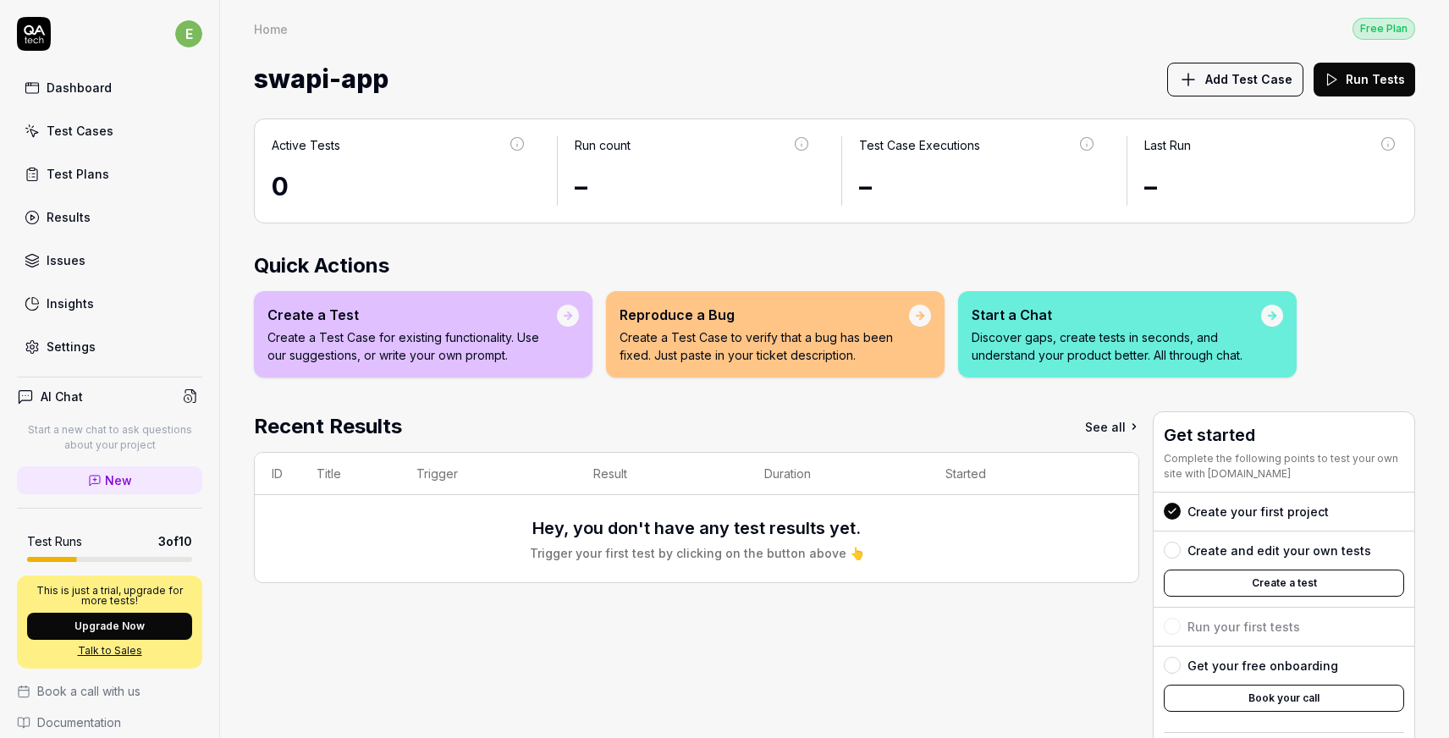
click at [1224, 85] on span "Add Test Case" at bounding box center [1248, 79] width 87 height 18
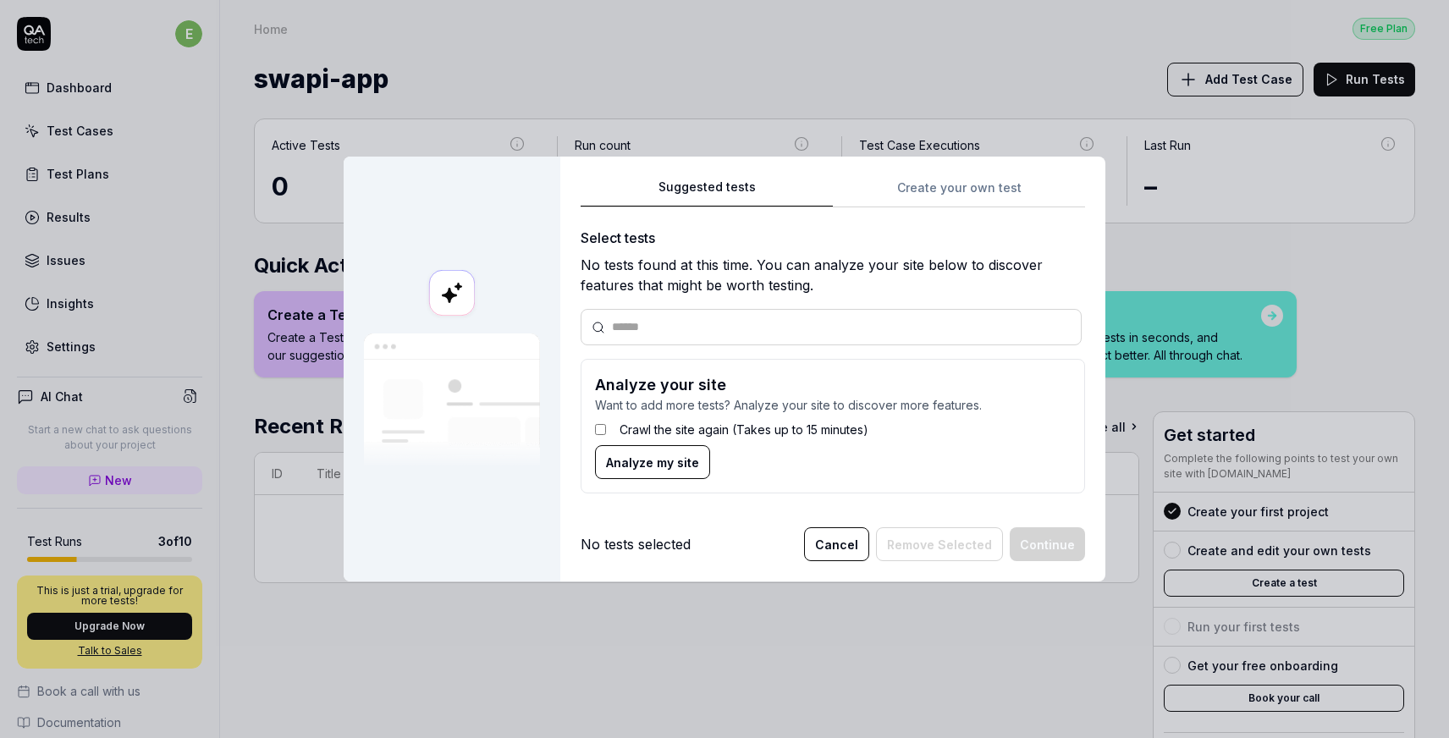
click at [670, 330] on input "text" at bounding box center [841, 327] width 459 height 18
click at [661, 466] on span "Analyze my site" at bounding box center [652, 463] width 93 height 18
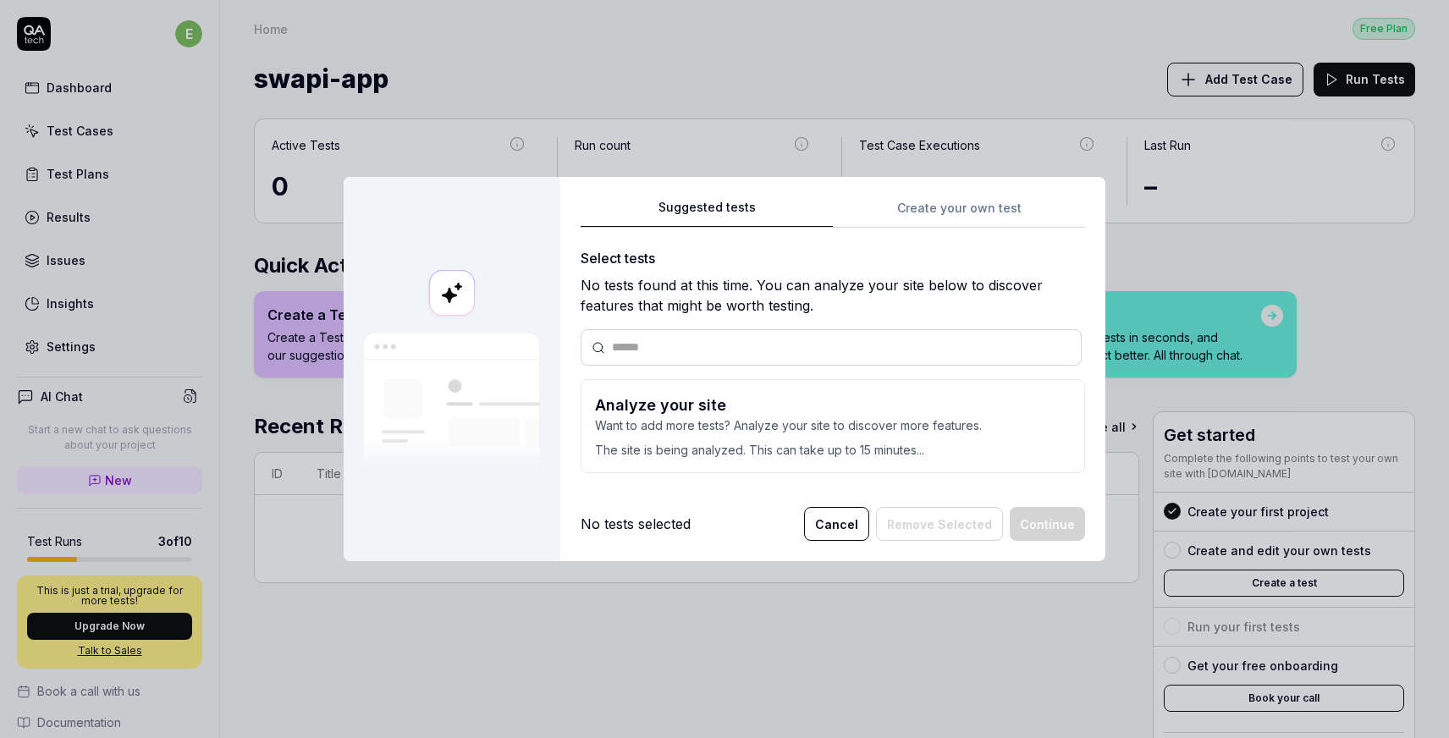
click at [807, 437] on p "The site is being analyzed. This can take up to 15 minutes..." at bounding box center [833, 446] width 476 height 25
click at [948, 212] on div "Suggested tests Create your own test Select tests No tests found at this time. …" at bounding box center [833, 342] width 504 height 290
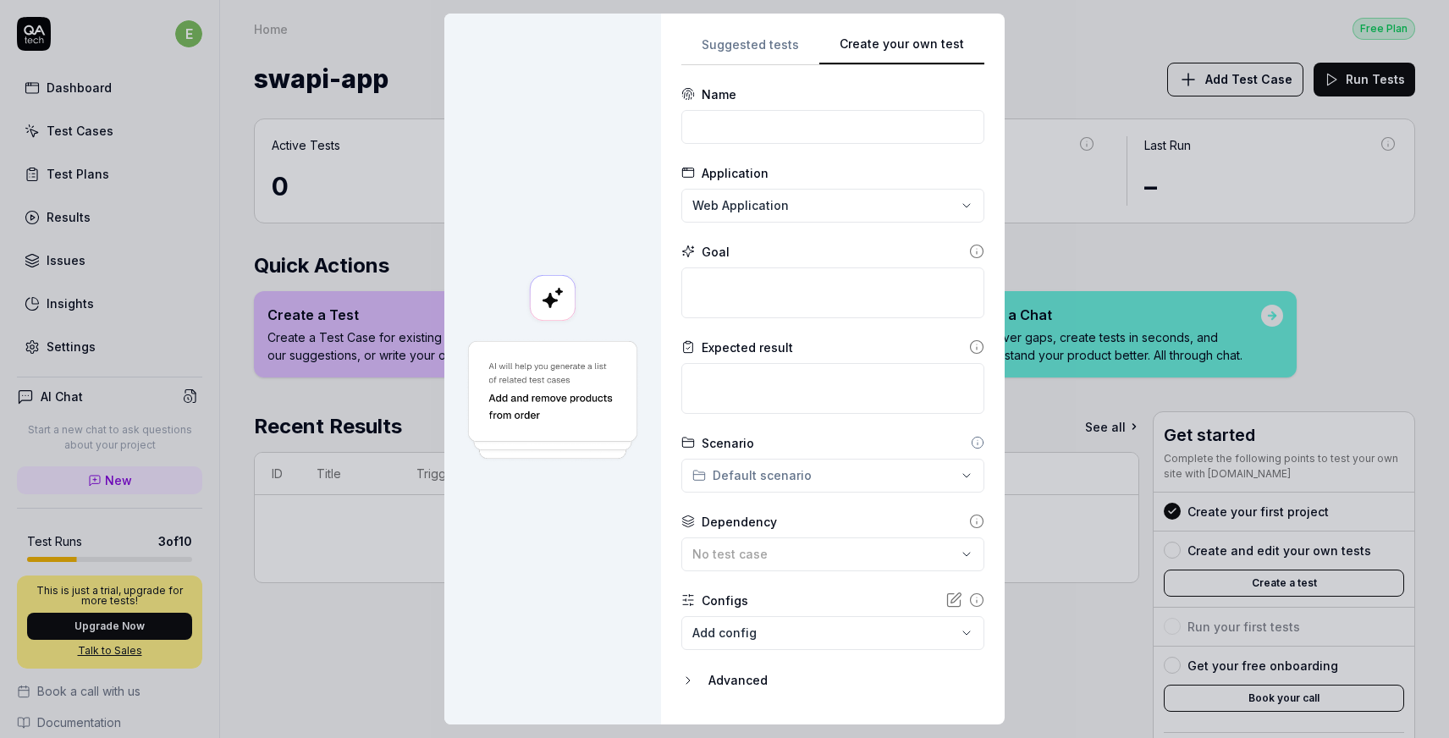
click at [768, 50] on div "**********" at bounding box center [724, 369] width 1449 height 738
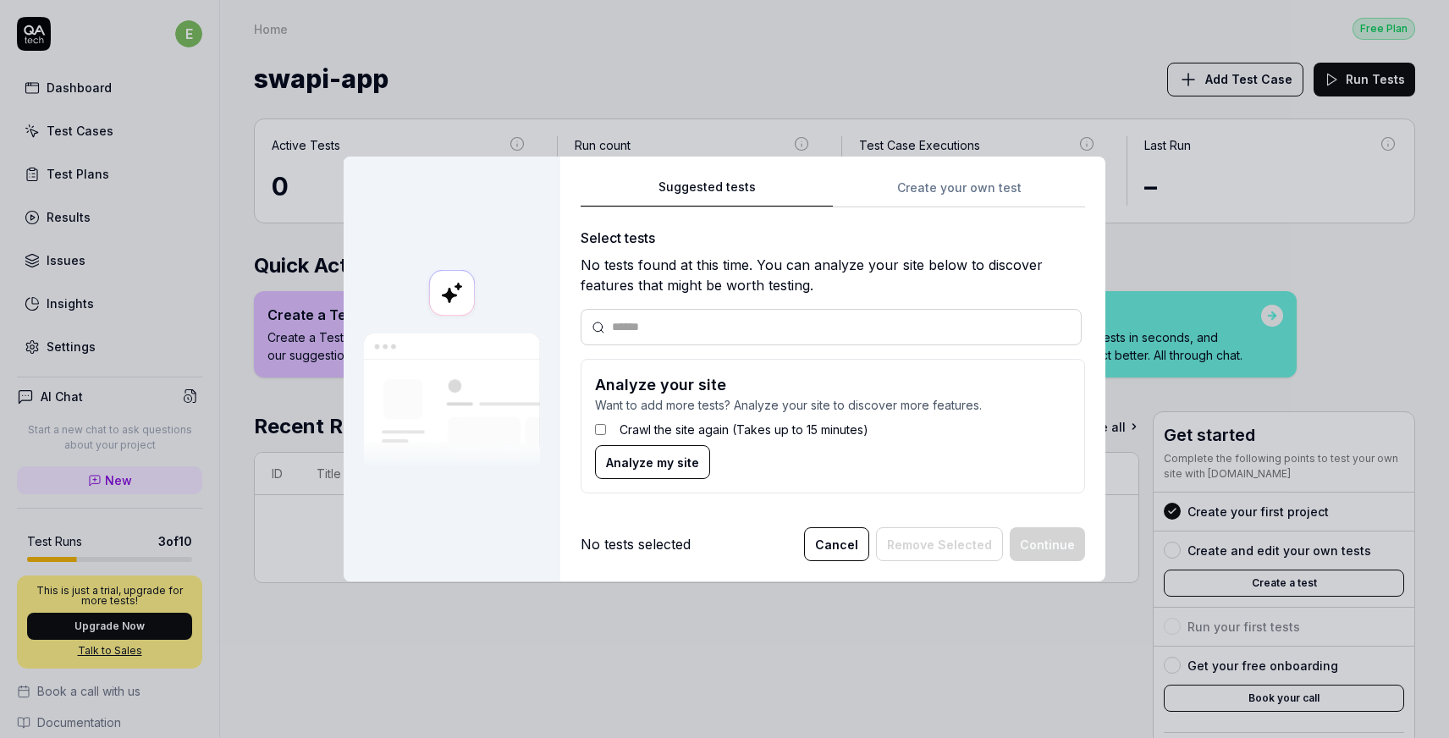
click at [643, 460] on span "Analyze my site" at bounding box center [652, 463] width 93 height 18
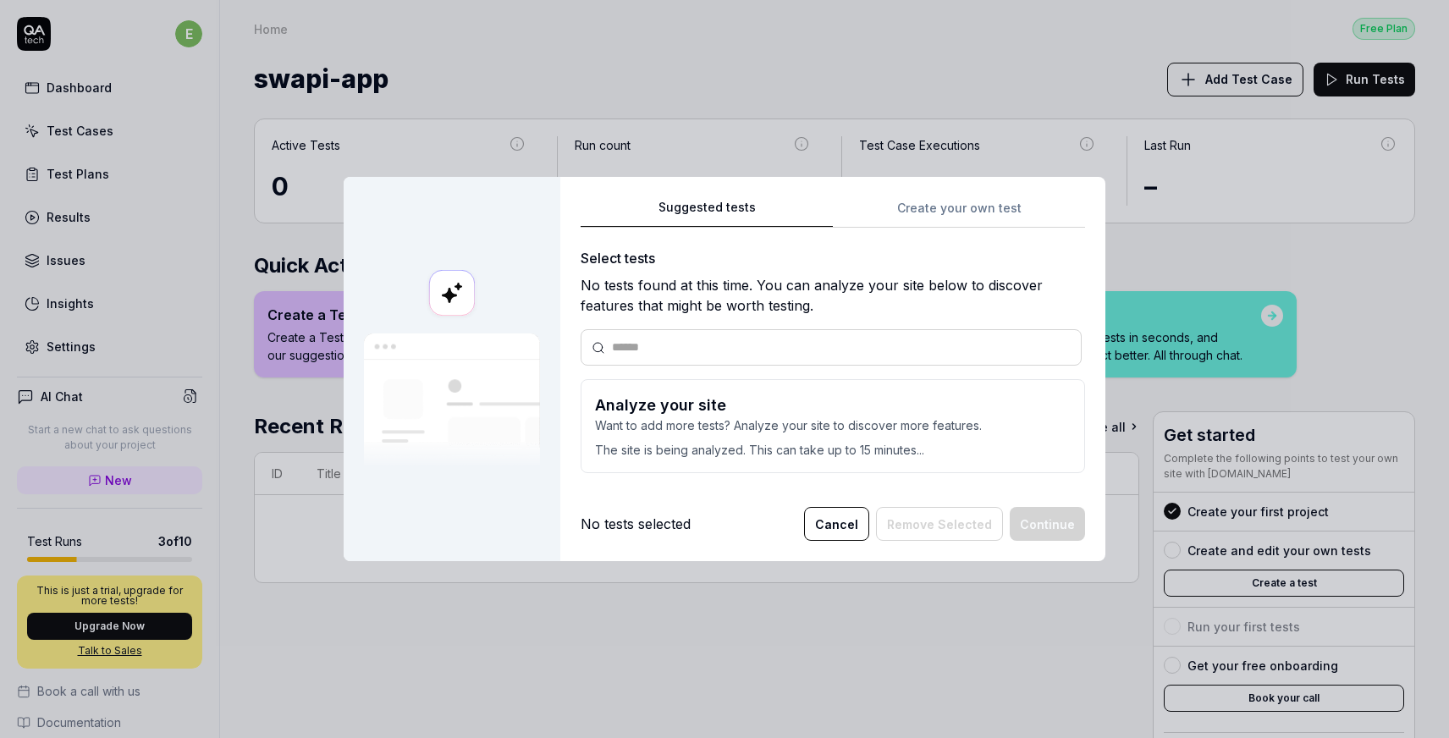
click at [841, 526] on button "Cancel" at bounding box center [836, 524] width 65 height 34
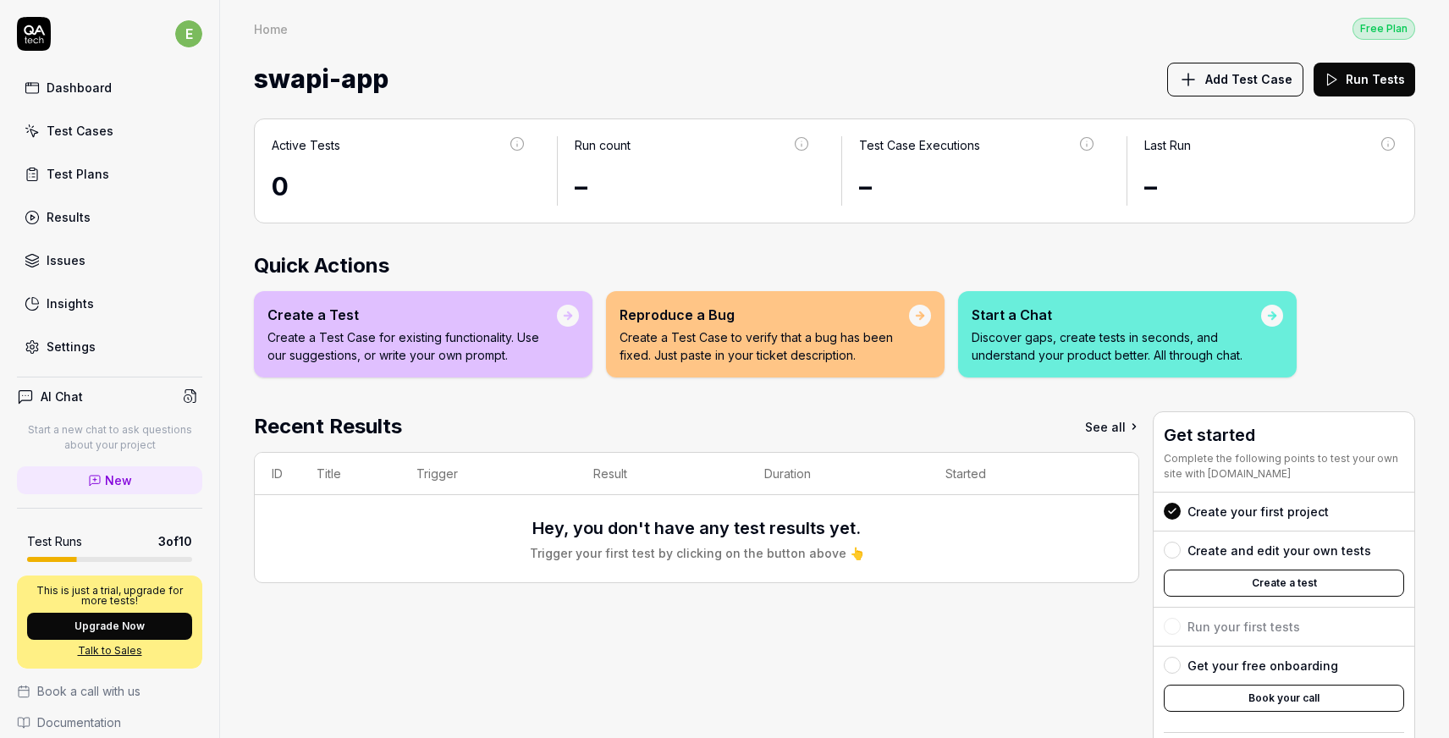
click at [1231, 84] on span "Add Test Case" at bounding box center [1248, 79] width 87 height 18
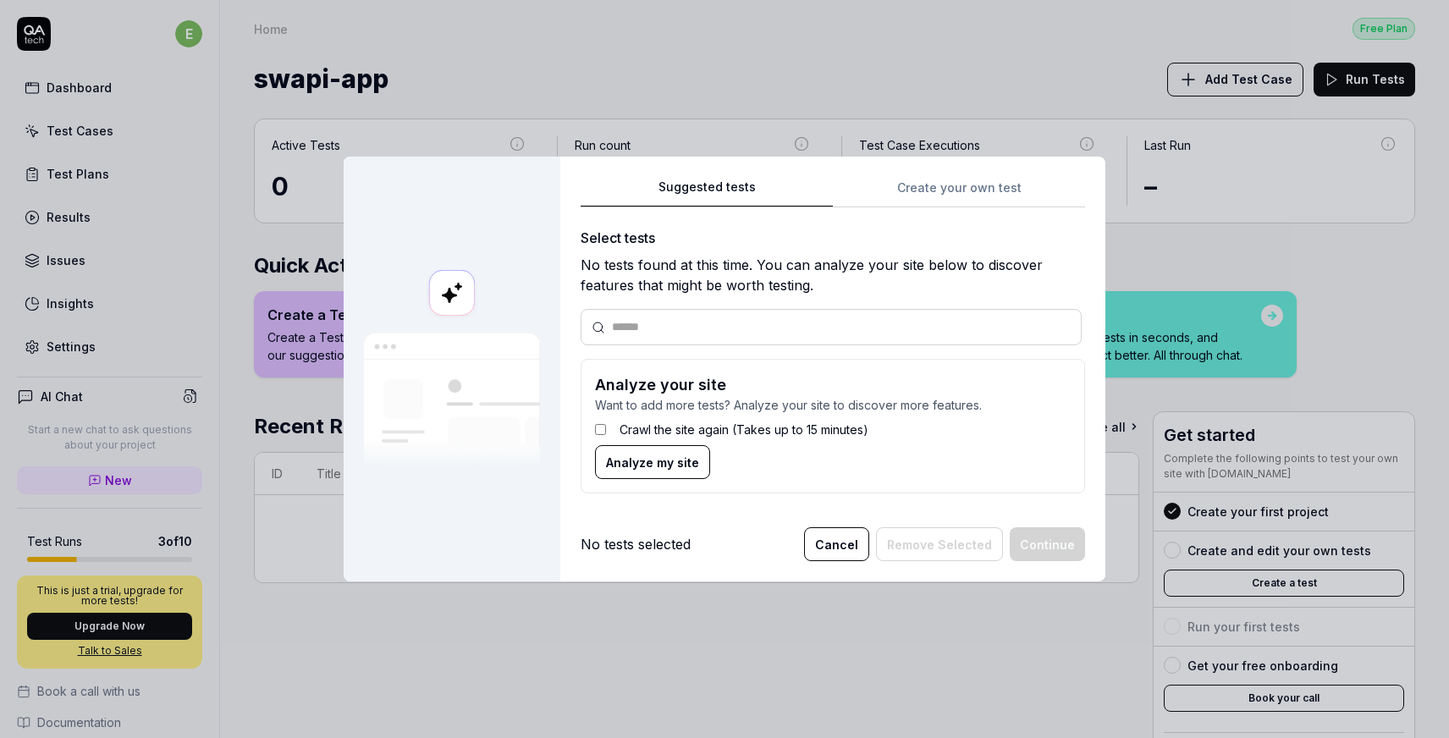
click at [607, 429] on div "Crawl the site again (Takes up to 15 minutes)" at bounding box center [833, 429] width 476 height 31
click at [636, 459] on span "Analyze my site" at bounding box center [652, 463] width 93 height 18
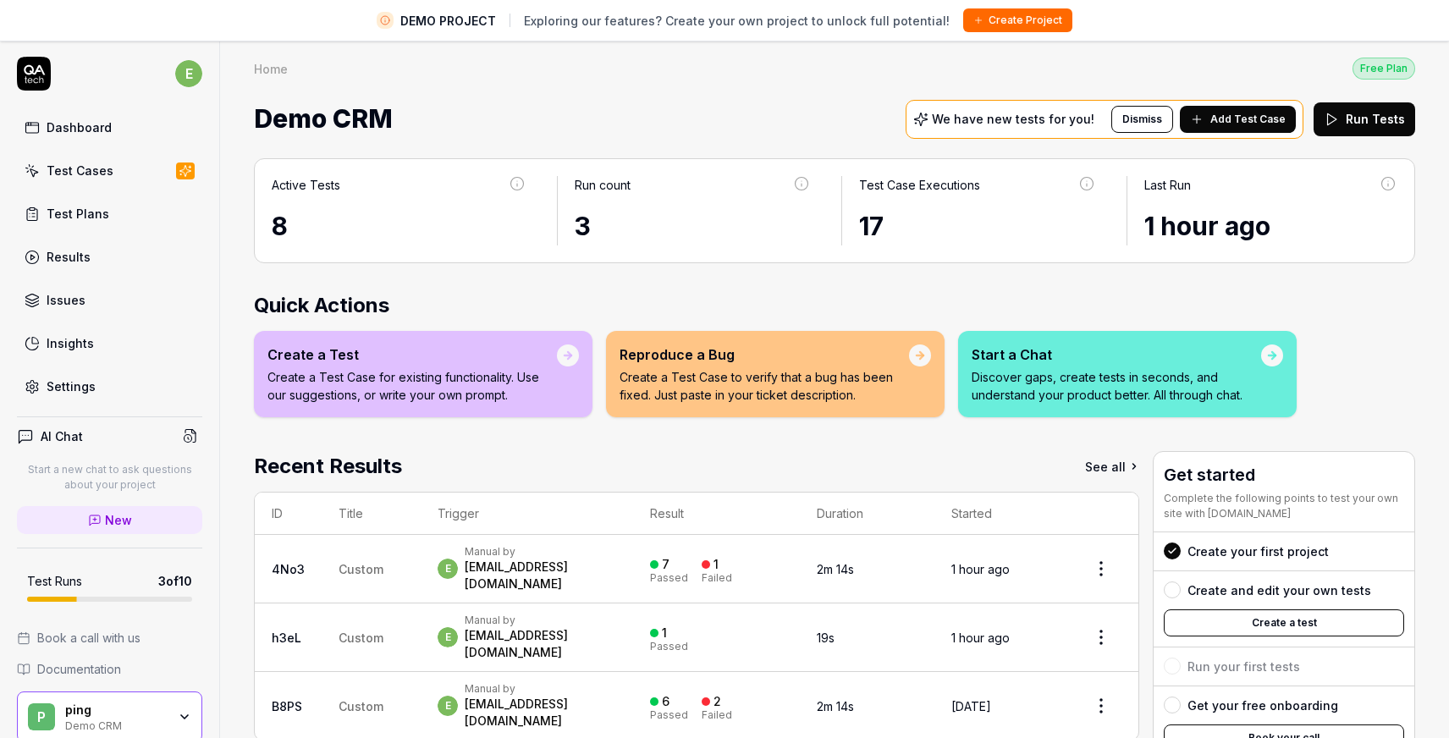
click at [89, 132] on div "Dashboard" at bounding box center [79, 127] width 65 height 18
click at [33, 74] on icon at bounding box center [34, 70] width 21 height 10
click at [102, 216] on div "Test Plans" at bounding box center [78, 214] width 63 height 18
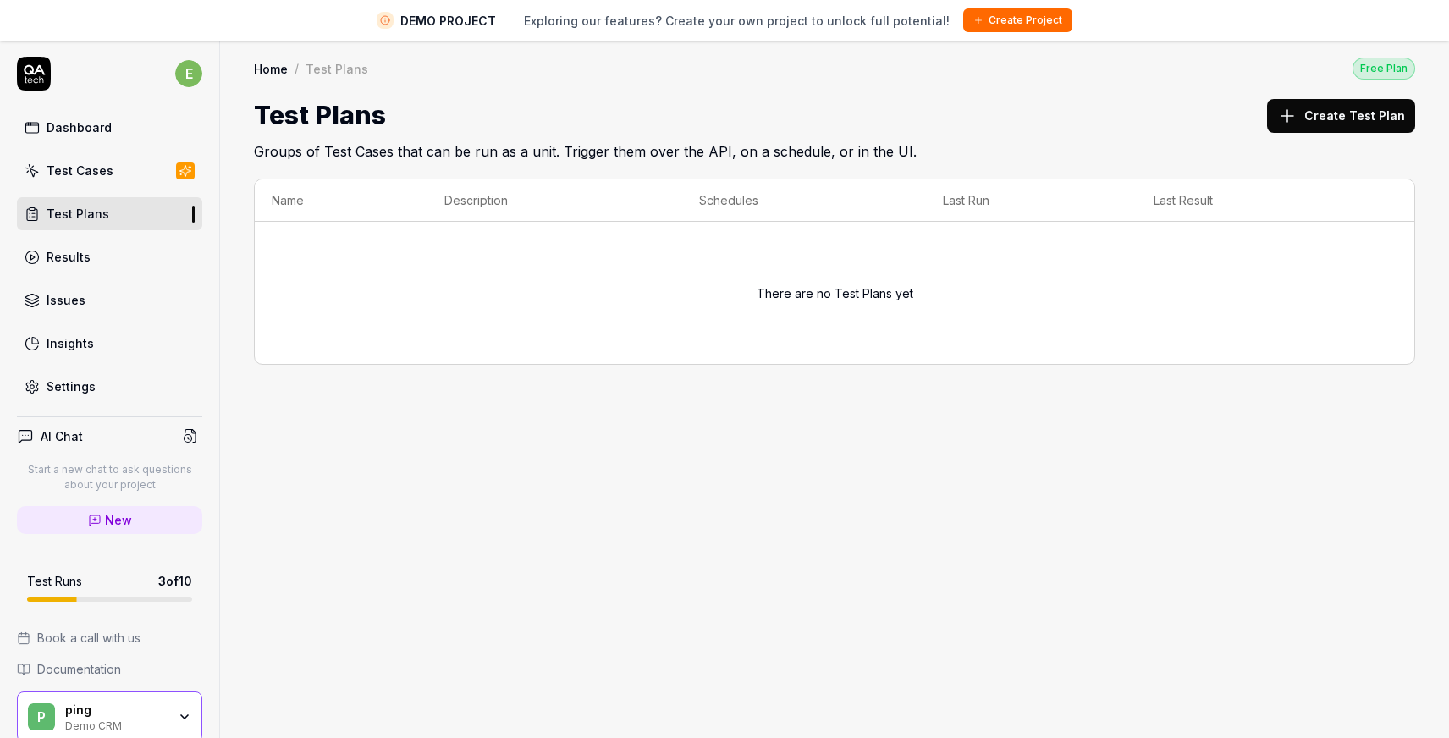
click at [97, 260] on link "Results" at bounding box center [109, 256] width 185 height 33
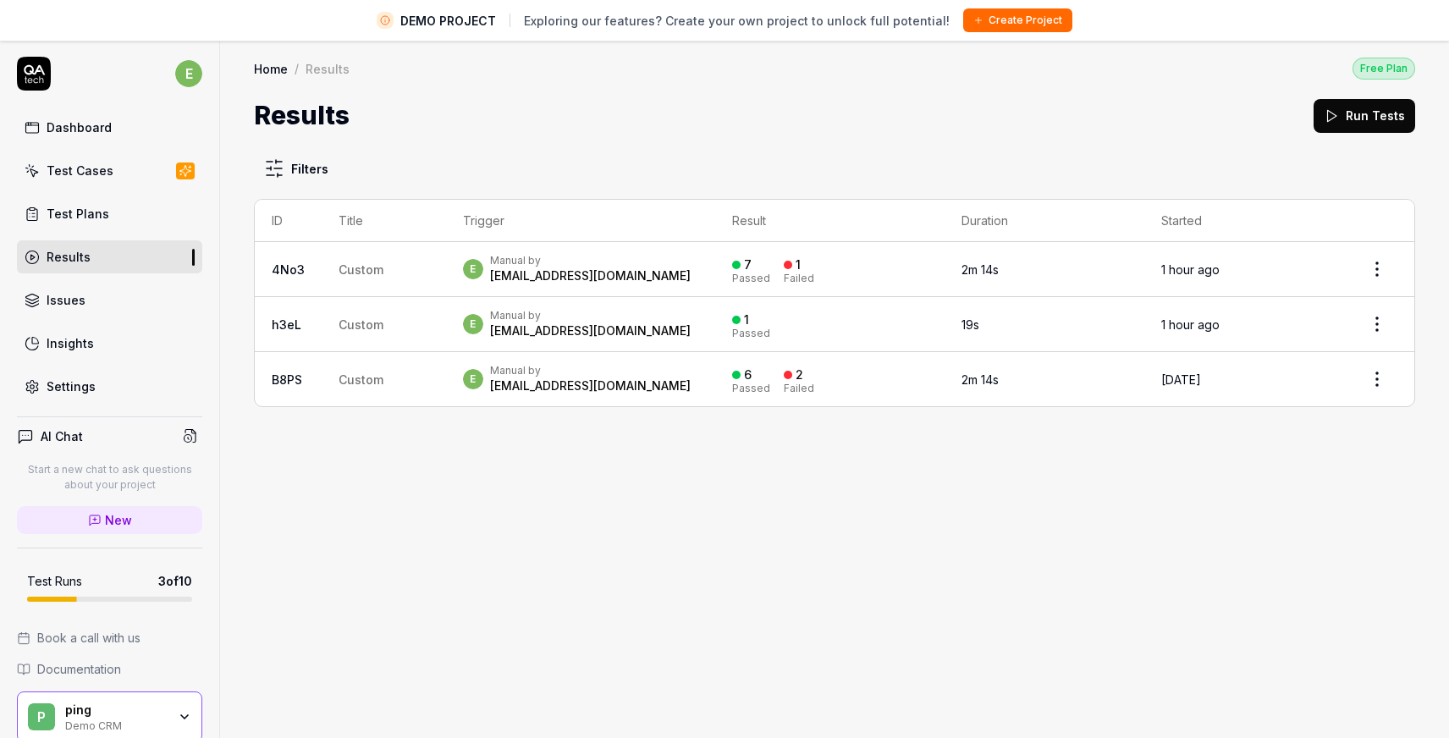
click at [121, 212] on link "Test Plans" at bounding box center [109, 213] width 185 height 33
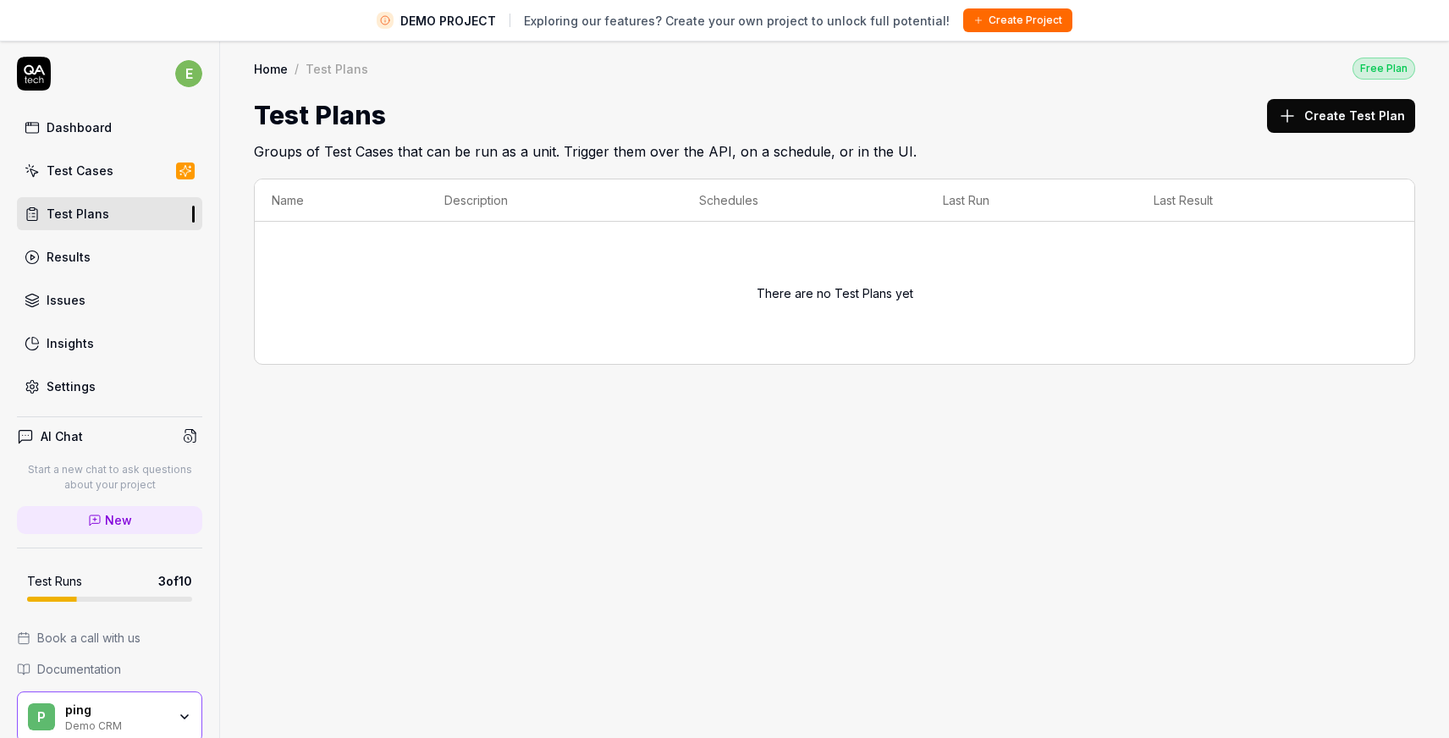
click at [107, 171] on div "Test Cases" at bounding box center [80, 171] width 67 height 18
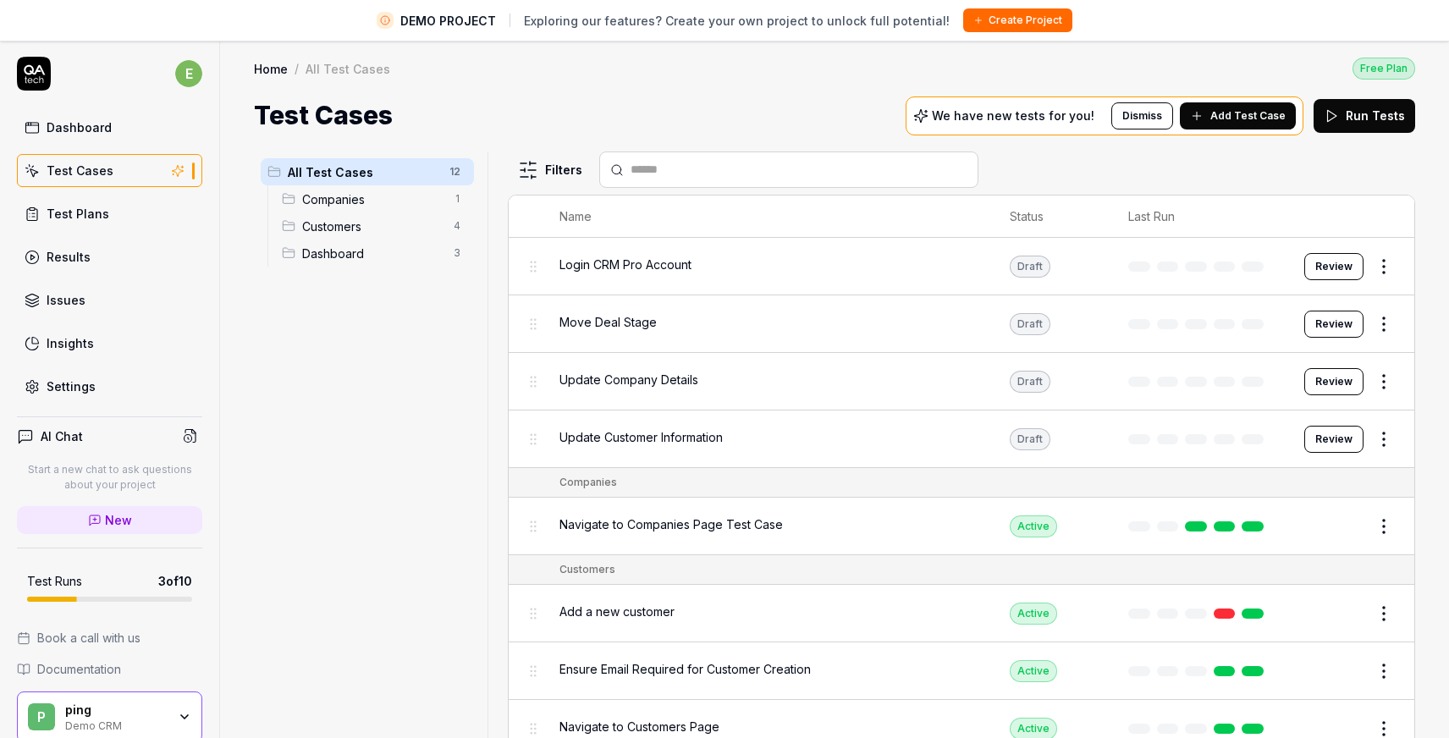
click at [91, 131] on div "Dashboard" at bounding box center [79, 127] width 65 height 18
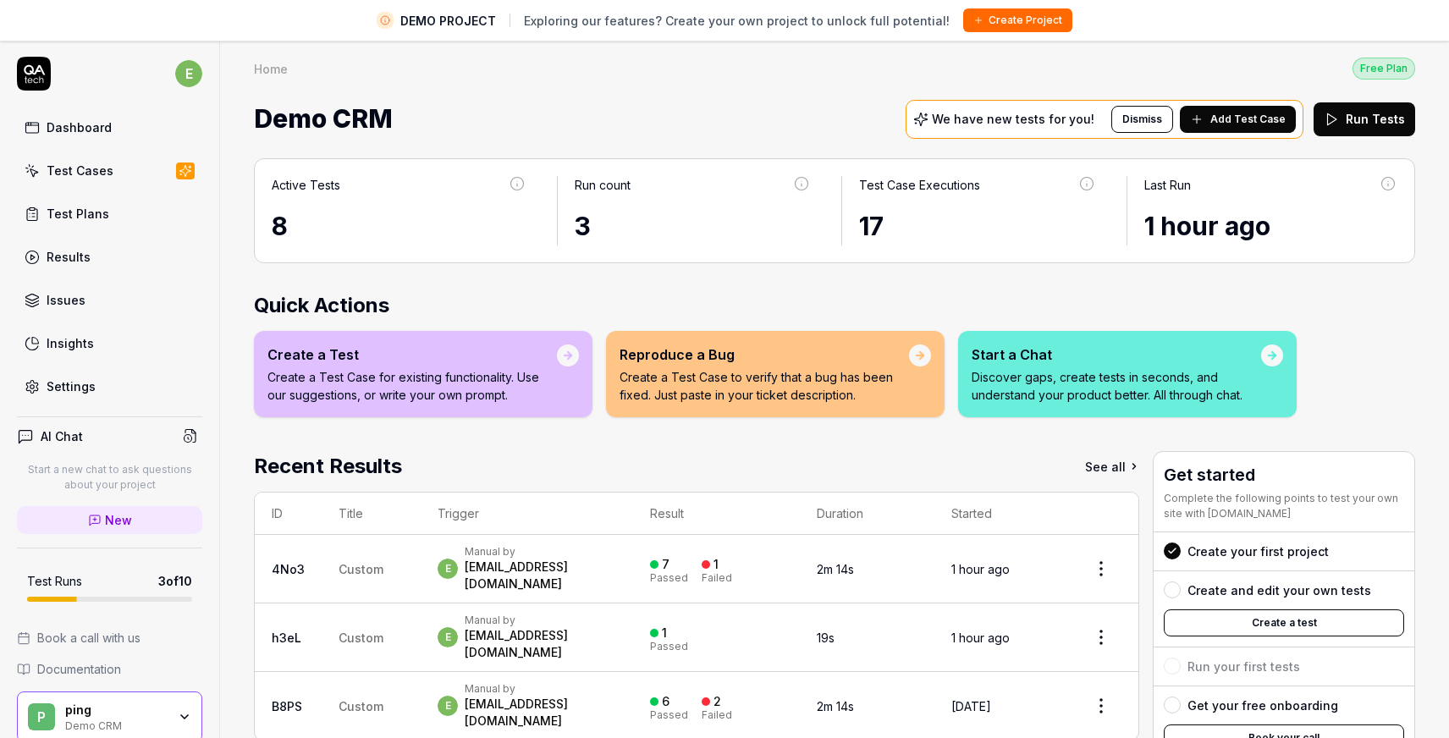
scroll to position [81, 0]
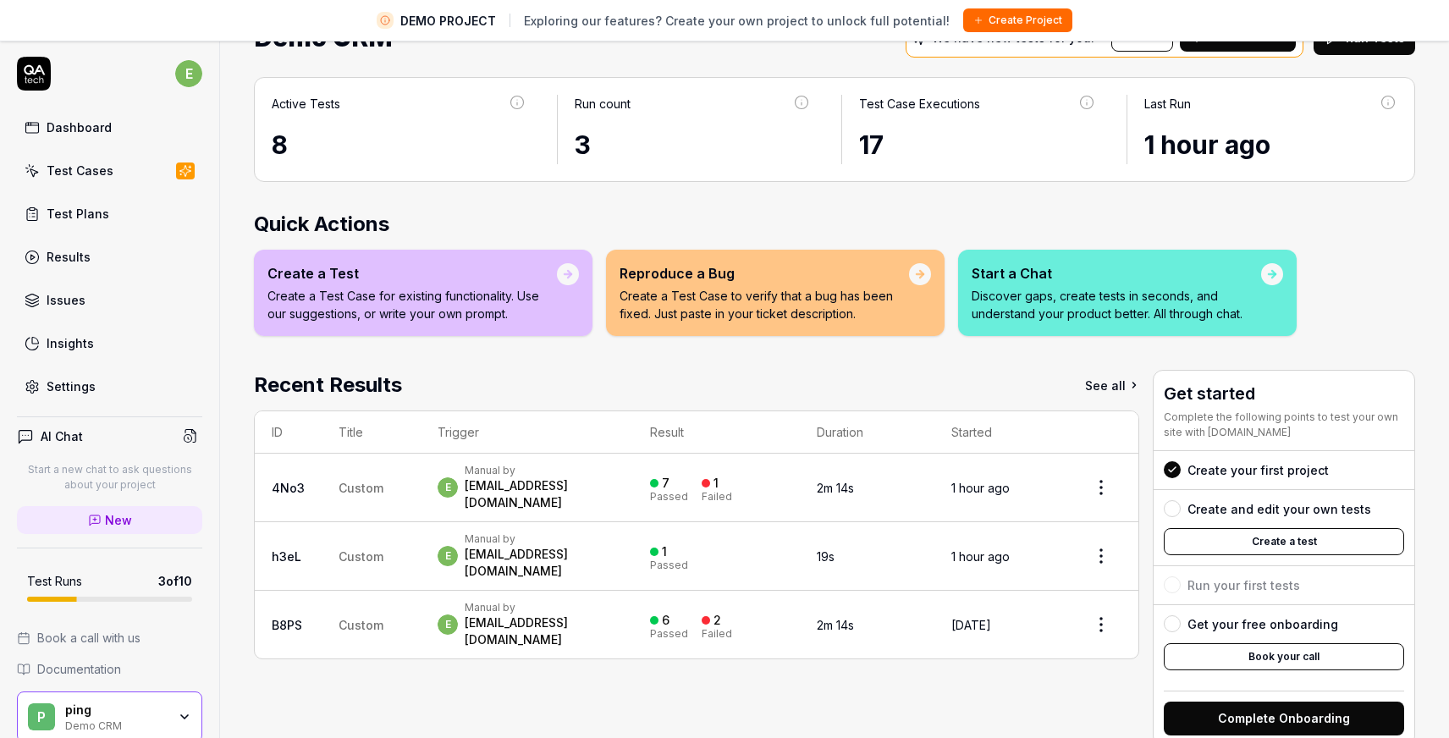
click at [1241, 471] on div "Create your first project" at bounding box center [1257, 470] width 141 height 18
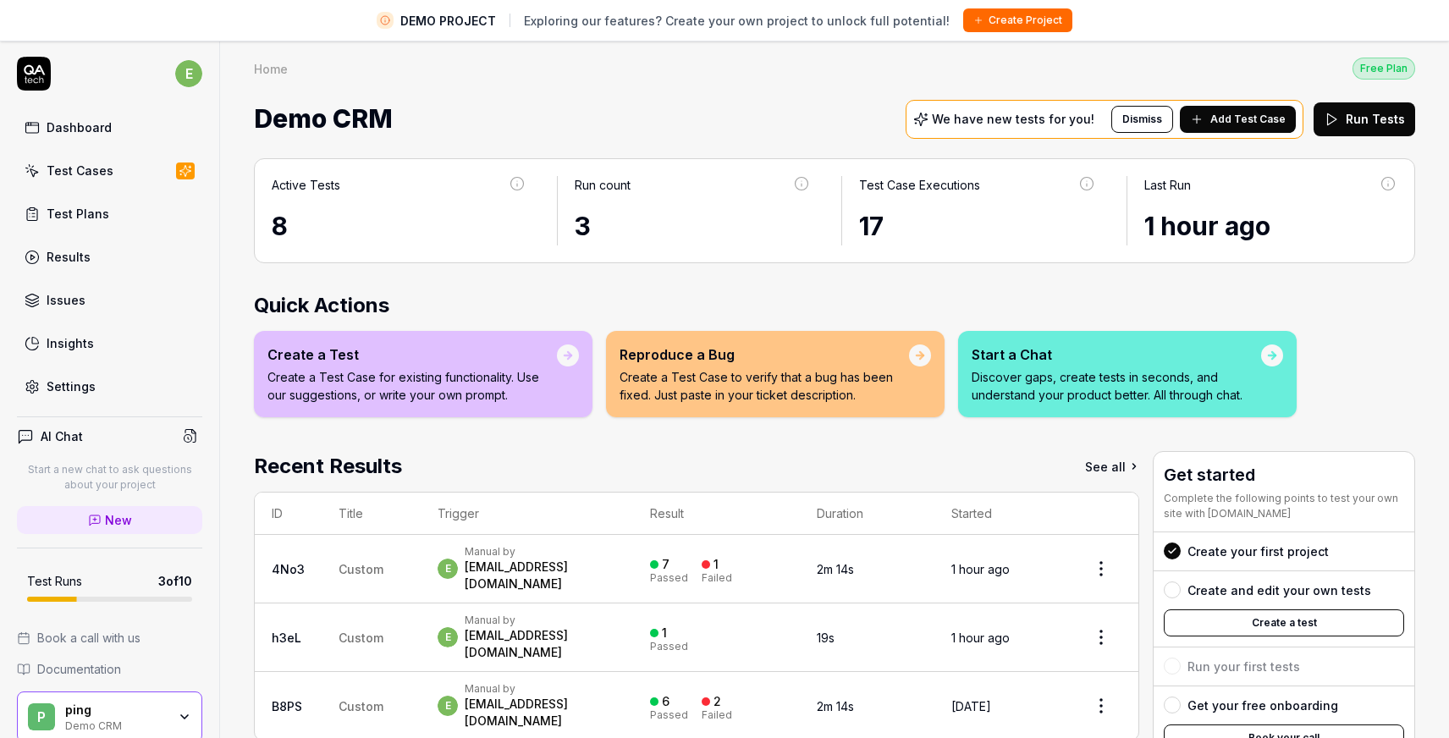
click at [188, 79] on html "DEMO PROJECT Exploring our features? Create your own project to unlock full pot…" at bounding box center [724, 389] width 1449 height 778
click at [405, 122] on html "DEMO PROJECT Exploring our features? Create your own project to unlock full pot…" at bounding box center [724, 389] width 1449 height 778
click at [999, 25] on button "Create Project" at bounding box center [1017, 20] width 109 height 24
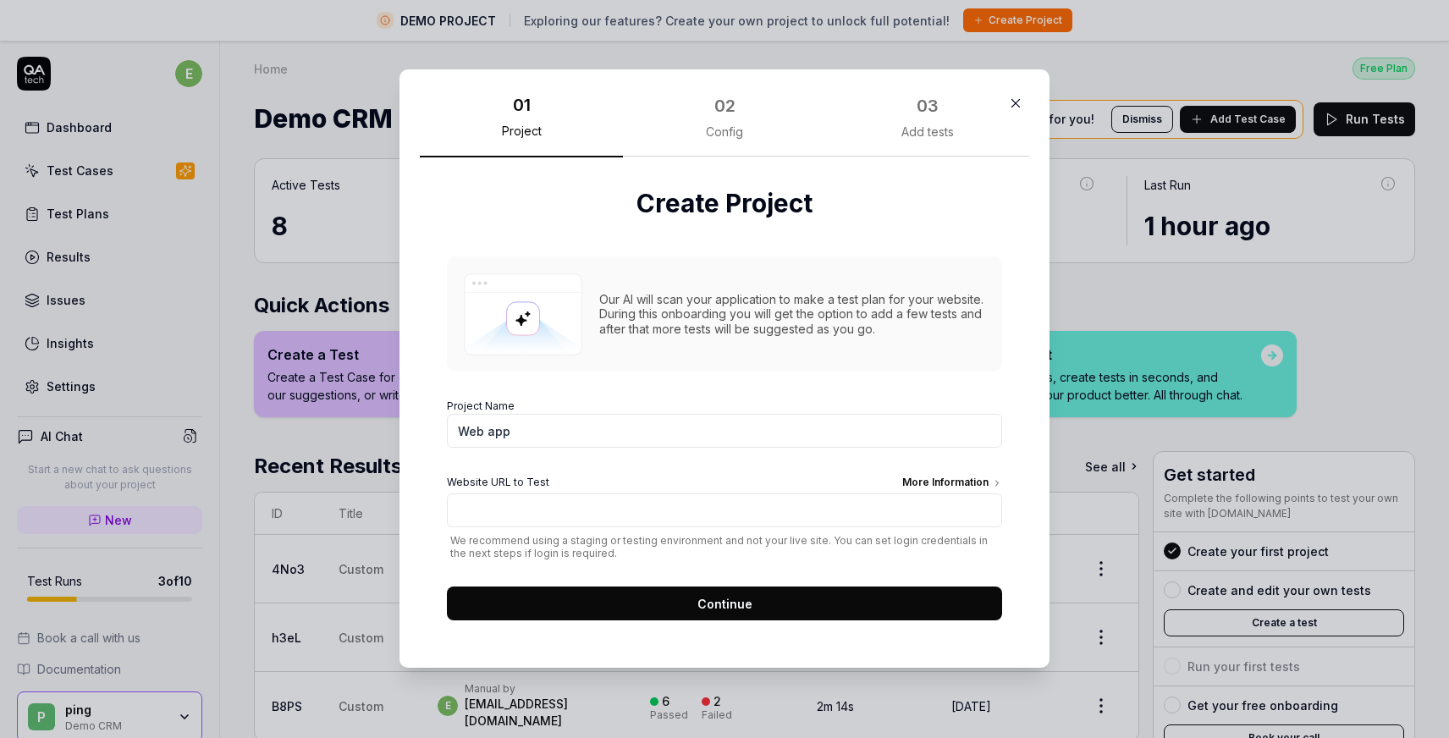
click at [1020, 102] on icon "button" at bounding box center [1015, 103] width 15 height 15
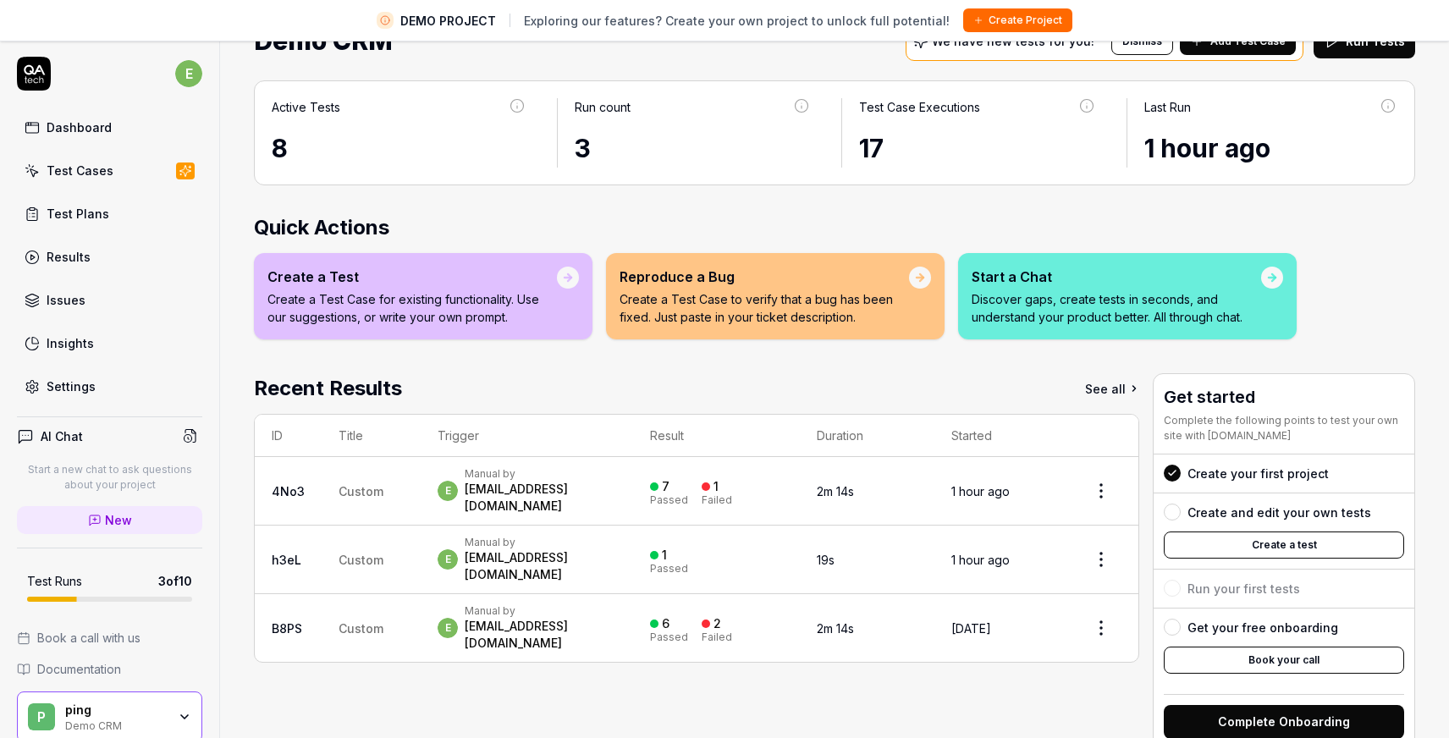
scroll to position [81, 0]
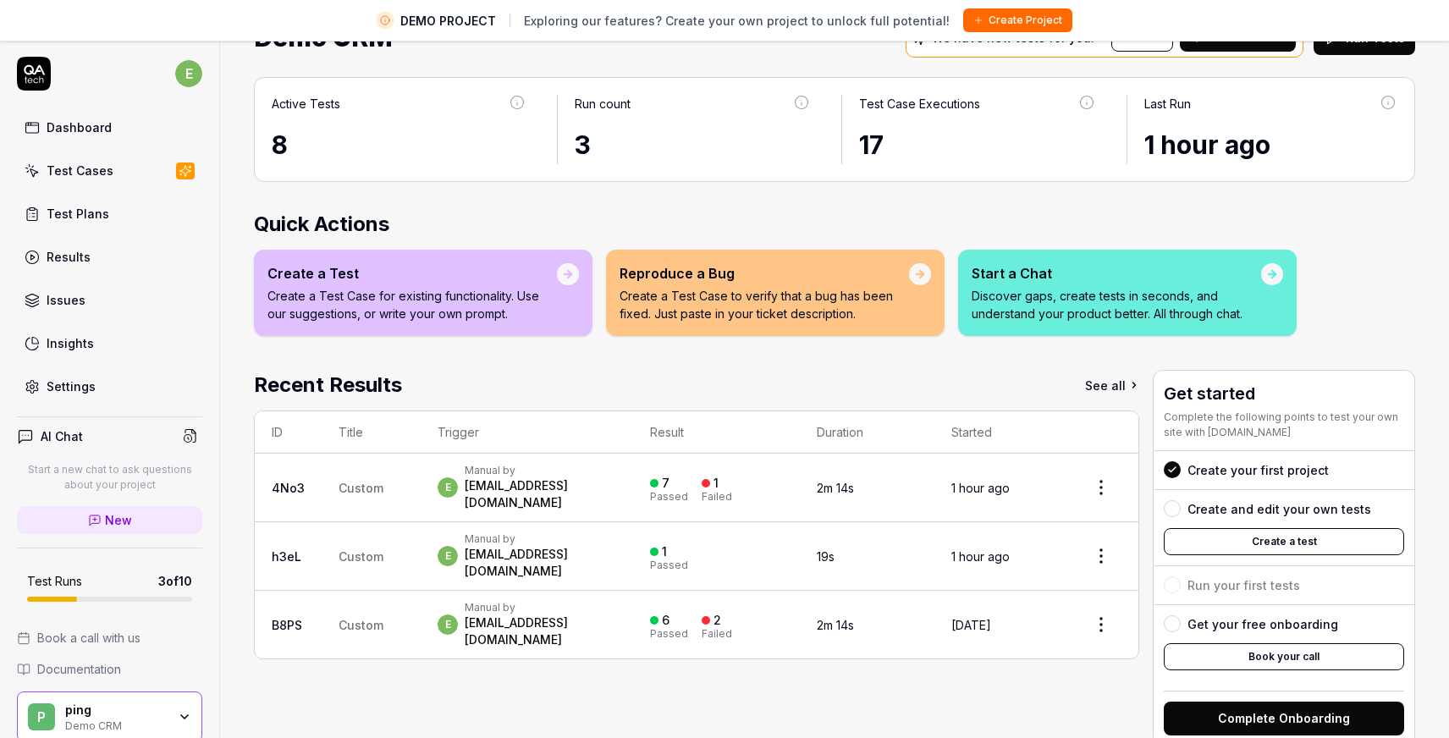
click at [1271, 540] on button "Create a test" at bounding box center [1284, 541] width 240 height 27
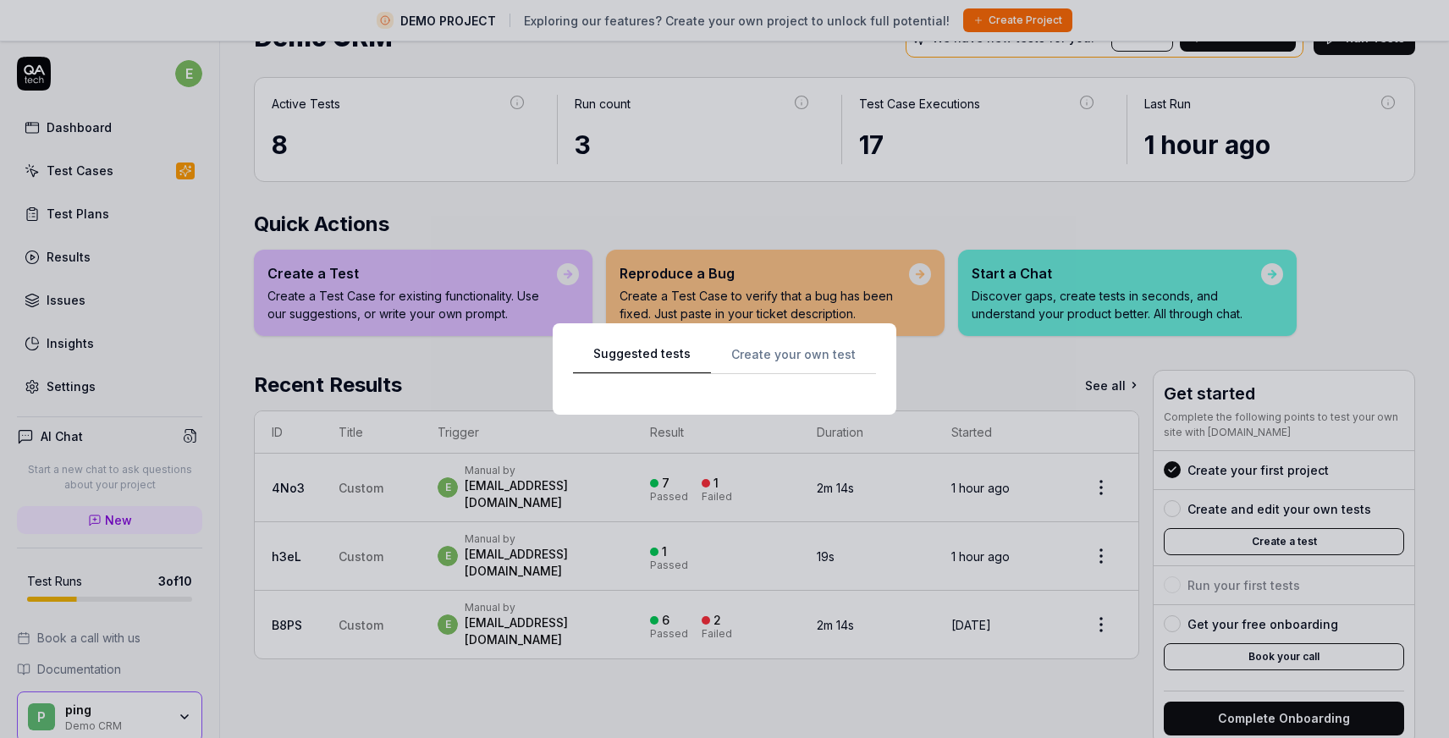
scroll to position [0, 0]
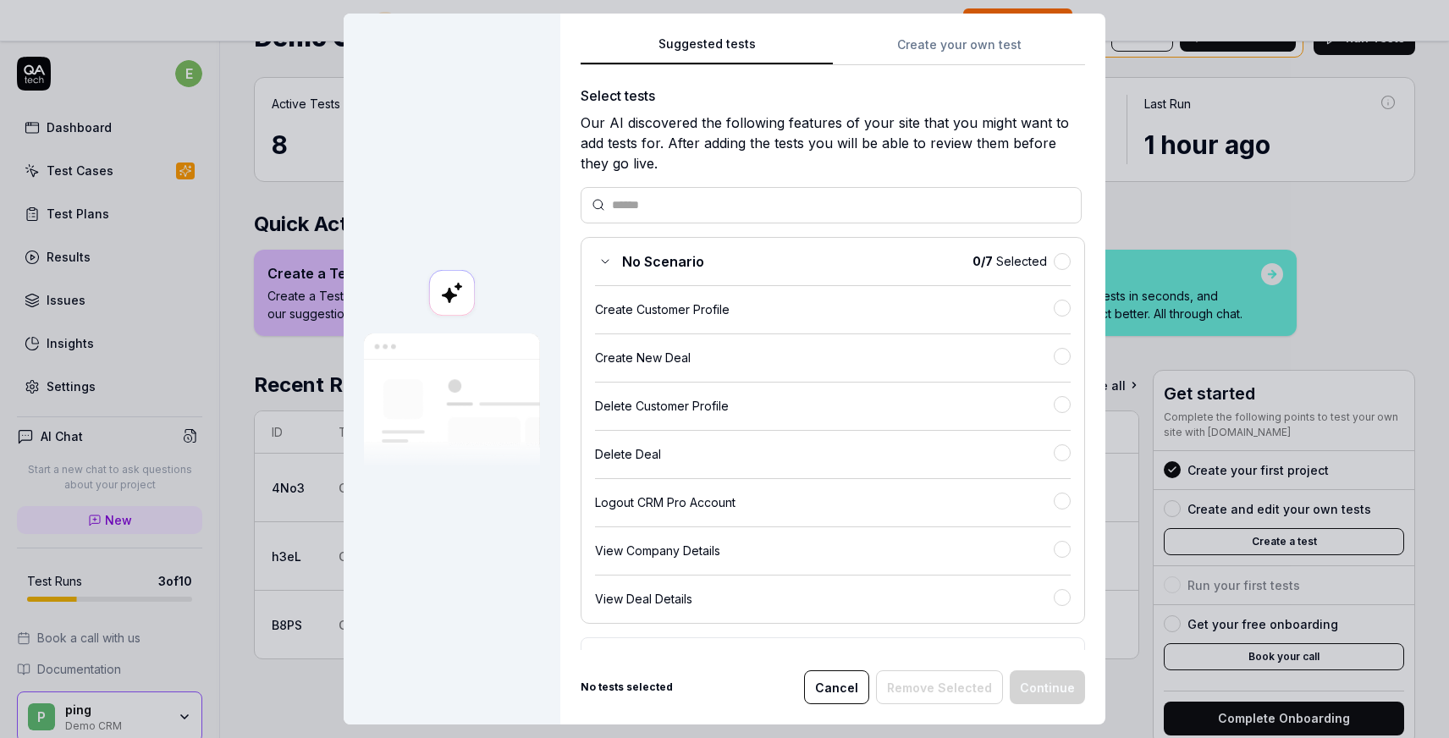
click at [928, 53] on button "Create your own test" at bounding box center [959, 50] width 252 height 30
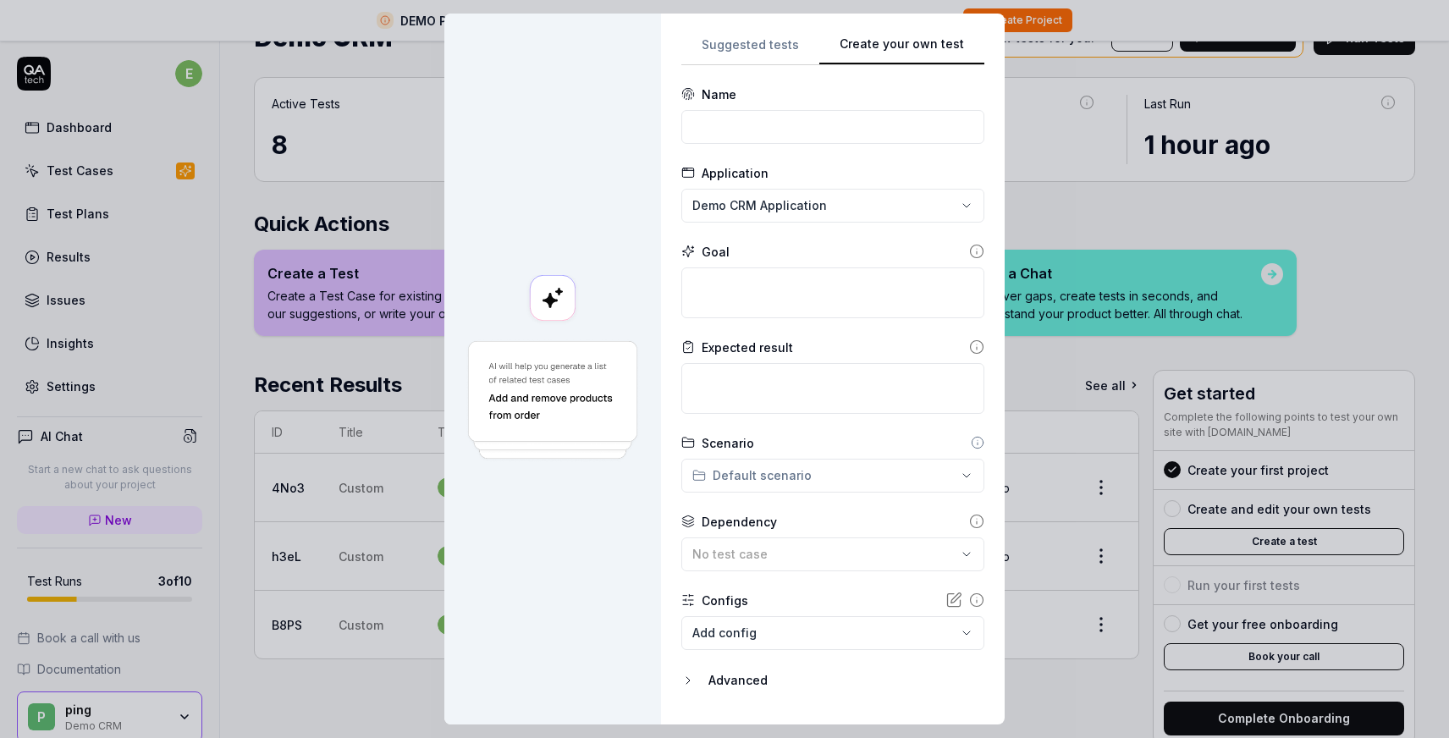
click at [847, 210] on div "**********" at bounding box center [724, 369] width 1449 height 738
click at [847, 288] on span "Create New Application" at bounding box center [789, 283] width 140 height 18
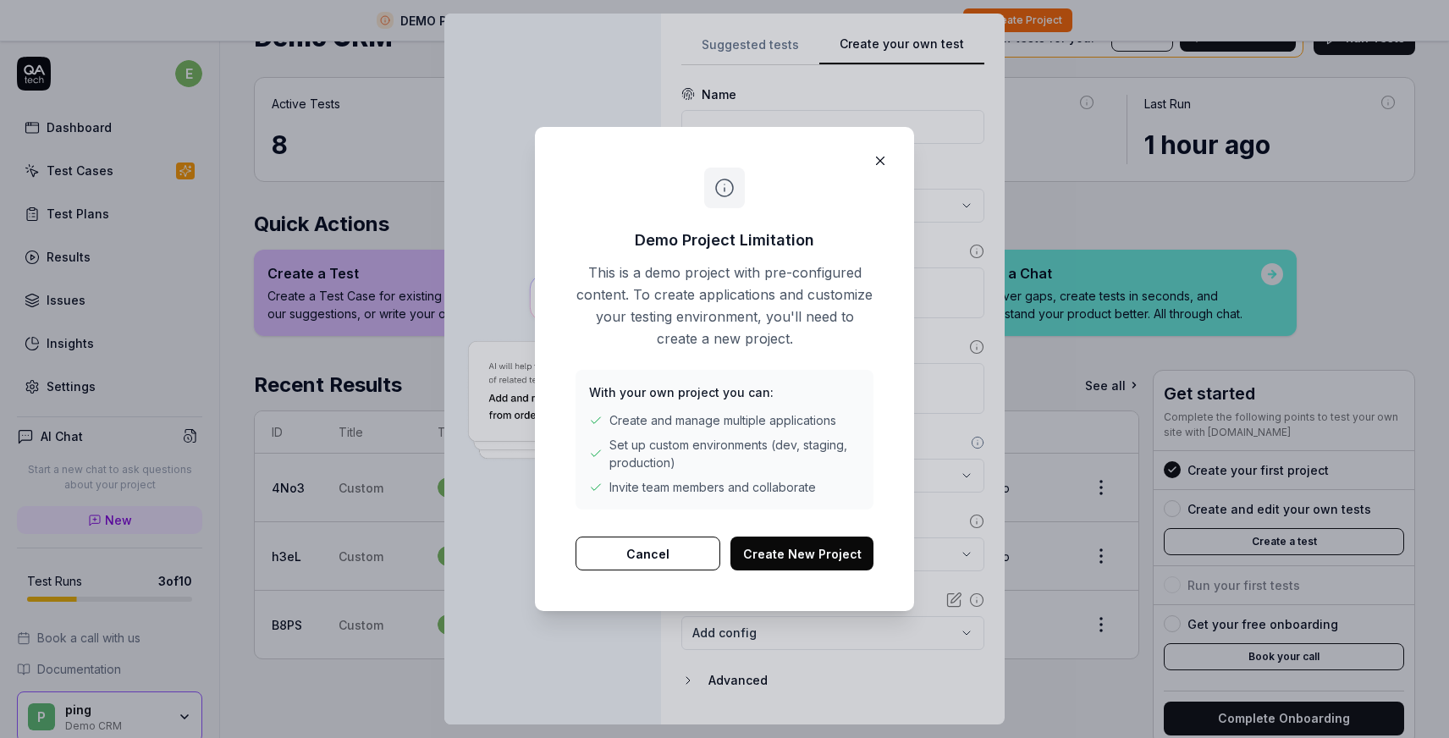
click at [815, 553] on button "Create New Project" at bounding box center [801, 554] width 143 height 34
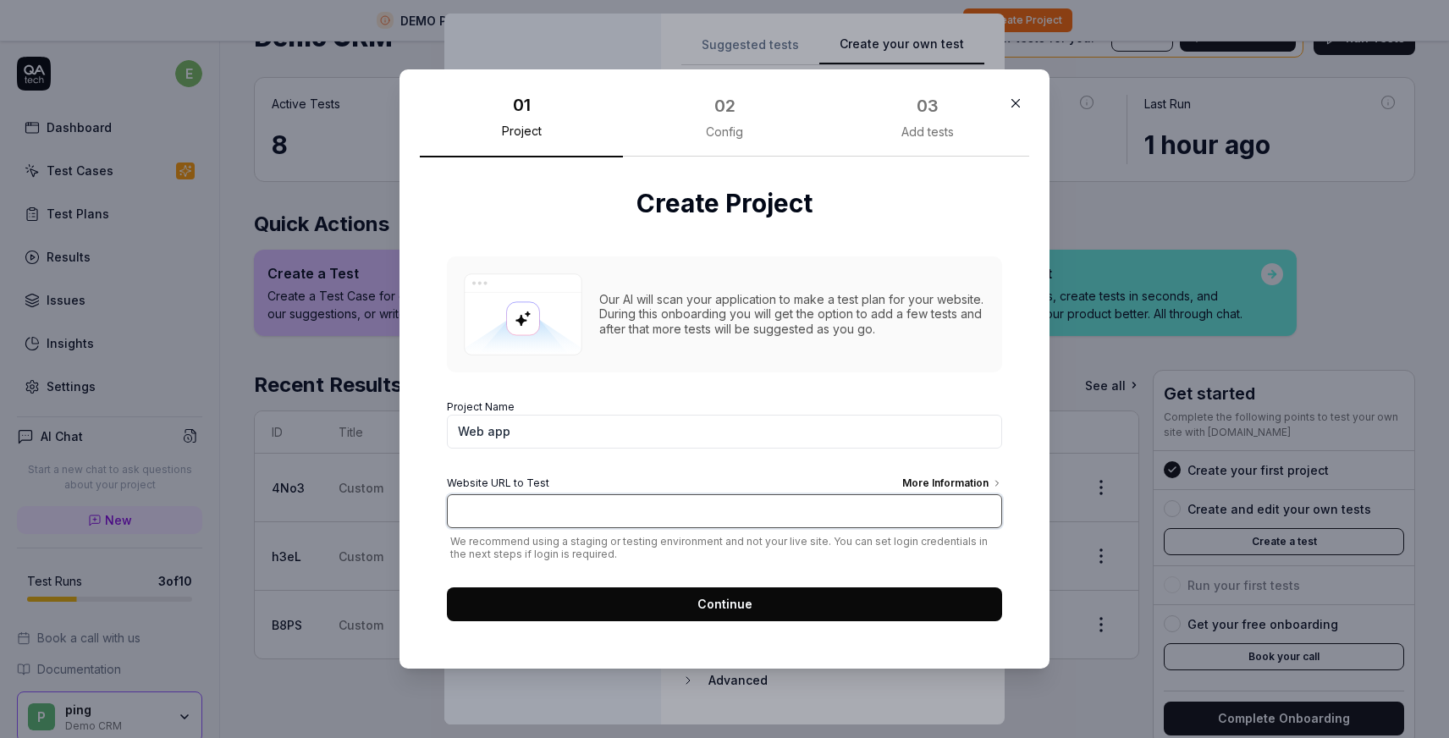
click at [582, 516] on input "Website URL to Test More Information" at bounding box center [724, 511] width 555 height 34
paste input "[URL][DOMAIN_NAME]"
type input "[URL][DOMAIN_NAME]"
drag, startPoint x: 546, startPoint y: 439, endPoint x: 298, endPoint y: 435, distance: 248.0
click at [298, 435] on div "​ 01 Project 02 Config 03 Add tests Create Project Our AI will scan your applic…" at bounding box center [724, 369] width 1449 height 738
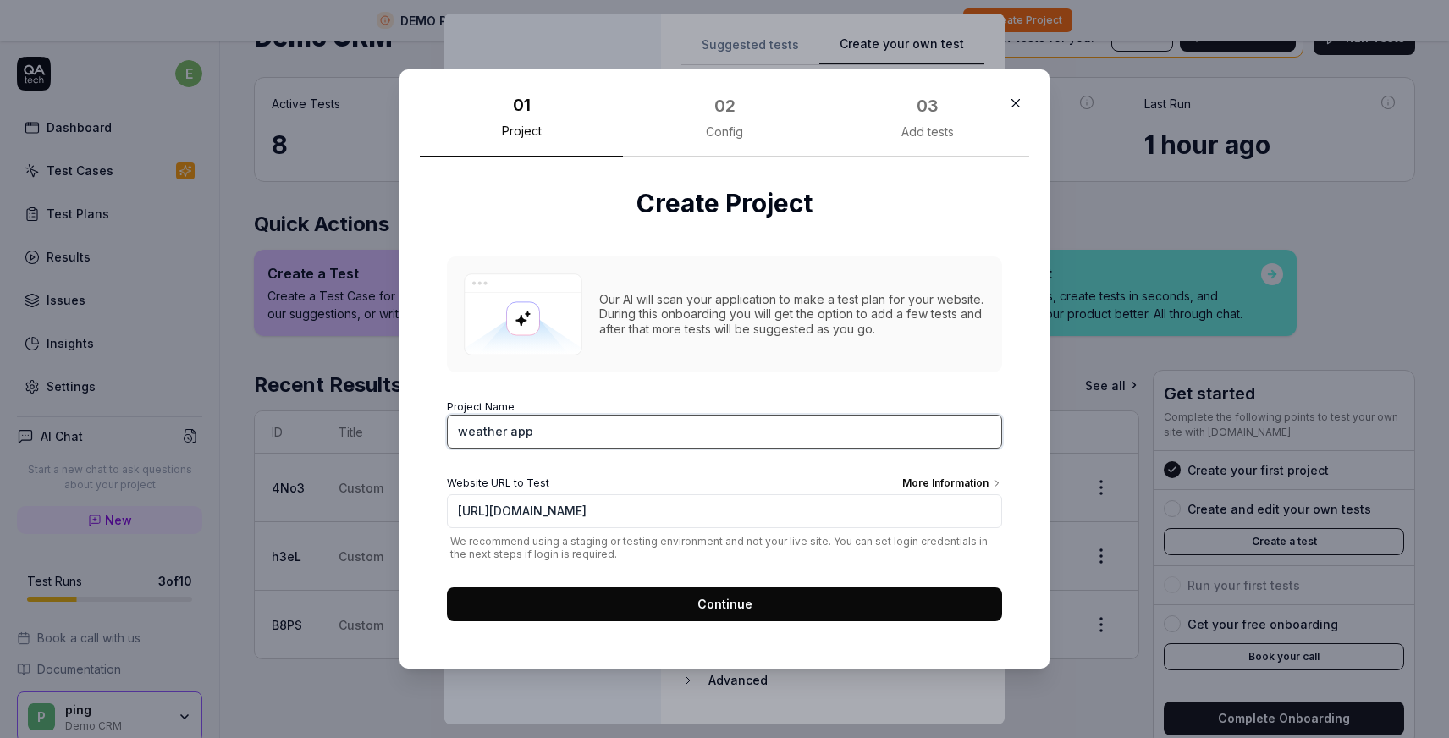
type input "weather app"
click at [746, 601] on span "Continue" at bounding box center [724, 604] width 55 height 18
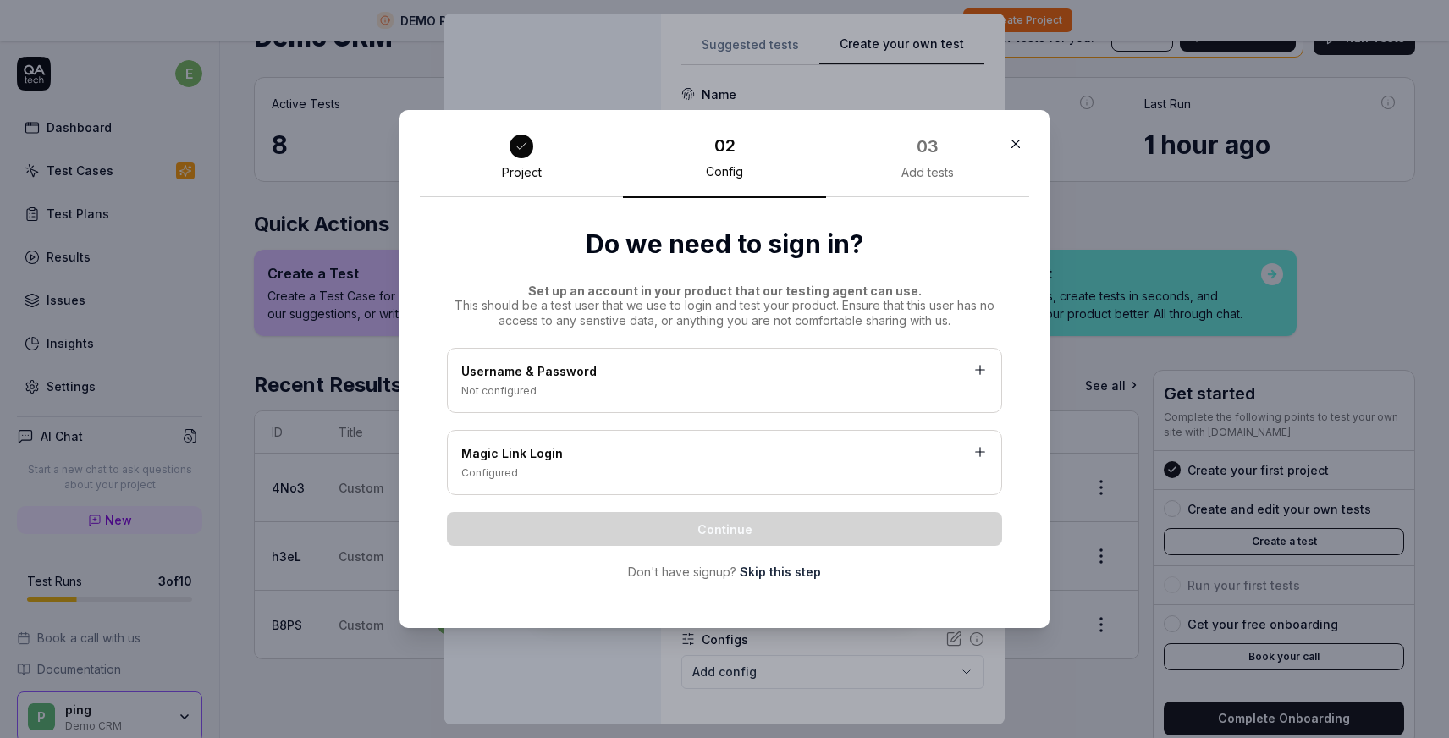
click at [785, 575] on link "Skip this step" at bounding box center [780, 572] width 81 height 18
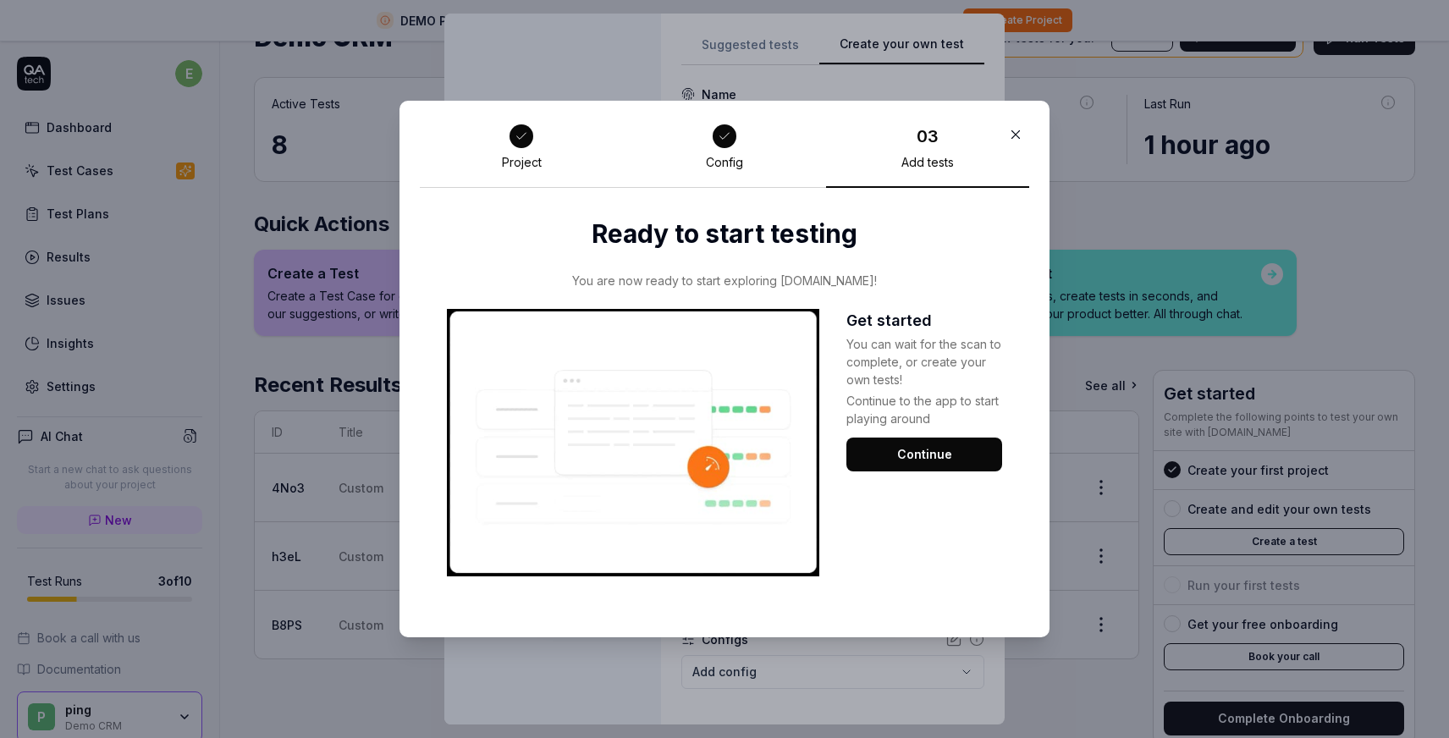
click at [908, 449] on button "Continue" at bounding box center [924, 455] width 156 height 34
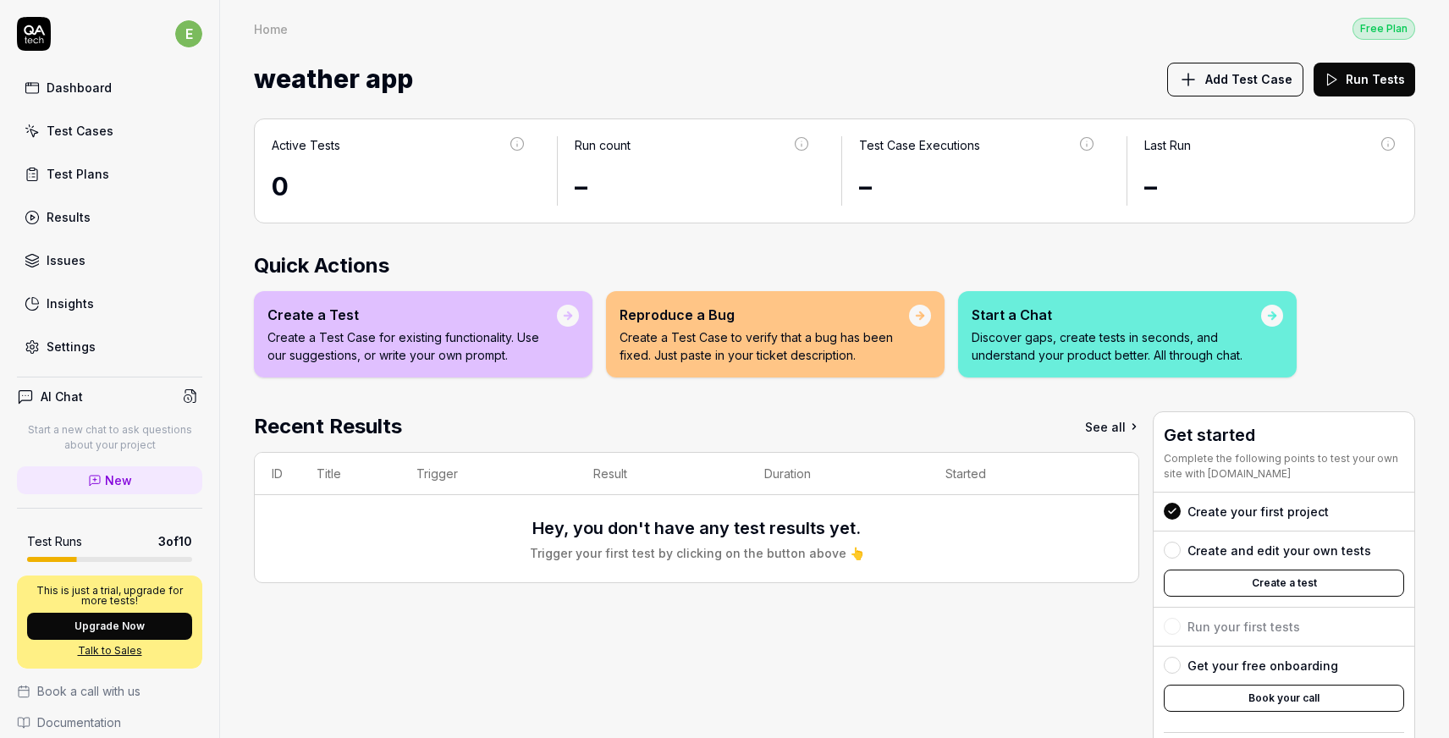
click at [1254, 74] on span "Add Test Case" at bounding box center [1248, 79] width 87 height 18
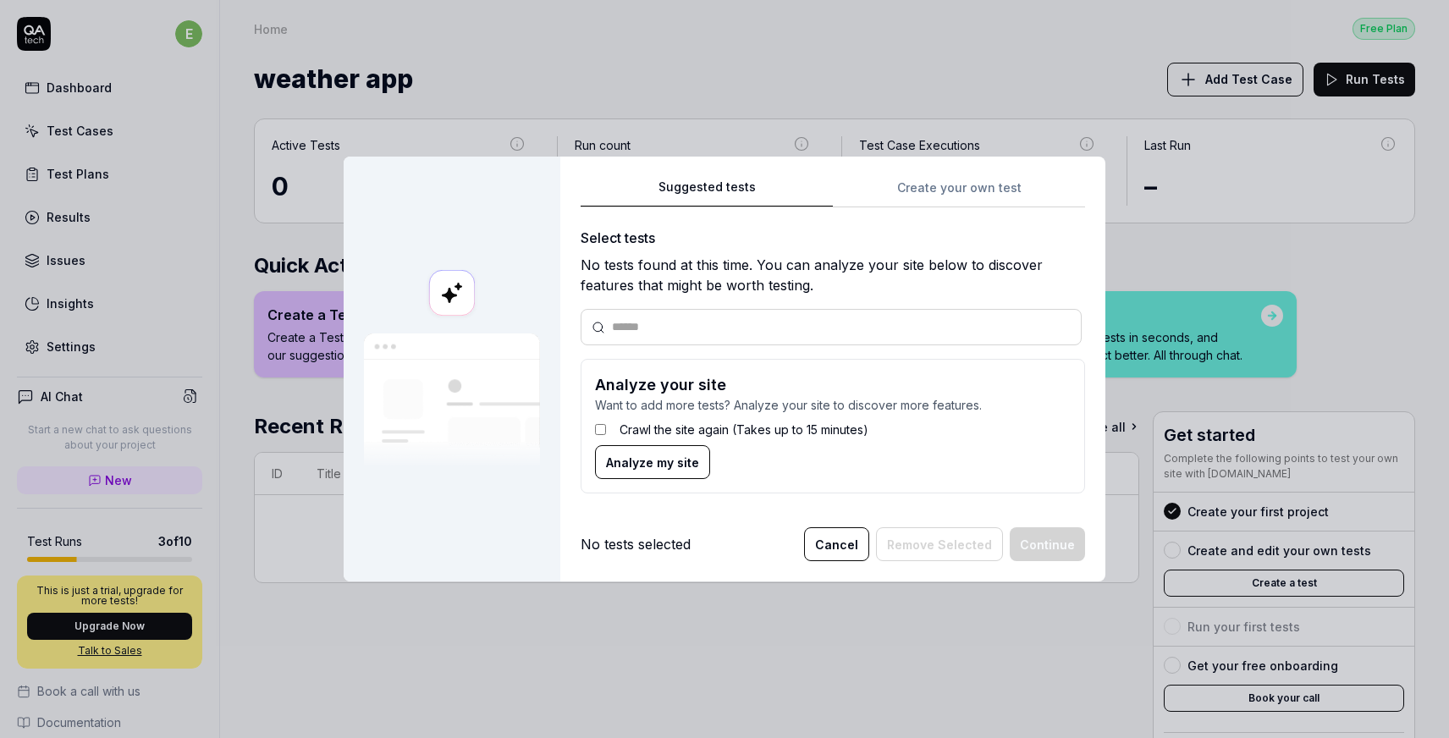
click at [858, 544] on button "Cancel" at bounding box center [836, 544] width 65 height 34
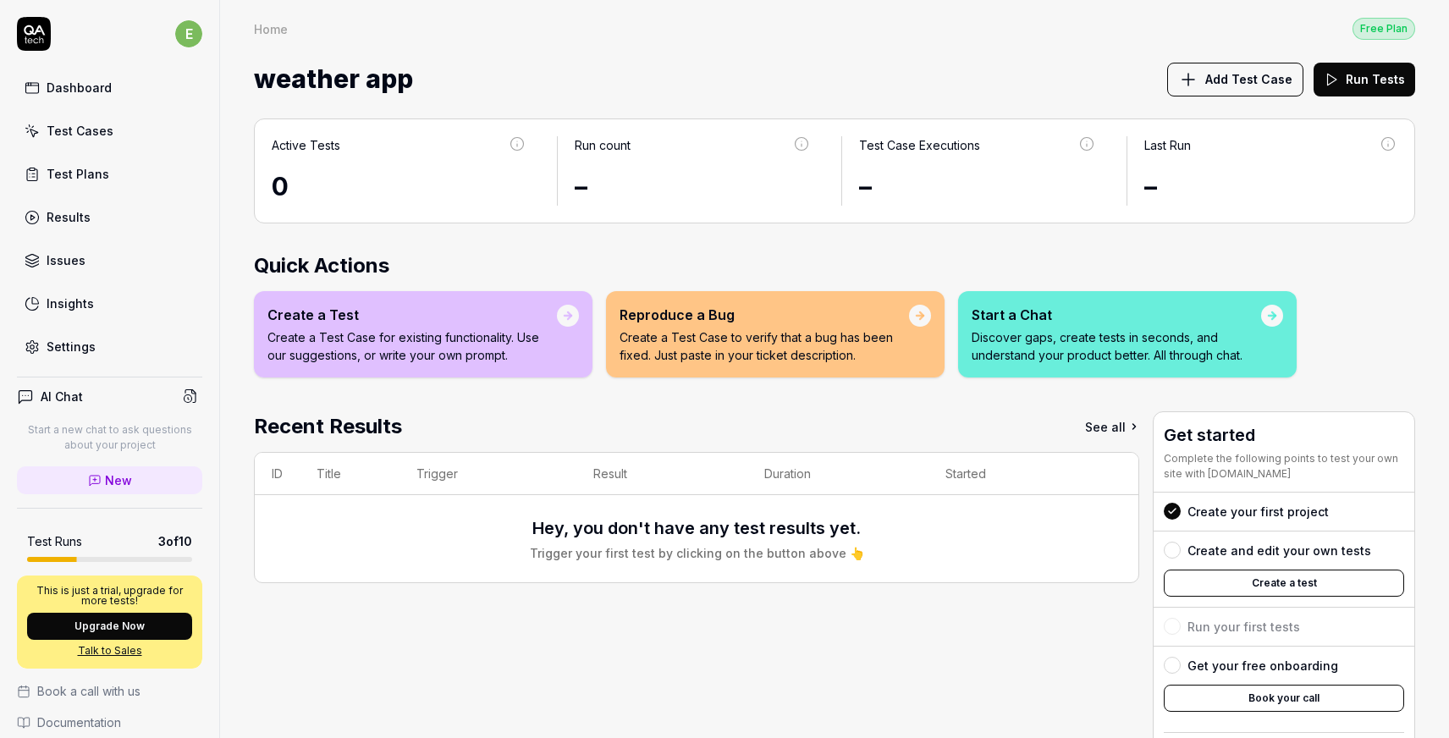
click at [1239, 80] on span "Add Test Case" at bounding box center [1248, 79] width 87 height 18
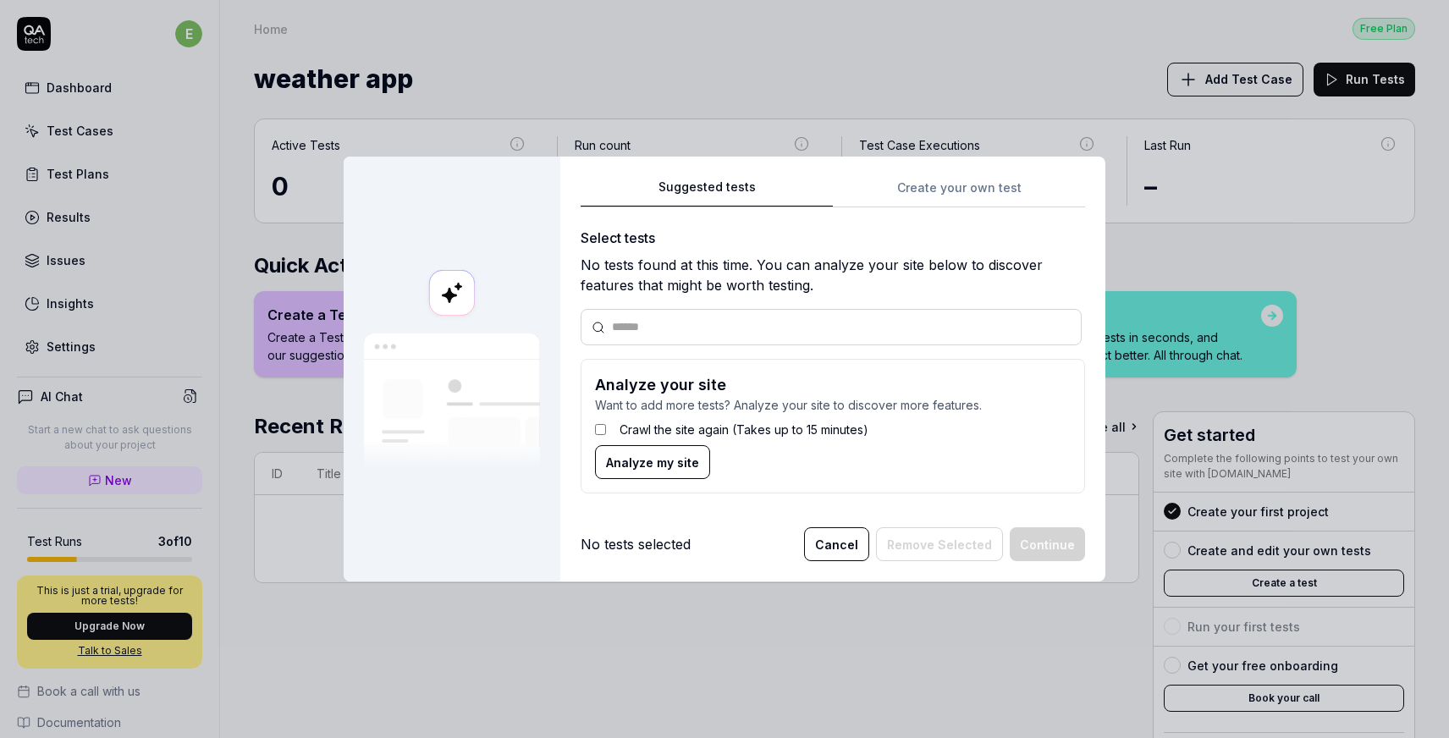
click at [650, 465] on span "Analyze my site" at bounding box center [652, 463] width 93 height 18
click at [637, 458] on span "Analyze my site" at bounding box center [652, 463] width 93 height 18
click at [842, 539] on button "Cancel" at bounding box center [836, 544] width 65 height 34
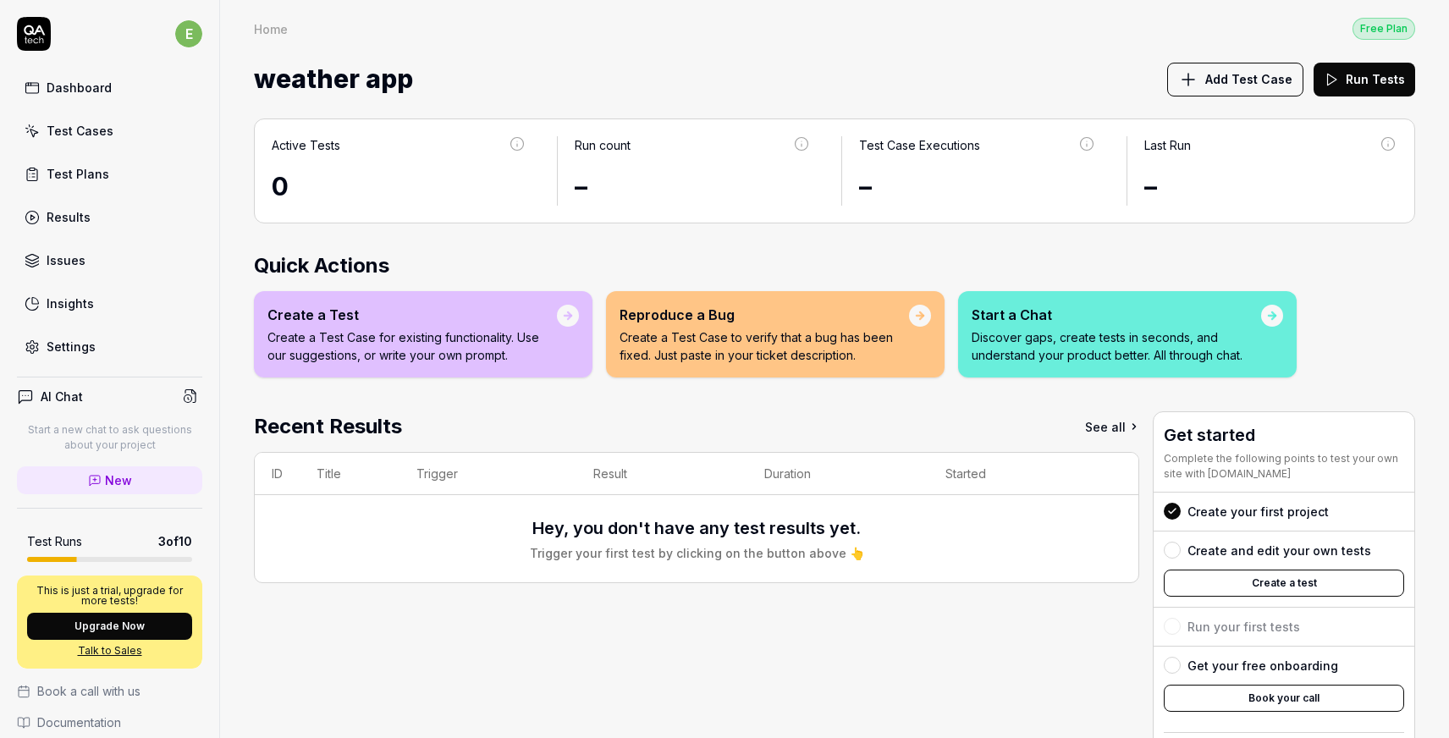
click at [95, 85] on div "Dashboard" at bounding box center [79, 88] width 65 height 18
click at [102, 89] on div "Dashboard" at bounding box center [79, 88] width 65 height 18
click at [111, 130] on link "Test Cases" at bounding box center [109, 130] width 185 height 33
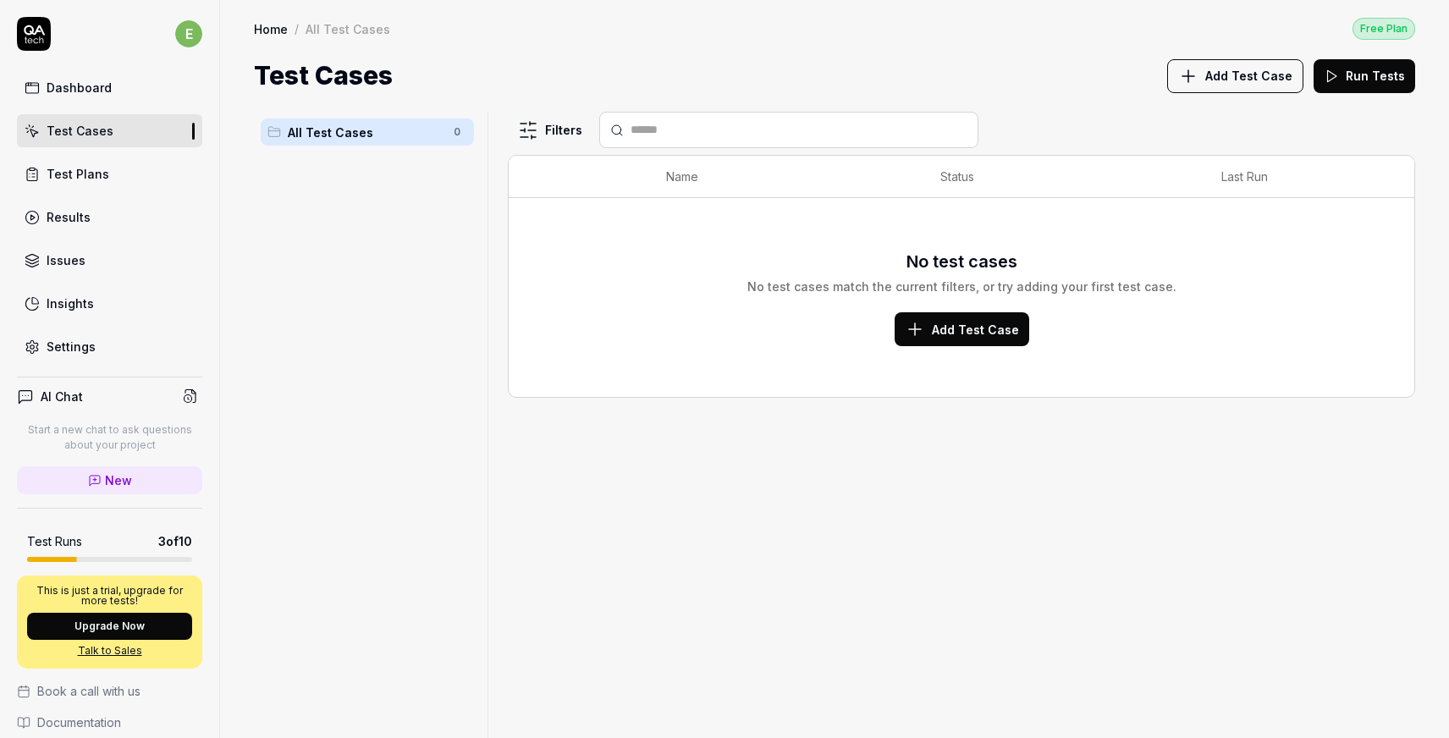
click at [108, 92] on link "Dashboard" at bounding box center [109, 87] width 185 height 33
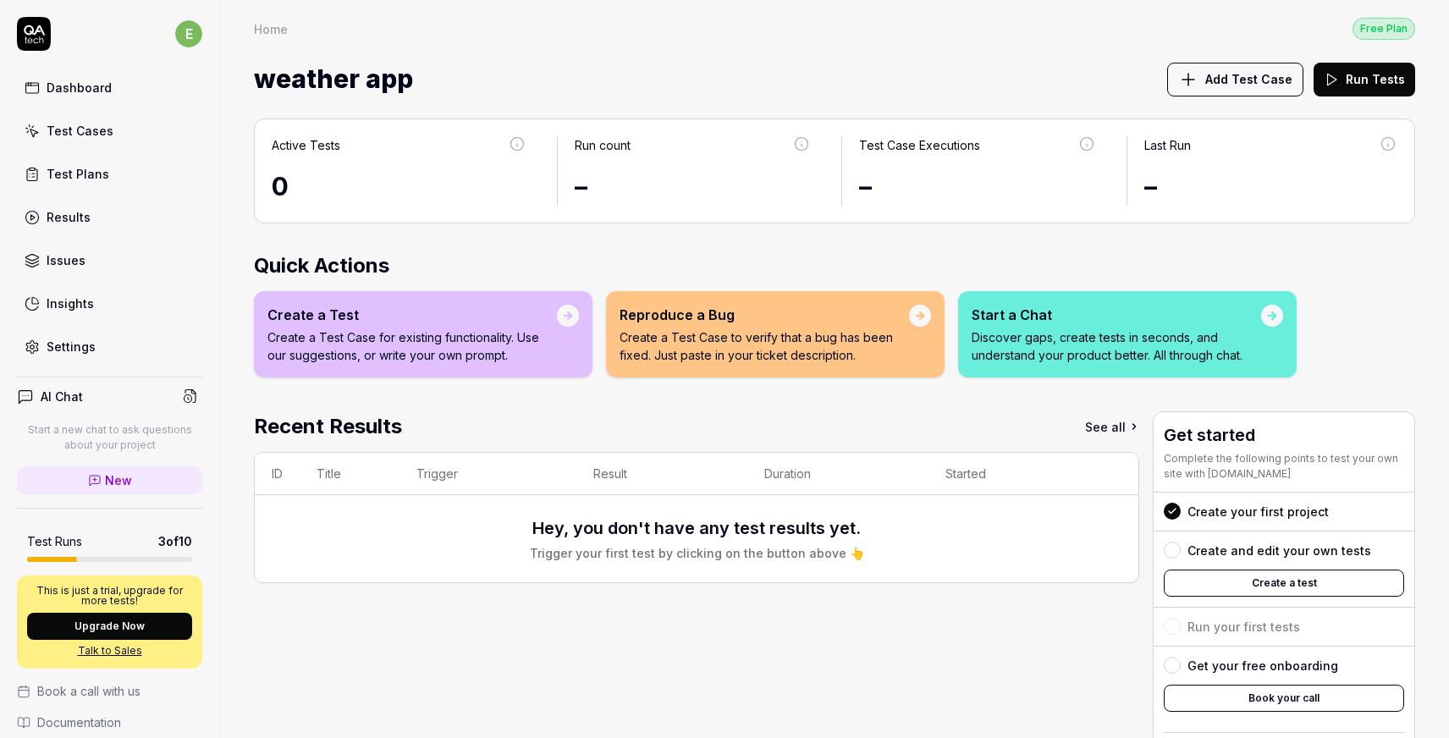
click at [96, 338] on link "Settings" at bounding box center [109, 346] width 185 height 33
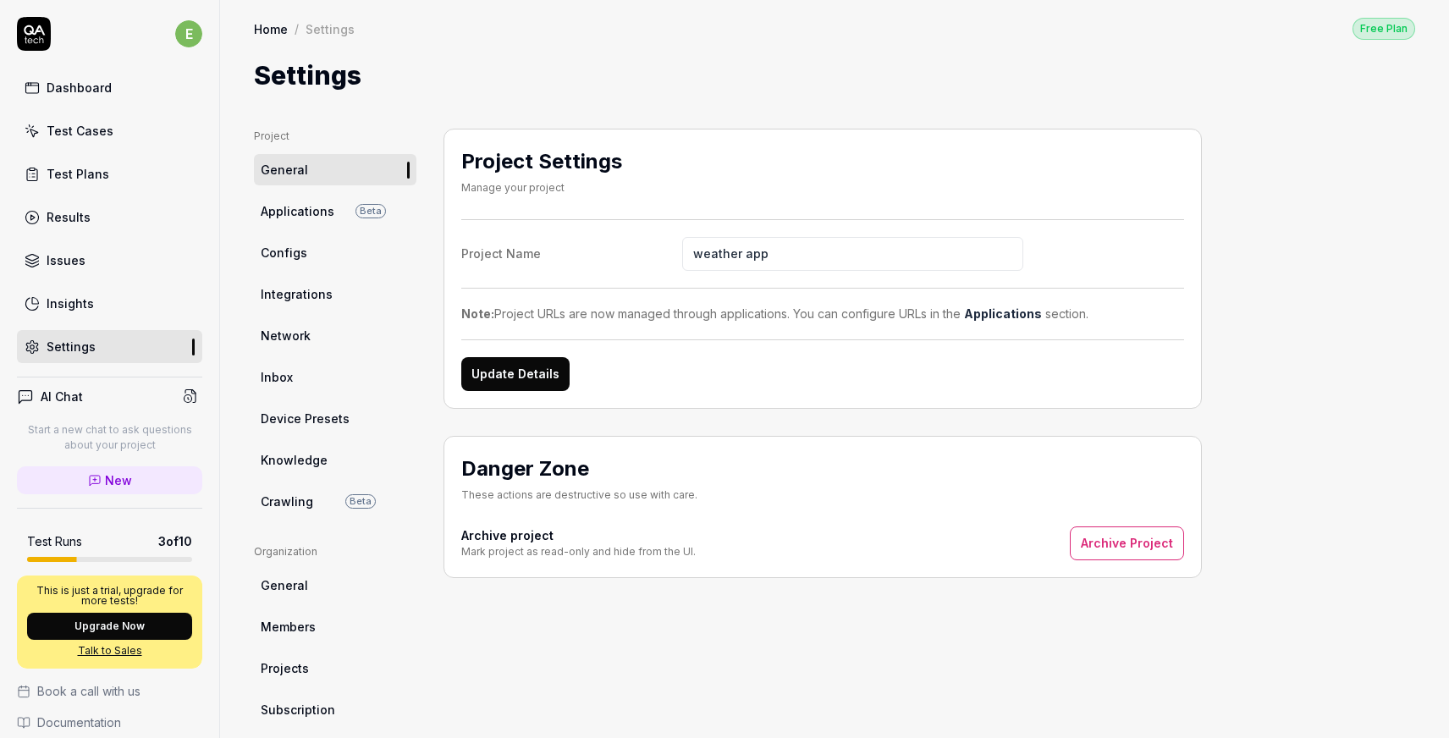
click at [314, 213] on span "Applications" at bounding box center [298, 211] width 74 height 18
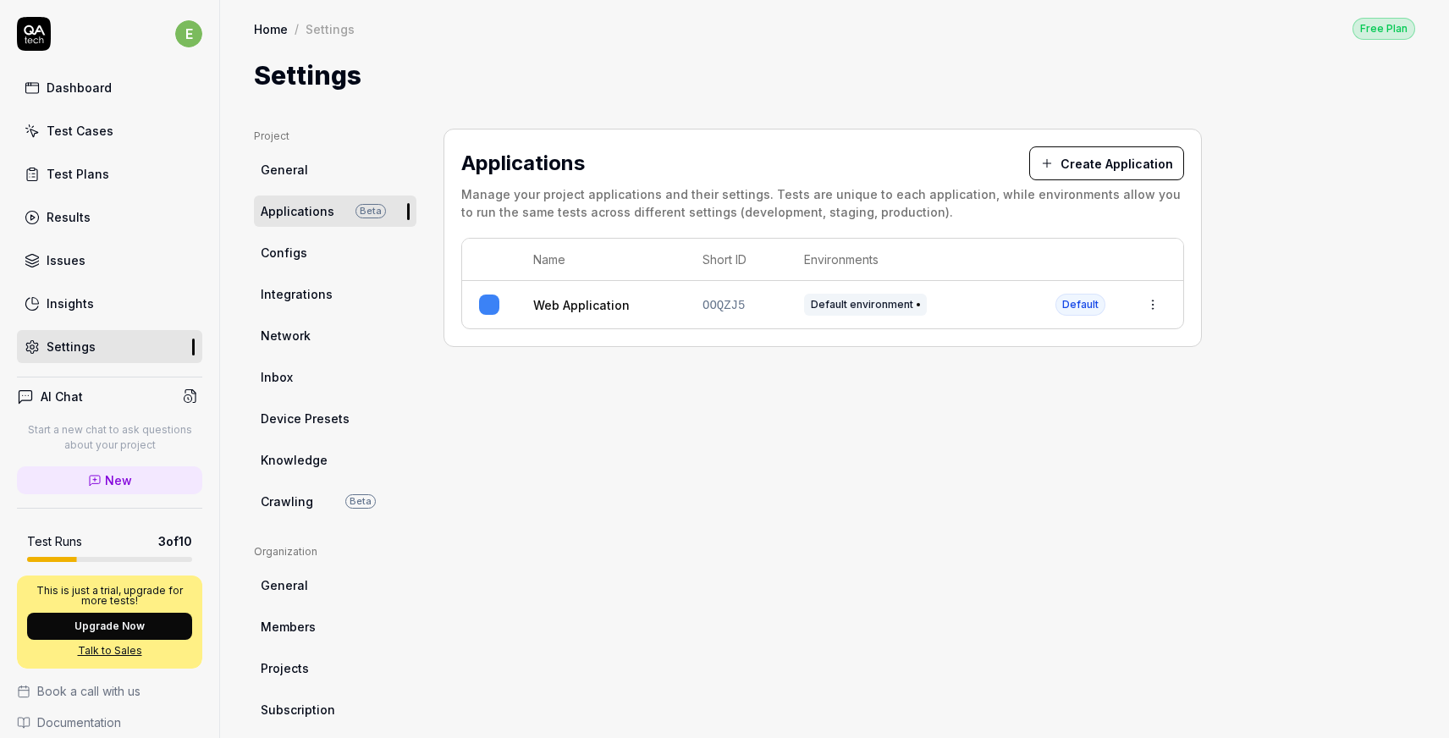
click at [955, 302] on div "Default environment" at bounding box center [912, 305] width 217 height 22
click at [1153, 302] on html "e Dashboard Test Cases Test Plans Results Issues Insights Settings AI Chat Star…" at bounding box center [724, 369] width 1449 height 738
click at [865, 385] on html "e Dashboard Test Cases Test Plans Results Issues Insights Settings AI Chat Star…" at bounding box center [724, 369] width 1449 height 738
click at [752, 302] on td "OOQZJ5" at bounding box center [736, 304] width 102 height 47
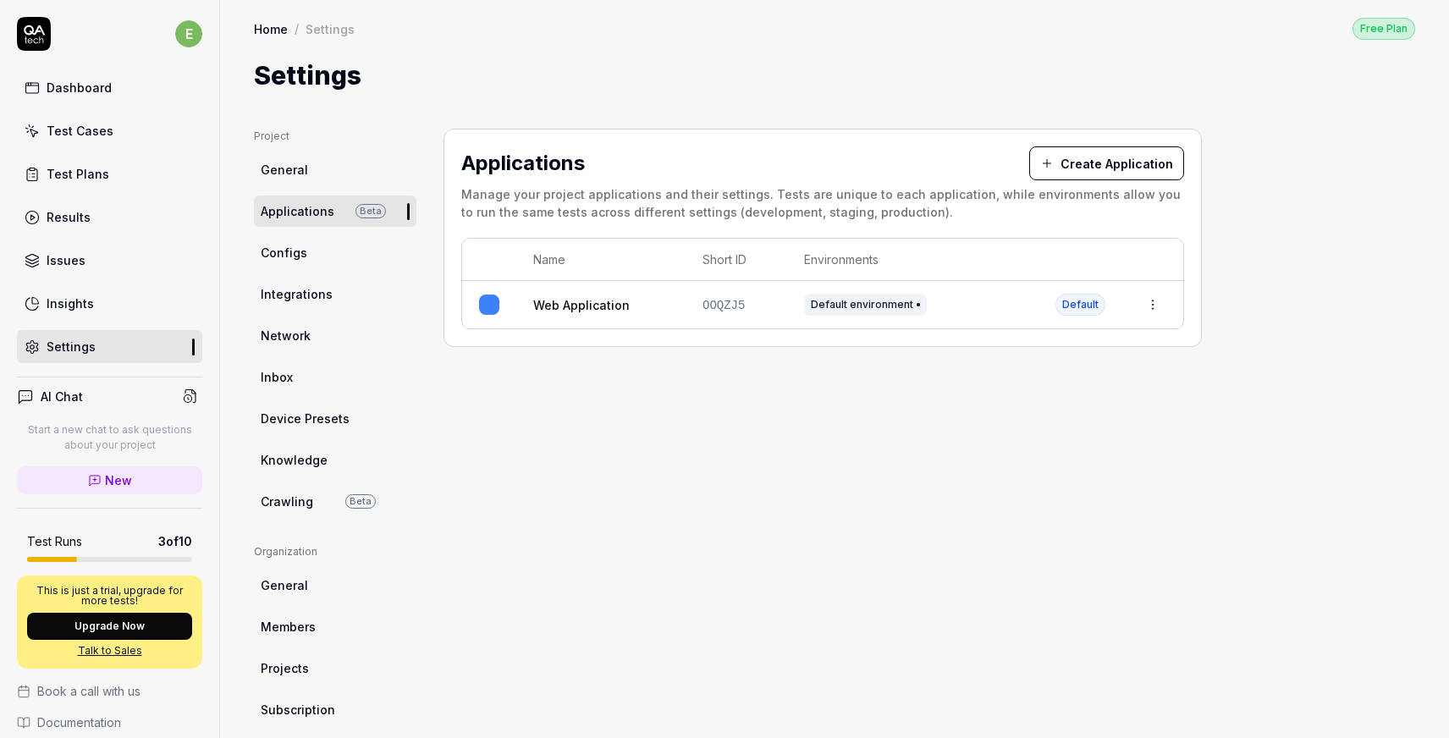
click at [547, 311] on link "Web Application" at bounding box center [581, 305] width 96 height 18
click at [801, 451] on div "Applications Create Application Manage your project applications and their sett…" at bounding box center [822, 552] width 758 height 846
click at [295, 170] on span "General" at bounding box center [284, 170] width 47 height 18
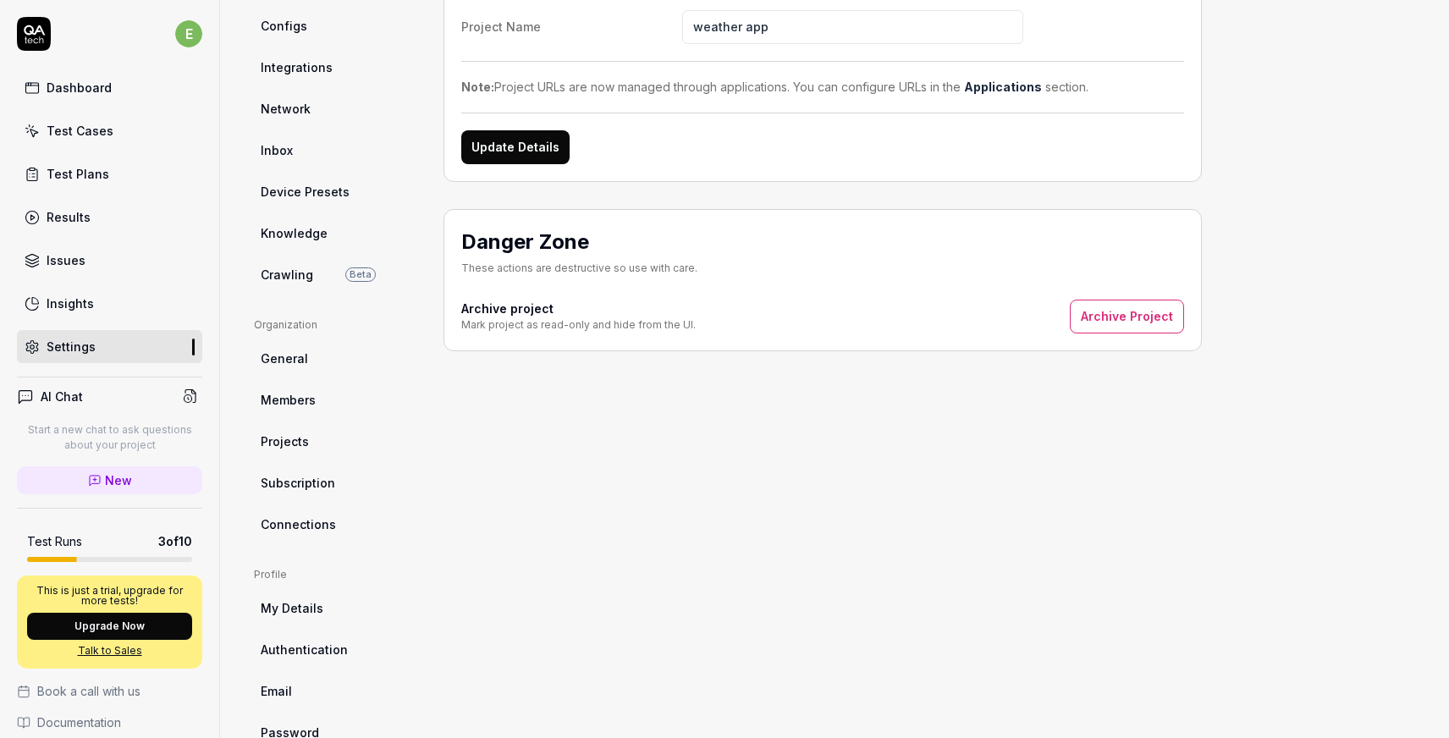
scroll to position [270, 0]
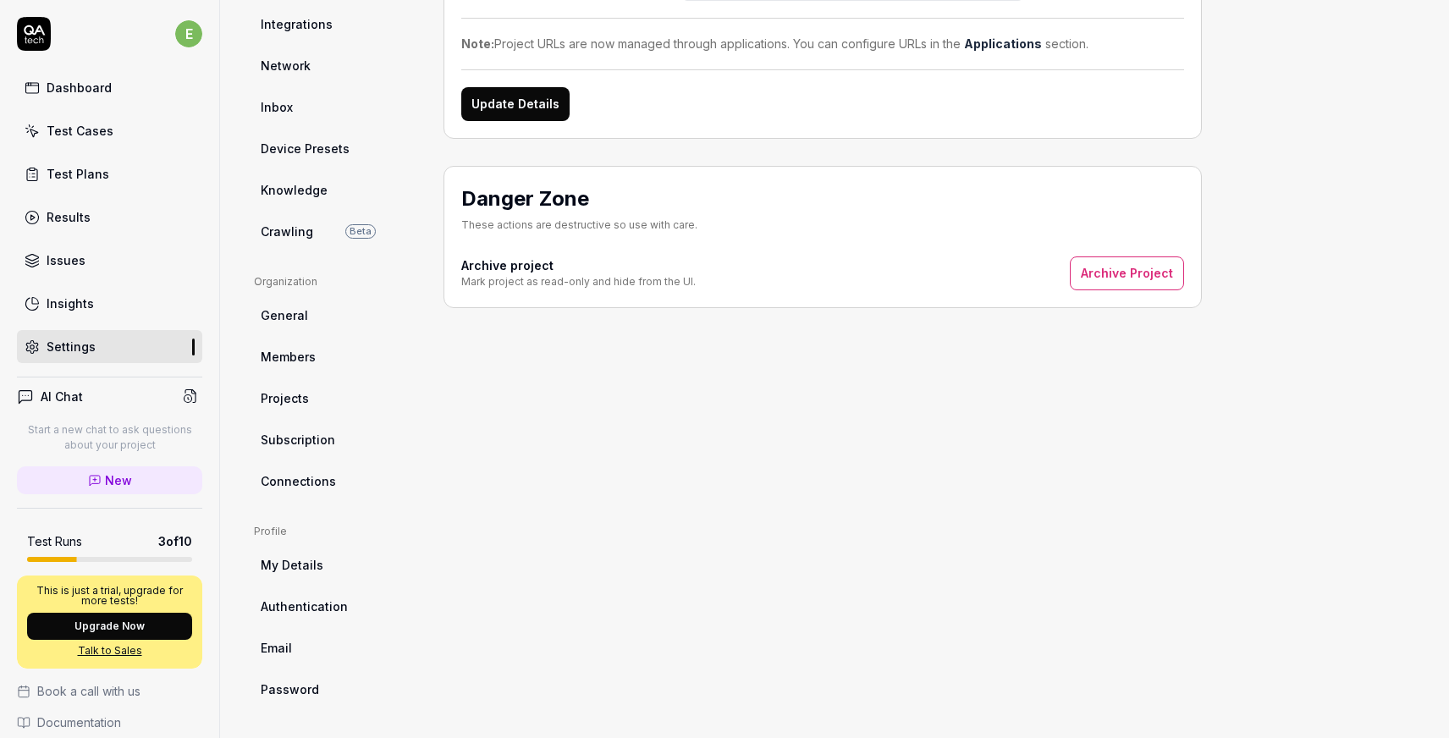
click at [326, 407] on link "Projects" at bounding box center [335, 398] width 162 height 31
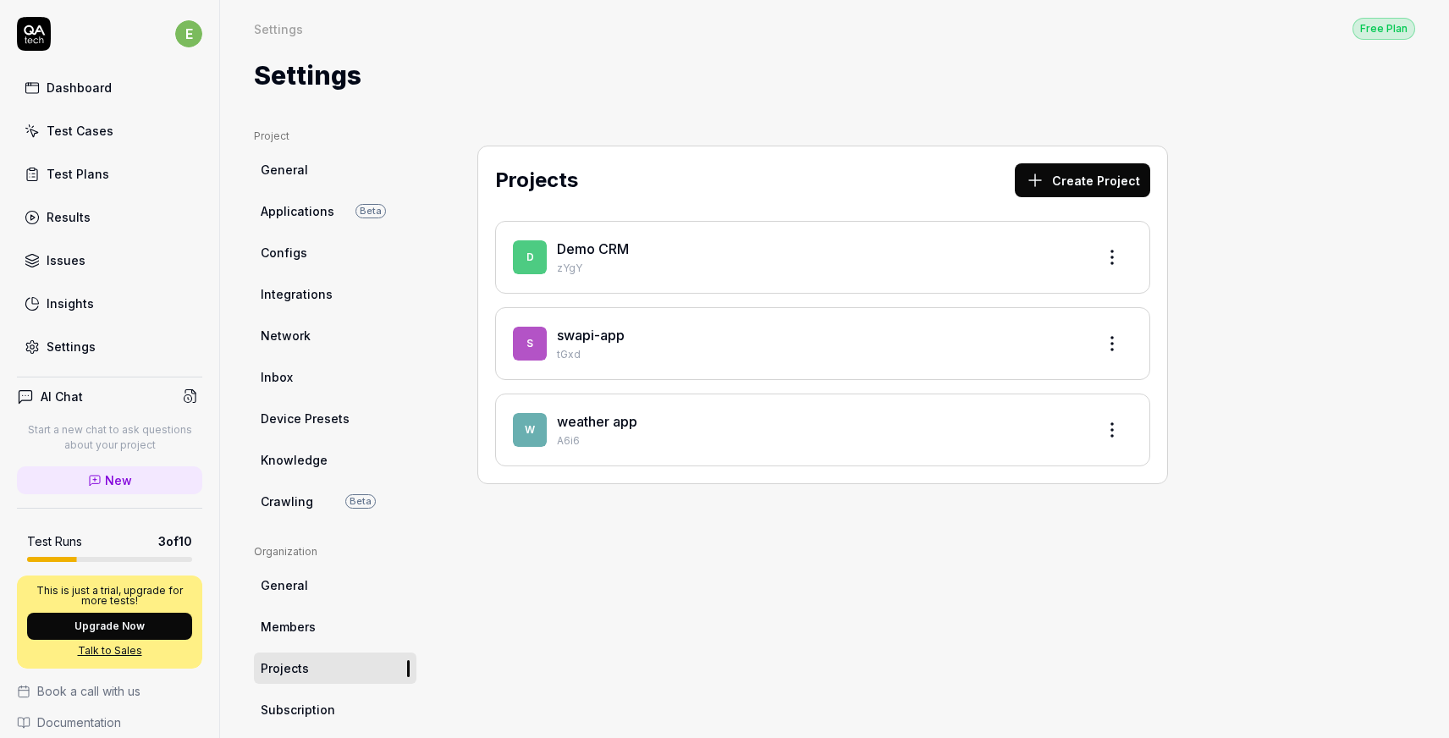
click at [645, 258] on div "Demo CRM zYgY" at bounding box center [819, 257] width 525 height 37
click at [679, 340] on div "swapi-app" at bounding box center [819, 335] width 525 height 20
click at [575, 333] on link "swapi-app" at bounding box center [591, 335] width 68 height 17
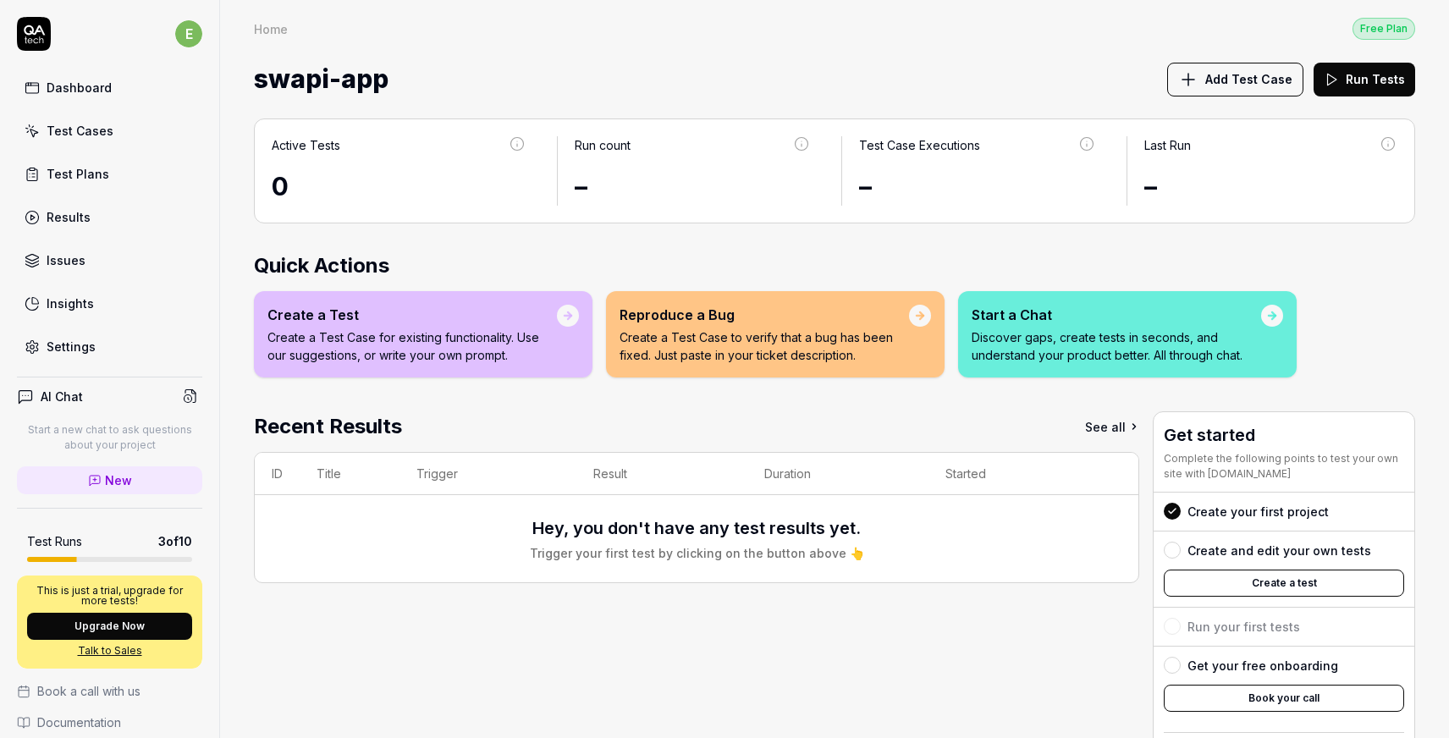
click at [104, 350] on link "Settings" at bounding box center [109, 346] width 185 height 33
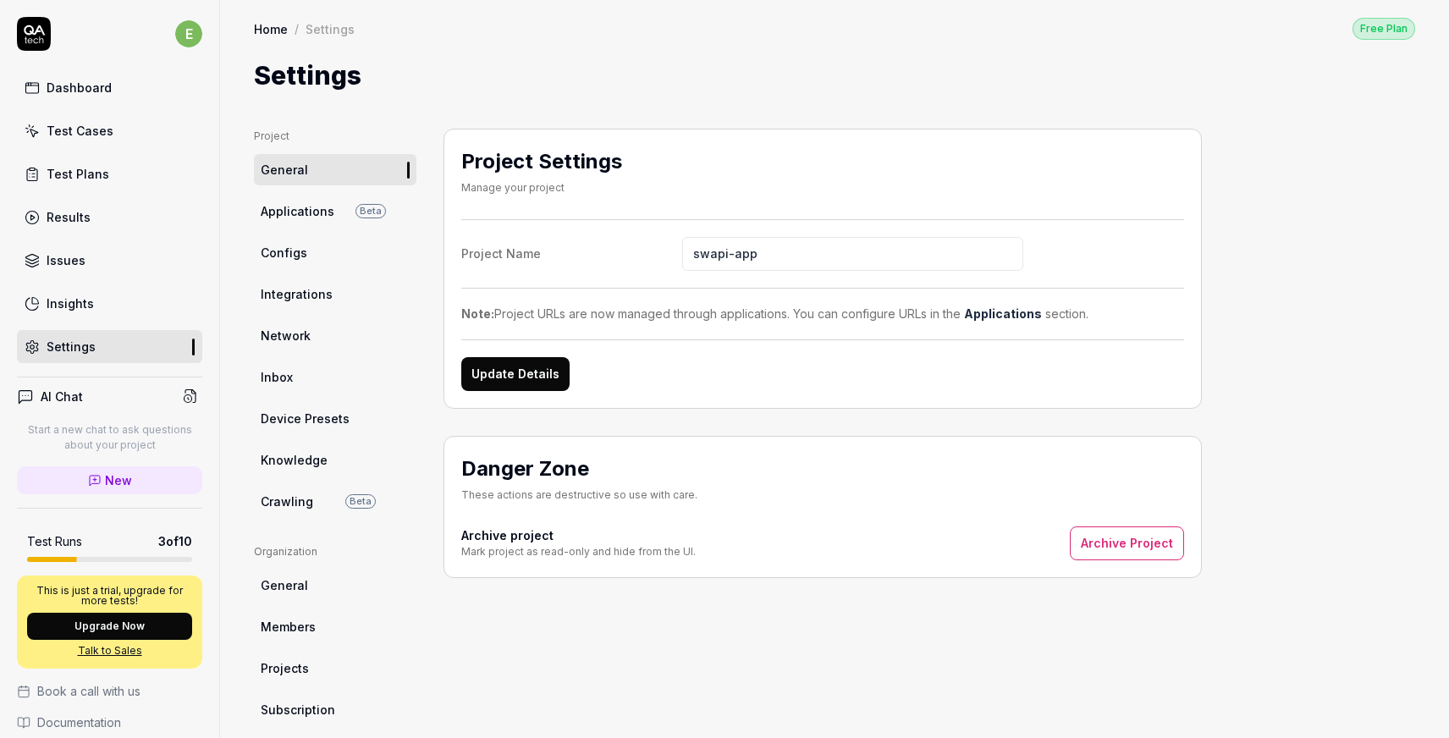
click at [371, 217] on span "Beta" at bounding box center [370, 211] width 30 height 14
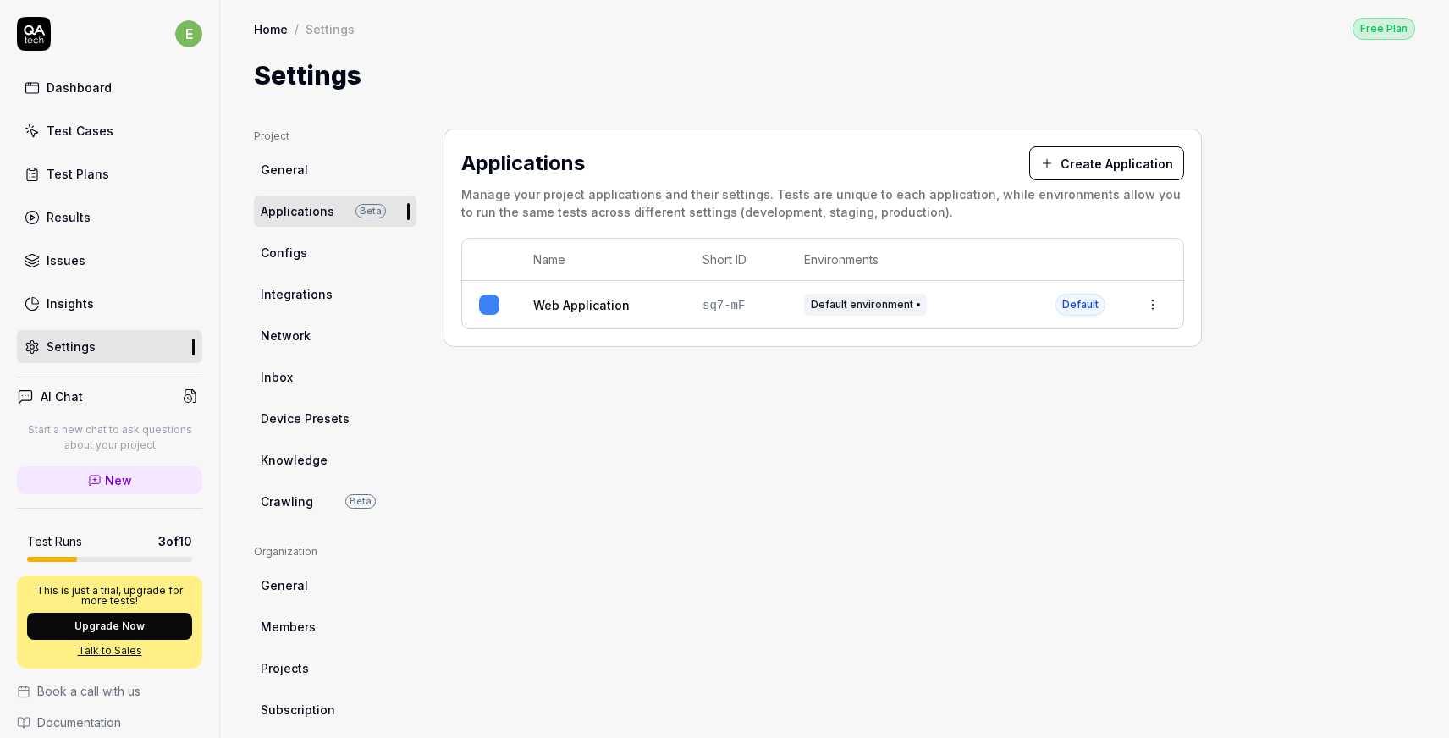
click at [313, 305] on link "Integrations" at bounding box center [335, 293] width 162 height 31
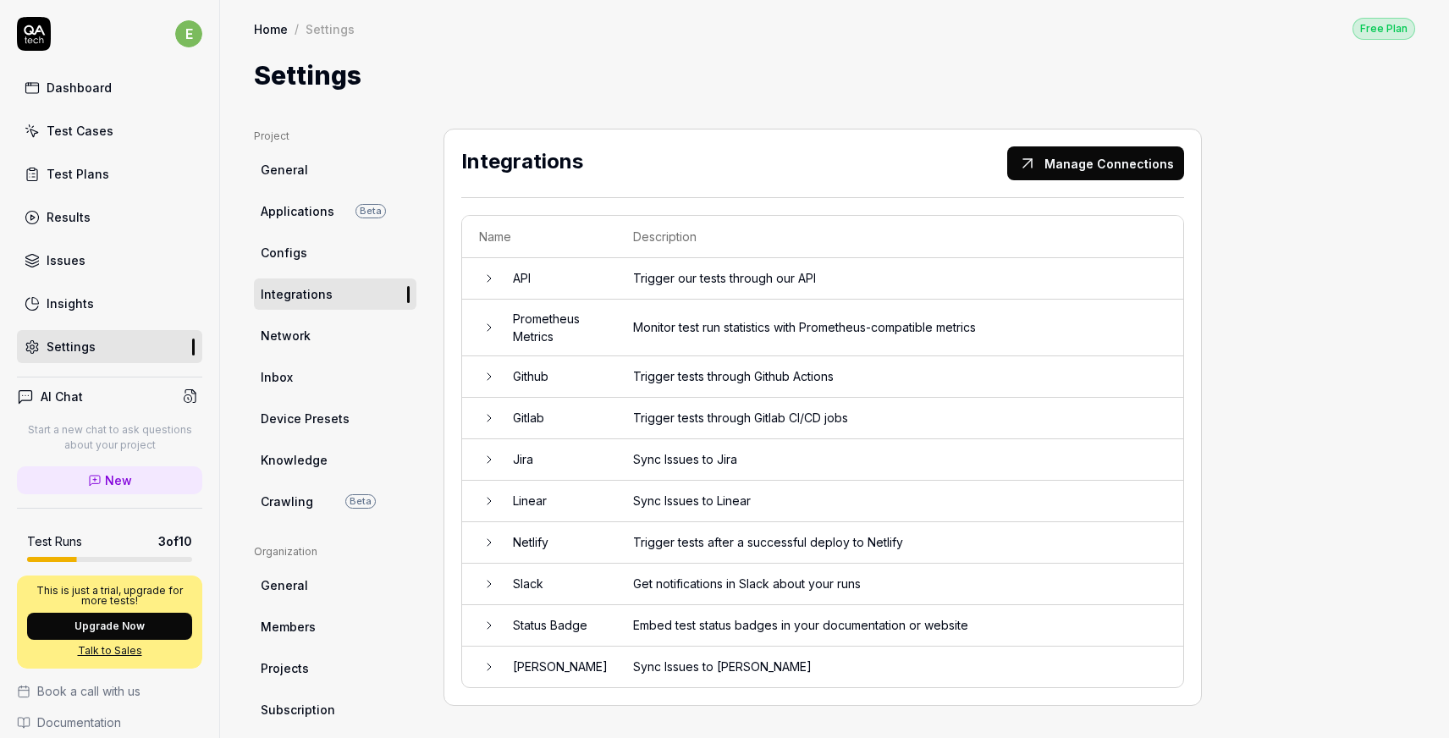
click at [360, 208] on span "Beta" at bounding box center [370, 211] width 30 height 14
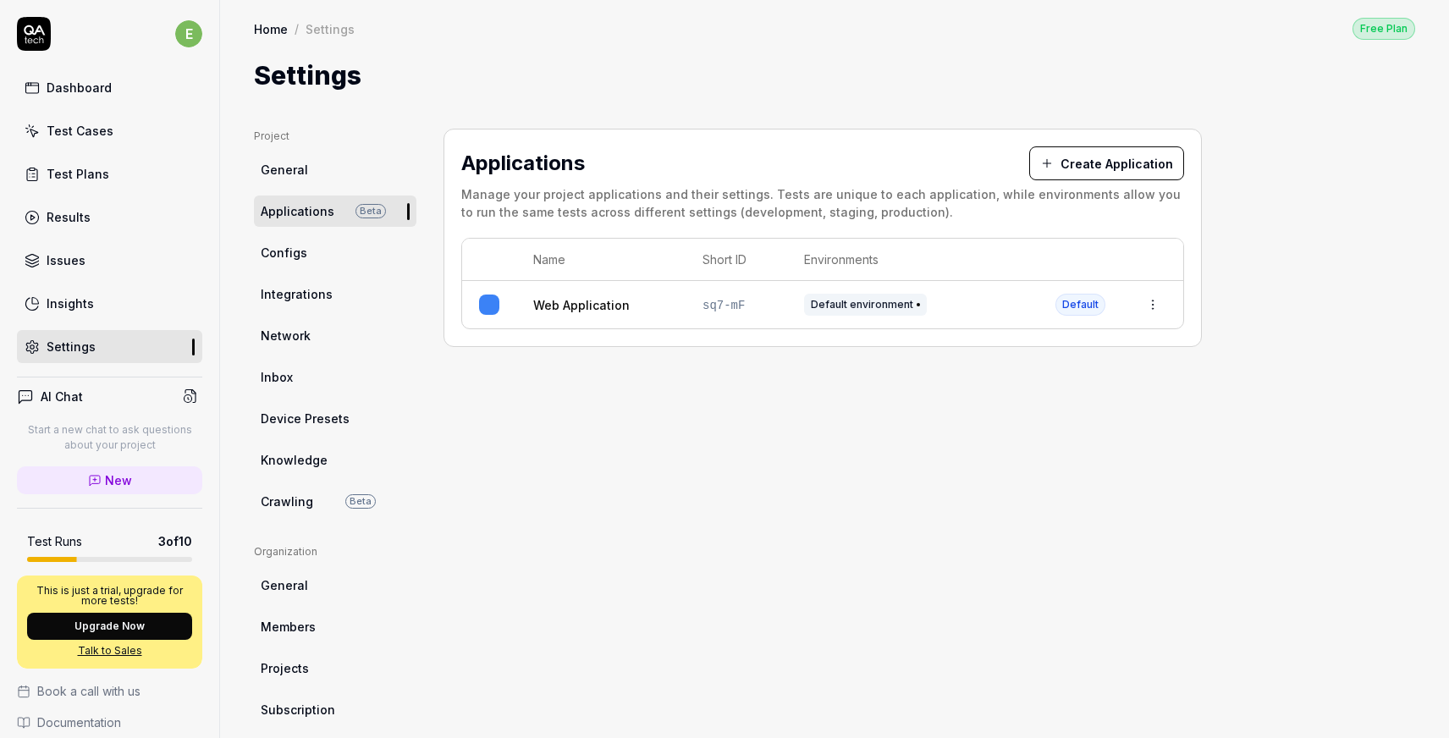
click at [1104, 154] on button "Create Application" at bounding box center [1106, 163] width 155 height 34
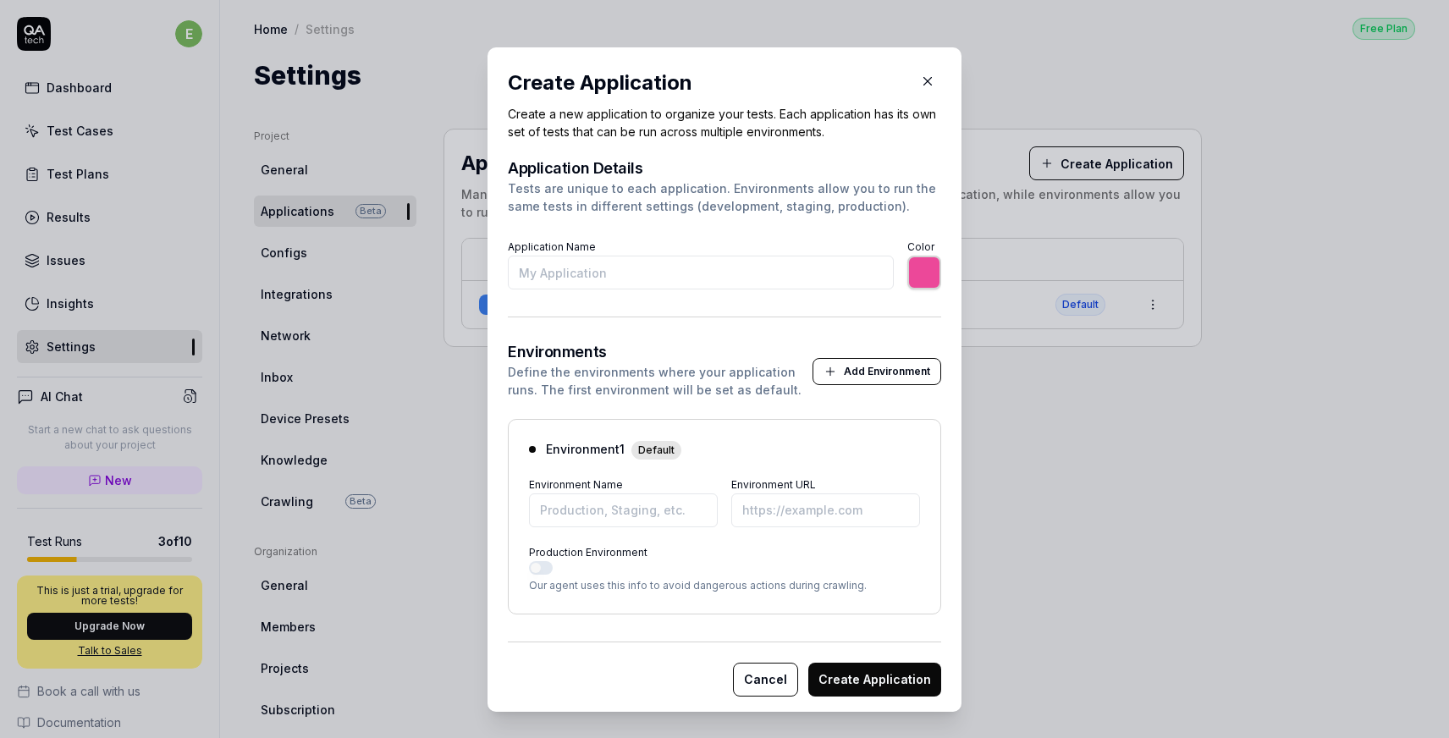
click at [927, 81] on icon "button" at bounding box center [928, 82] width 8 height 8
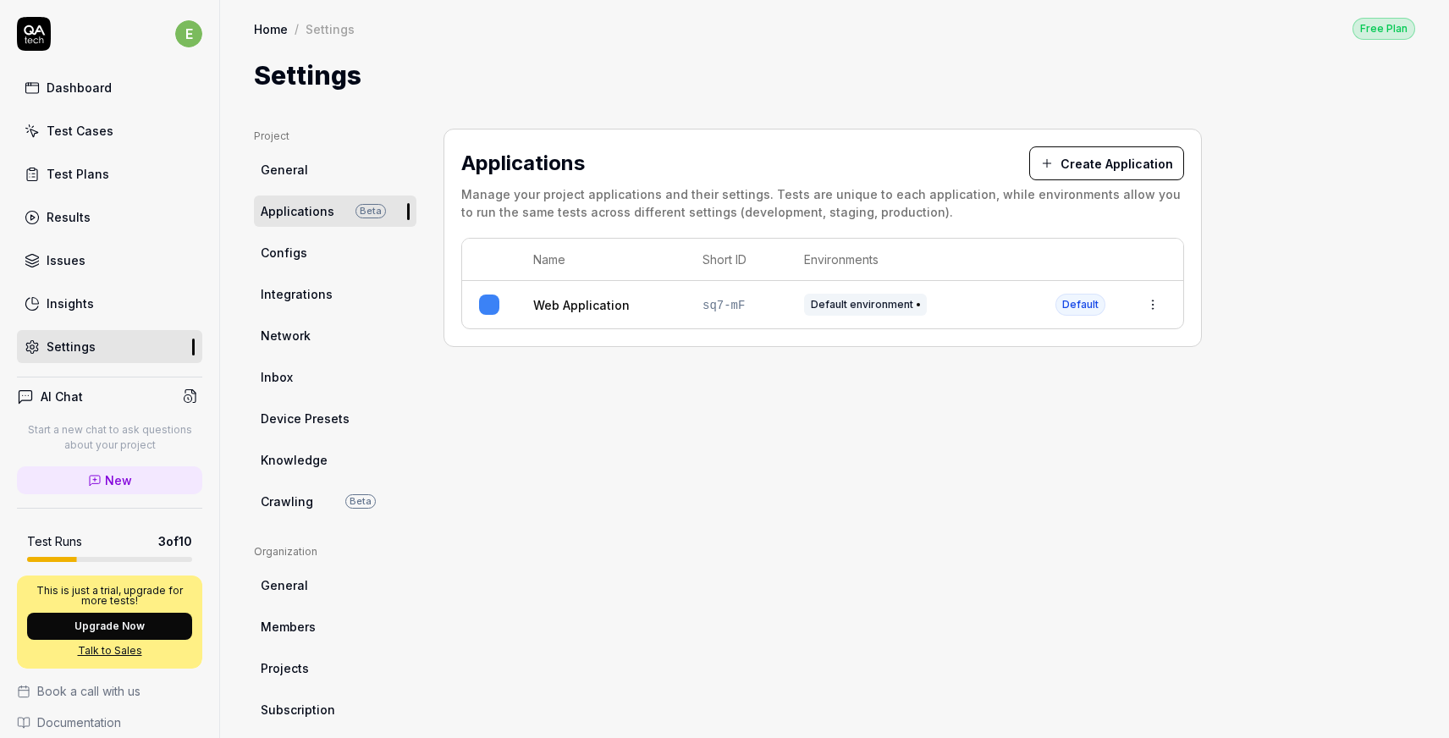
click at [339, 300] on link "Integrations" at bounding box center [335, 293] width 162 height 31
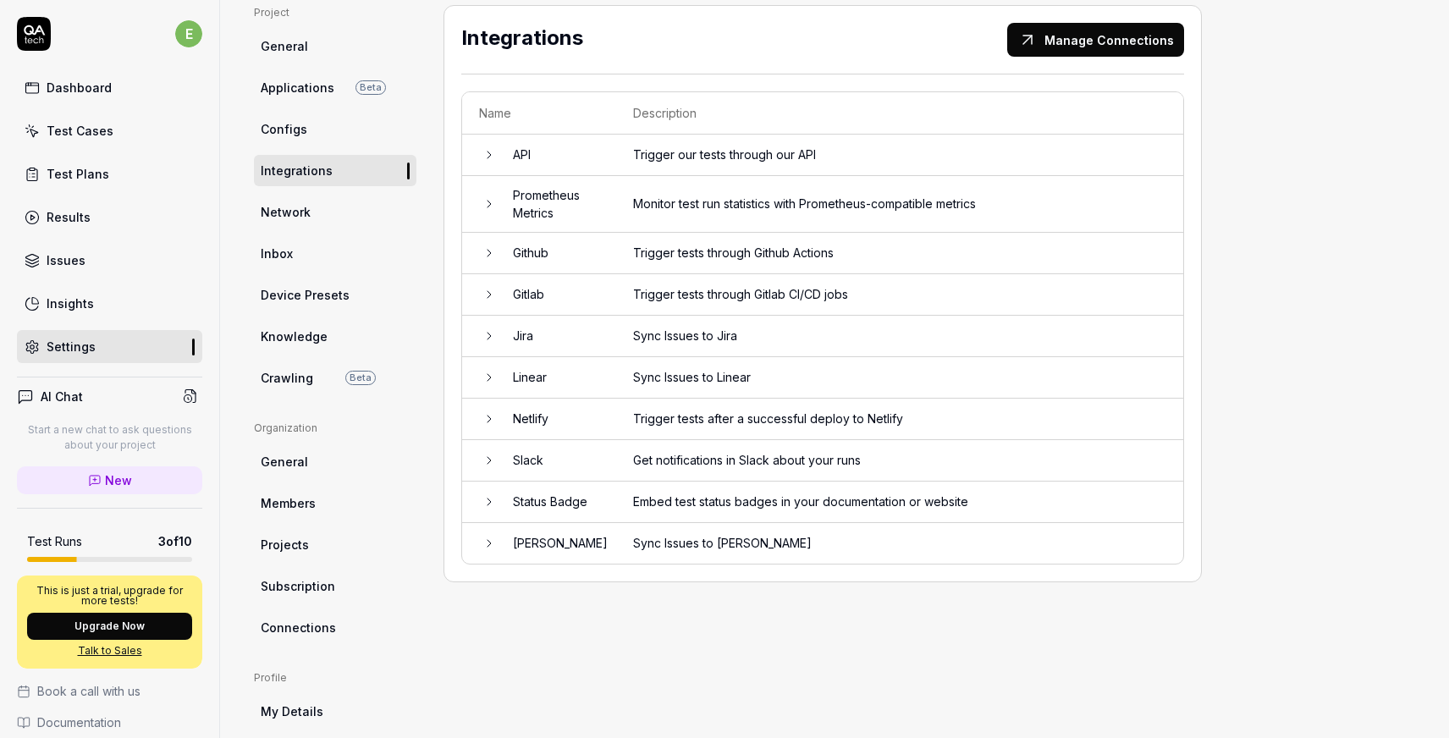
scroll to position [114, 0]
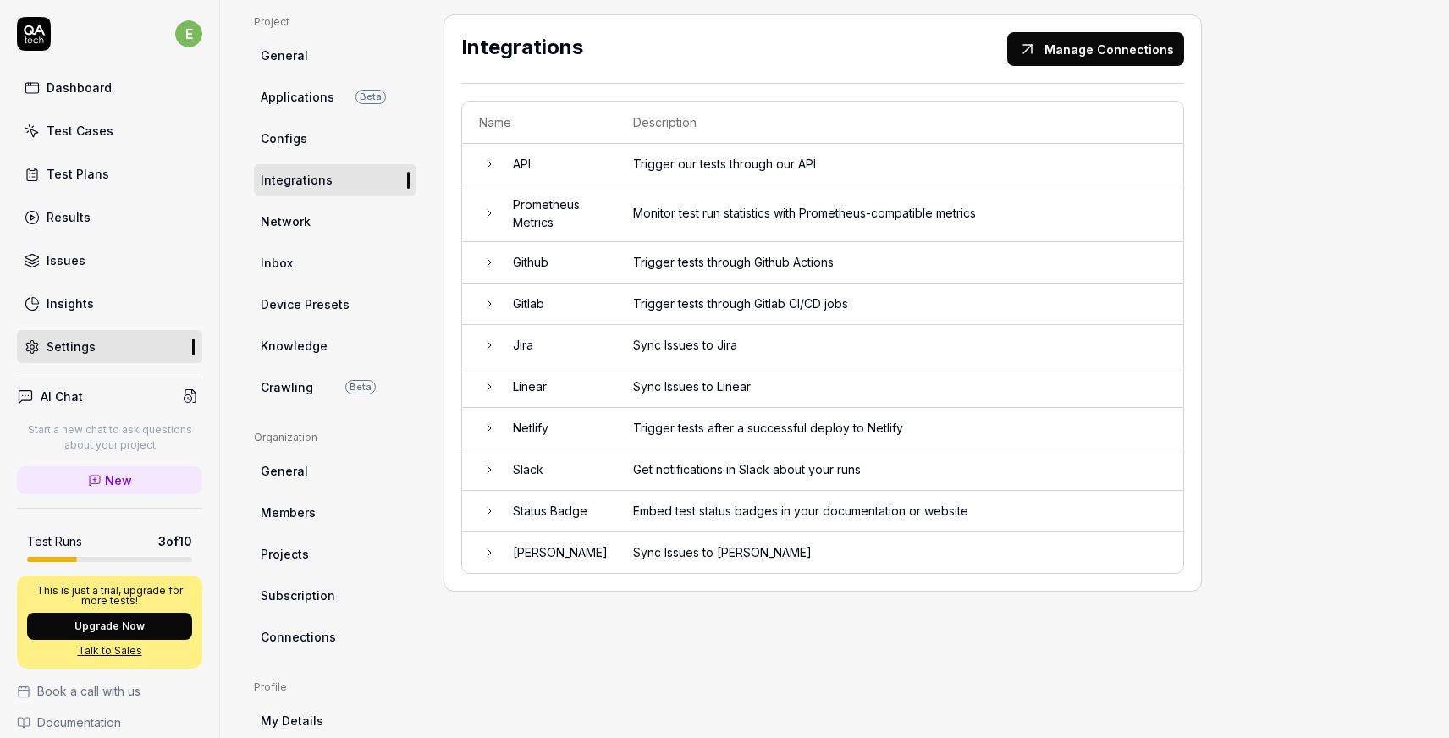
click at [878, 331] on td "Sync Issues to Jira" at bounding box center [899, 345] width 567 height 41
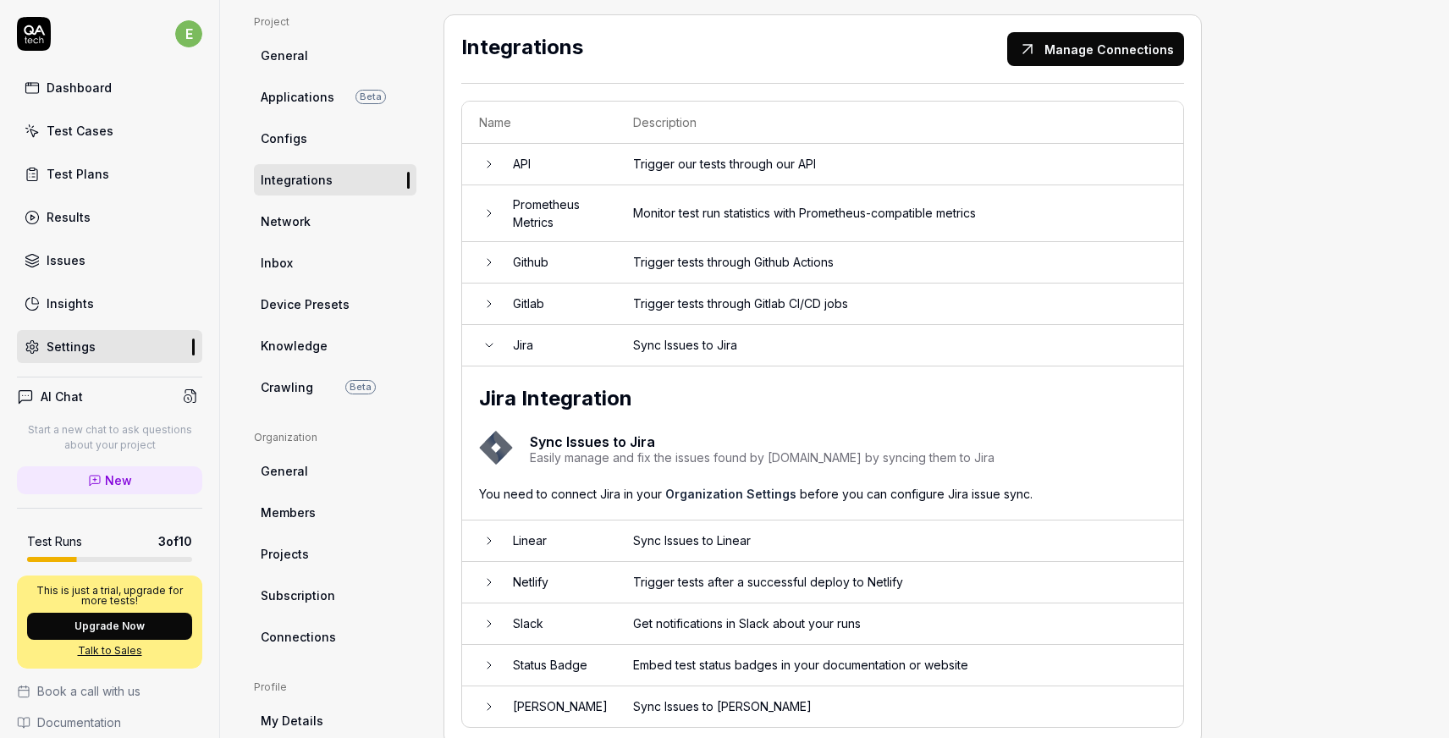
click at [878, 331] on td "Sync Issues to Jira" at bounding box center [899, 345] width 567 height 41
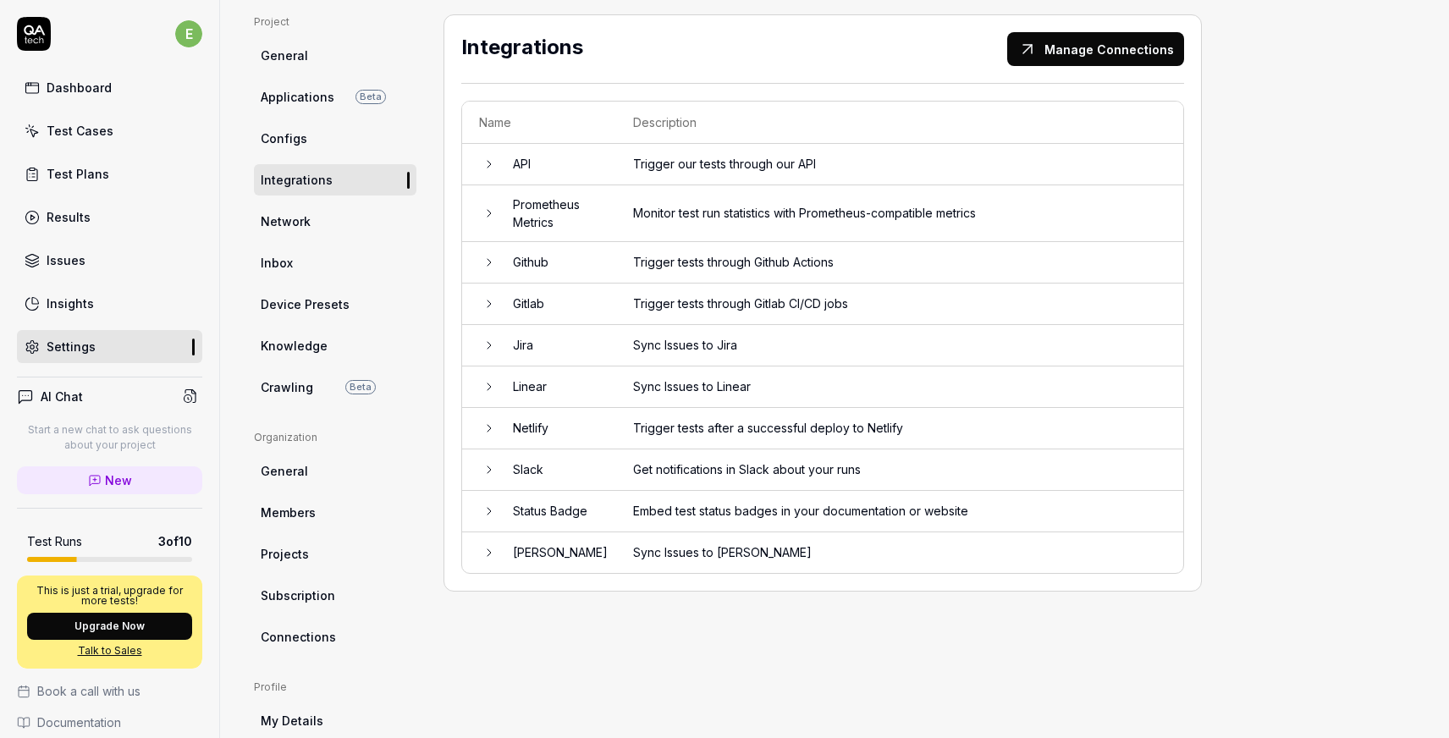
click at [885, 157] on td "Trigger our tests through our API" at bounding box center [899, 164] width 567 height 41
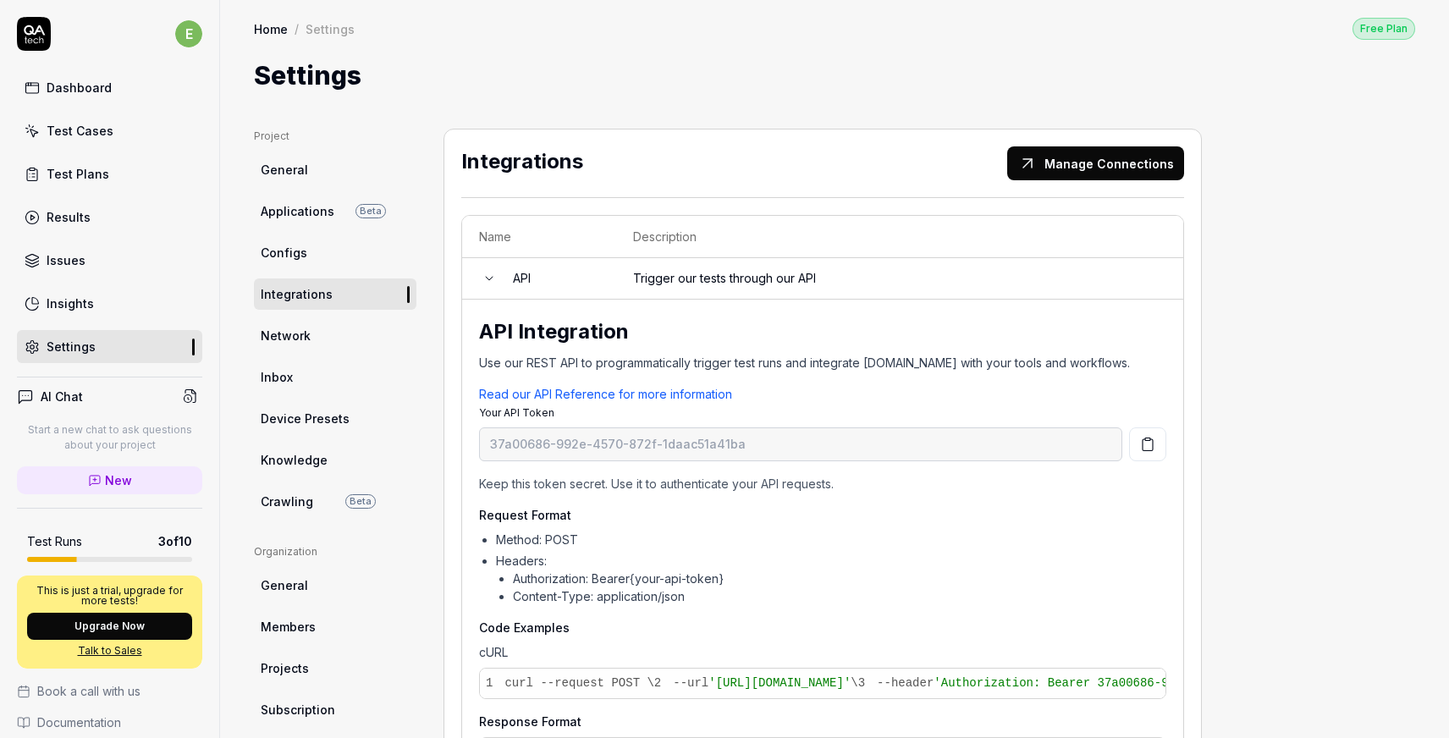
click at [859, 280] on td "Trigger our tests through our API" at bounding box center [899, 278] width 567 height 41
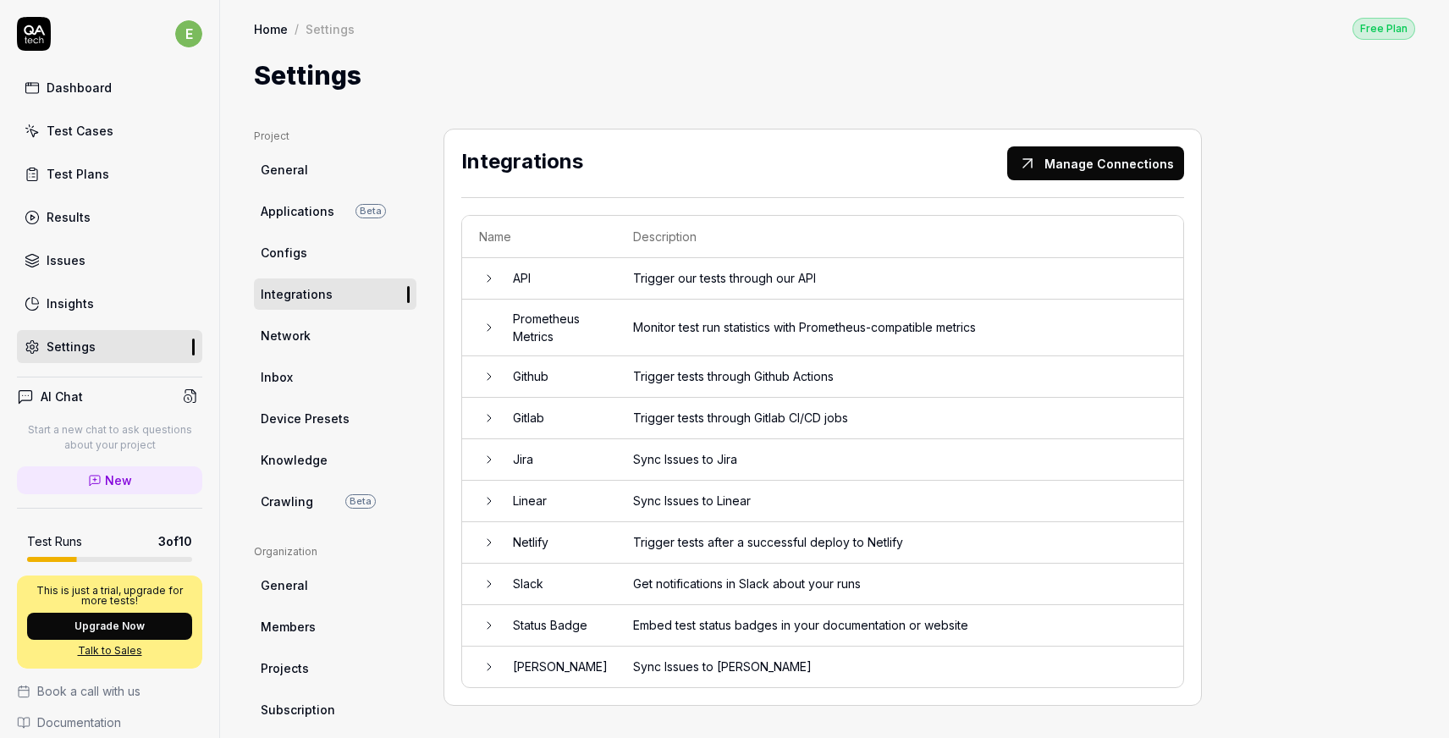
scroll to position [270, 0]
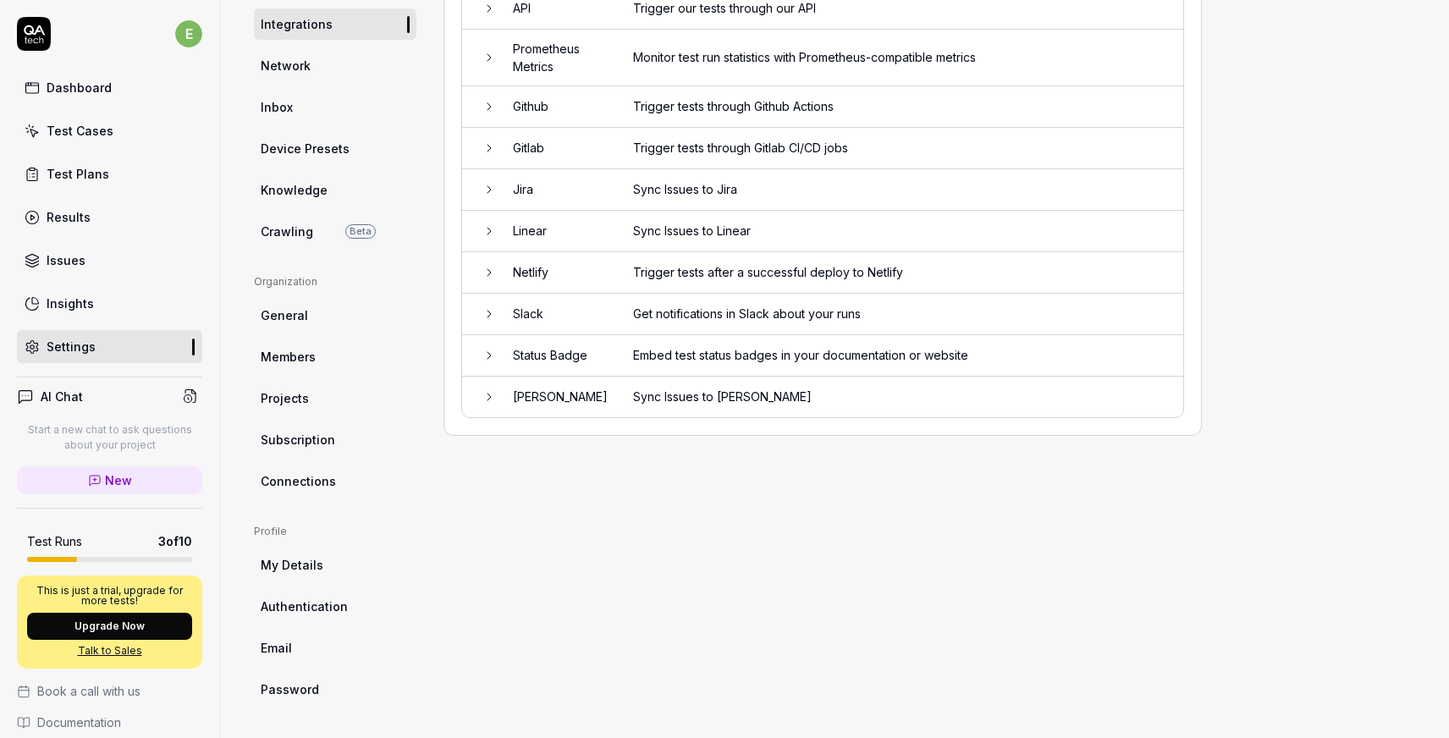
click at [806, 385] on td "Sync Issues to [PERSON_NAME]" at bounding box center [899, 397] width 567 height 41
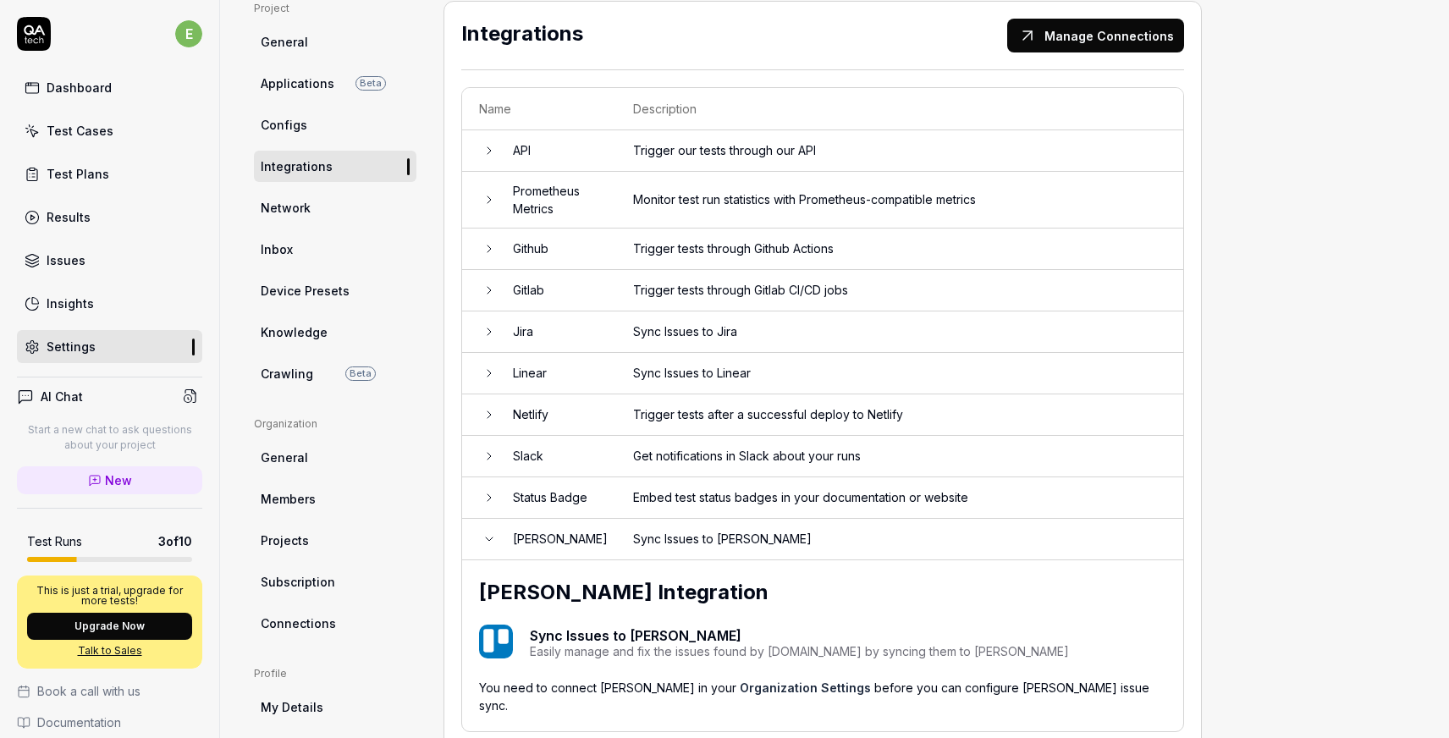
scroll to position [270, 0]
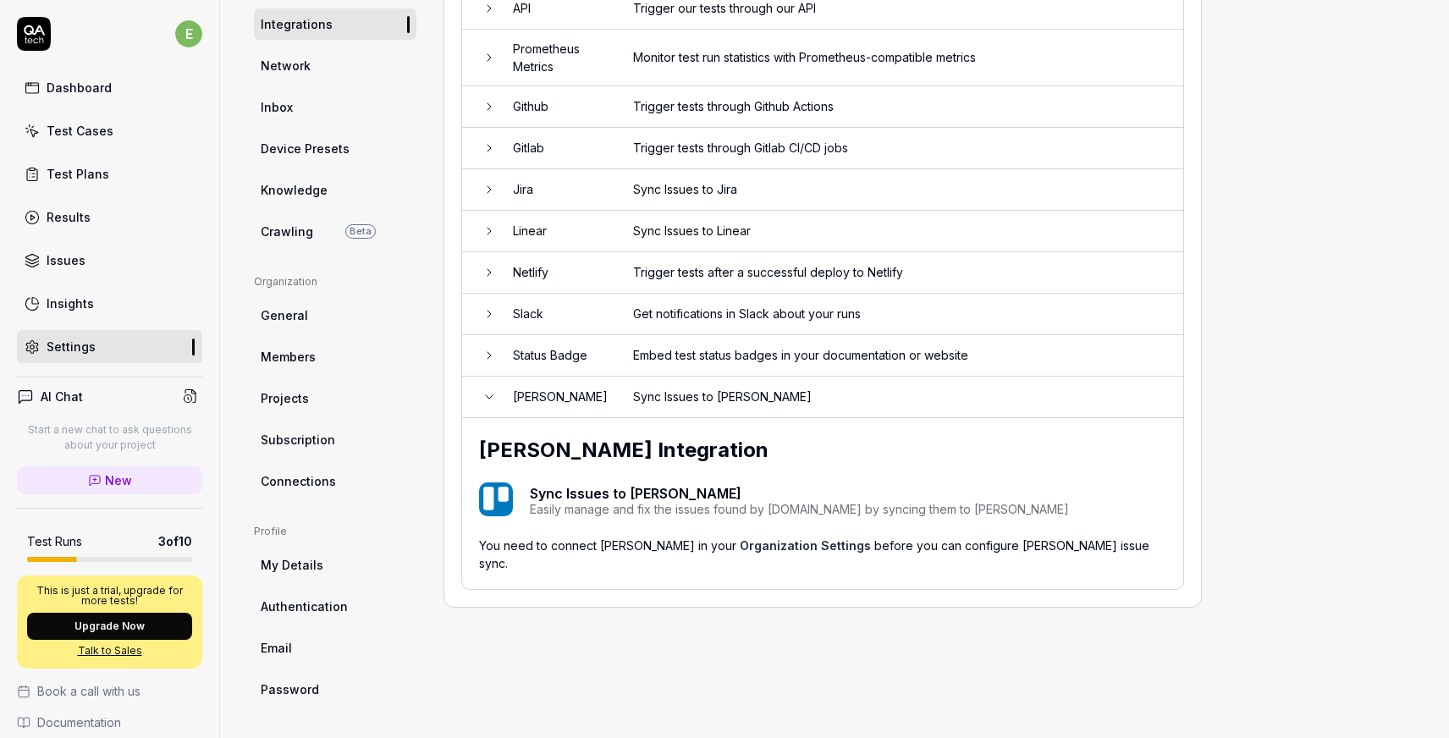
click at [740, 538] on link "Organization Settings" at bounding box center [805, 545] width 131 height 14
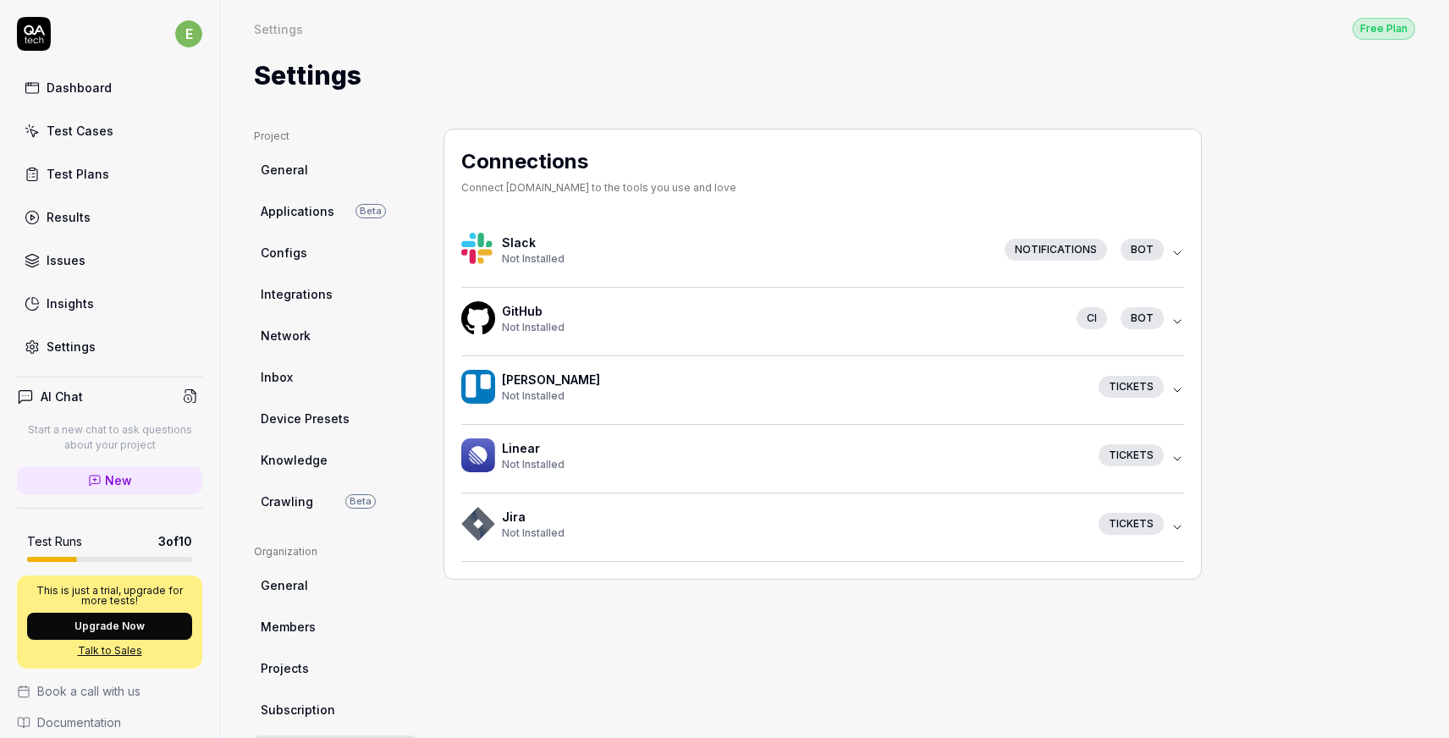
click at [1171, 249] on icon "button" at bounding box center [1177, 253] width 14 height 14
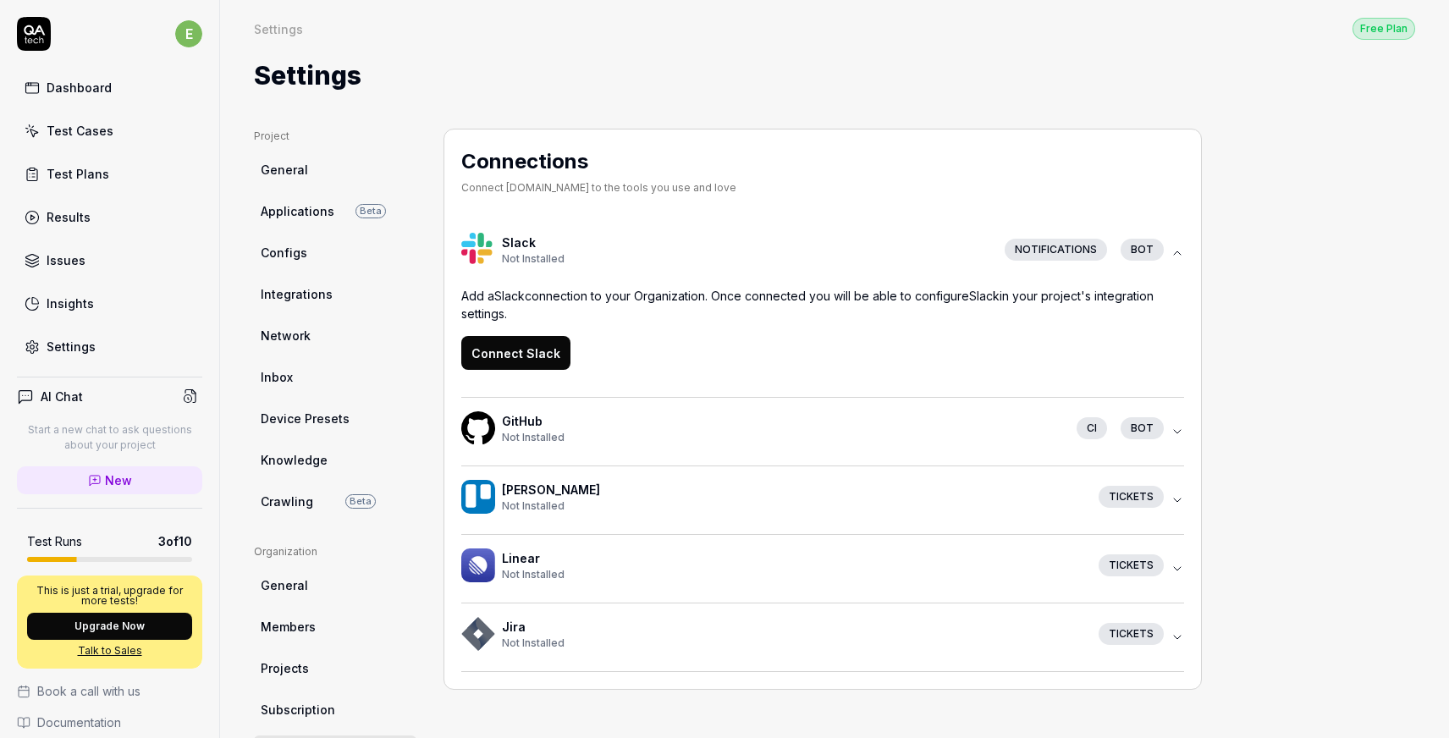
click at [1175, 252] on icon "button" at bounding box center [1177, 252] width 7 height 3
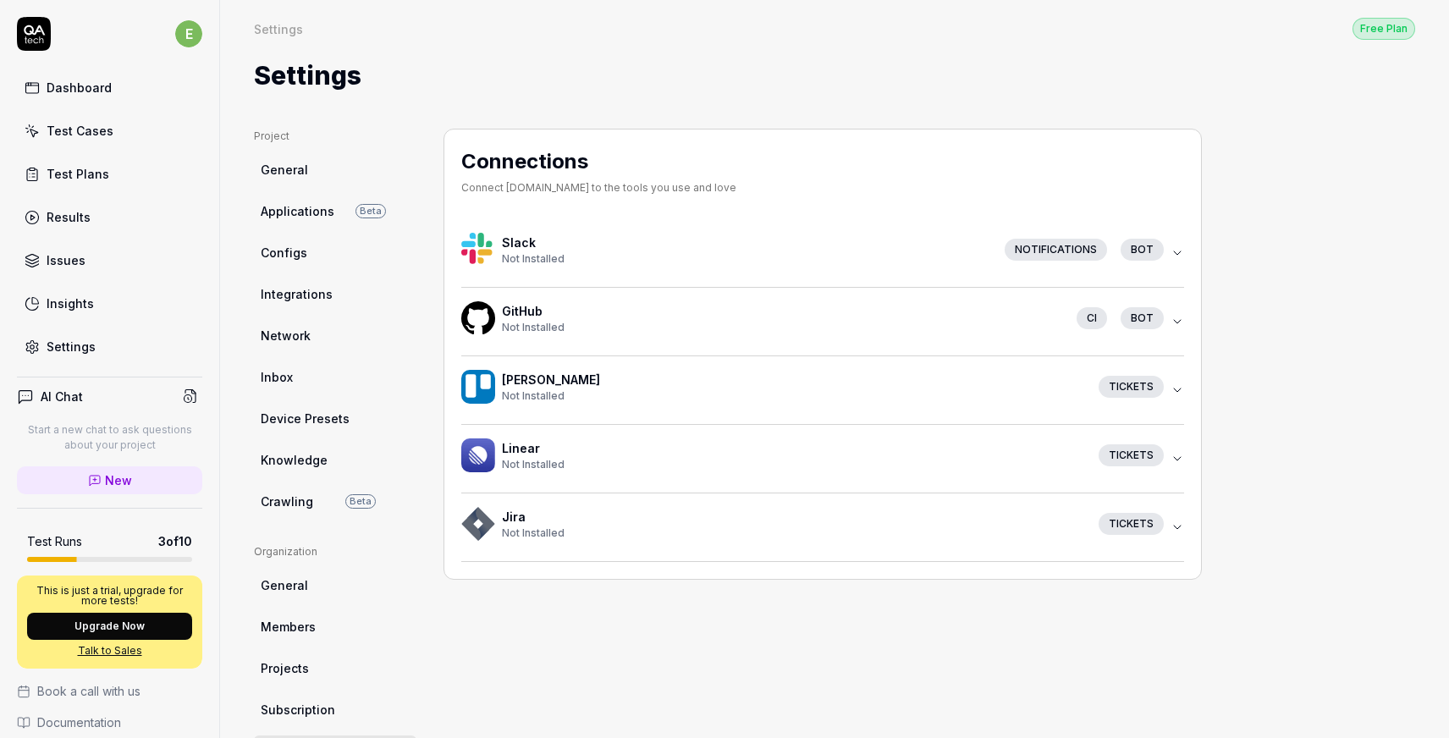
click at [316, 176] on link "General" at bounding box center [335, 169] width 162 height 31
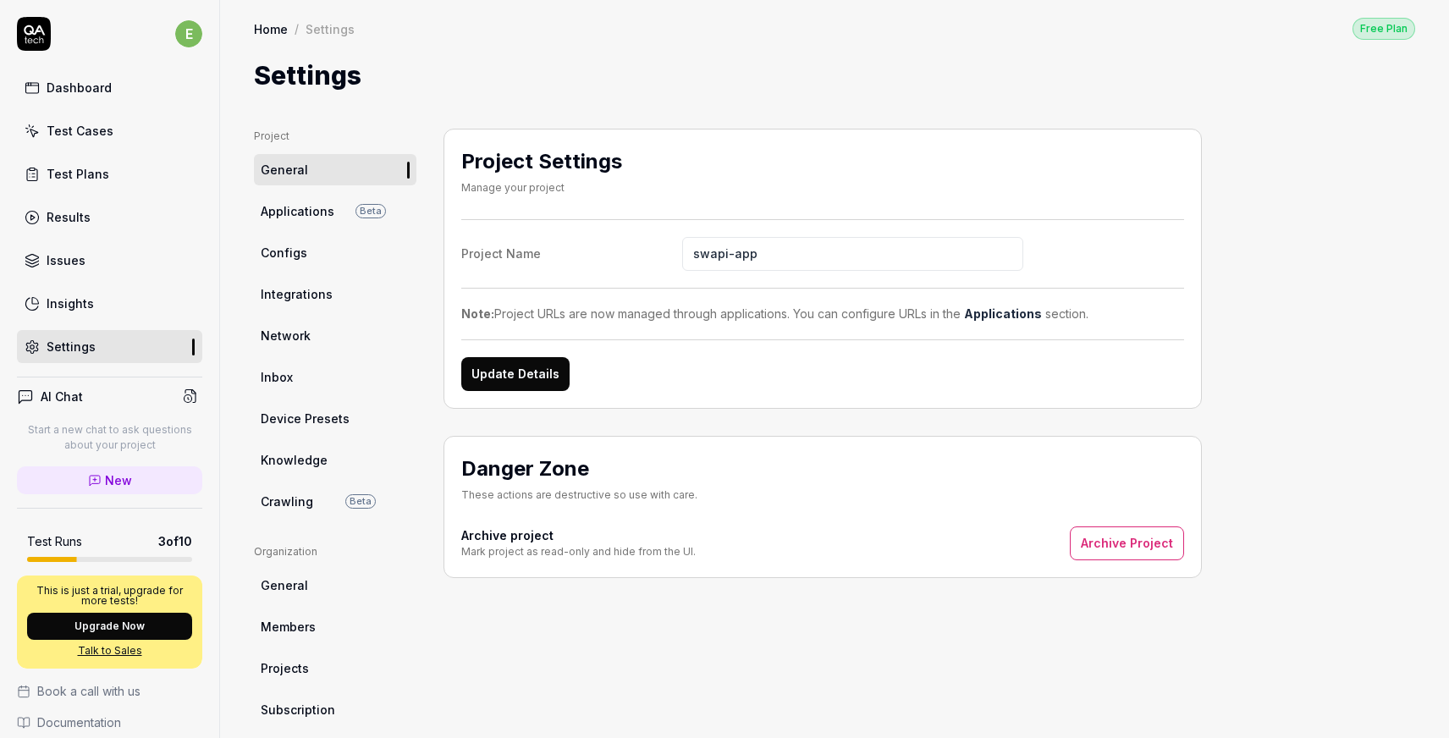
click at [341, 421] on span "Device Presets" at bounding box center [305, 419] width 89 height 18
